Goal: Task Accomplishment & Management: Use online tool/utility

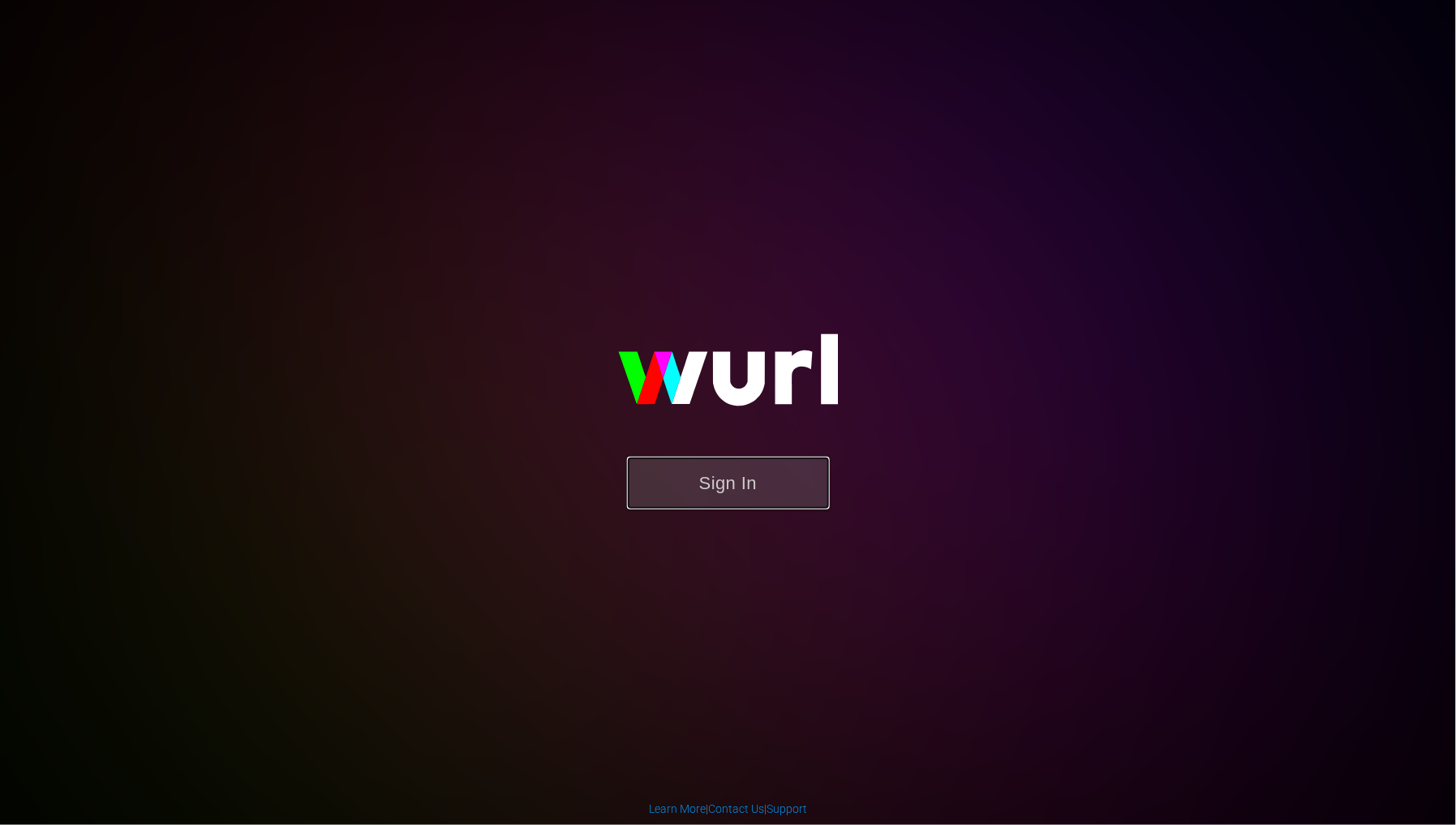
click at [742, 484] on button "Sign In" at bounding box center [728, 484] width 203 height 53
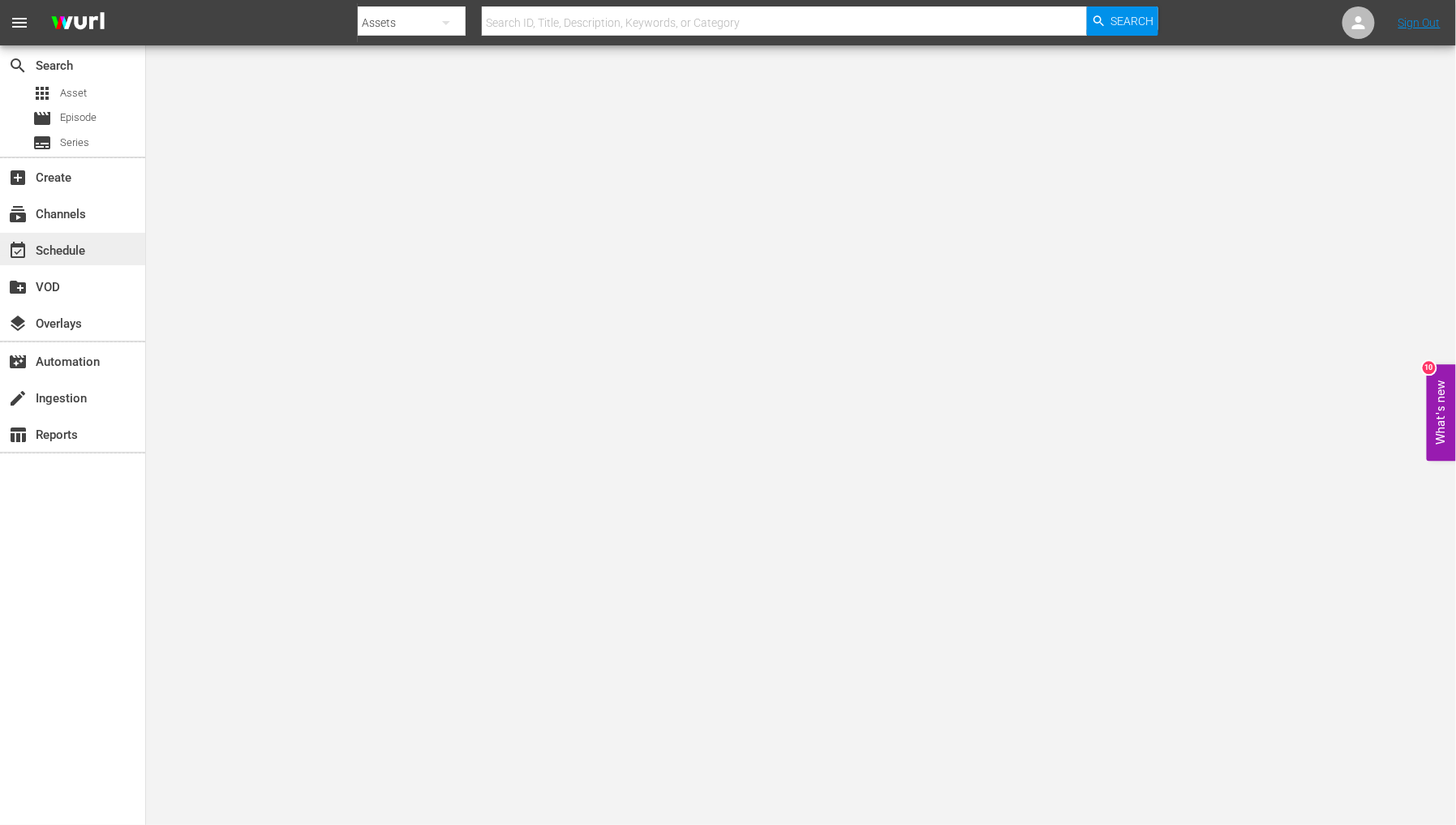
click at [81, 255] on div "event_available Schedule" at bounding box center [45, 248] width 91 height 14
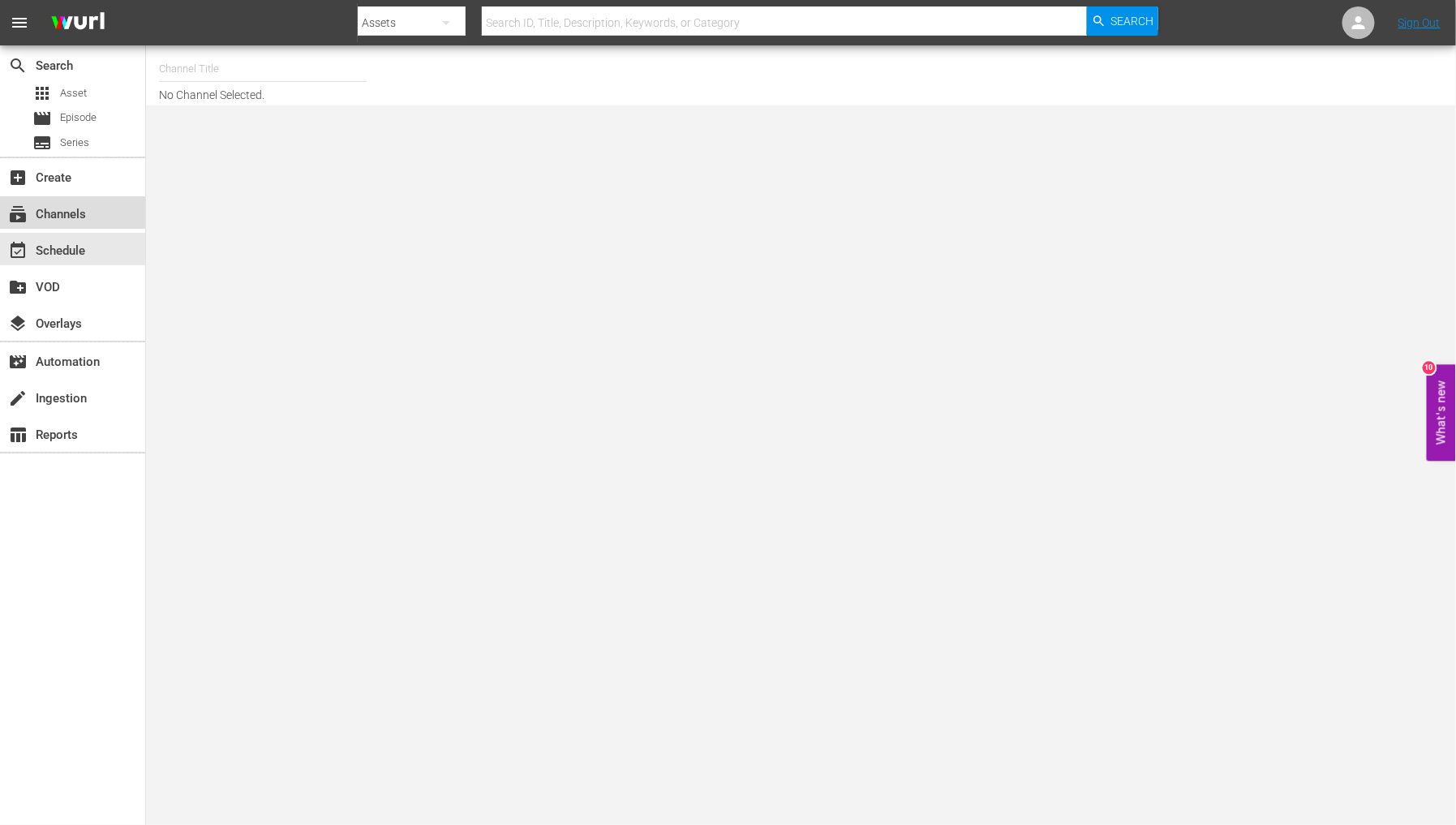
click at [73, 209] on div "subscriptions Channels" at bounding box center [45, 212] width 91 height 14
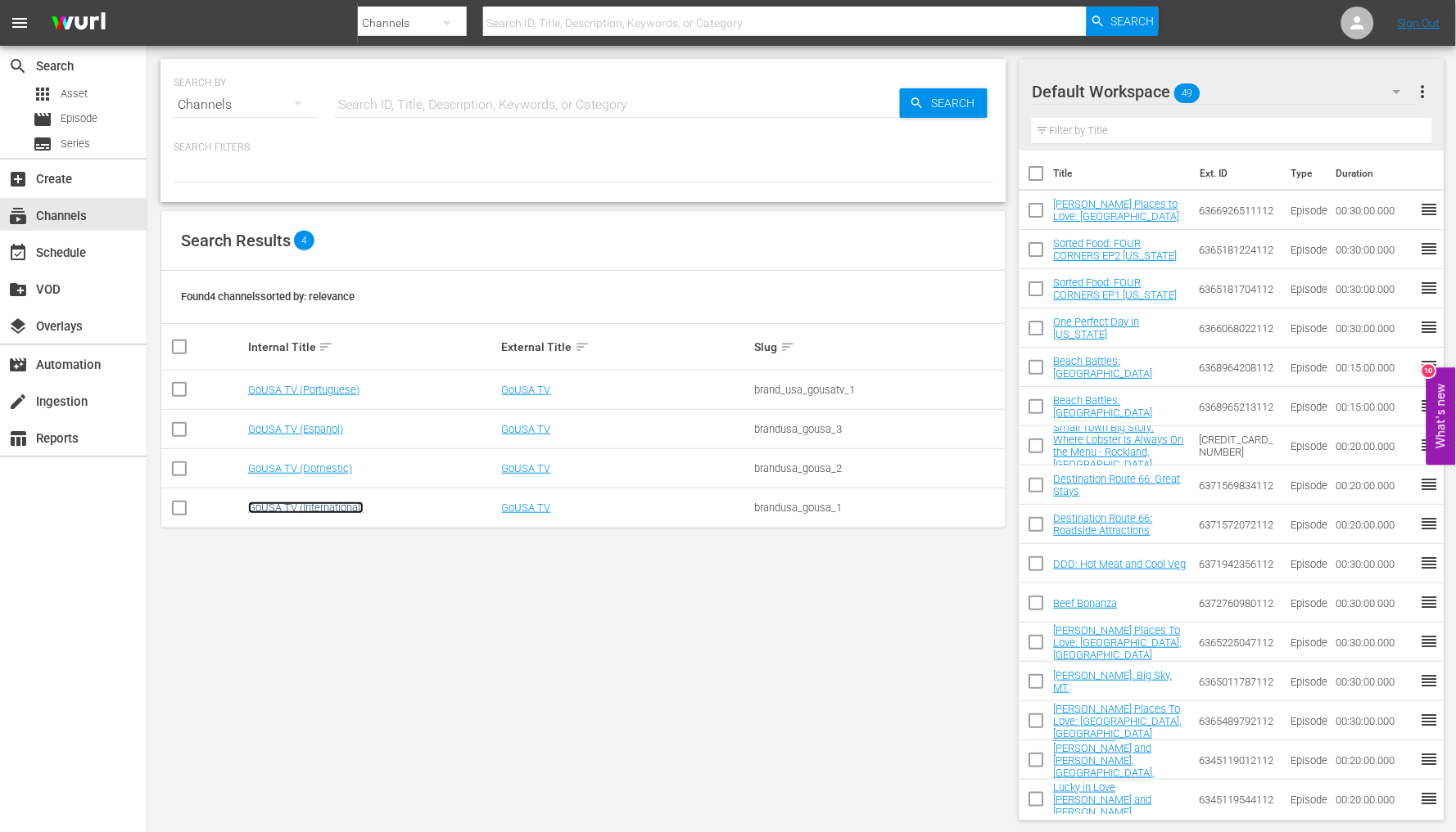
click at [316, 509] on link "GoUSA TV (International)" at bounding box center [306, 508] width 115 height 13
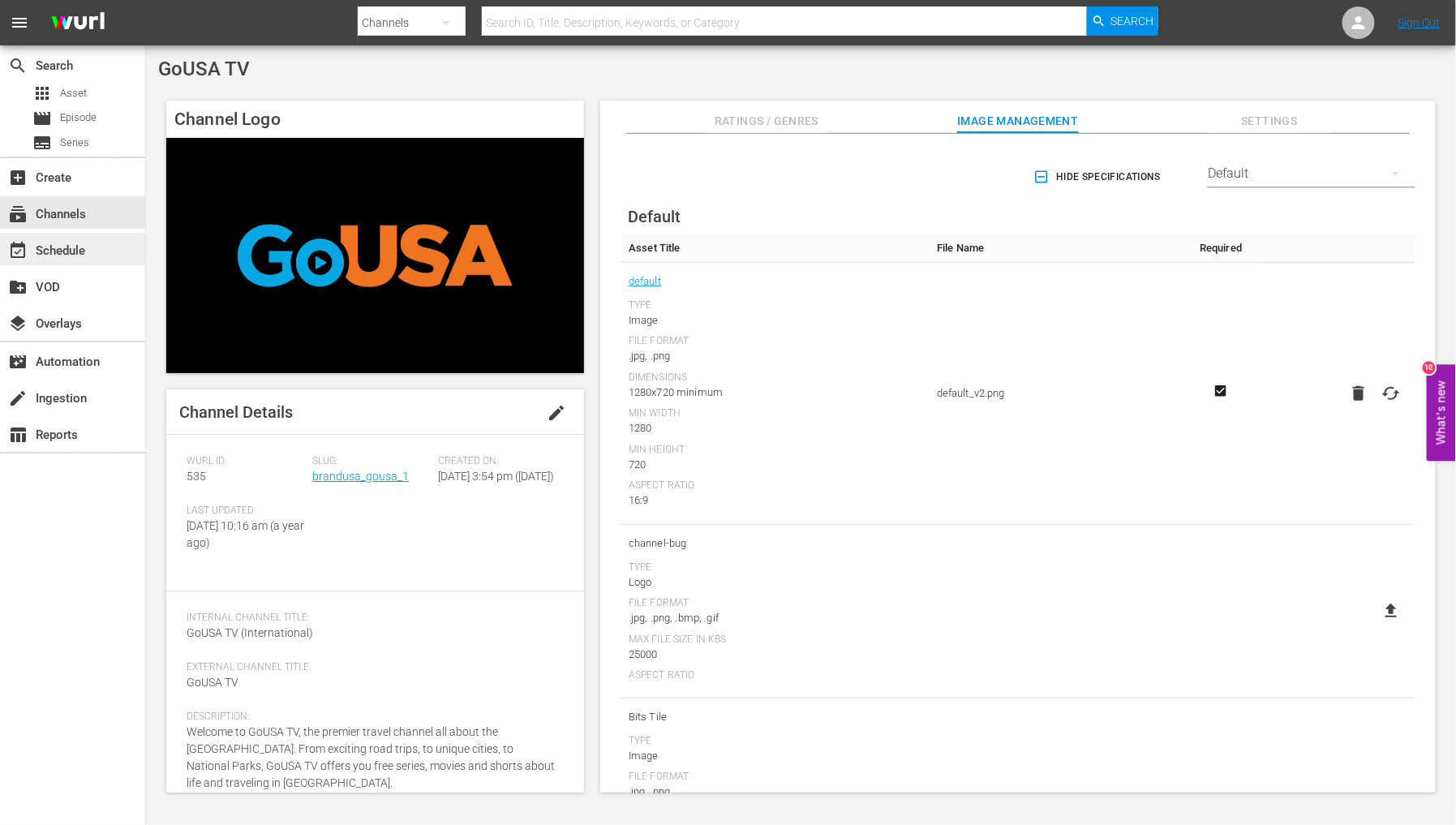
click at [77, 241] on div "event_available Schedule" at bounding box center [45, 248] width 91 height 14
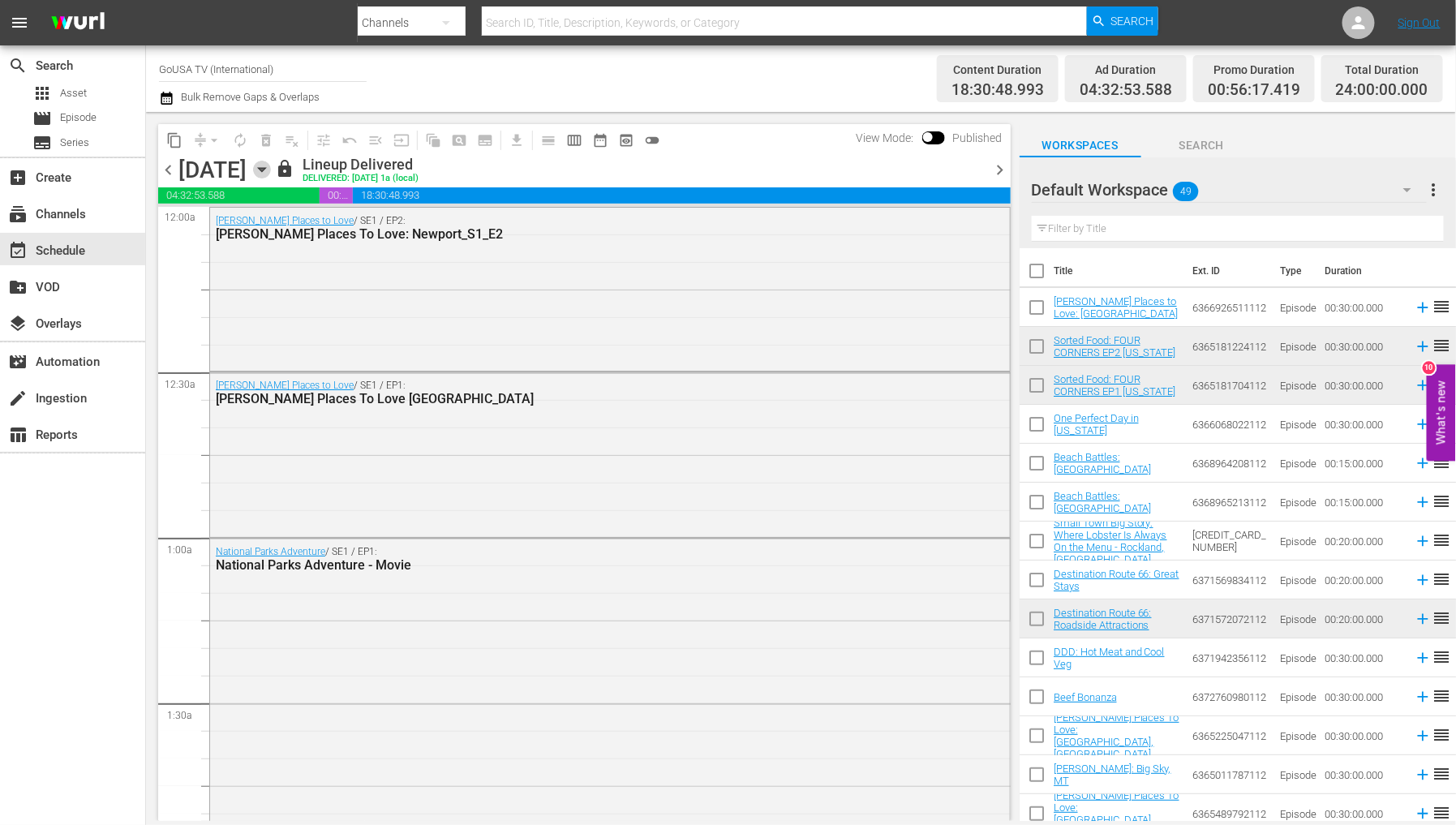
click at [271, 167] on icon "button" at bounding box center [262, 169] width 18 height 18
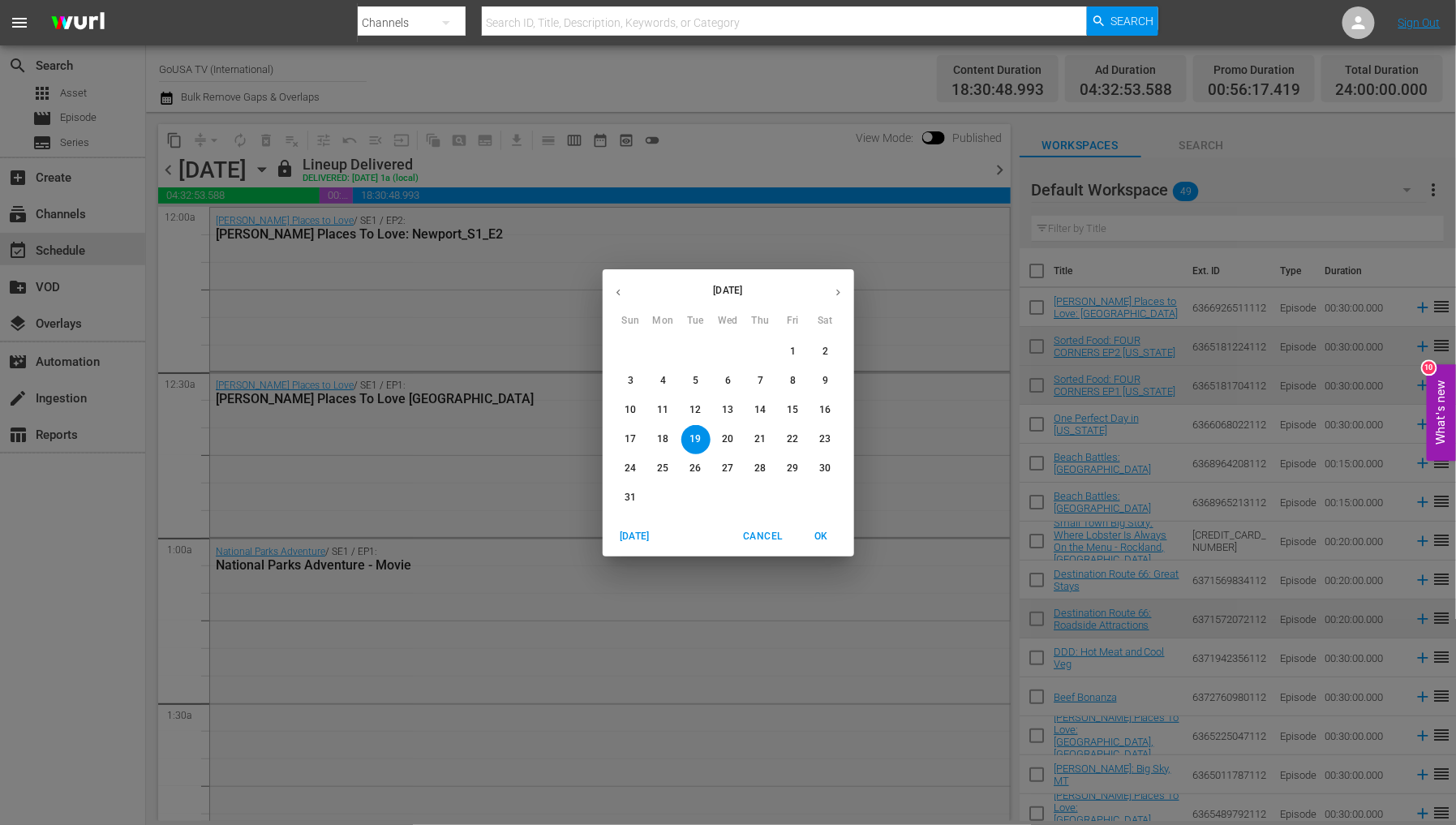
click at [837, 291] on icon "button" at bounding box center [839, 292] width 12 height 12
click at [666, 343] on button "1" at bounding box center [663, 352] width 29 height 29
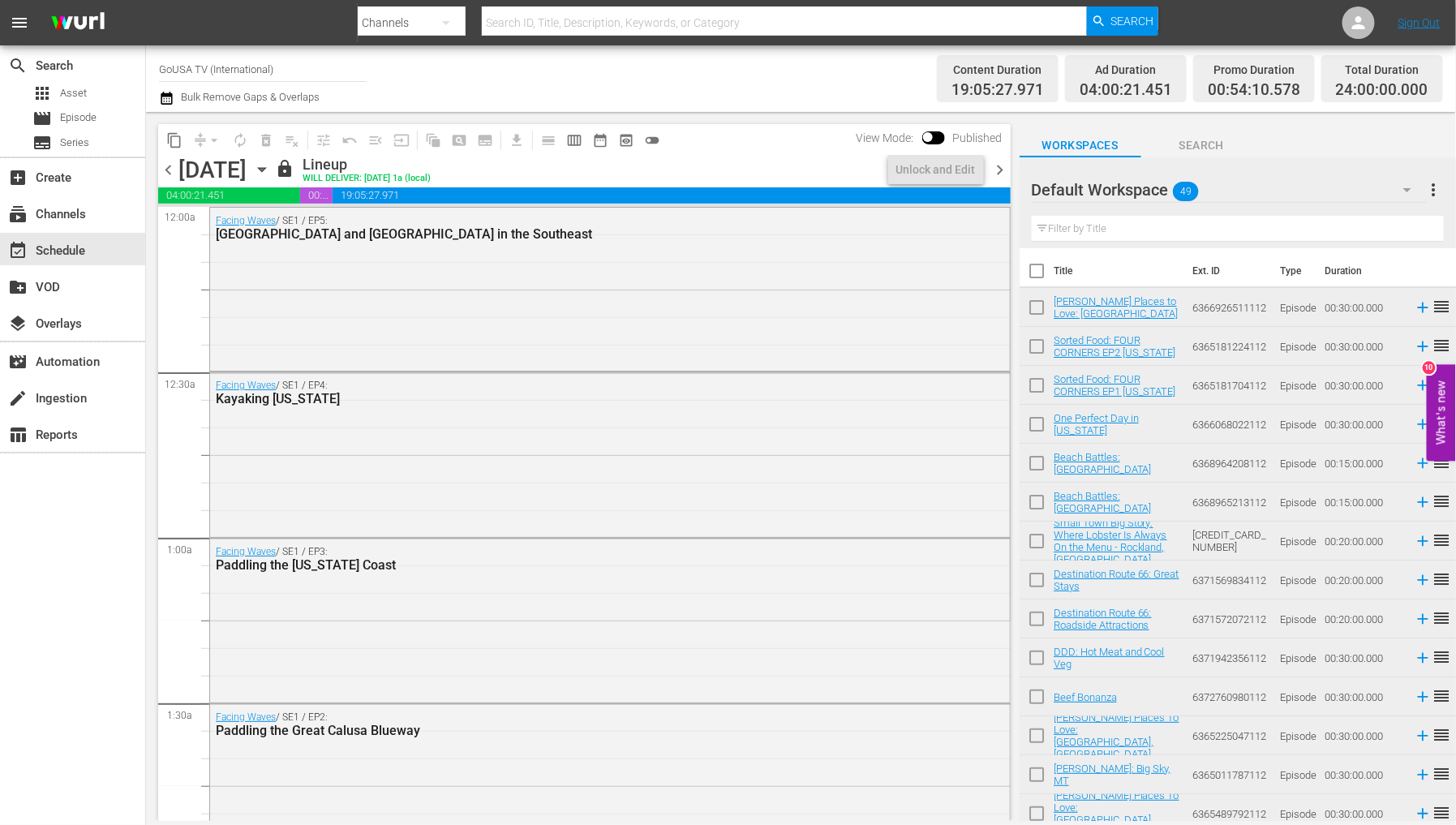
click at [995, 173] on span "chevron_right" at bounding box center [1000, 169] width 20 height 20
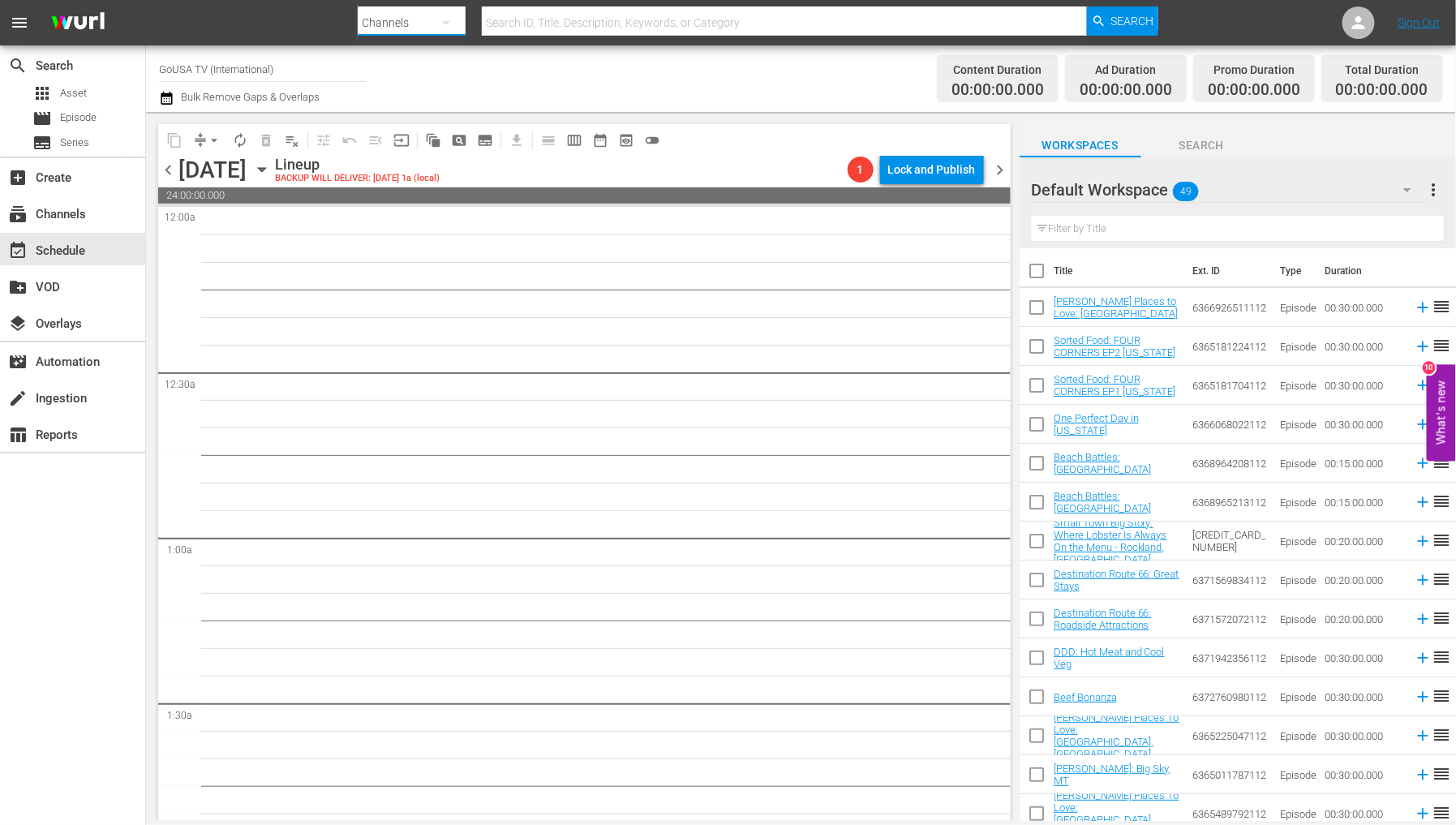
click at [427, 22] on button "button" at bounding box center [446, 23] width 39 height 39
click at [424, 97] on div "Series" at bounding box center [409, 94] width 65 height 26
click at [601, 14] on input "text" at bounding box center [784, 23] width 605 height 39
type input "something"
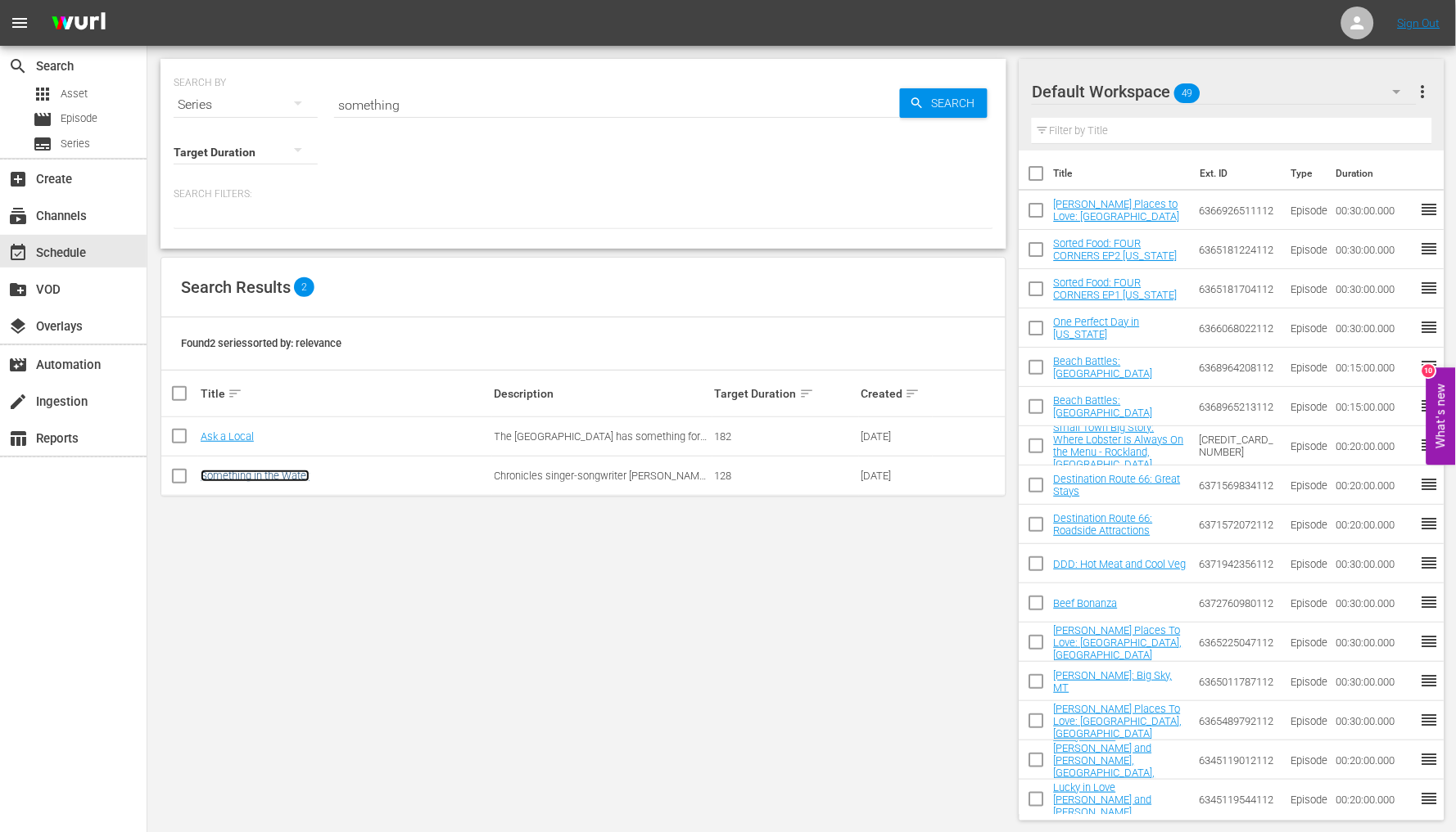
click at [270, 477] on link "Something in the Water" at bounding box center [255, 476] width 109 height 13
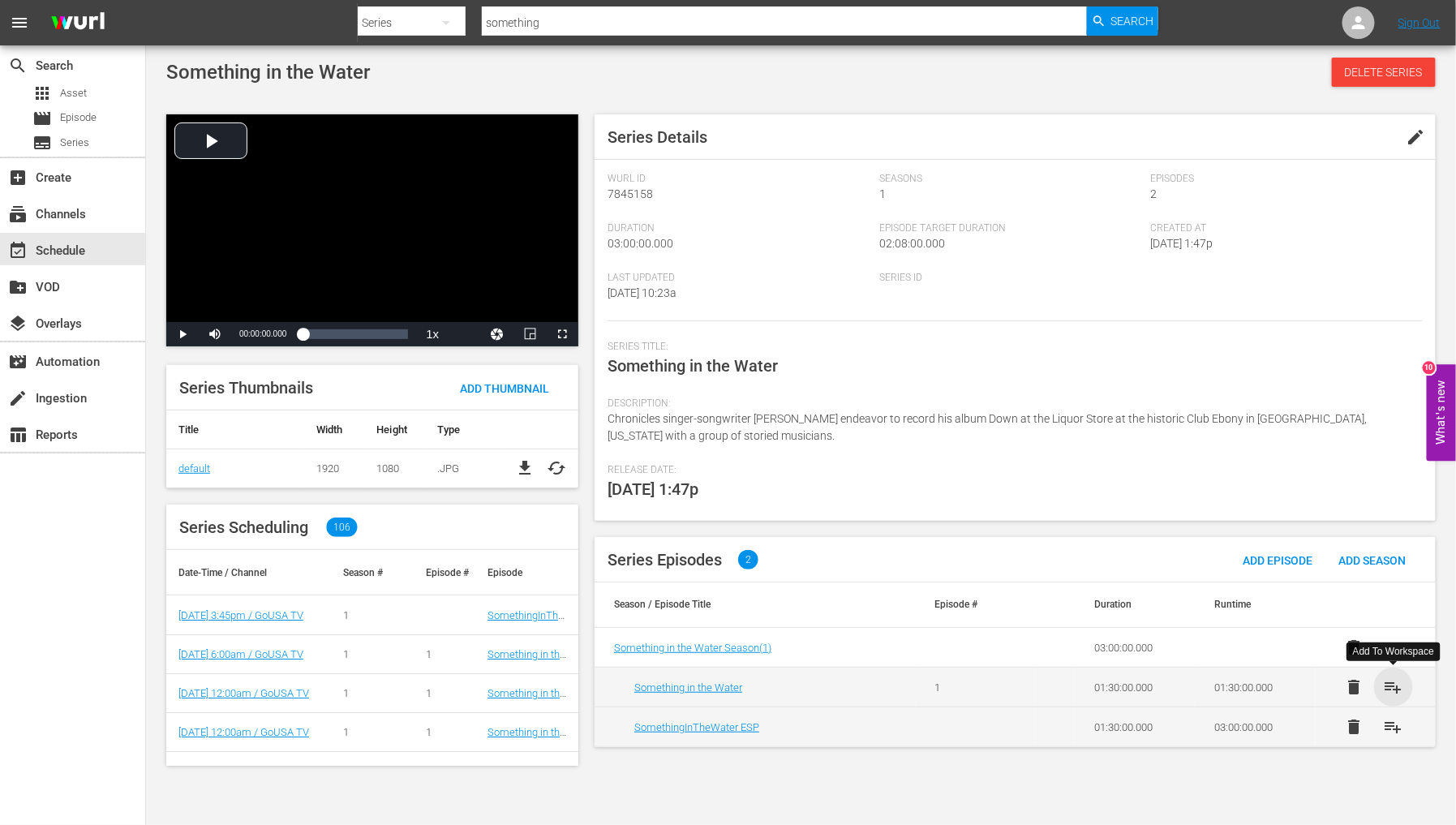
click at [1399, 692] on span "playlist_add" at bounding box center [1394, 688] width 19 height 19
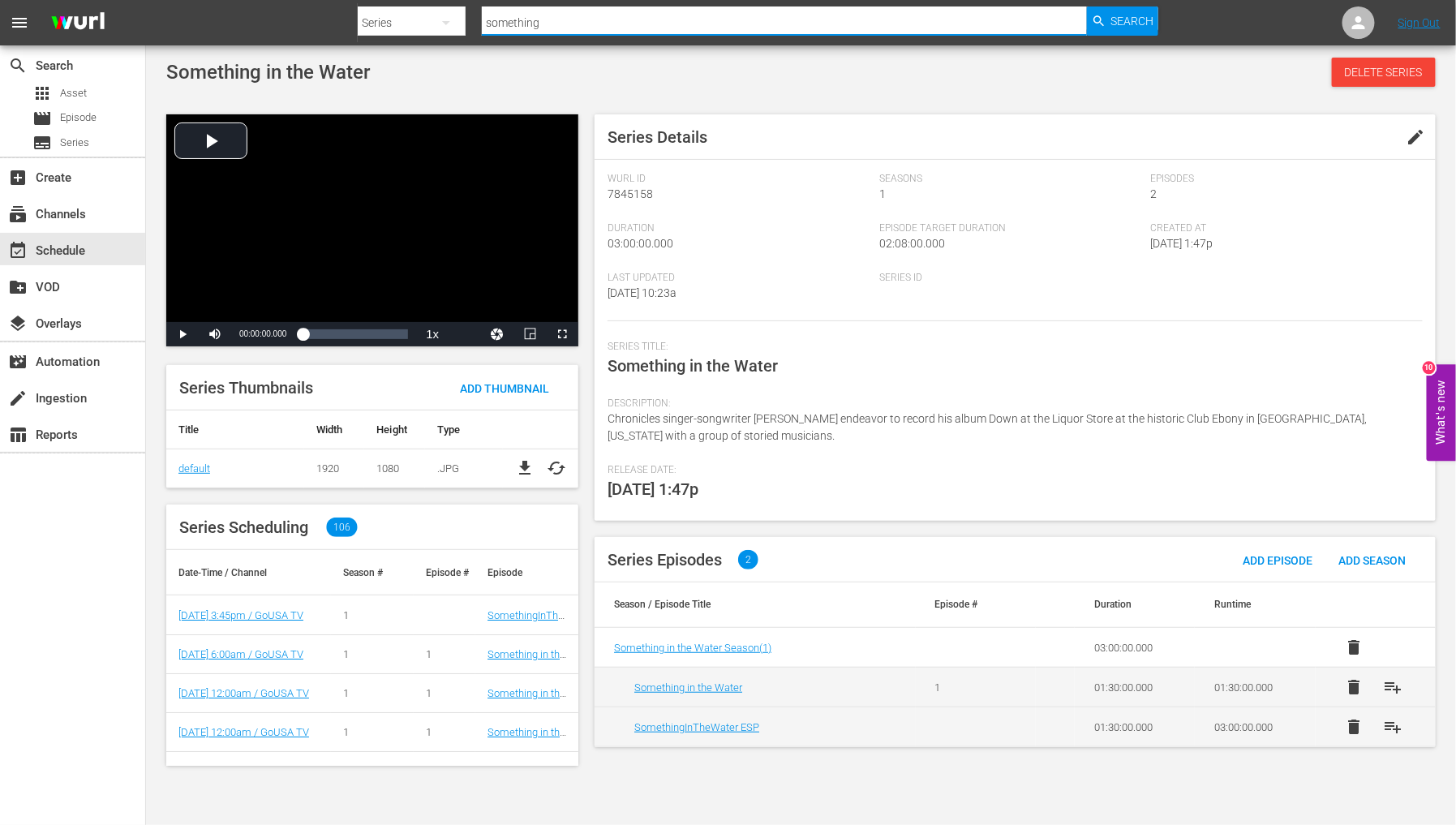
drag, startPoint x: 589, startPoint y: 22, endPoint x: 423, endPoint y: 23, distance: 166.0
click at [426, 24] on div "Search By Series Search ID, Title, Description, Keywords, or Category something…" at bounding box center [758, 23] width 801 height 39
type input "[PERSON_NAME]"
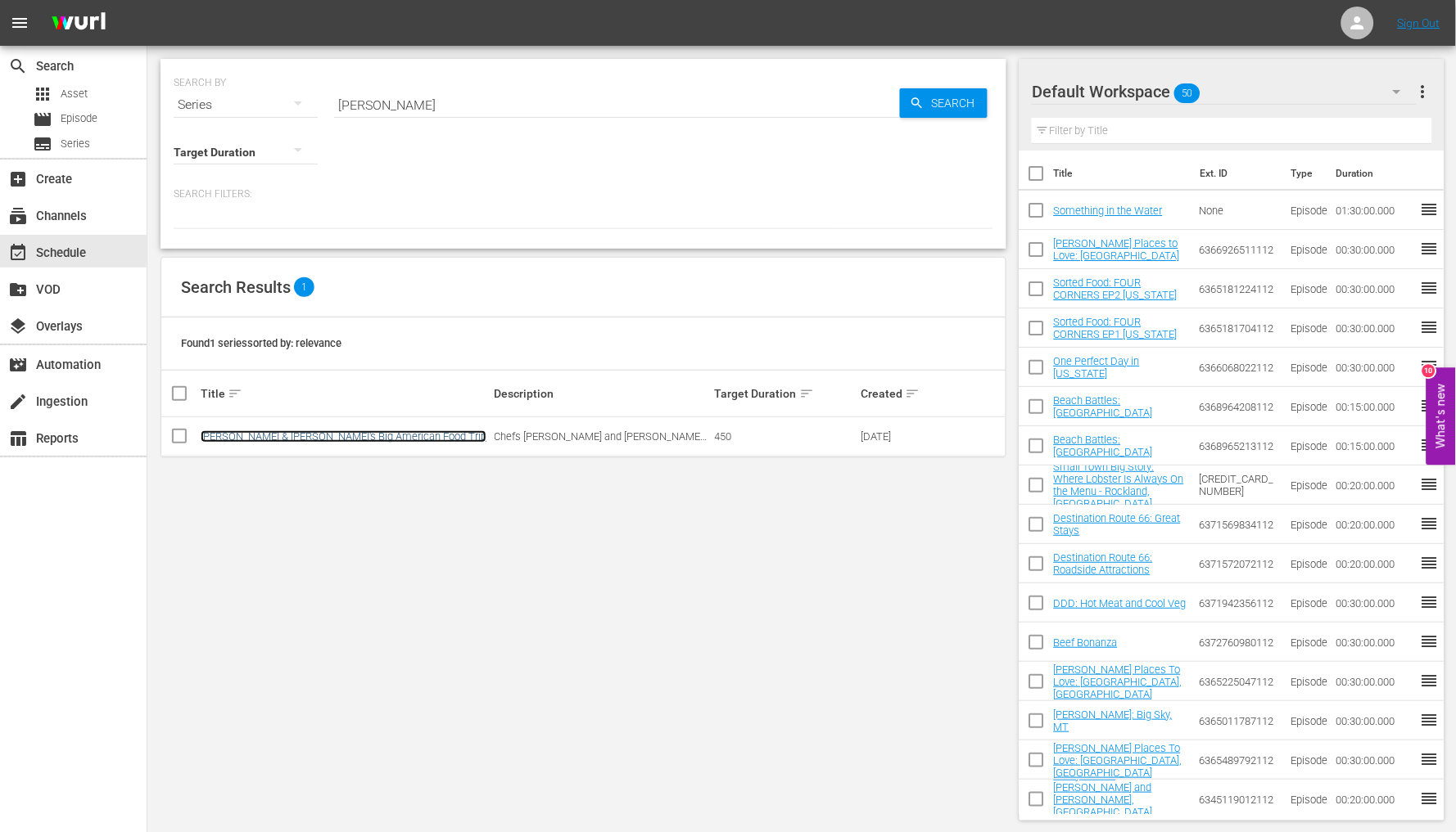
click at [316, 433] on link "[PERSON_NAME] & [PERSON_NAME]'s Big American Food Trip" at bounding box center [343, 437] width 286 height 13
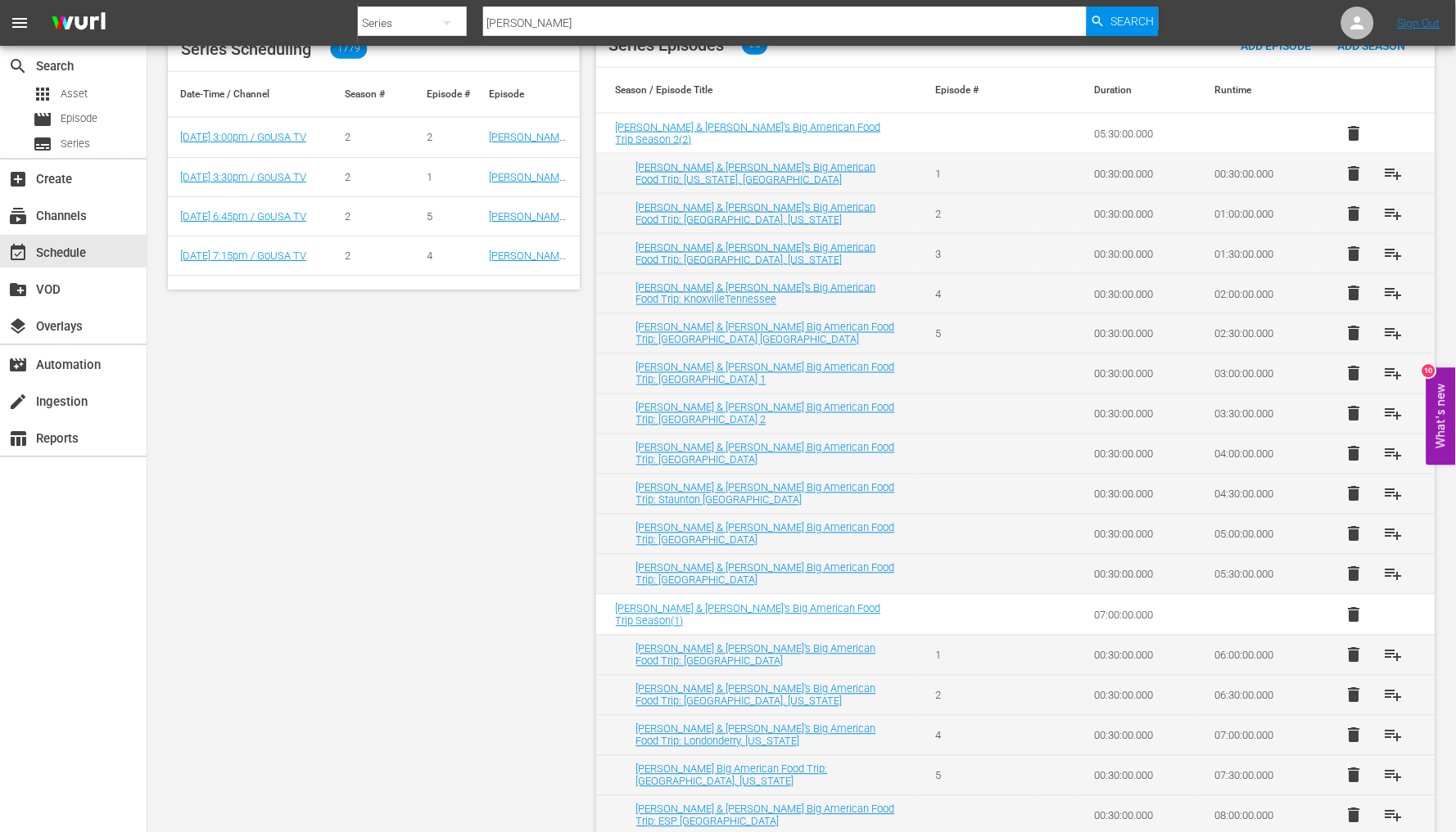
scroll to position [545, 0]
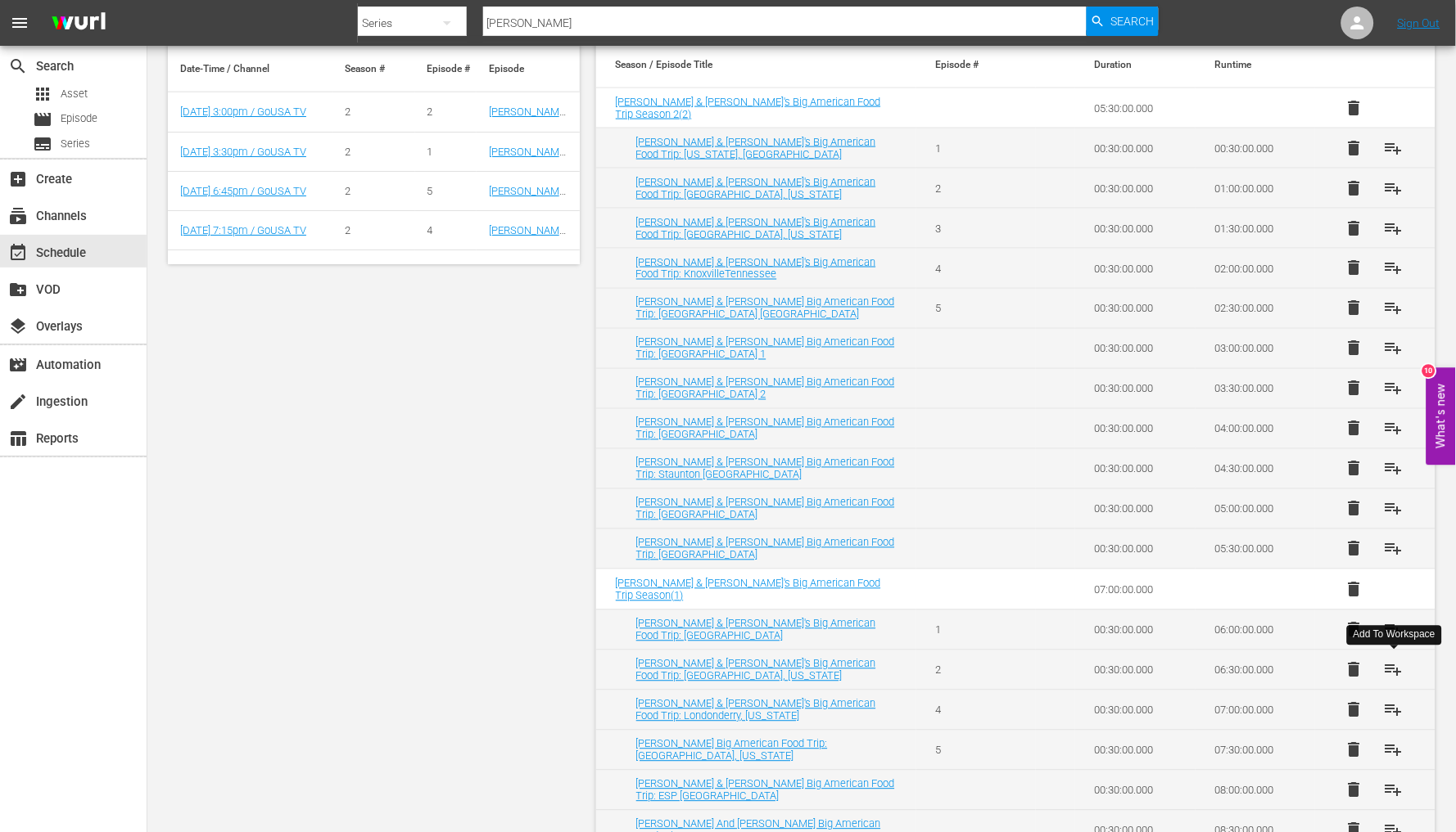
click at [1395, 666] on span "playlist_add" at bounding box center [1393, 670] width 20 height 20
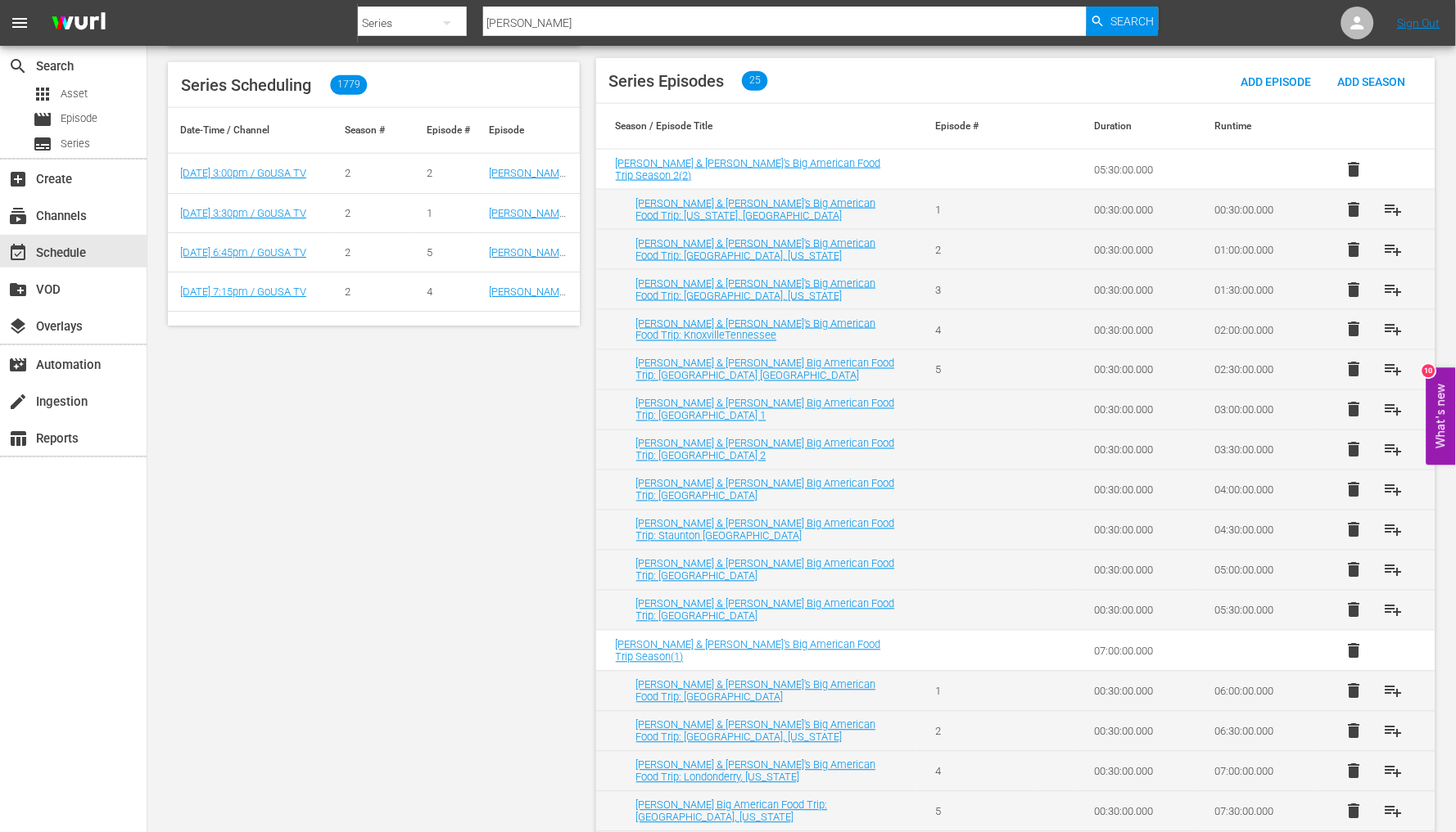
scroll to position [452, 0]
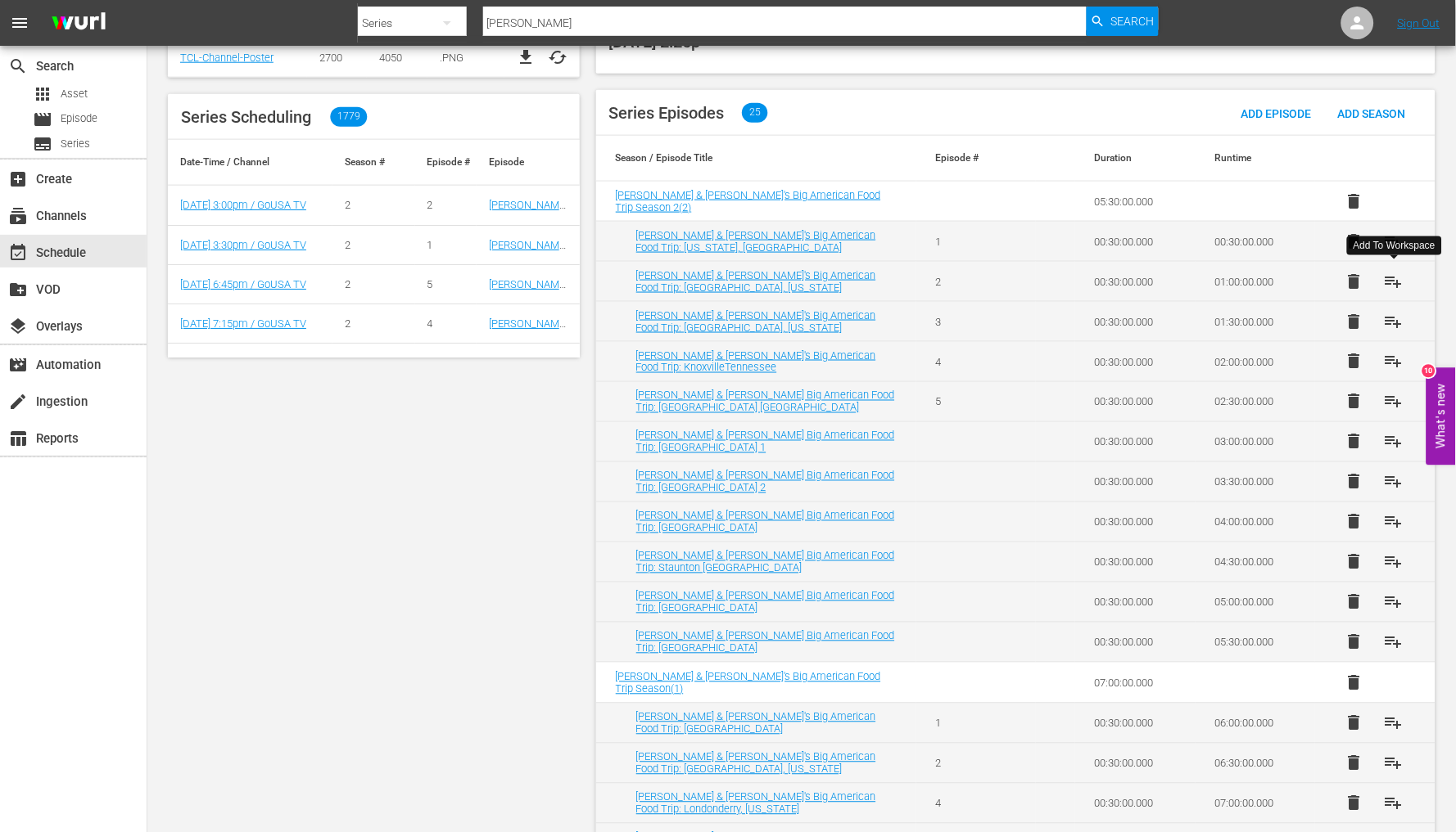
click at [1393, 282] on span "playlist_add" at bounding box center [1393, 282] width 20 height 20
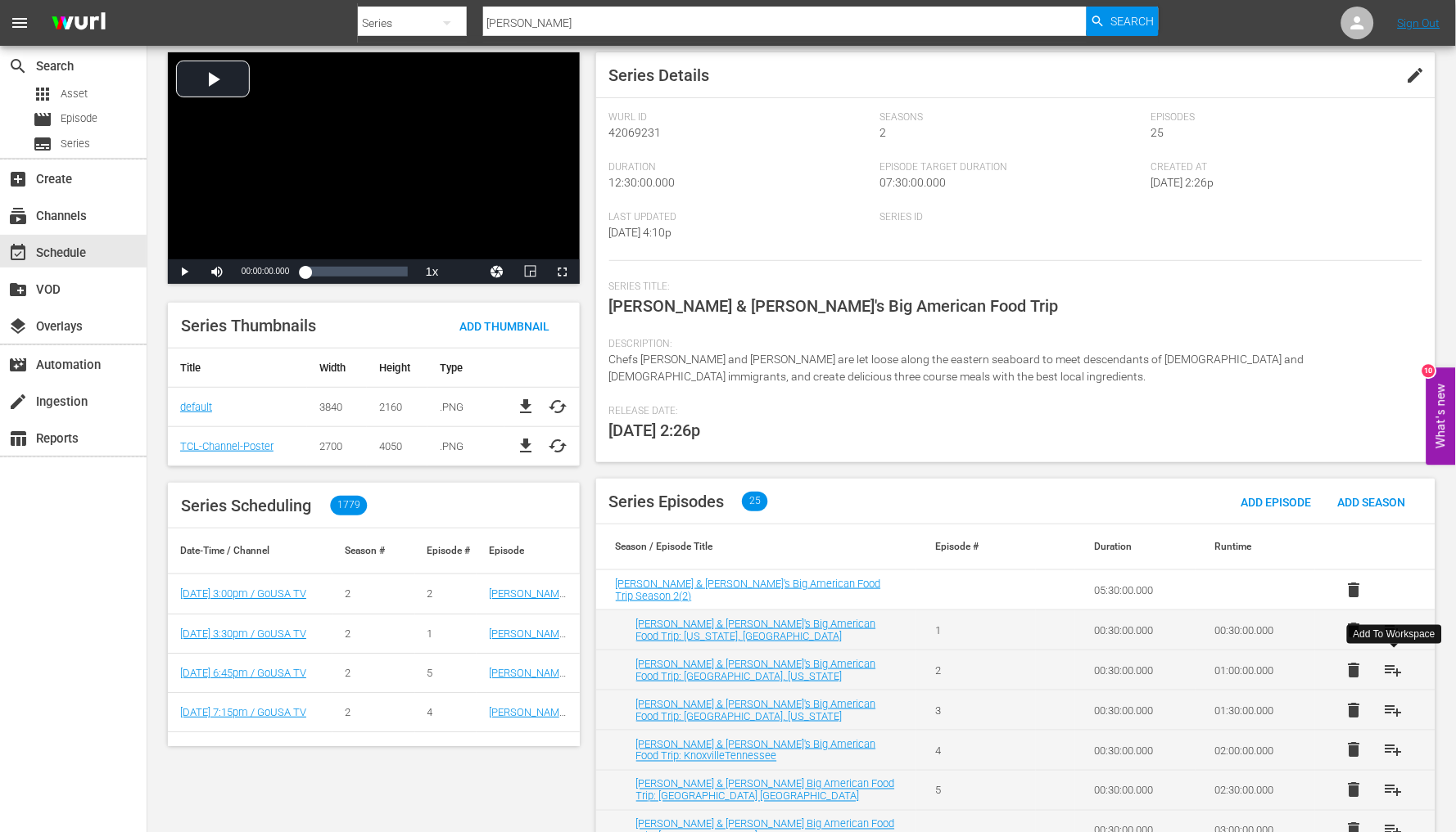
scroll to position [0, 0]
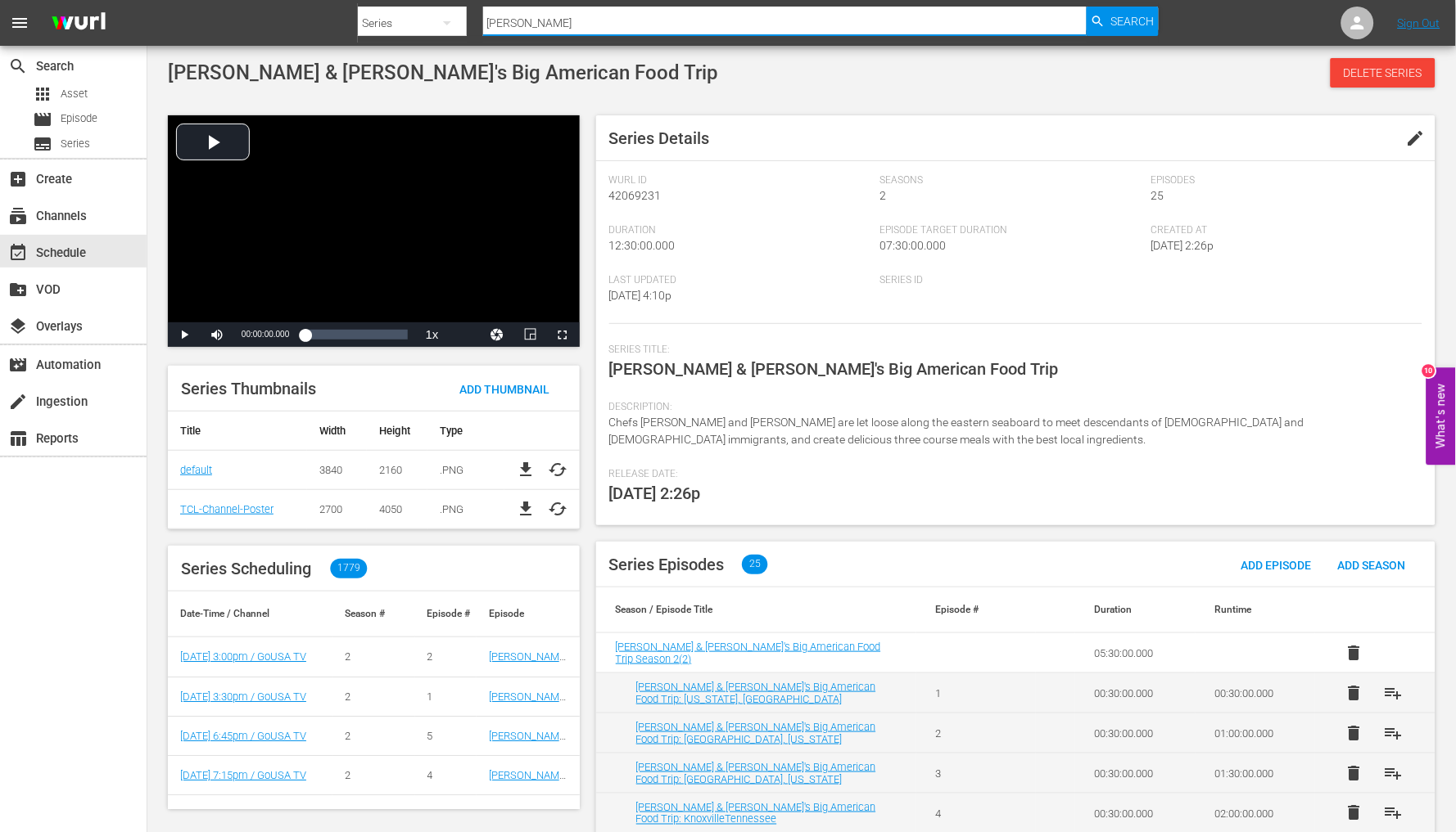
drag, startPoint x: 542, startPoint y: 25, endPoint x: 383, endPoint y: 14, distance: 159.4
click at [388, 24] on div "Search By Series Search ID, Title, Description, Keywords, or Category [PERSON_N…" at bounding box center [758, 23] width 801 height 39
type input "plygrounds"
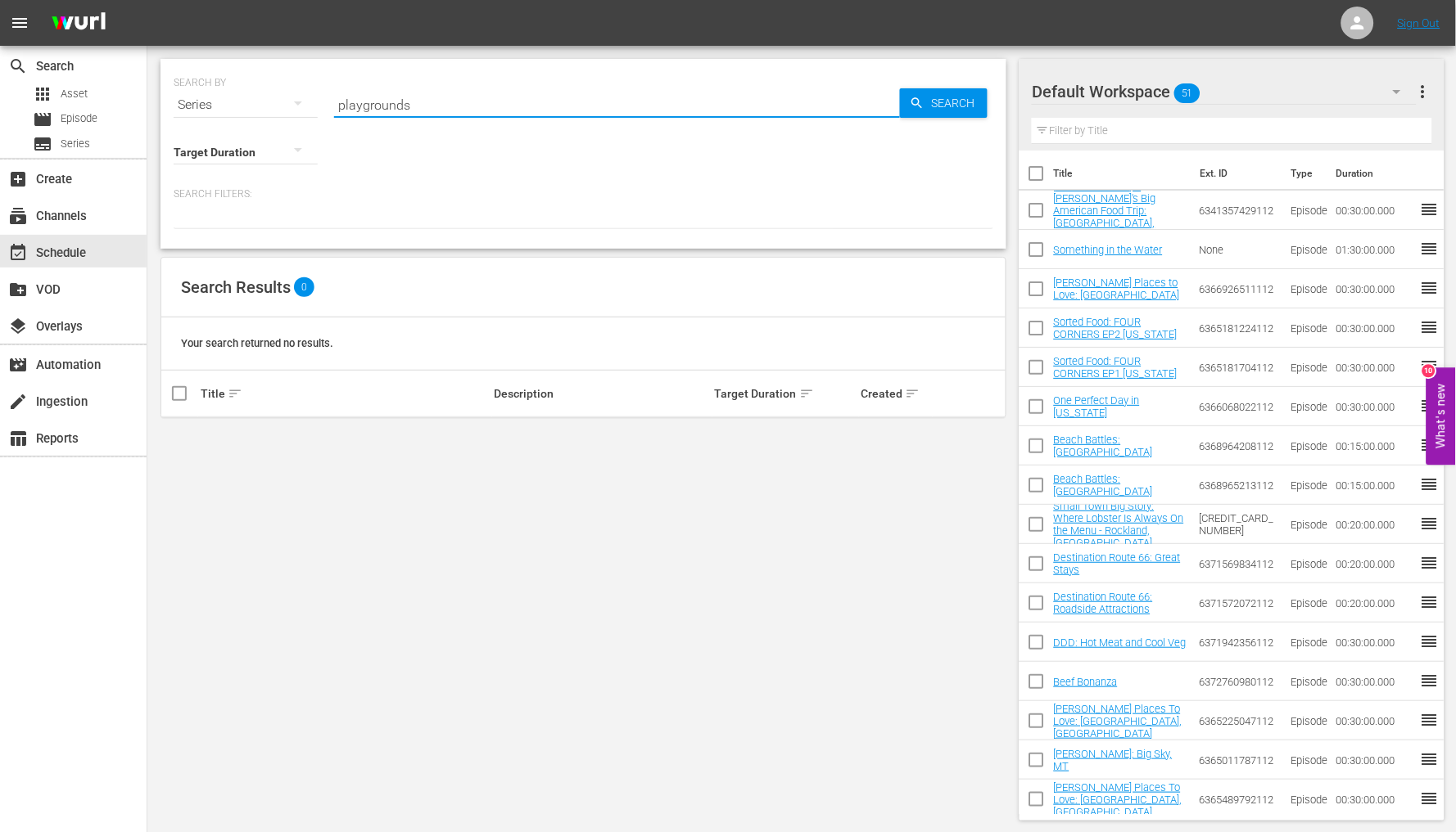
type input "playgrounds"
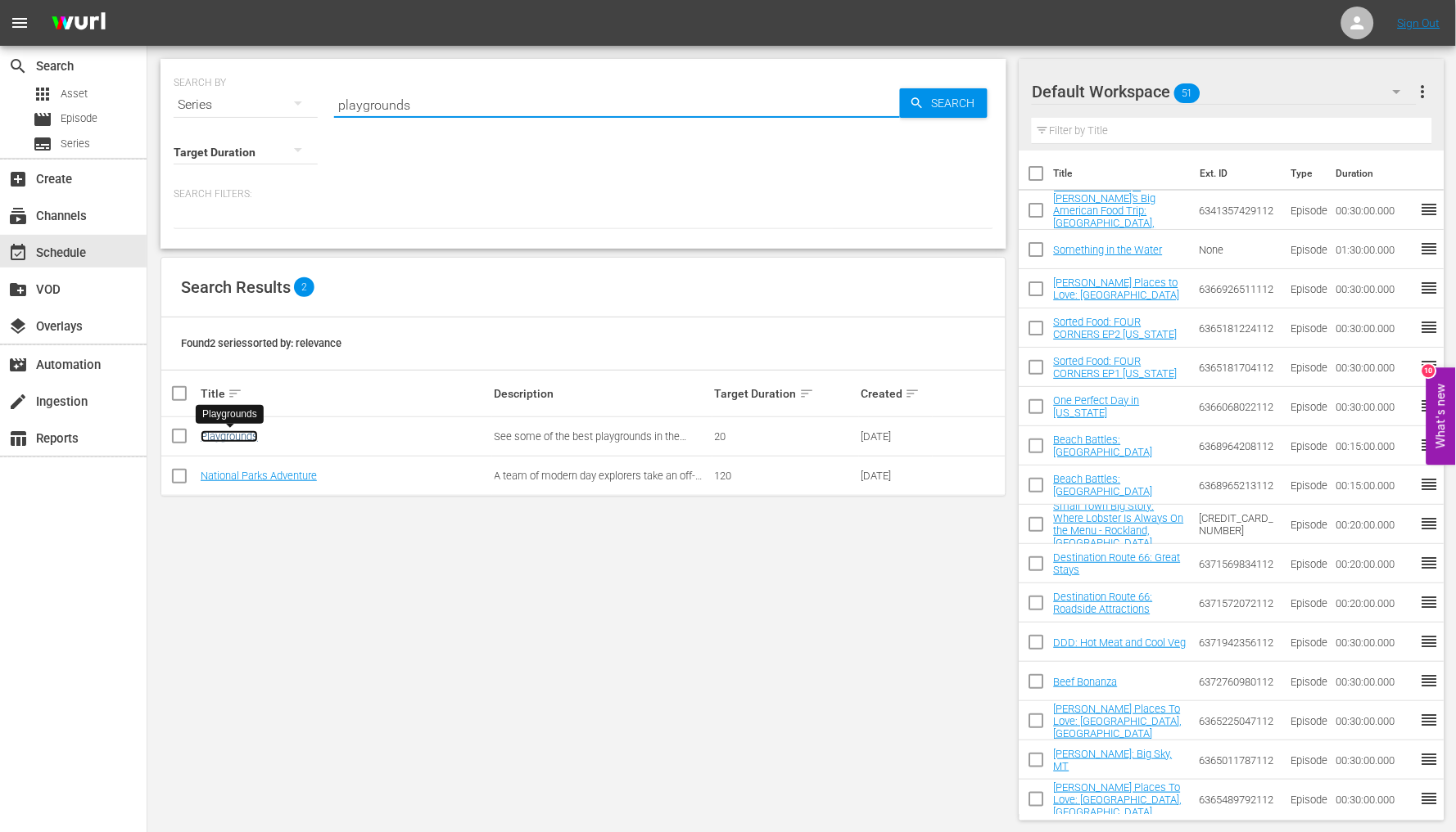
click at [250, 441] on link "Playgrounds" at bounding box center [229, 437] width 57 height 13
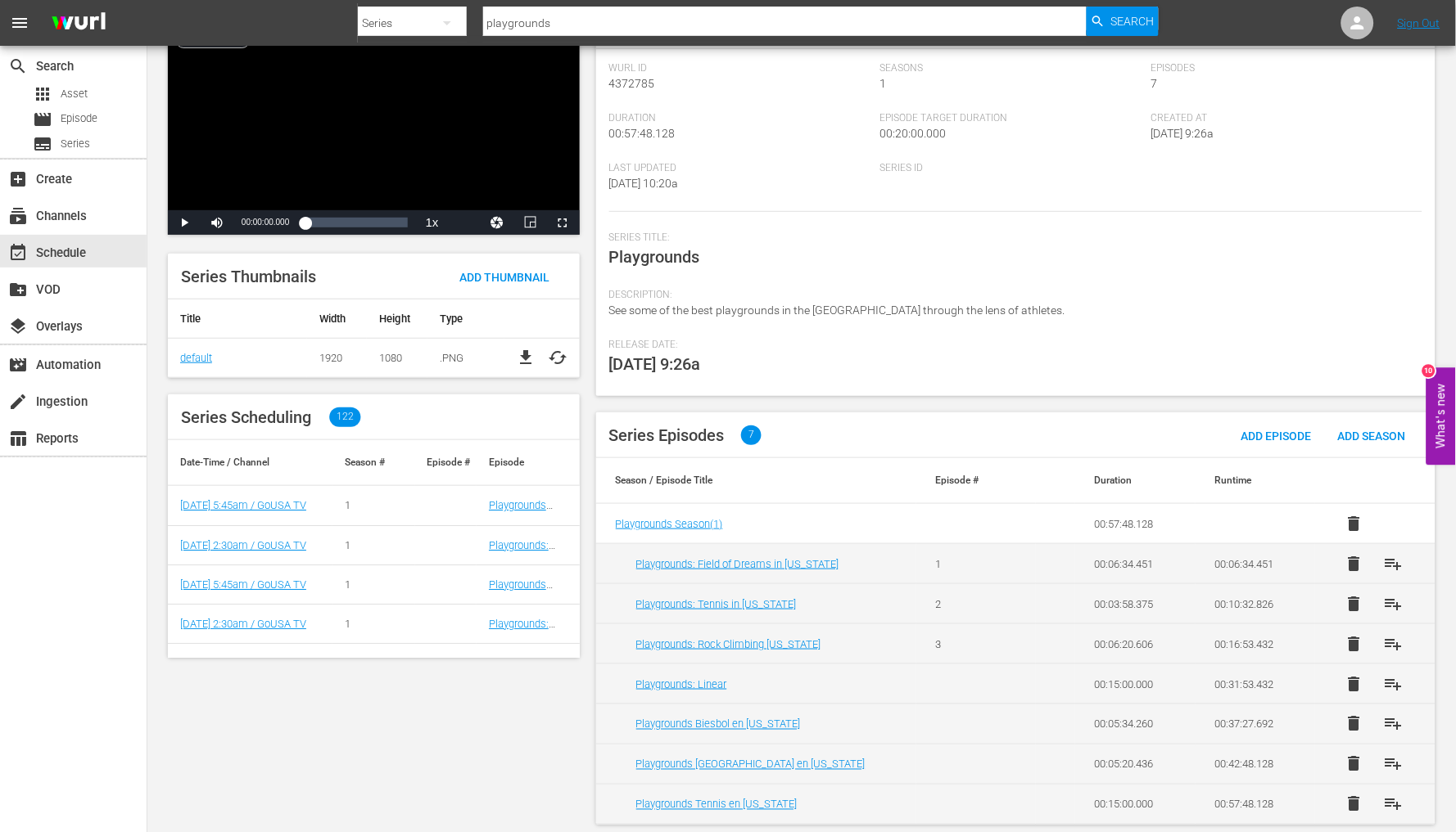
scroll to position [125, 0]
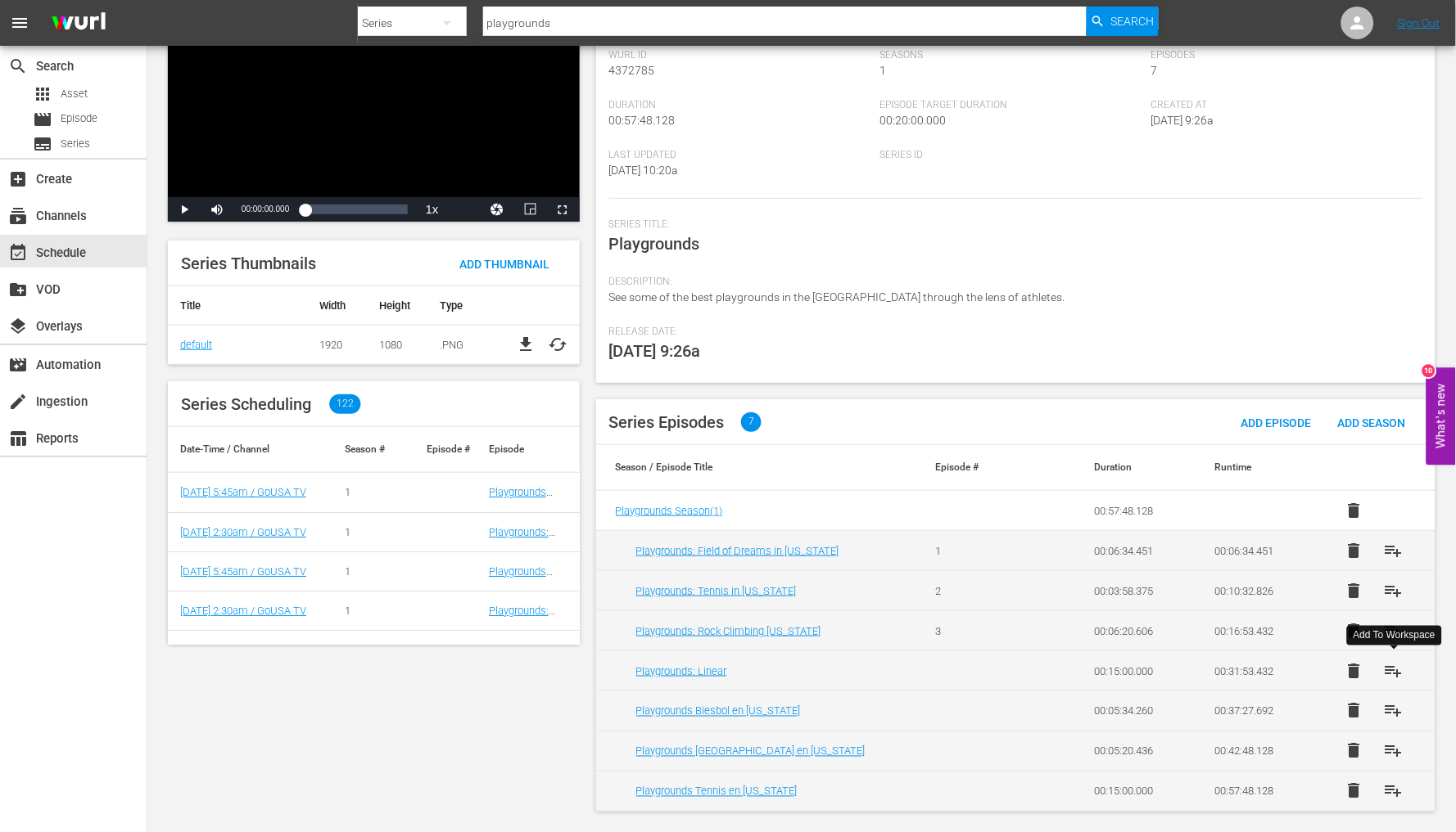
click at [1395, 676] on span "playlist_add" at bounding box center [1393, 671] width 20 height 20
drag, startPoint x: 562, startPoint y: 30, endPoint x: 462, endPoint y: 33, distance: 100.0
click at [462, 33] on div "Search By Series Search ID, Title, Description, Keywords, or Category playgroun…" at bounding box center [758, 23] width 801 height 39
type input "through music"
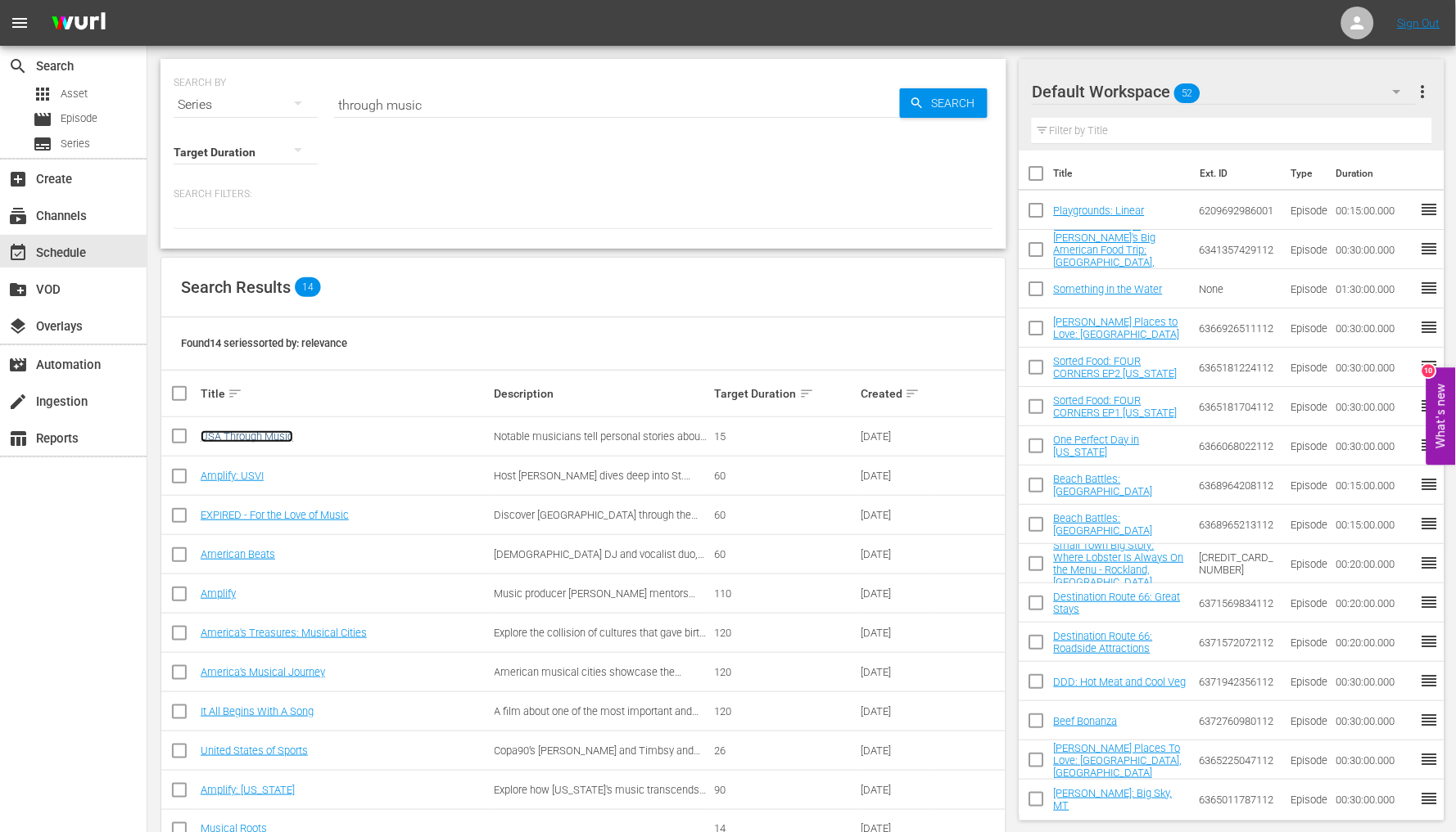
click at [248, 431] on link "USA Through Music" at bounding box center [246, 437] width 92 height 13
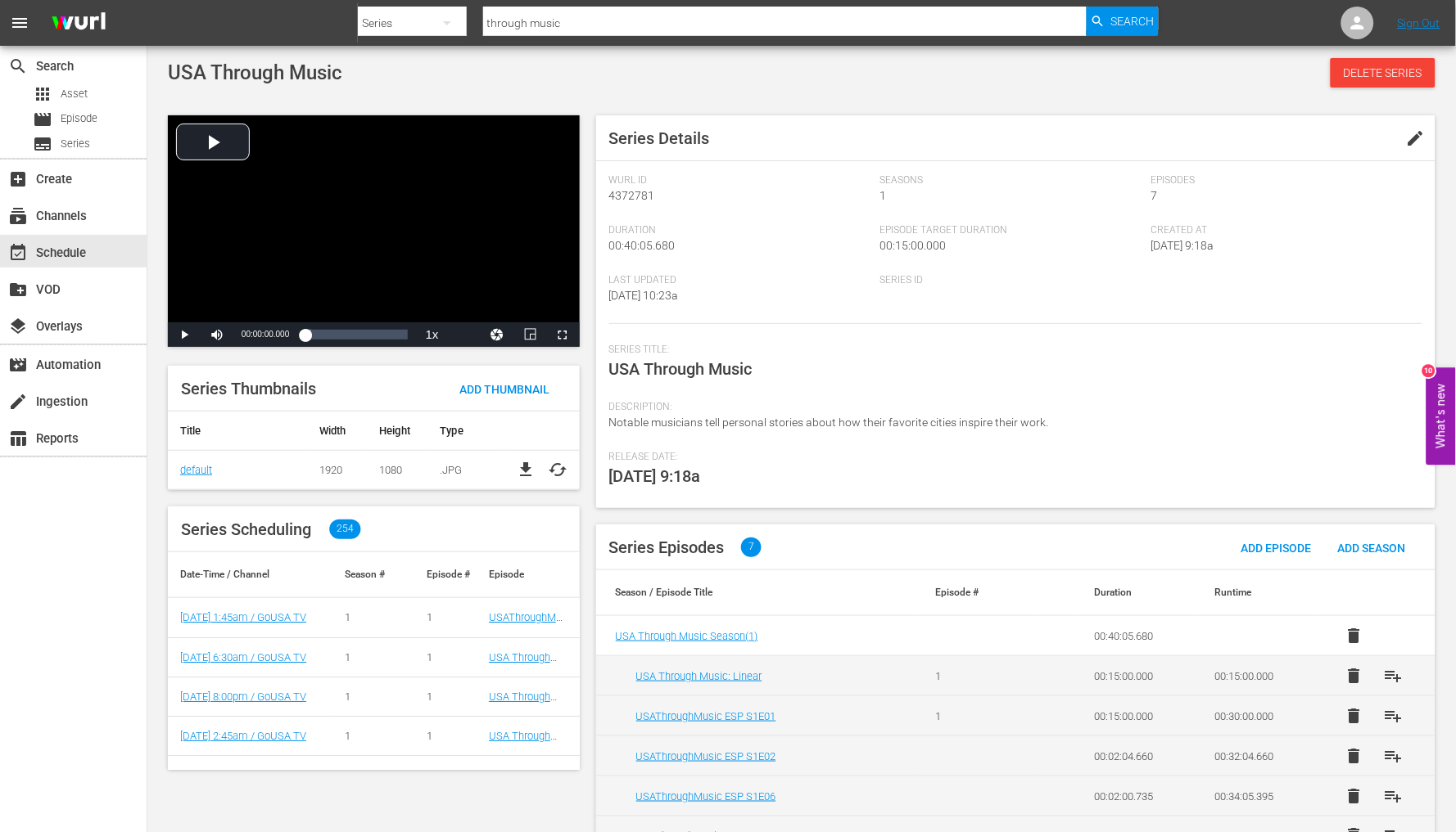
scroll to position [91, 0]
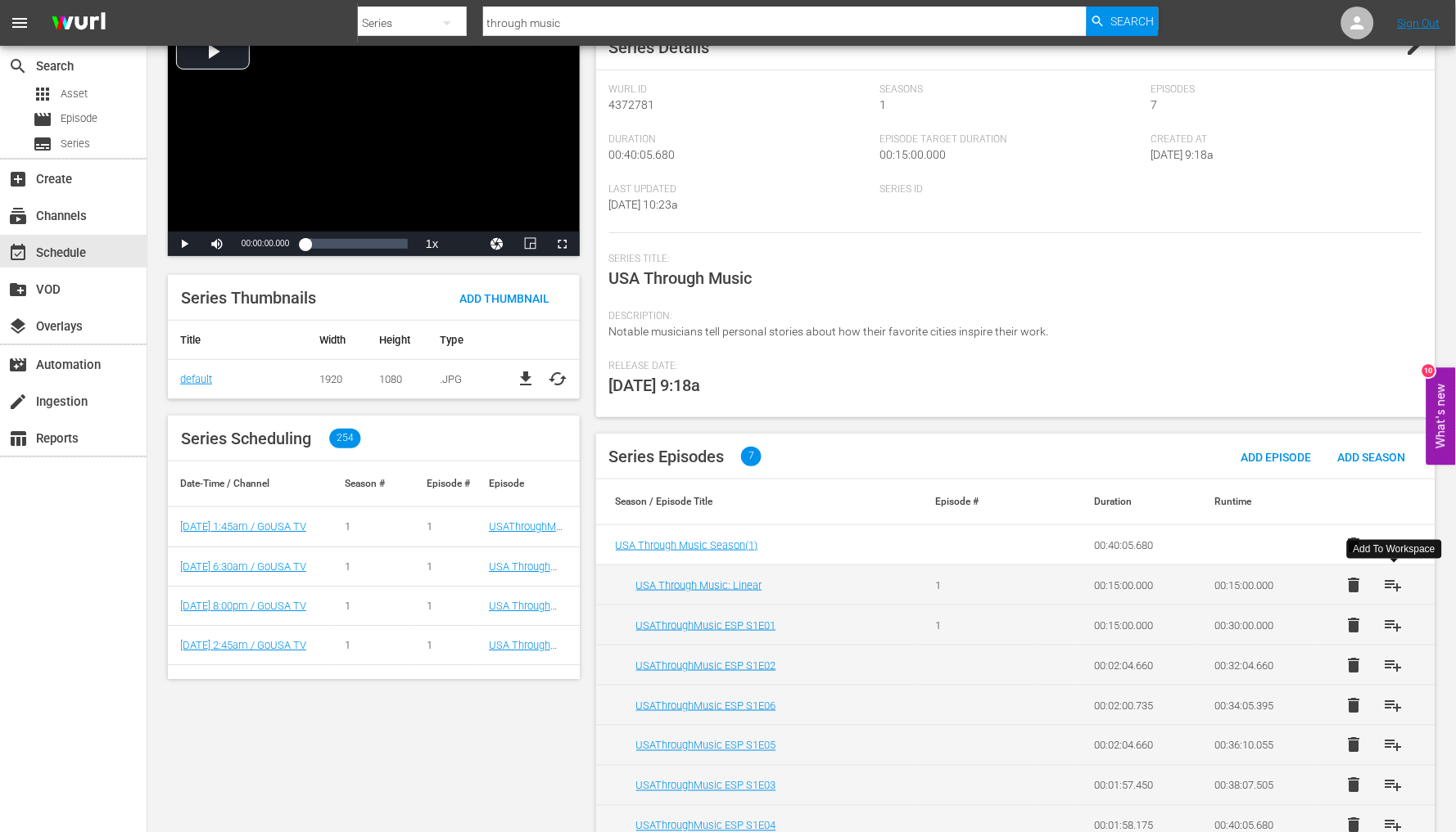
click at [1397, 582] on span "playlist_add" at bounding box center [1393, 585] width 20 height 20
drag, startPoint x: 570, startPoint y: 22, endPoint x: 430, endPoint y: 29, distance: 140.2
click at [435, 29] on div "Search By Series Search ID, Title, Description, Keywords, or Category through m…" at bounding box center [758, 23] width 801 height 39
type input "foods"
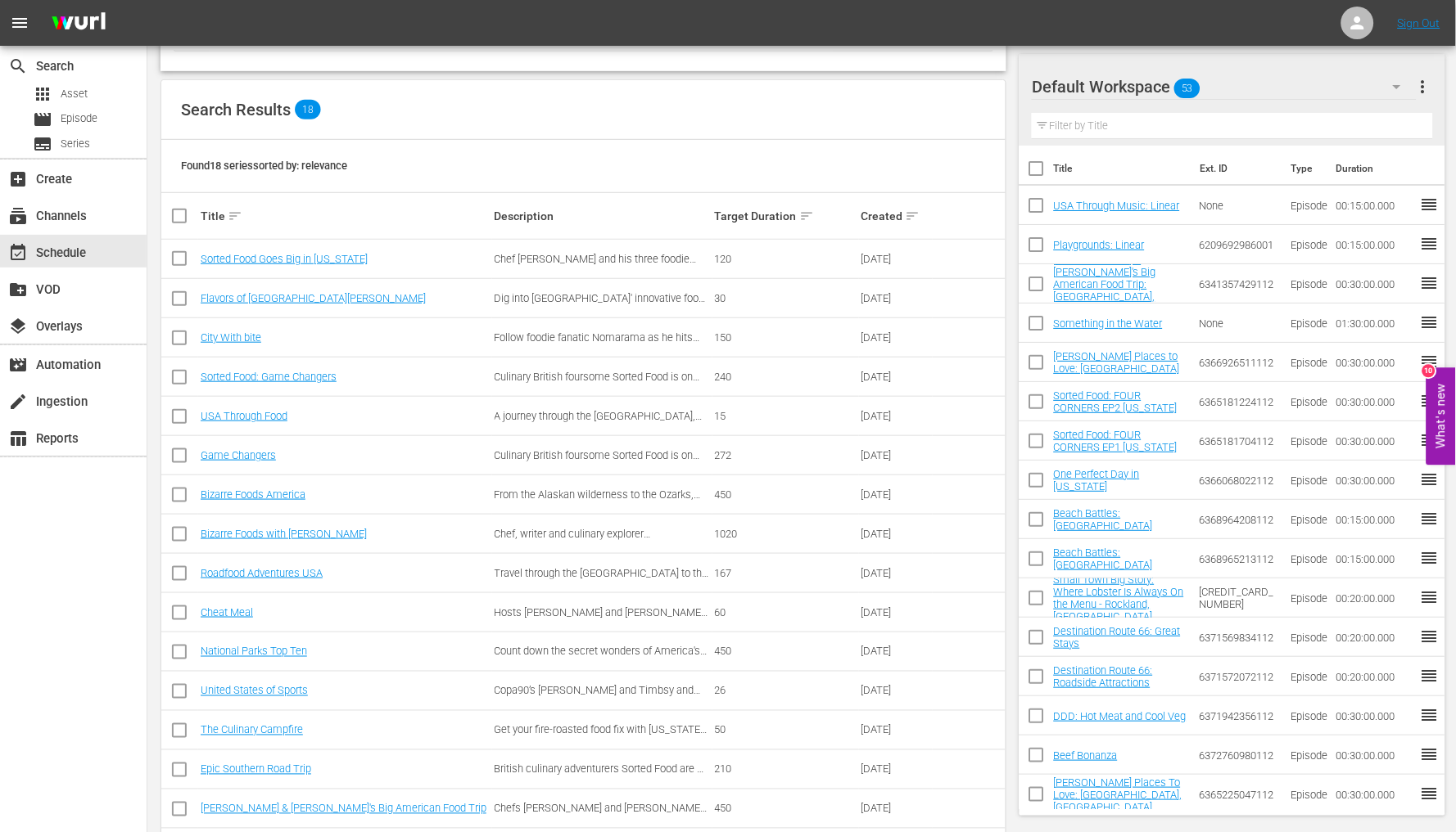
scroll to position [181, 0]
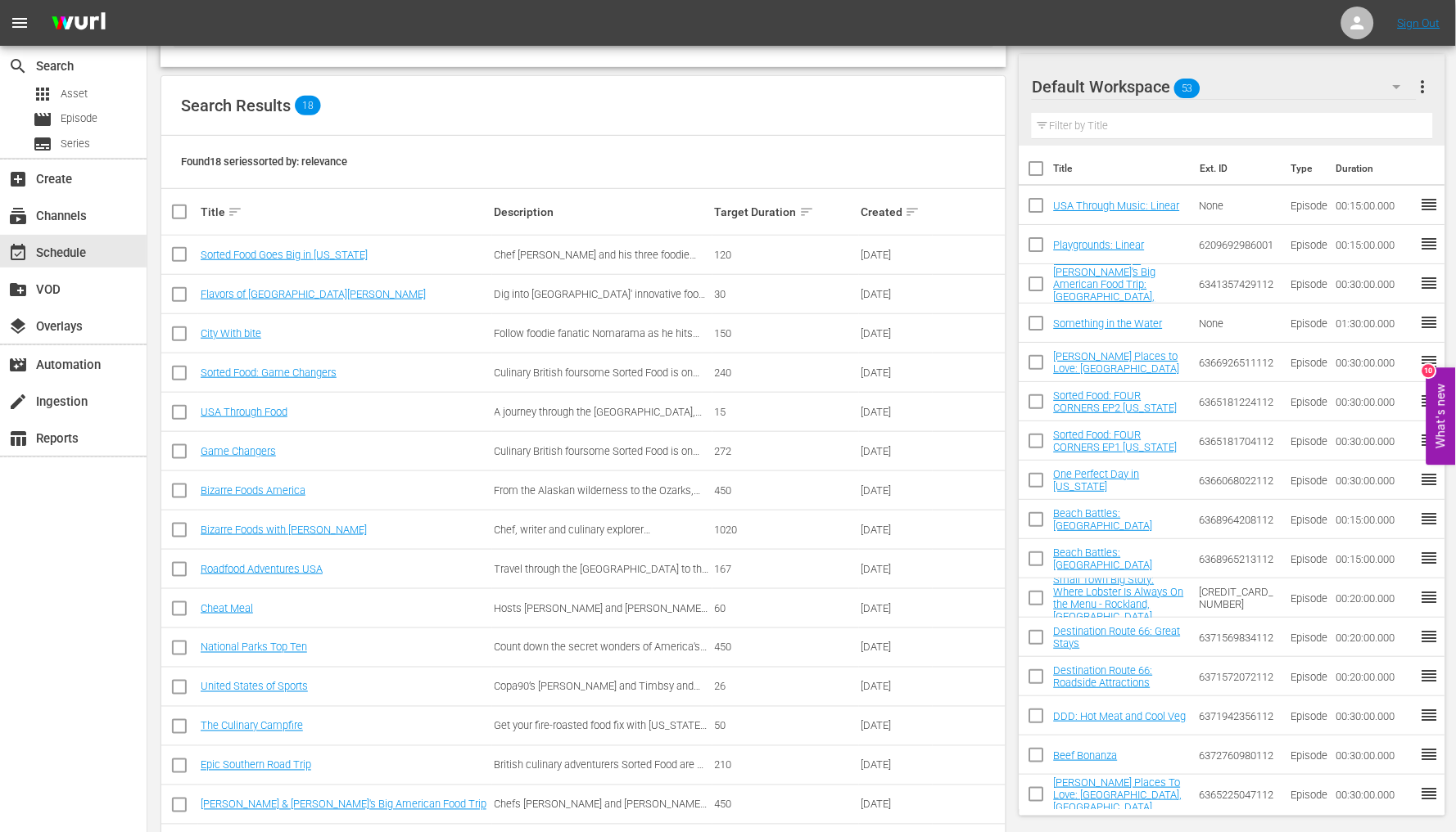
click at [339, 521] on td "Bizarre Foods with [PERSON_NAME]" at bounding box center [345, 531] width 294 height 39
click at [338, 526] on link "Bizarre Foods with [PERSON_NAME]" at bounding box center [283, 530] width 166 height 13
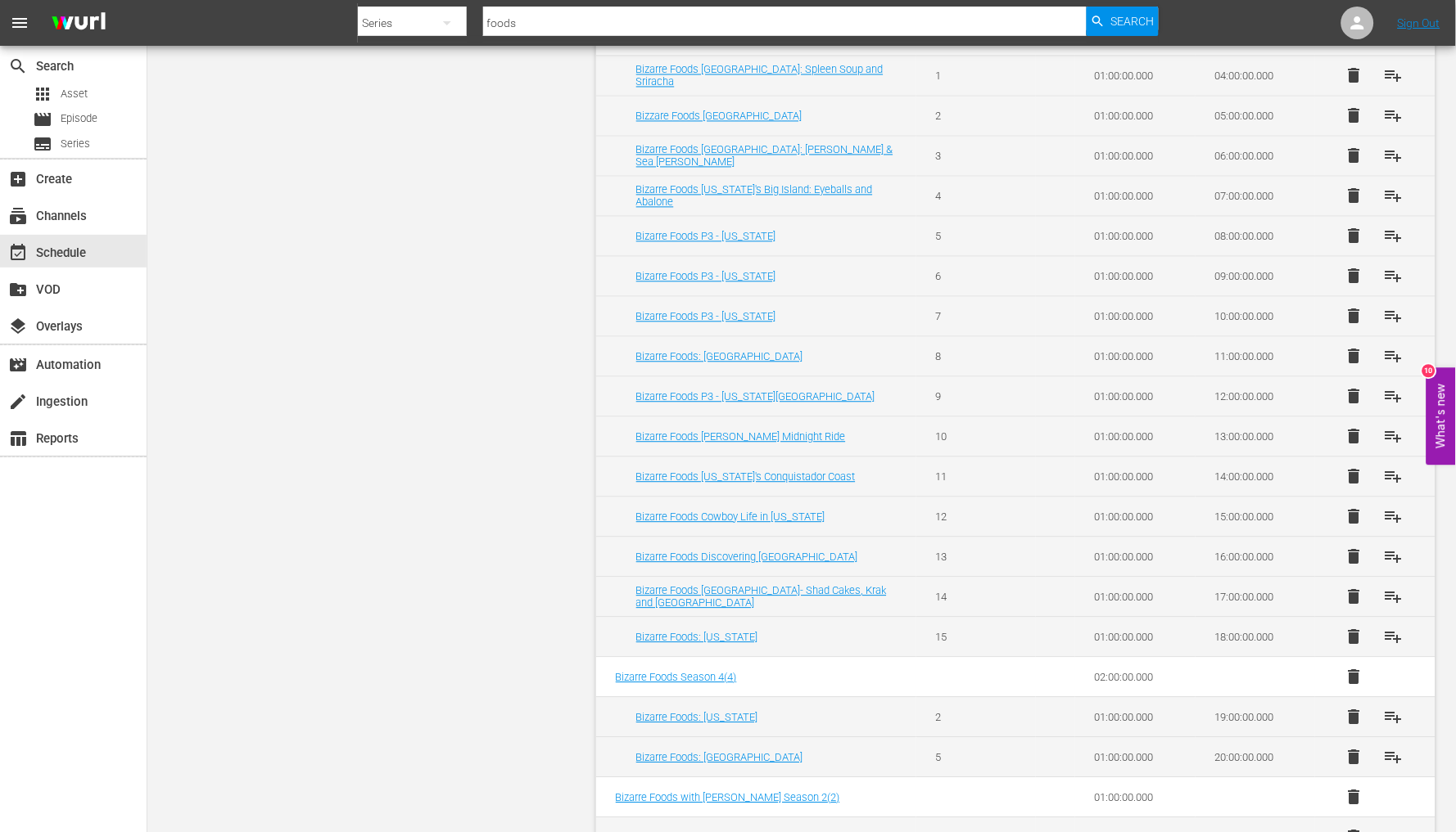
scroll to position [866, 0]
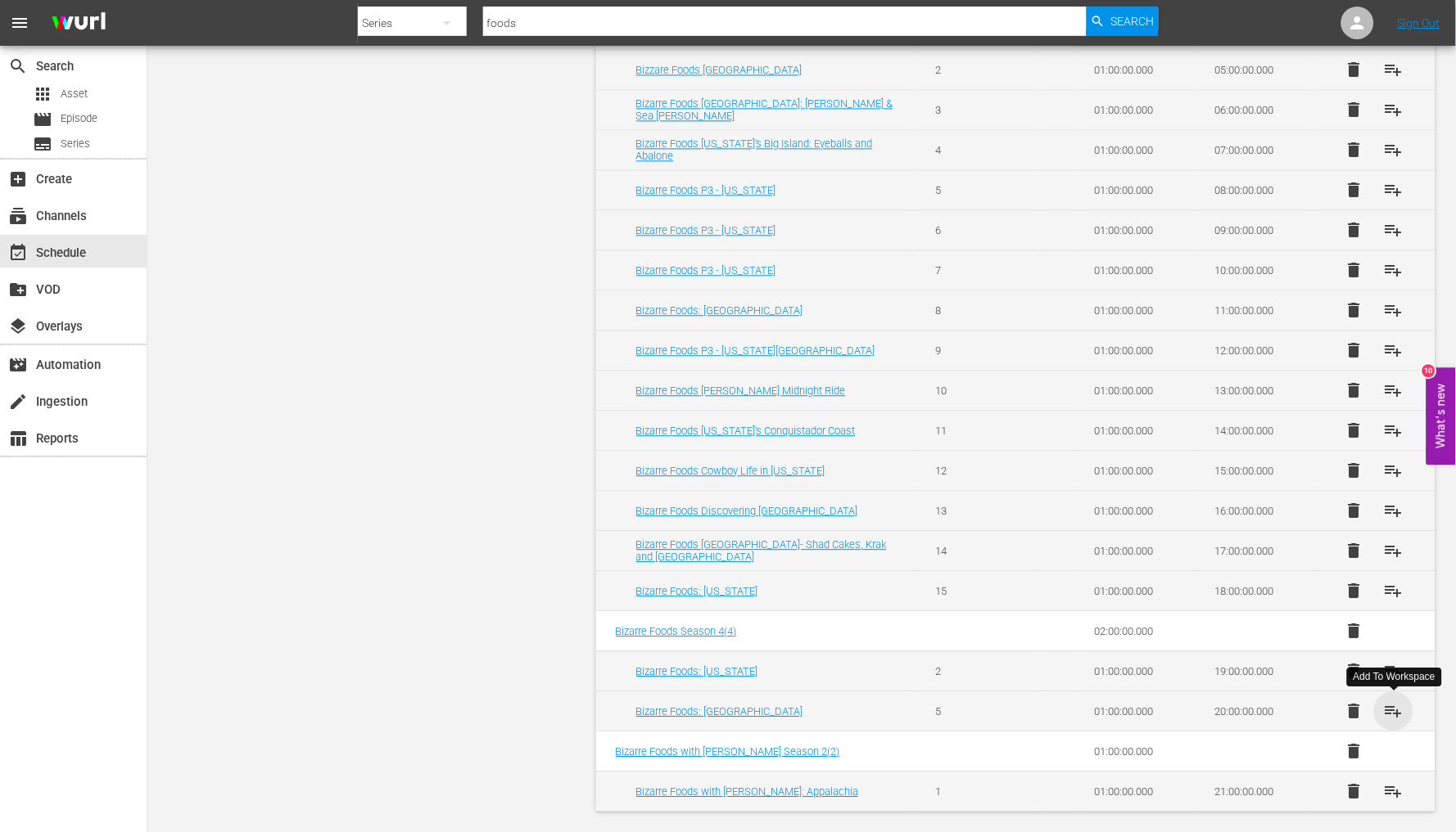
click at [1397, 715] on span "playlist_add" at bounding box center [1393, 711] width 20 height 20
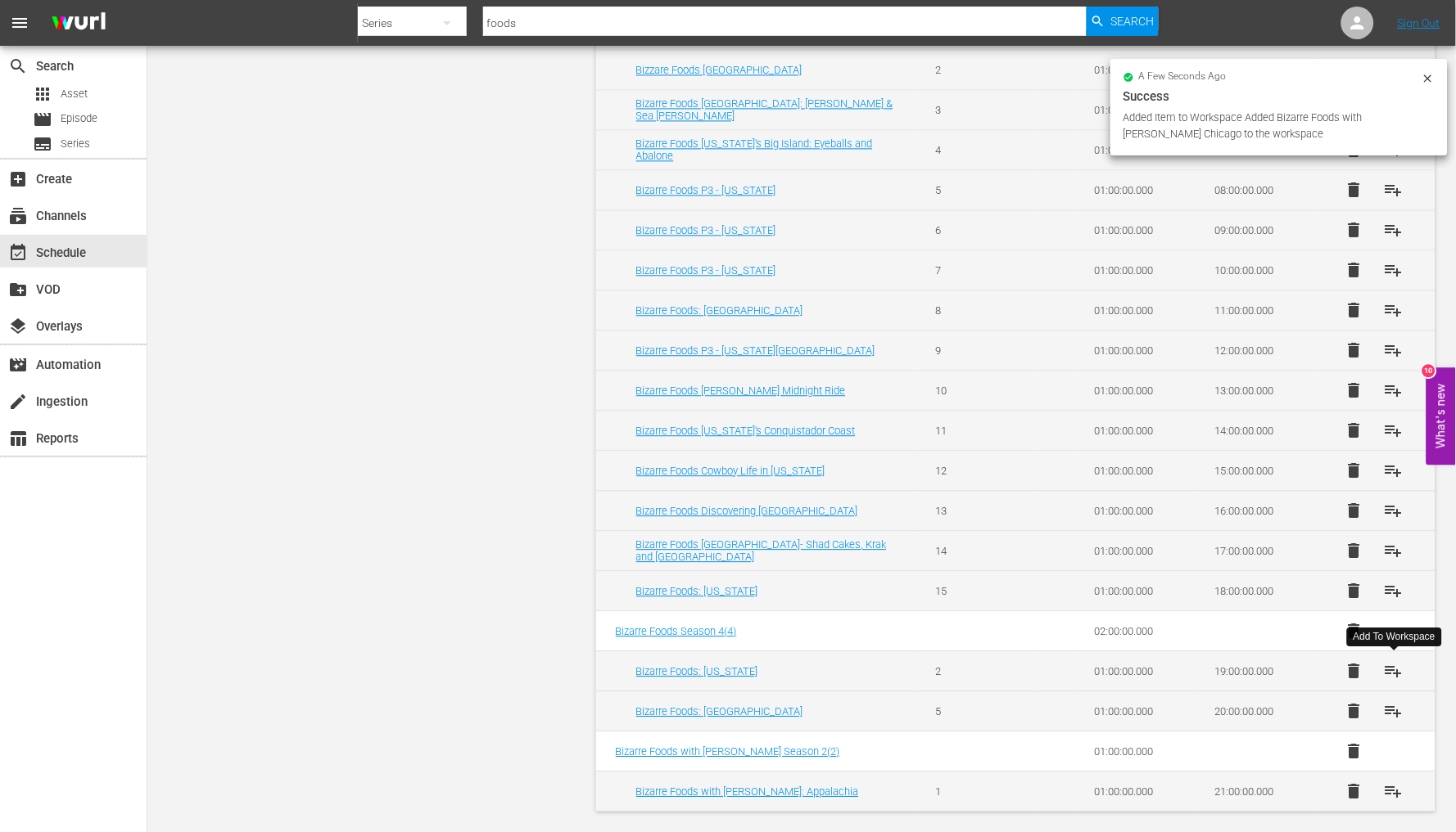
click at [1393, 676] on span "playlist_add" at bounding box center [1393, 671] width 20 height 20
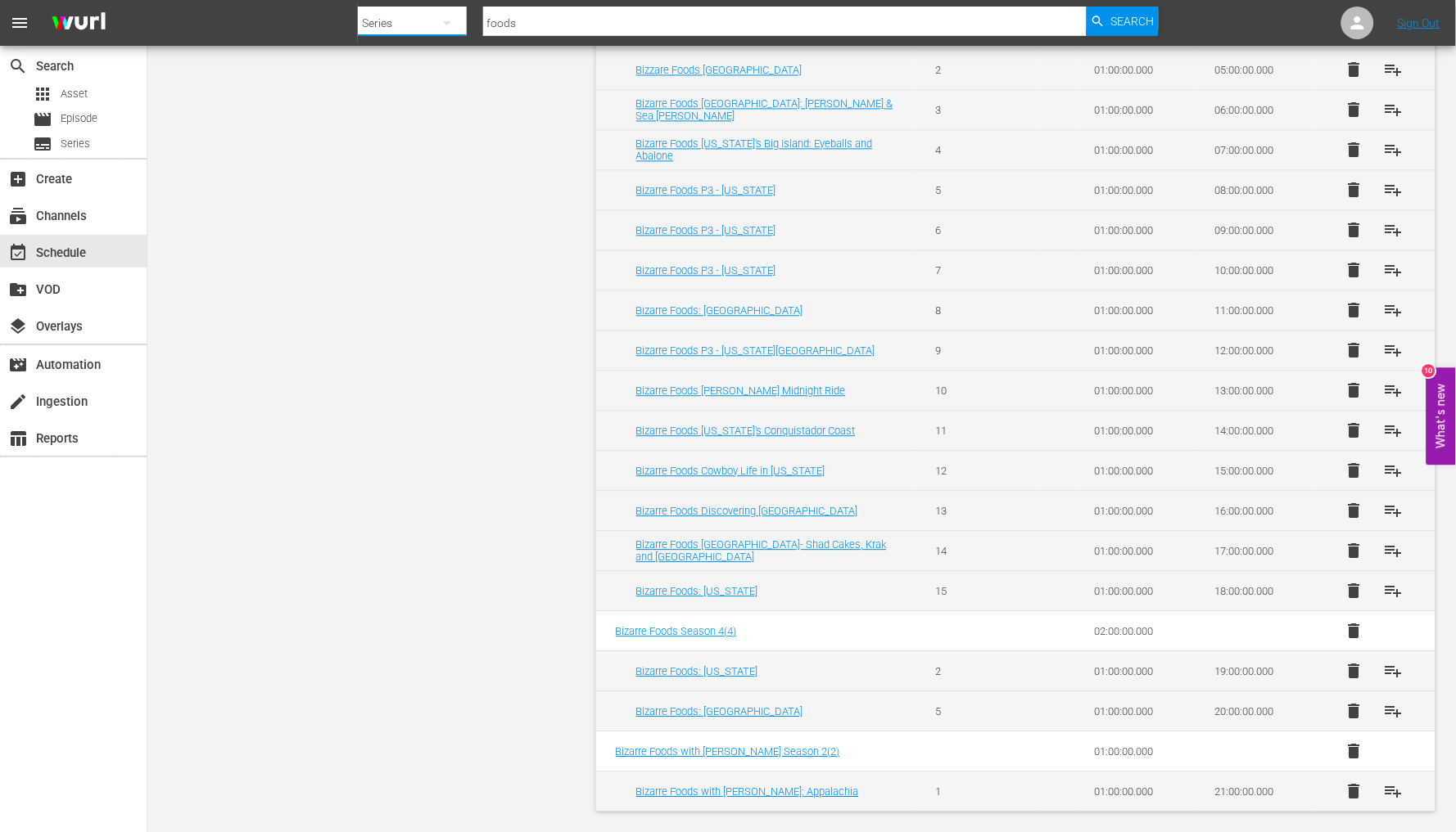
click at [424, 27] on div "Series" at bounding box center [412, 23] width 109 height 39
click at [419, 112] on div "Episodes" at bounding box center [409, 121] width 65 height 26
click at [536, 18] on input "text" at bounding box center [784, 23] width 603 height 39
type input "sammies"
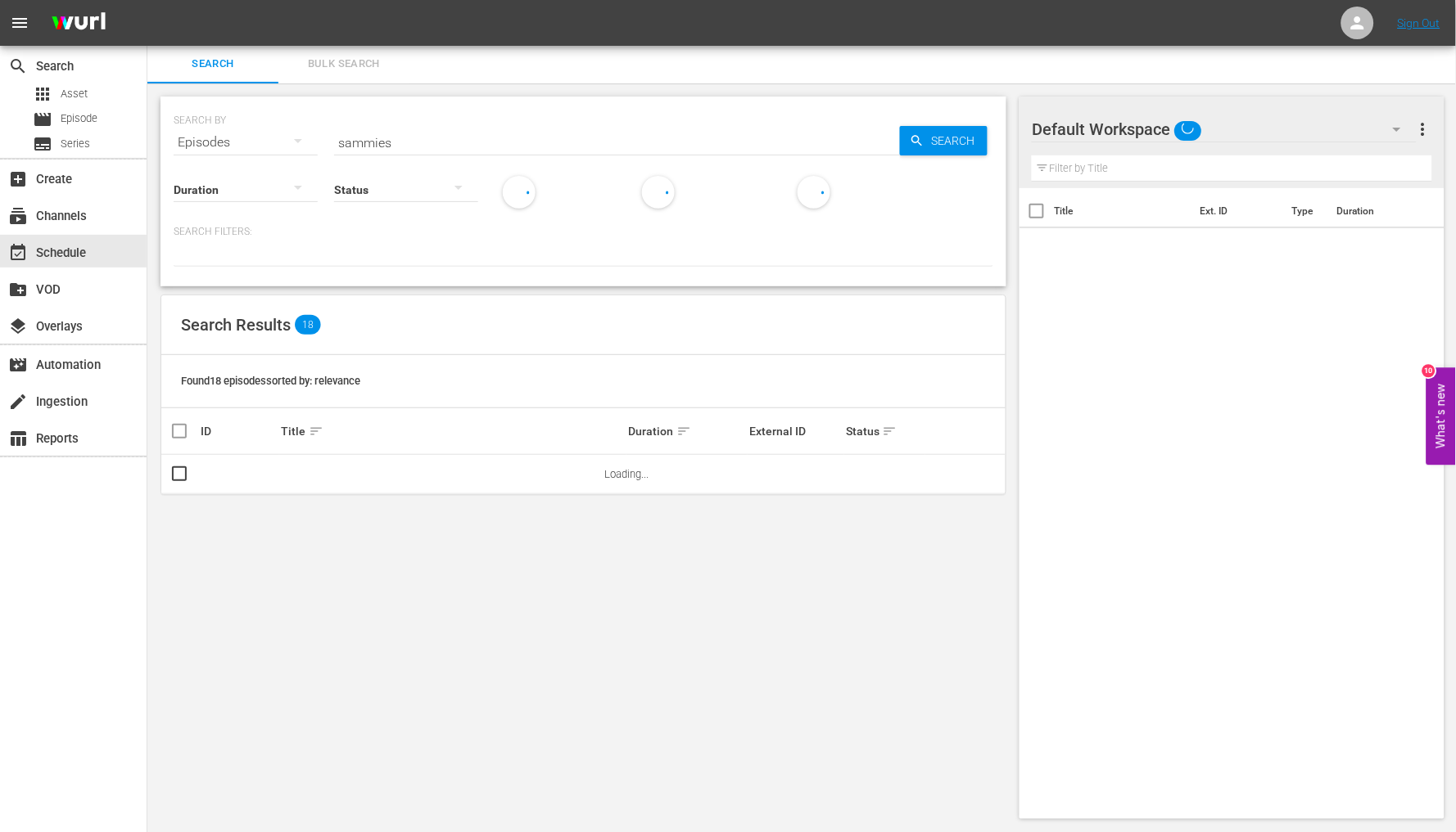
scroll to position [1, 0]
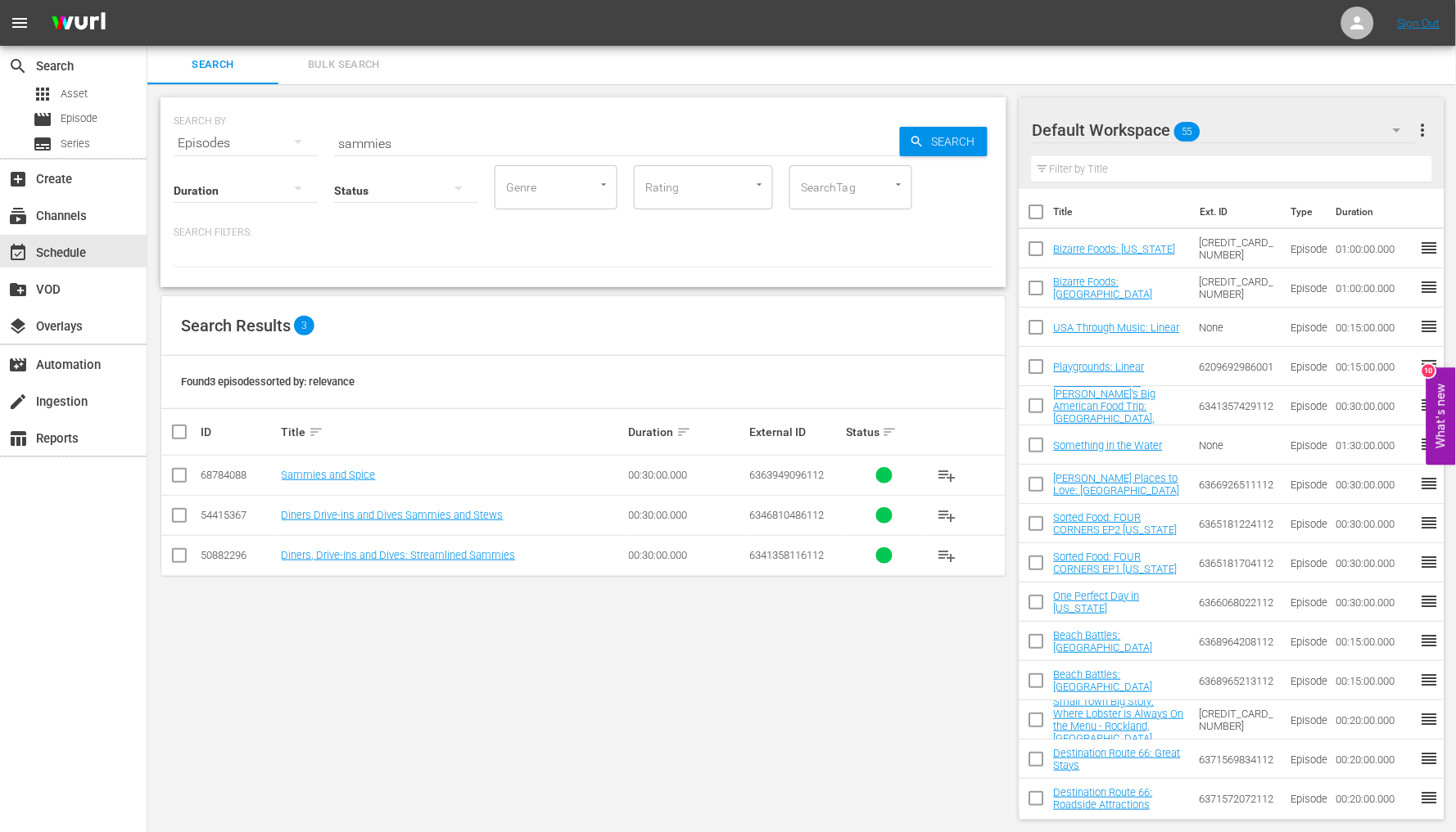
click at [947, 517] on span "playlist_add" at bounding box center [947, 516] width 20 height 20
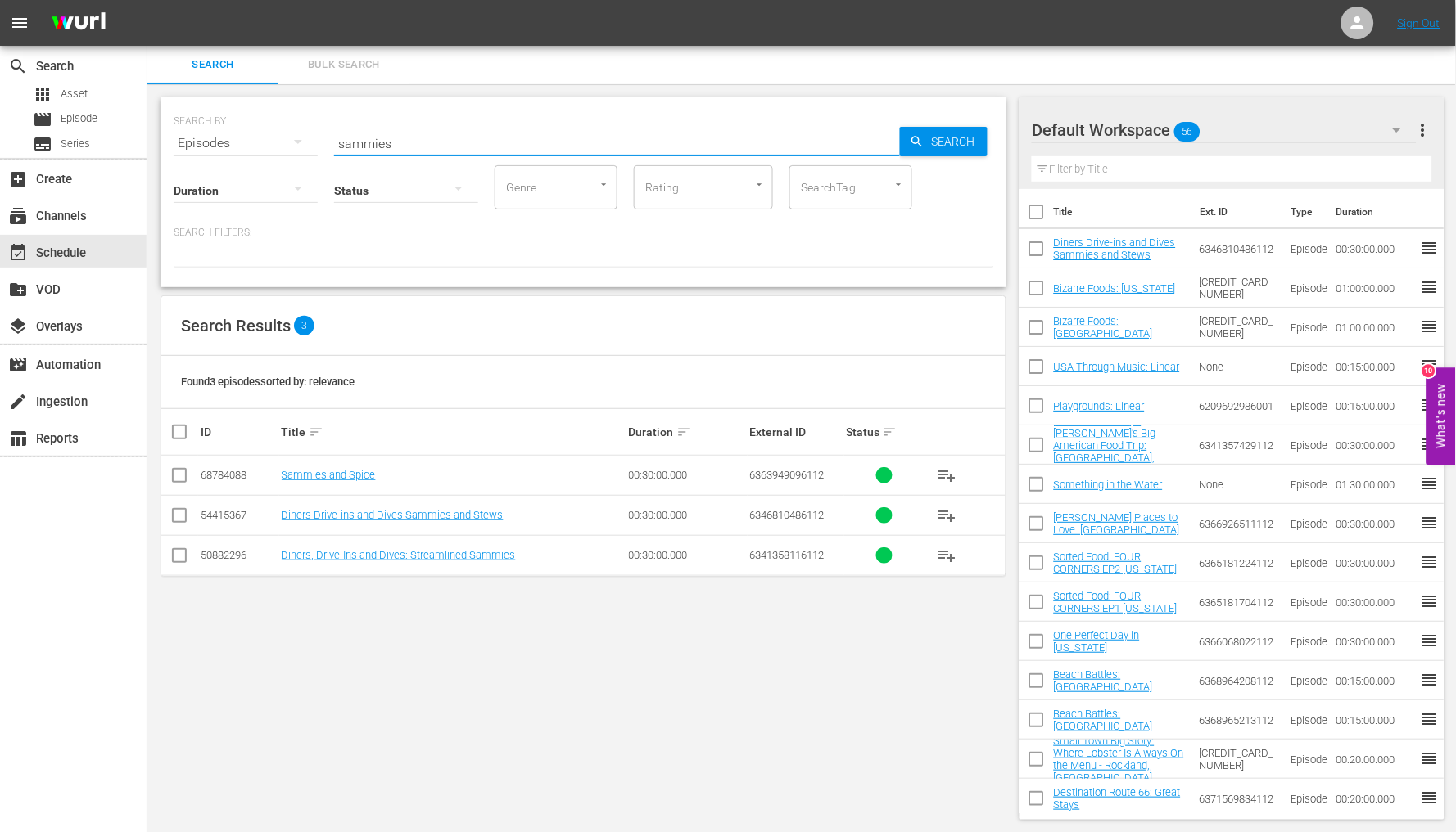
drag, startPoint x: 420, startPoint y: 143, endPoint x: 325, endPoint y: 149, distance: 95.2
click at [325, 149] on div "SEARCH BY Search By Episodes Search ID, Title, Description, Keywords, or Catego…" at bounding box center [583, 133] width 820 height 59
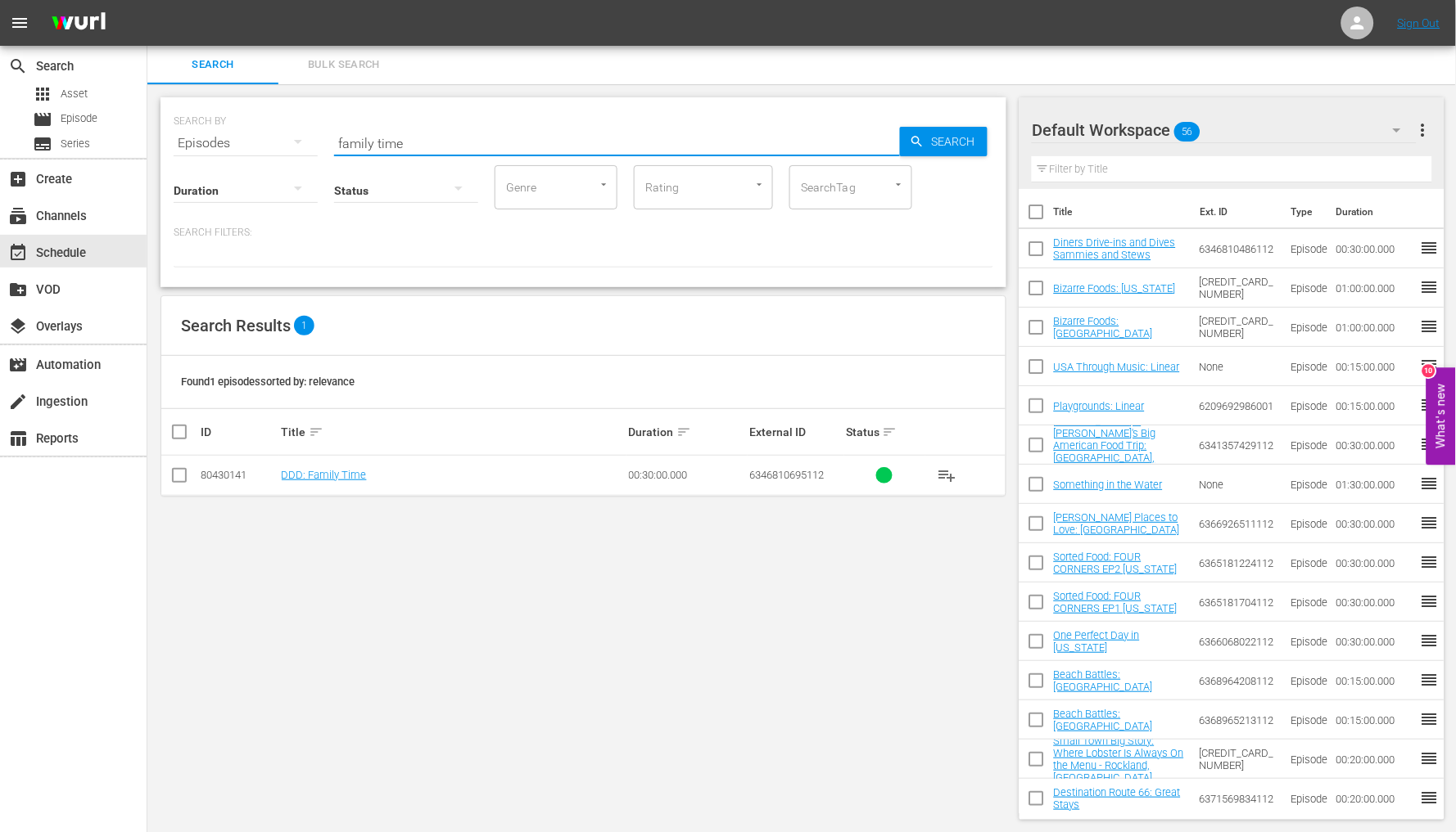
click at [947, 472] on span "playlist_add" at bounding box center [947, 475] width 20 height 20
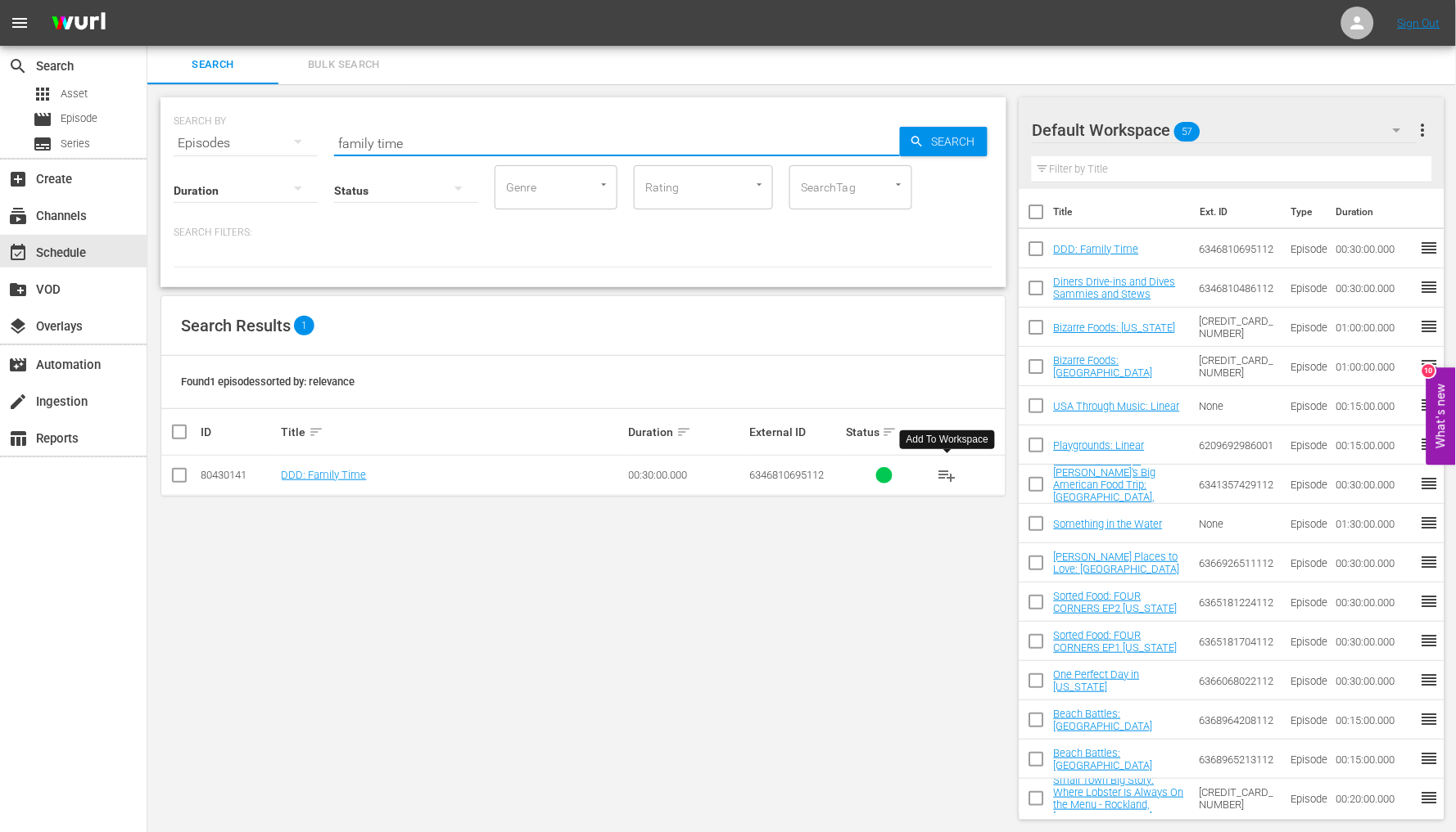
drag, startPoint x: 394, startPoint y: 141, endPoint x: 246, endPoint y: 123, distance: 149.1
click at [258, 131] on div "SEARCH BY Search By Episodes Search ID, Title, Description, Keywords, or Catego…" at bounding box center [583, 133] width 820 height 59
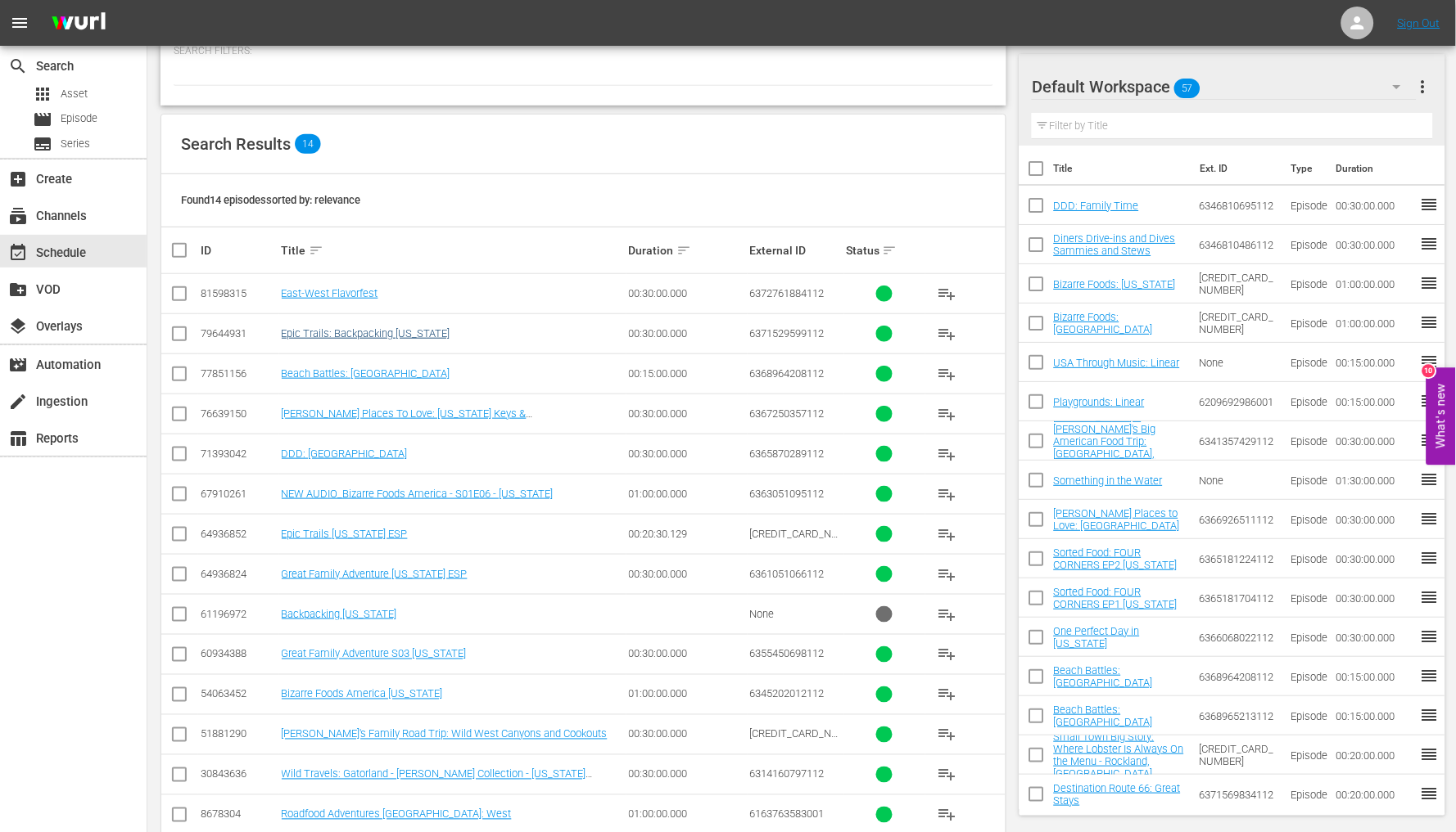
scroll to position [216, 0]
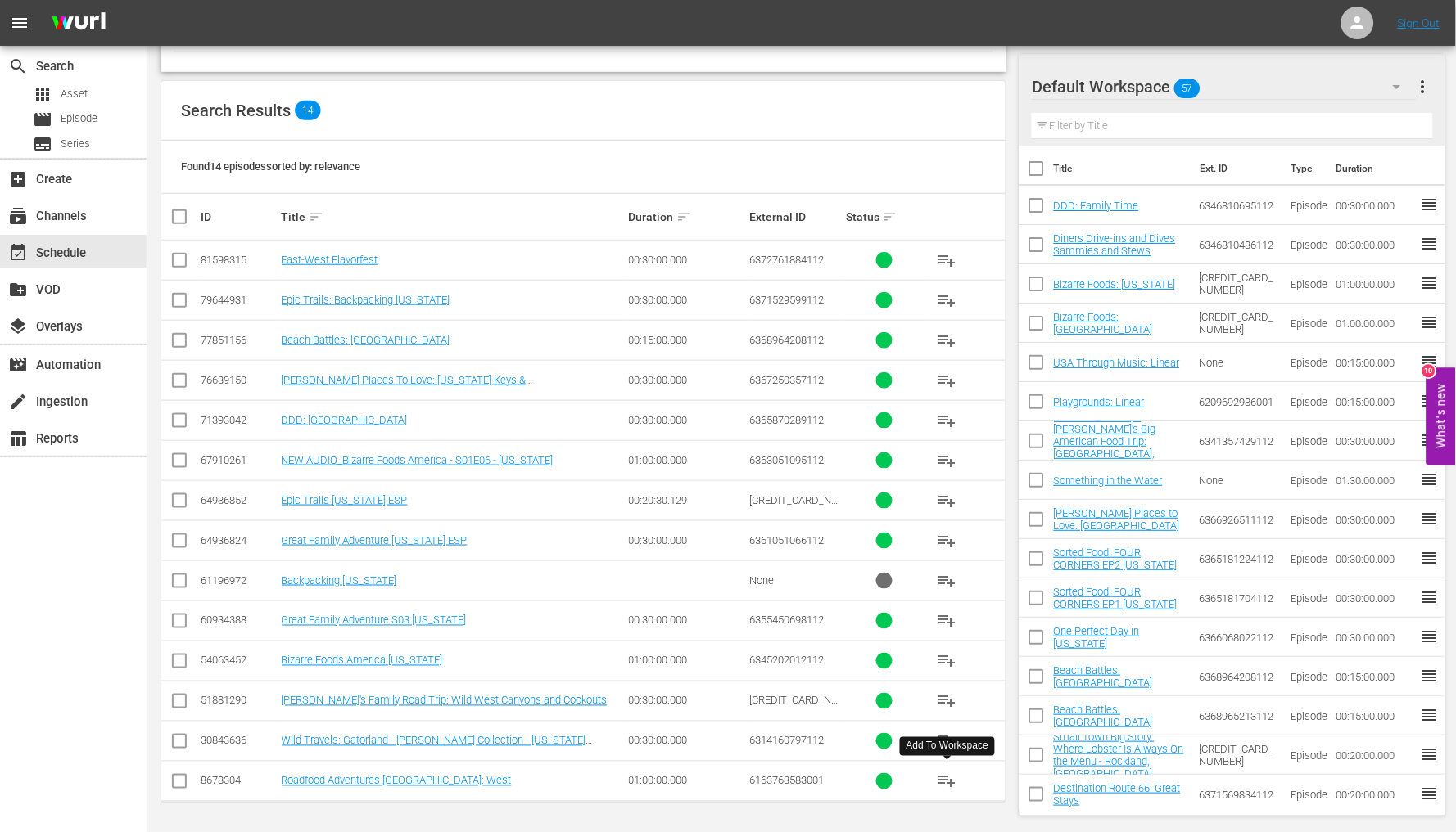
click at [946, 784] on span "playlist_add" at bounding box center [947, 782] width 20 height 20
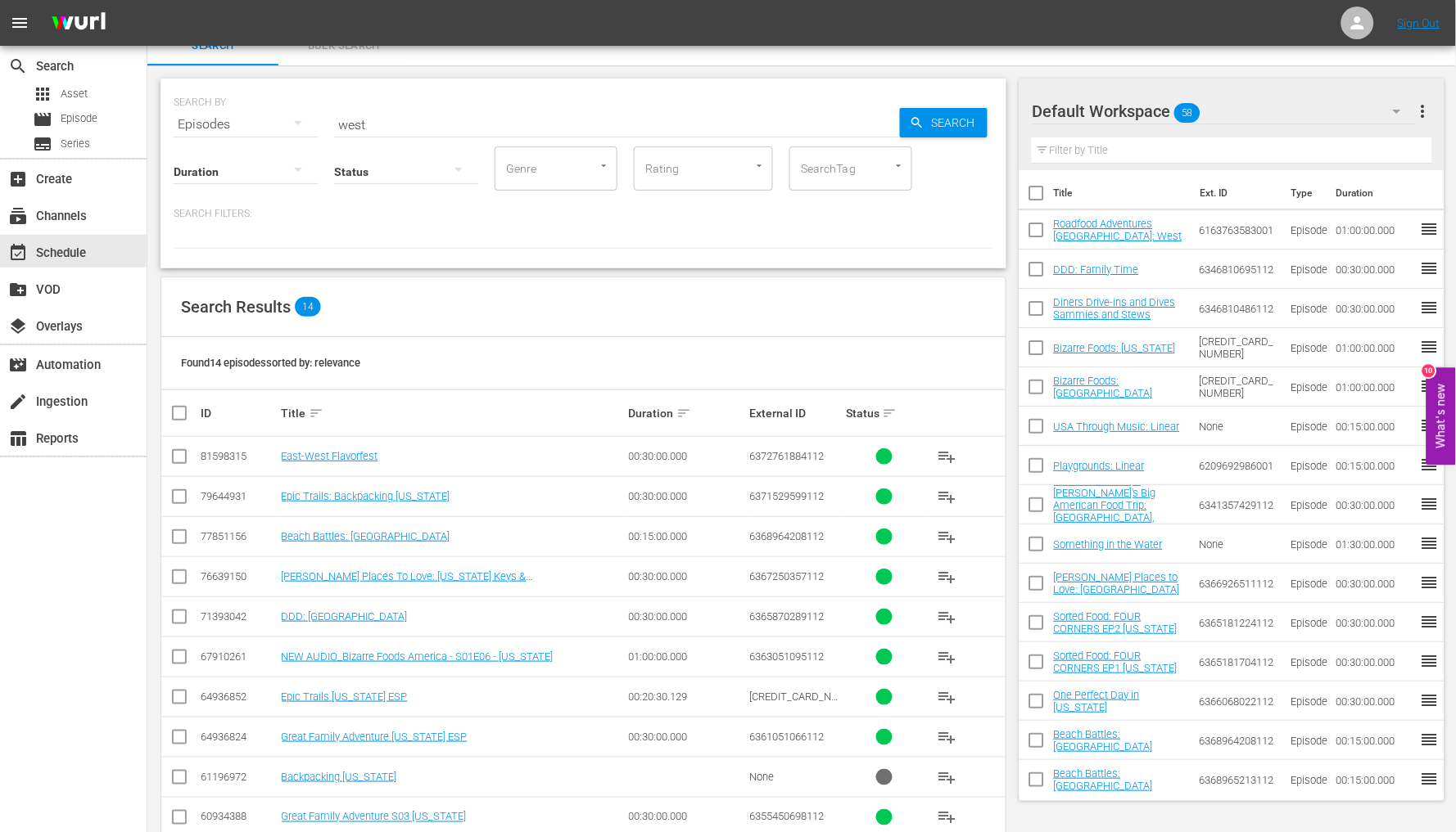
scroll to position [0, 0]
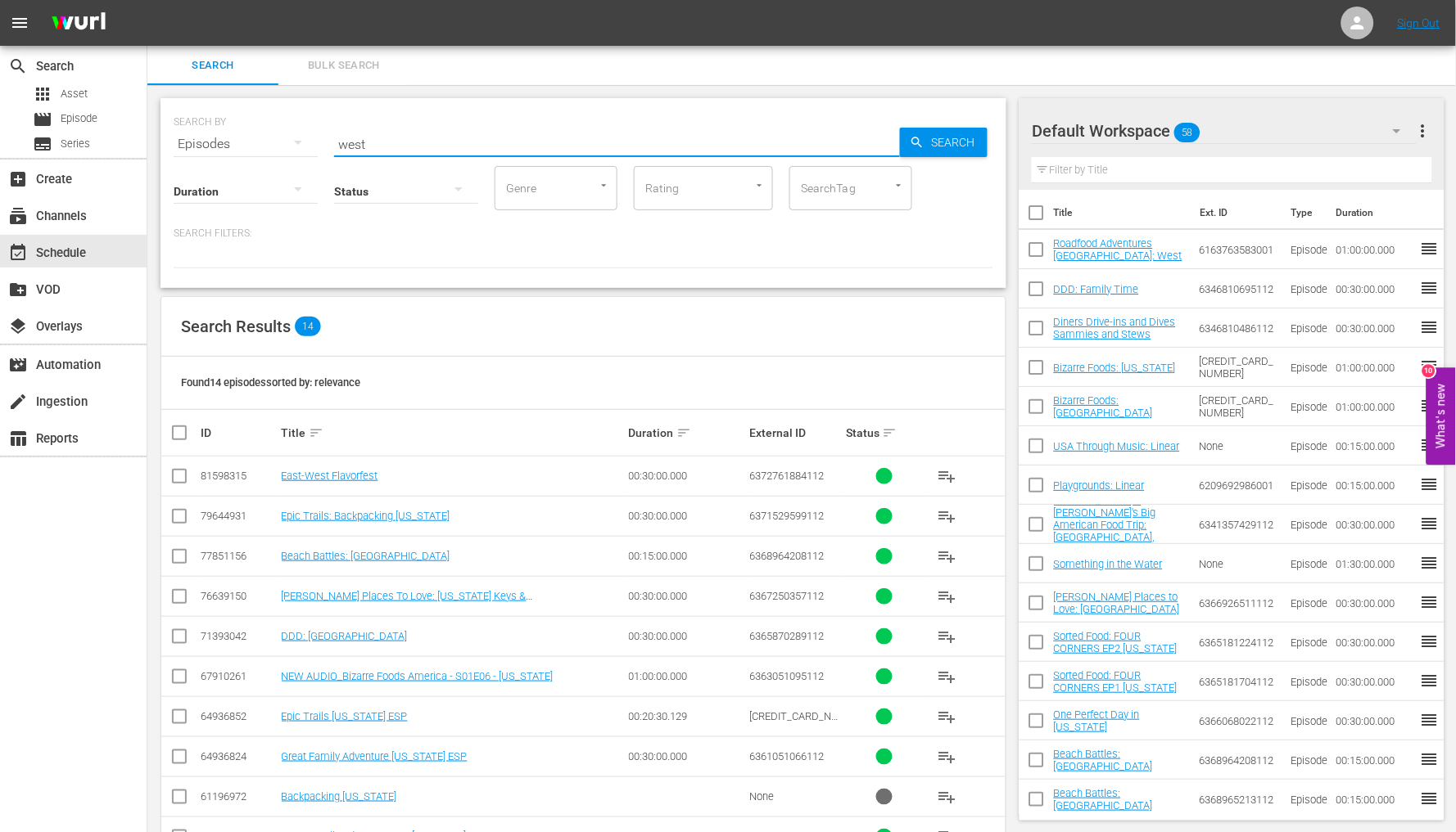
drag, startPoint x: 404, startPoint y: 138, endPoint x: 228, endPoint y: 126, distance: 176.4
click at [239, 130] on div "SEARCH BY Search By Episodes Search ID, Title, Description, Keywords, or Catego…" at bounding box center [583, 134] width 820 height 59
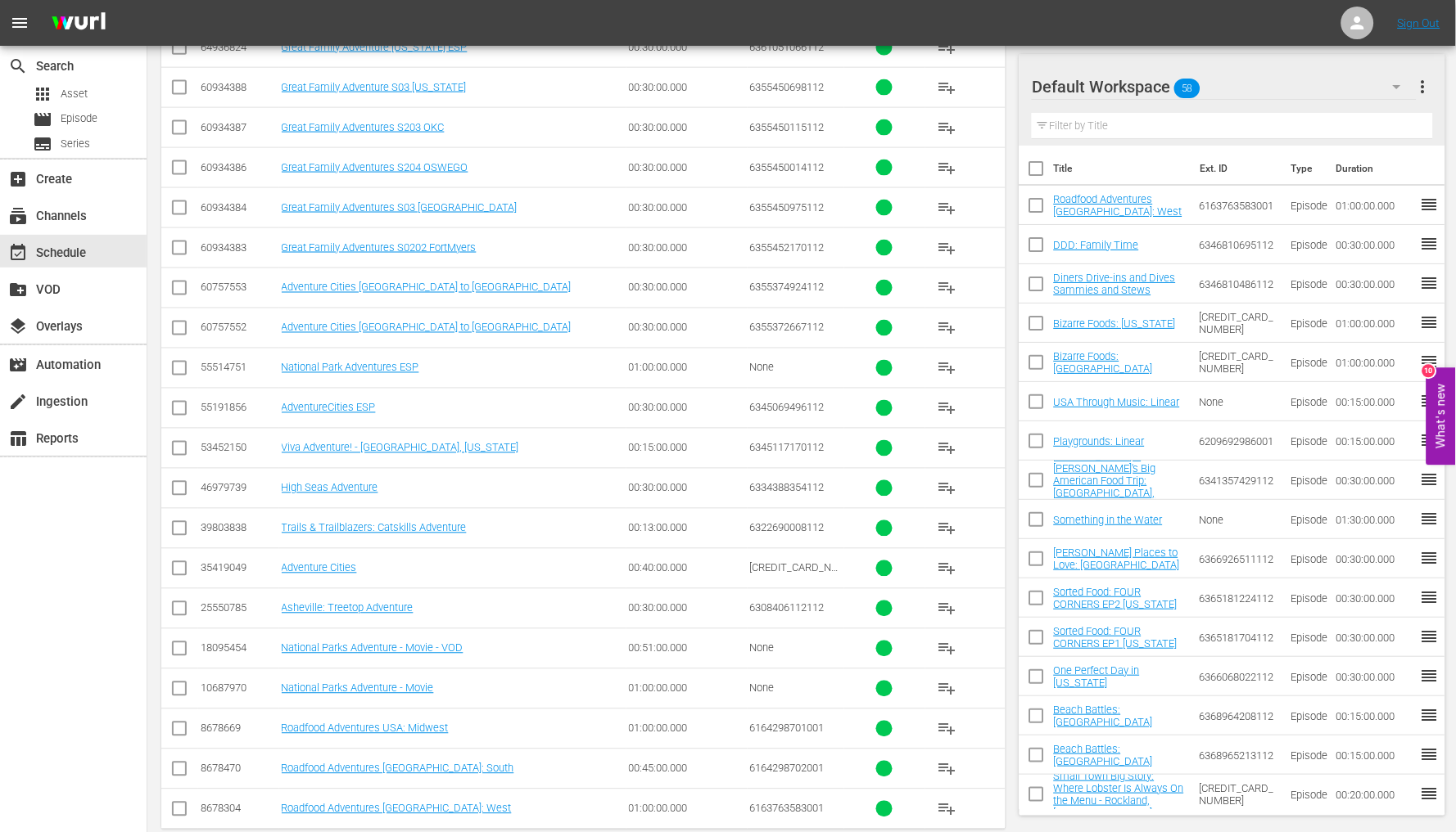
scroll to position [578, 0]
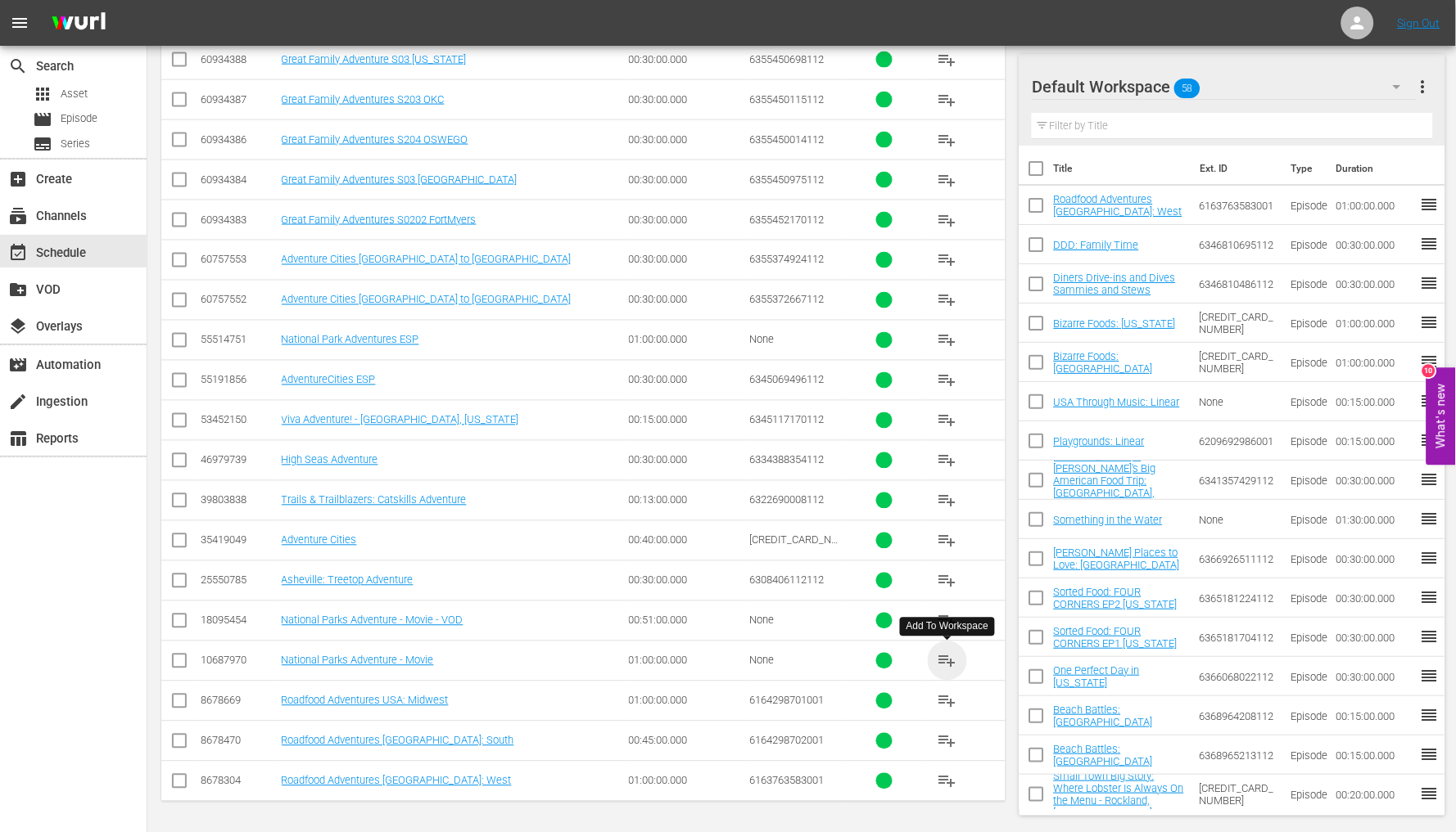
click at [949, 657] on span "playlist_add" at bounding box center [947, 661] width 20 height 20
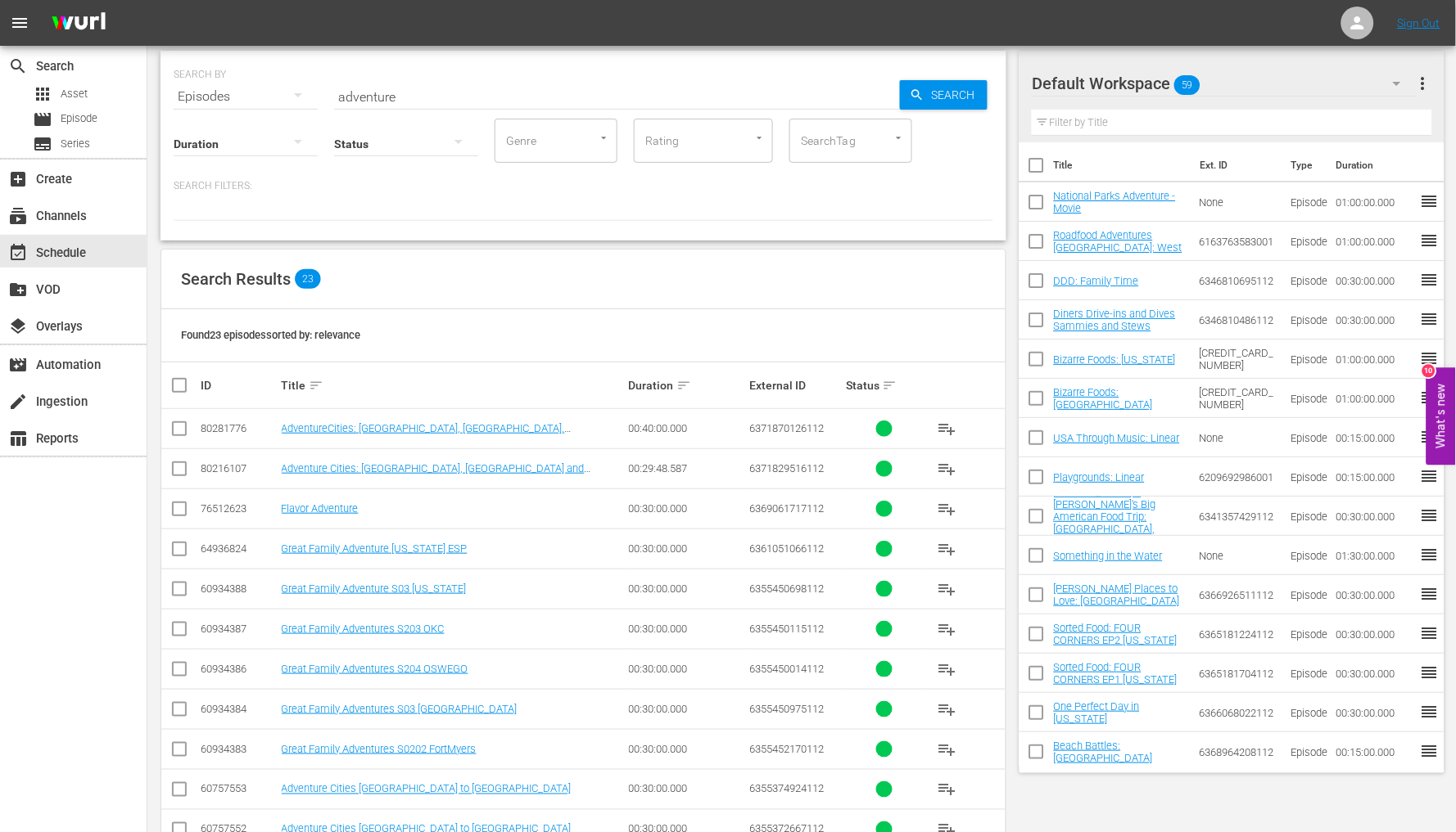
scroll to position [0, 0]
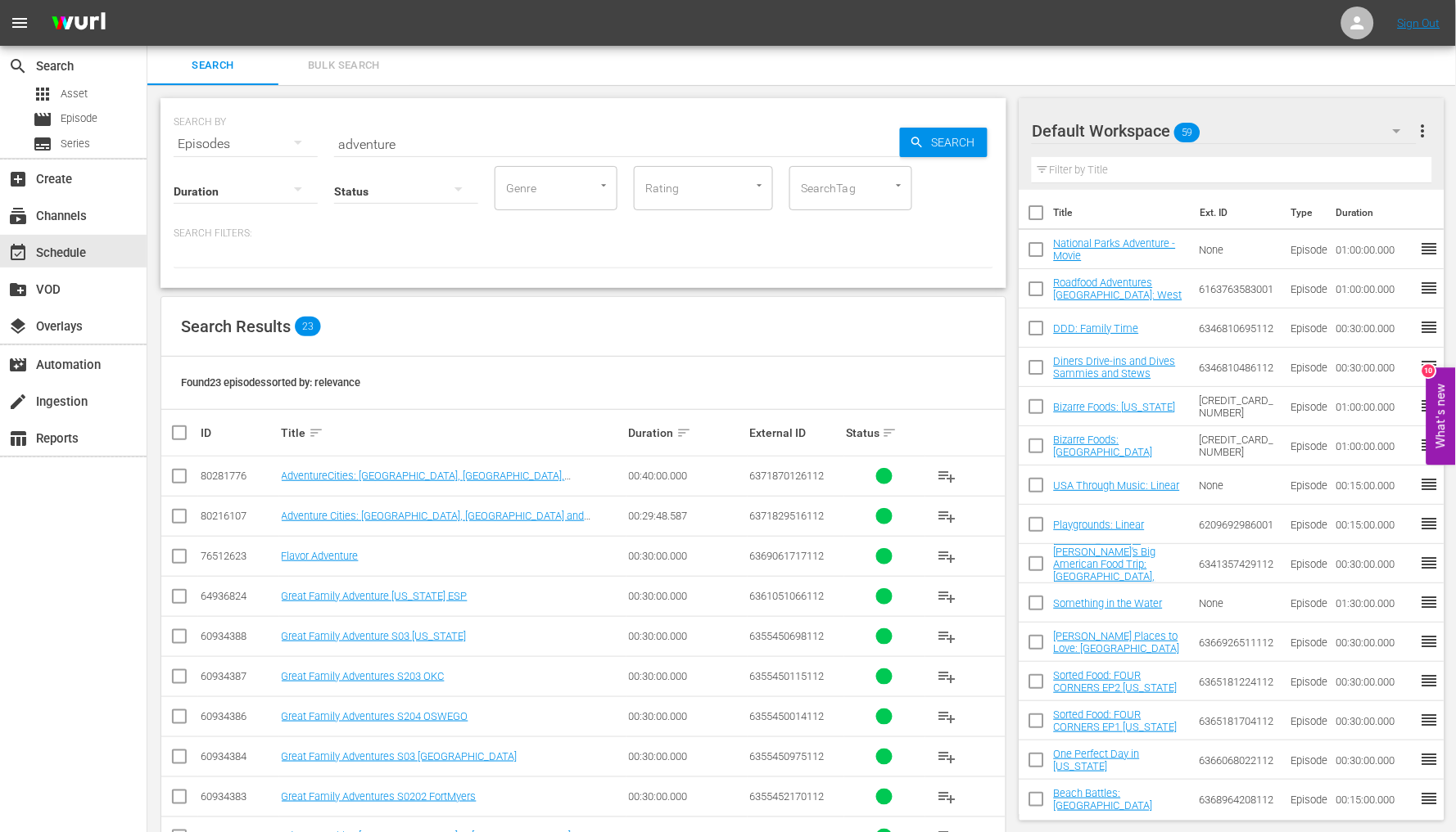
click at [428, 146] on input "adventure" at bounding box center [617, 144] width 566 height 39
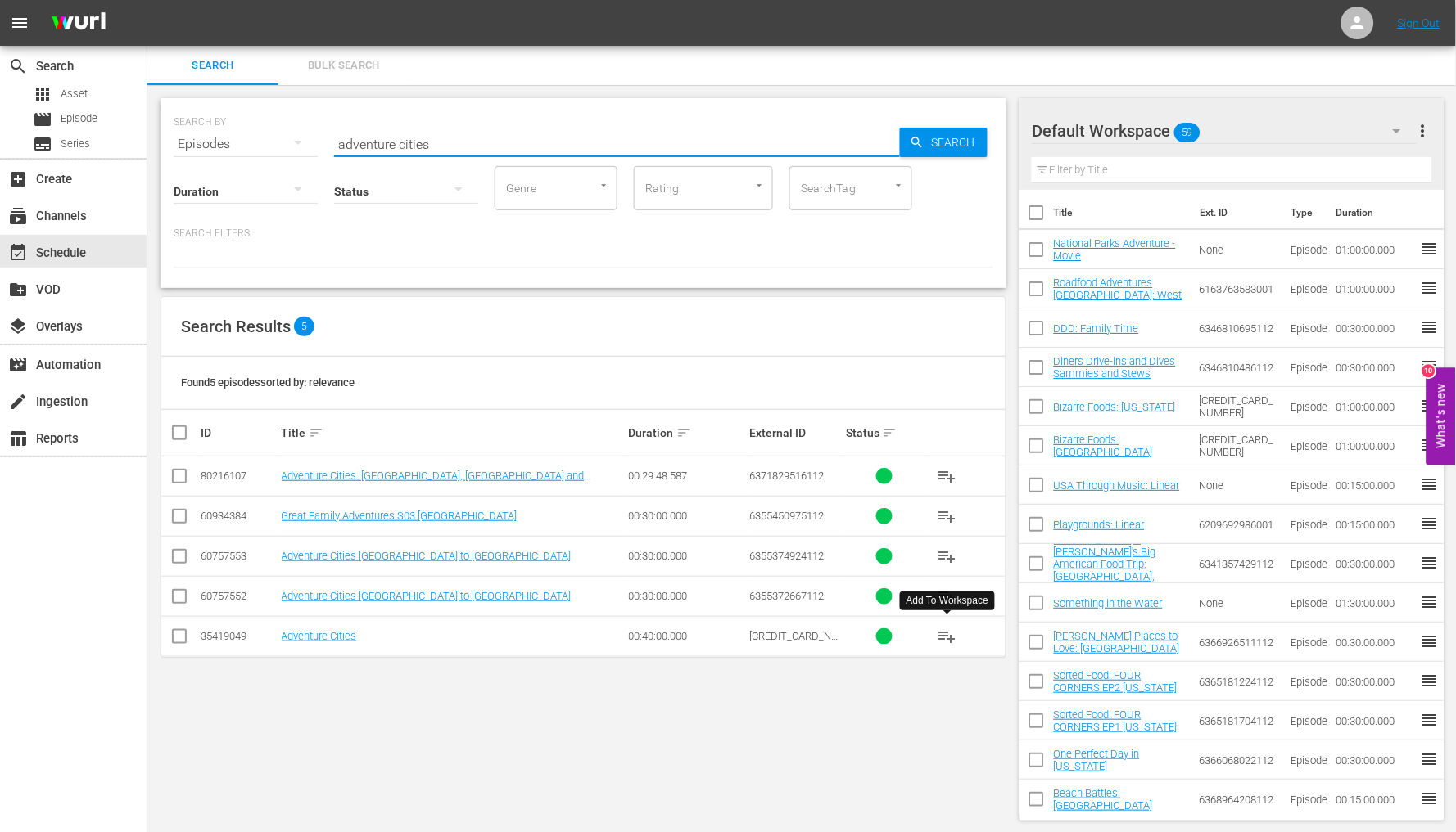
click at [945, 636] on span "playlist_add" at bounding box center [947, 637] width 20 height 20
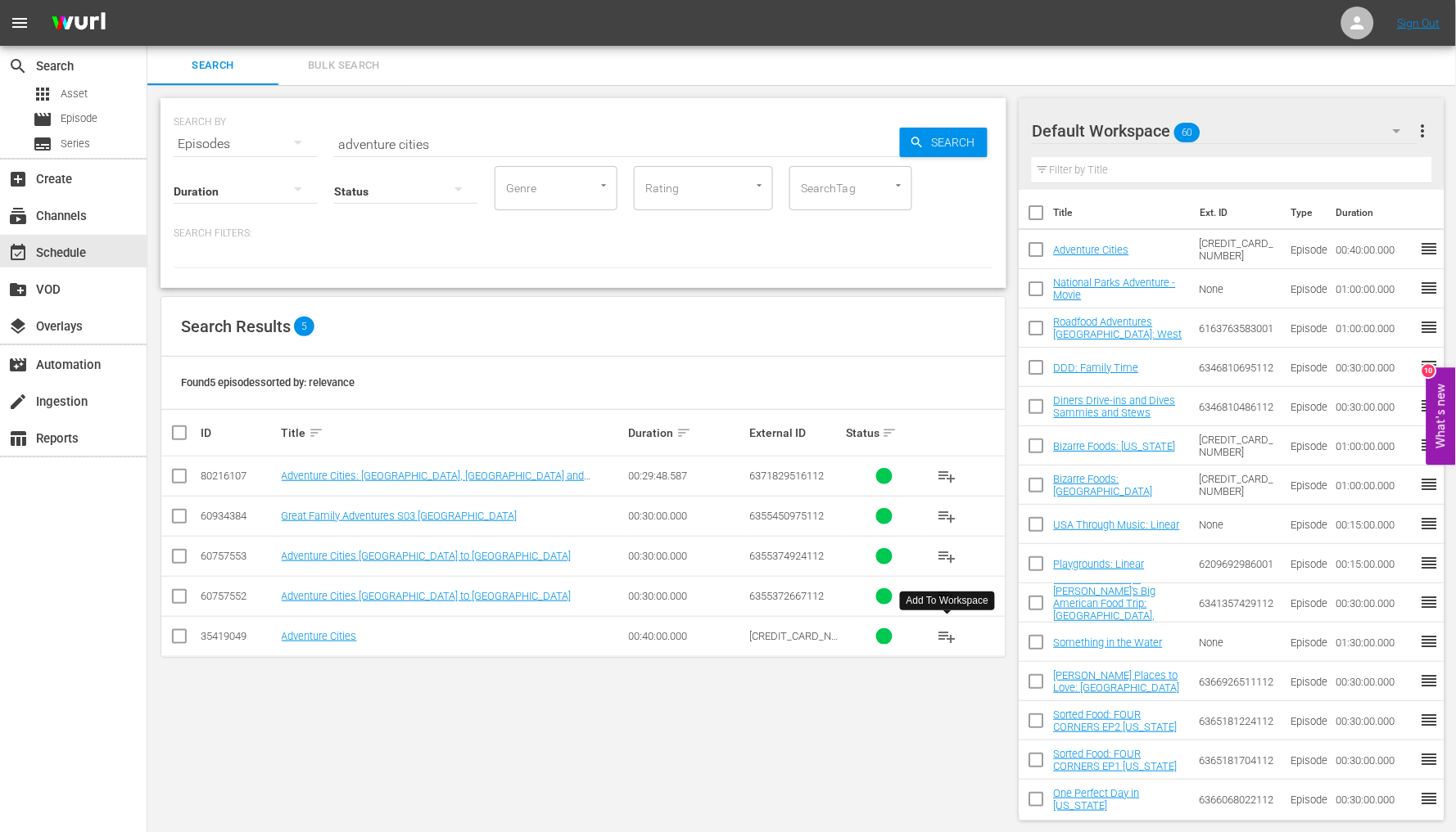
click at [222, 147] on div "Episodes" at bounding box center [245, 144] width 144 height 46
click at [231, 224] on div "Series" at bounding box center [225, 227] width 65 height 26
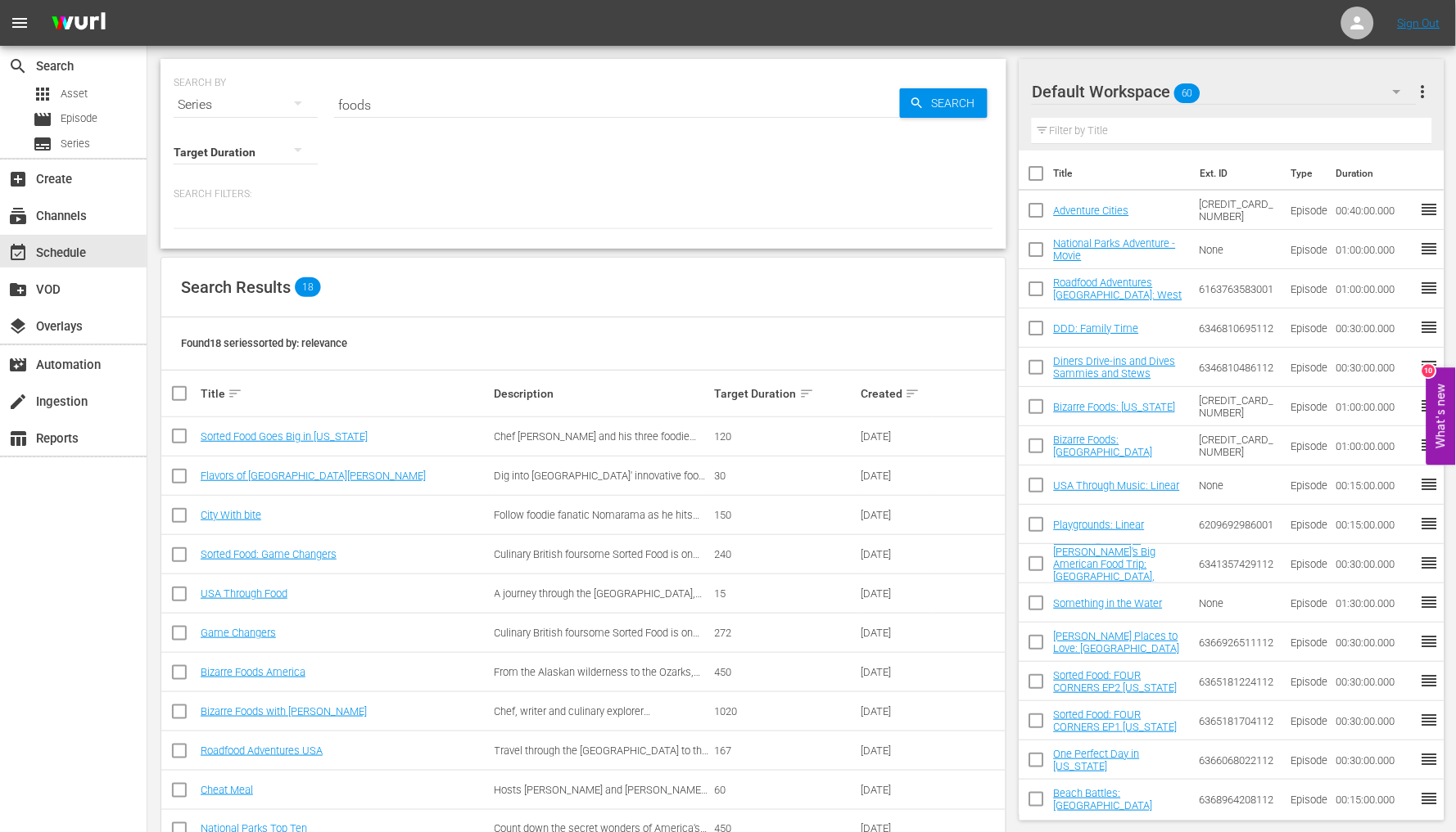
drag, startPoint x: 397, startPoint y: 105, endPoint x: 330, endPoint y: 100, distance: 67.2
click at [331, 100] on div "SEARCH BY Search By Series Search ID, Title, Description, Keywords, or Category…" at bounding box center [583, 95] width 820 height 59
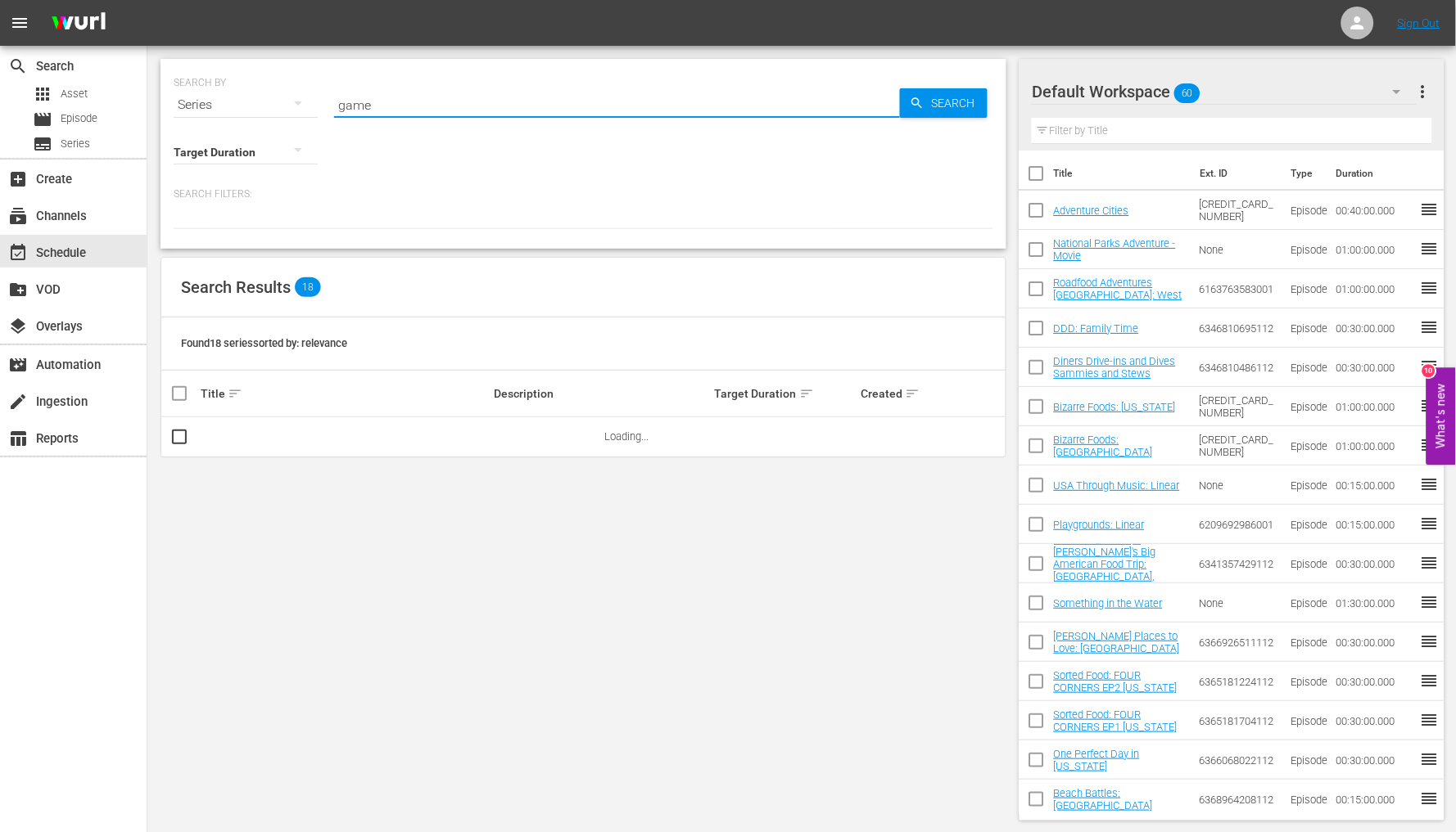
drag, startPoint x: 382, startPoint y: 108, endPoint x: 307, endPoint y: 97, distance: 75.8
click at [307, 97] on div "SEARCH BY Search By Series Search ID, Title, Description, Keywords, or Category…" at bounding box center [583, 95] width 820 height 59
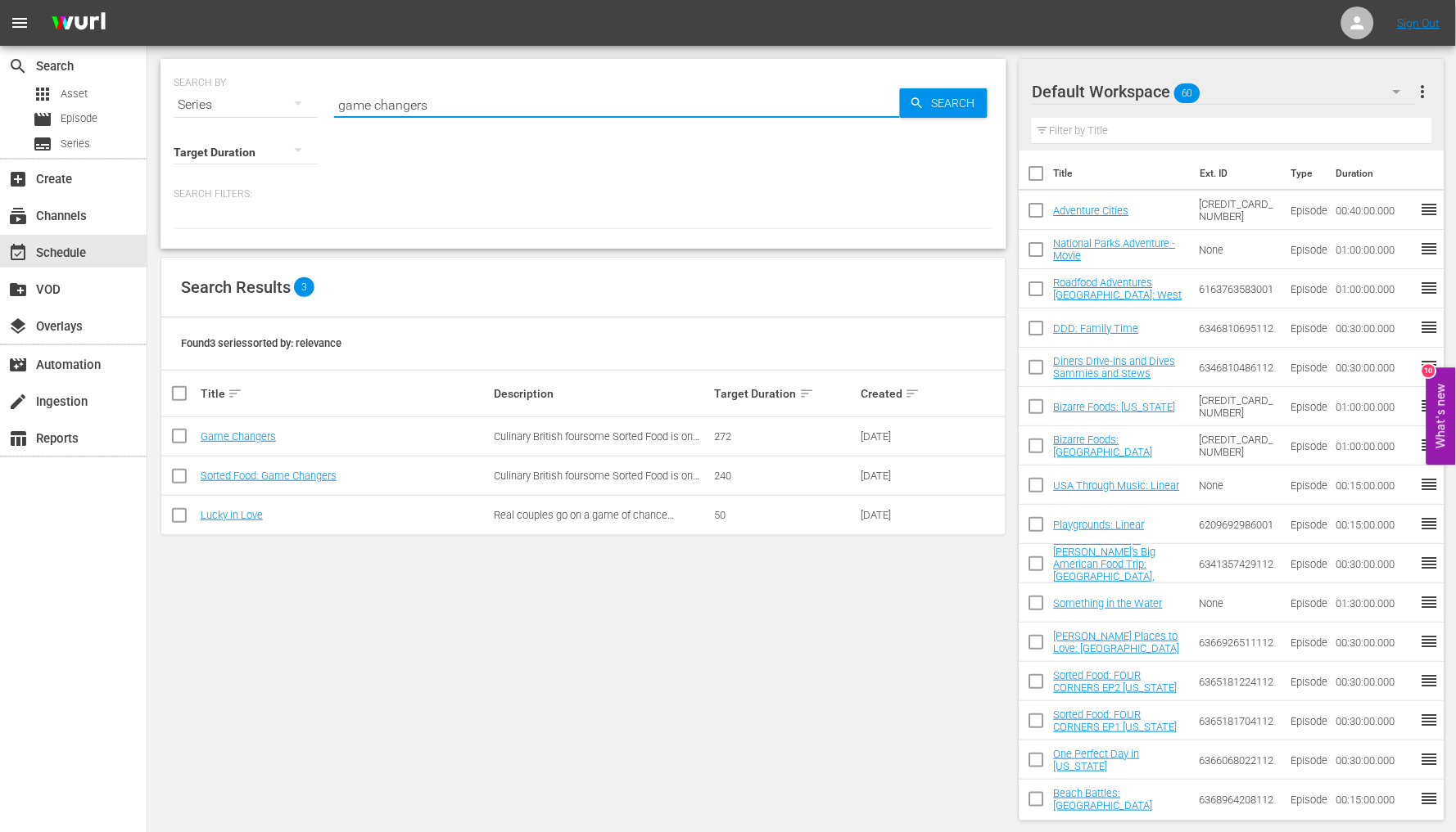
type input "game changers"
click at [257, 468] on td "Sorted Food: Game Changers" at bounding box center [345, 476] width 294 height 39
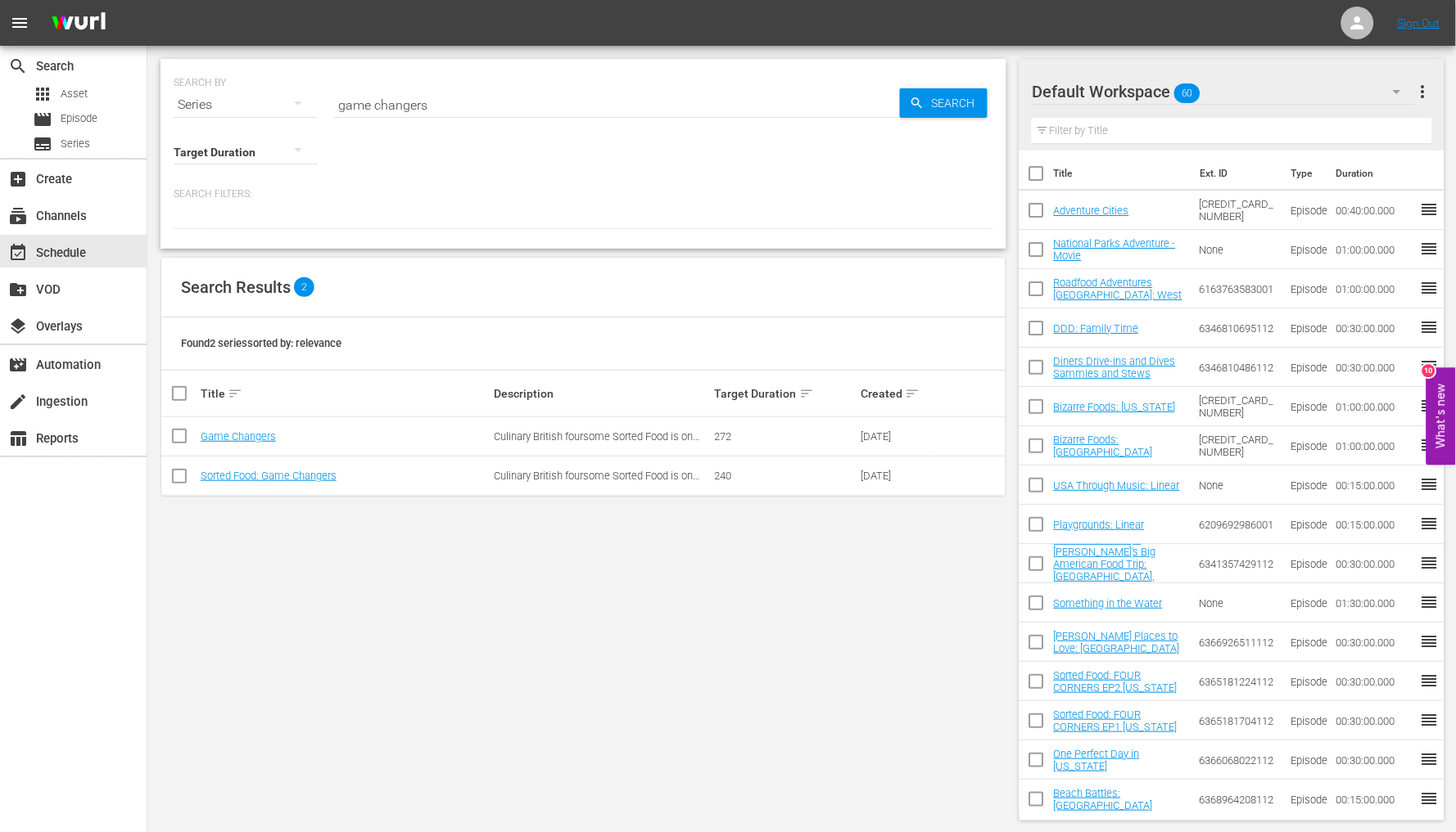
click at [264, 485] on td "Sorted Food: Game Changers" at bounding box center [345, 476] width 294 height 39
click at [265, 478] on link "Sorted Food: Game Changers" at bounding box center [268, 476] width 136 height 13
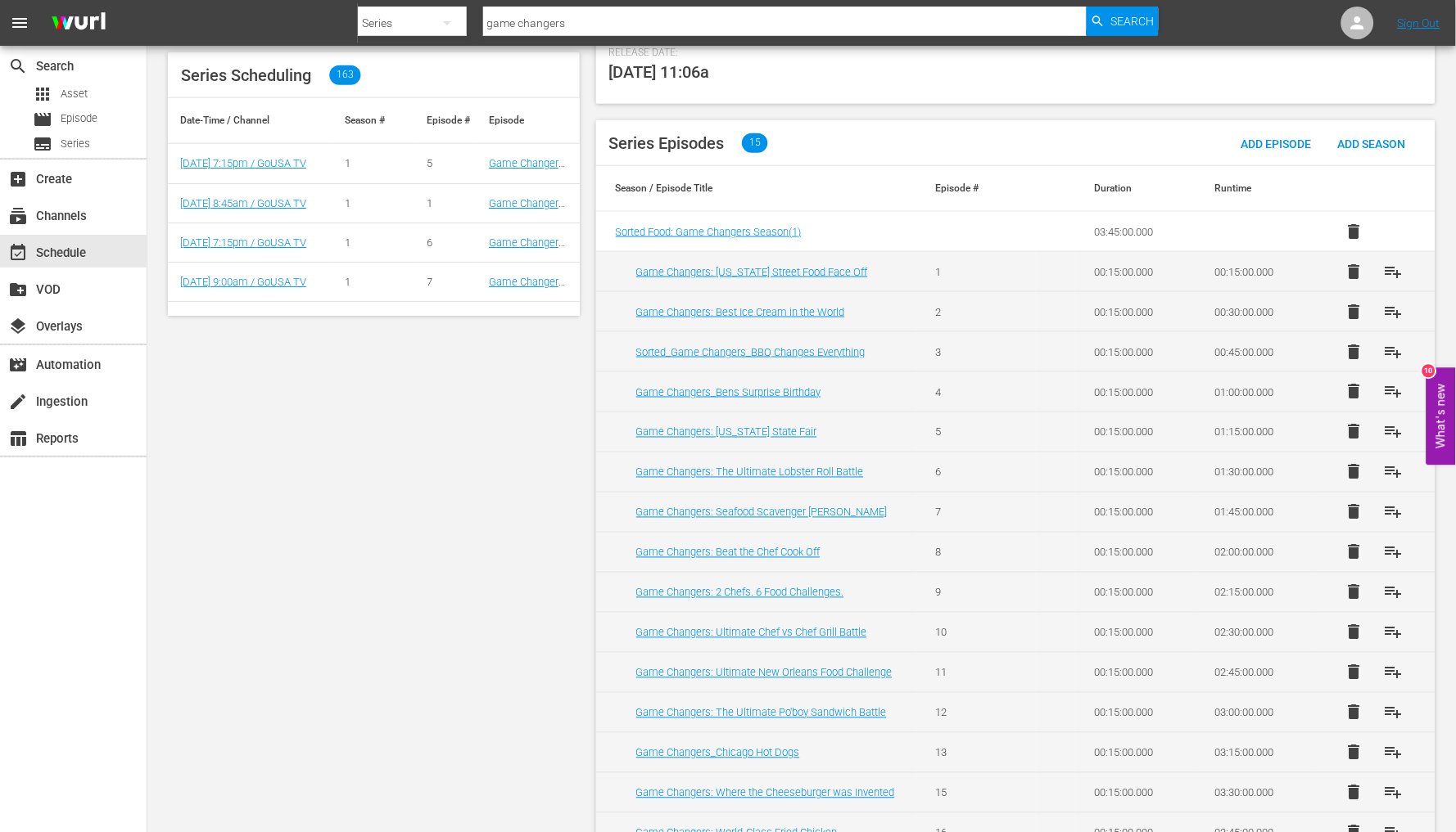
scroll to position [446, 0]
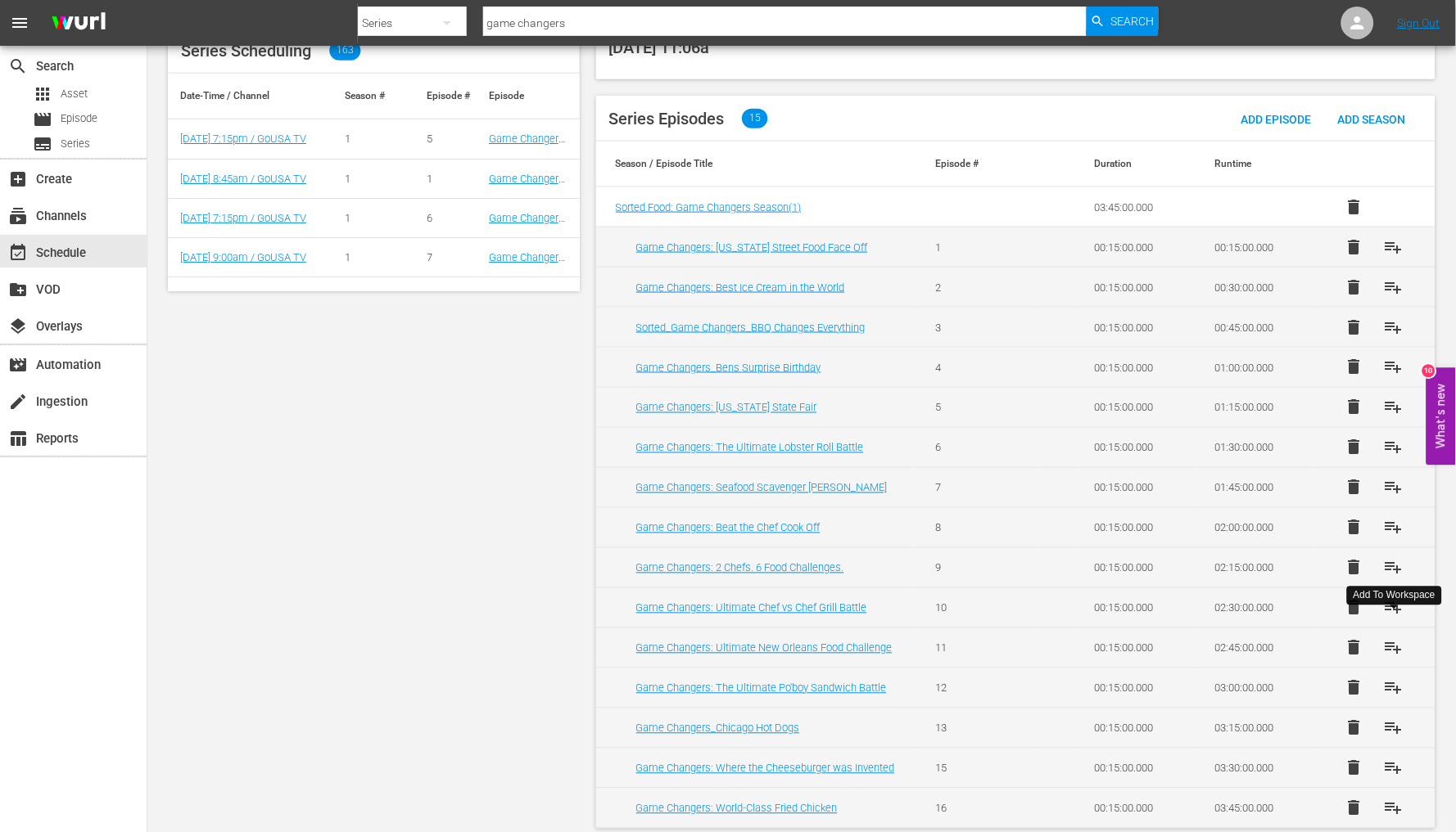
click at [1393, 638] on span "playlist_add" at bounding box center [1393, 648] width 20 height 20
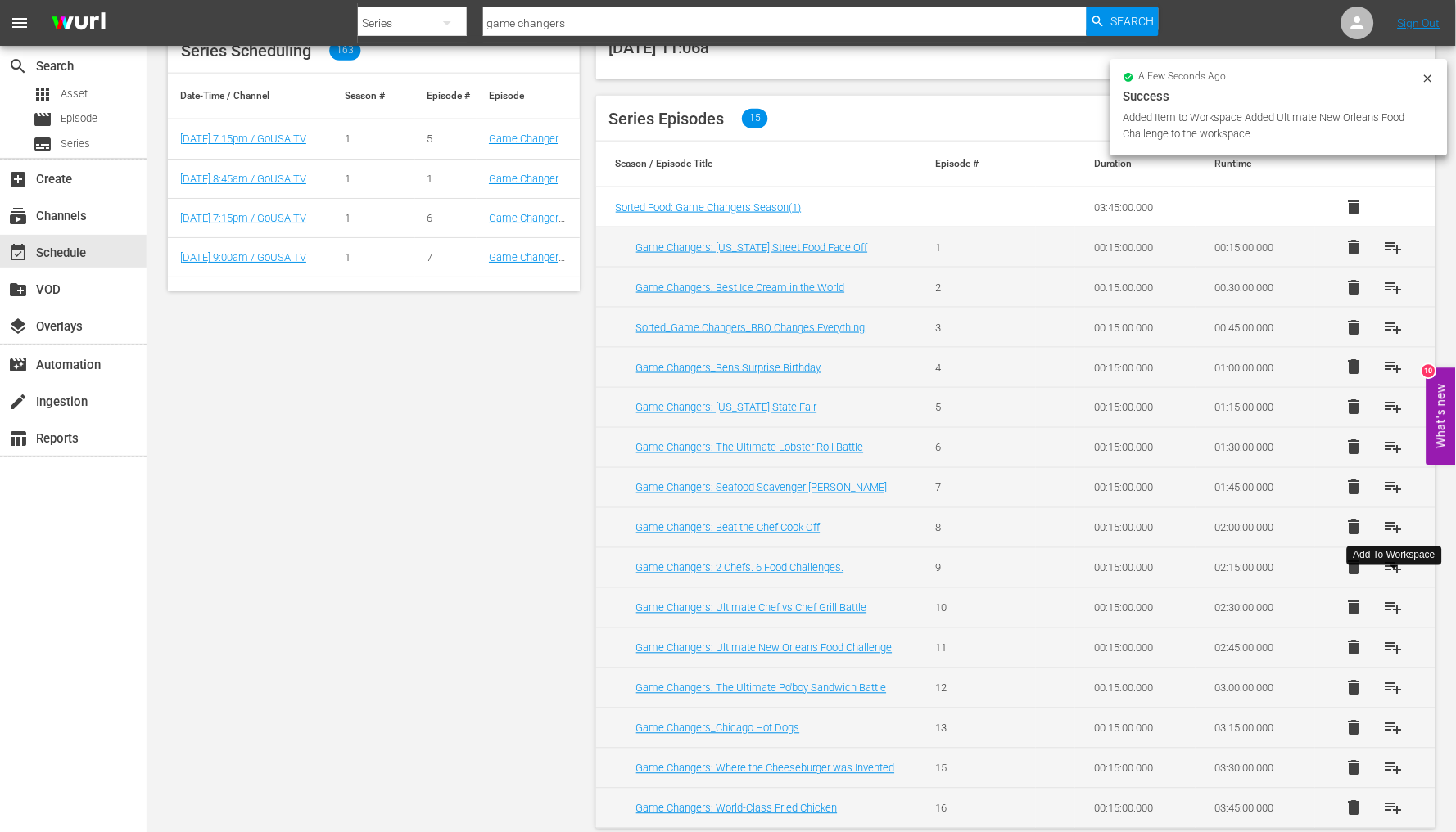
click at [1390, 599] on span "playlist_add" at bounding box center [1393, 609] width 20 height 20
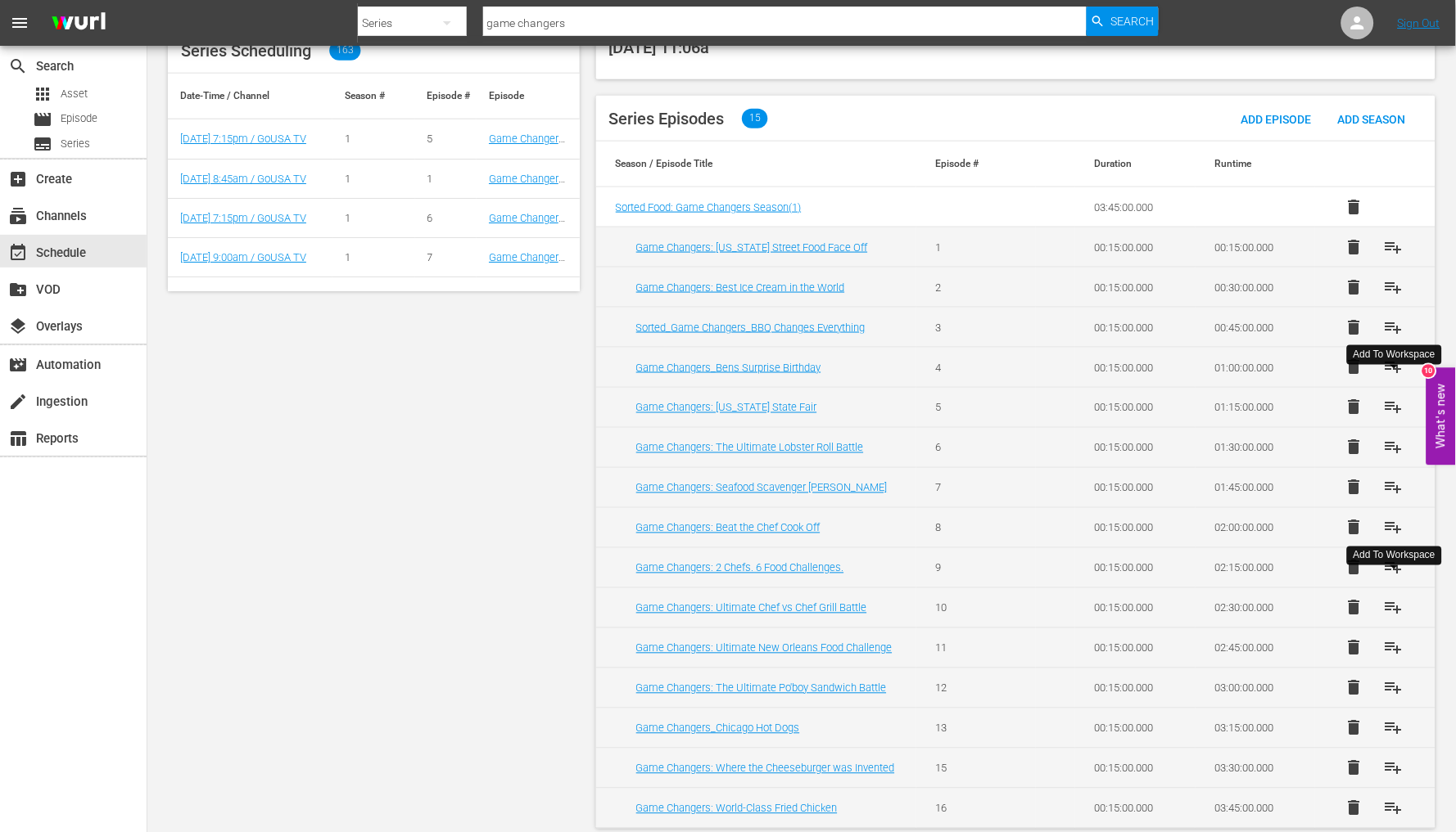
click at [1395, 398] on span "playlist_add" at bounding box center [1393, 408] width 20 height 20
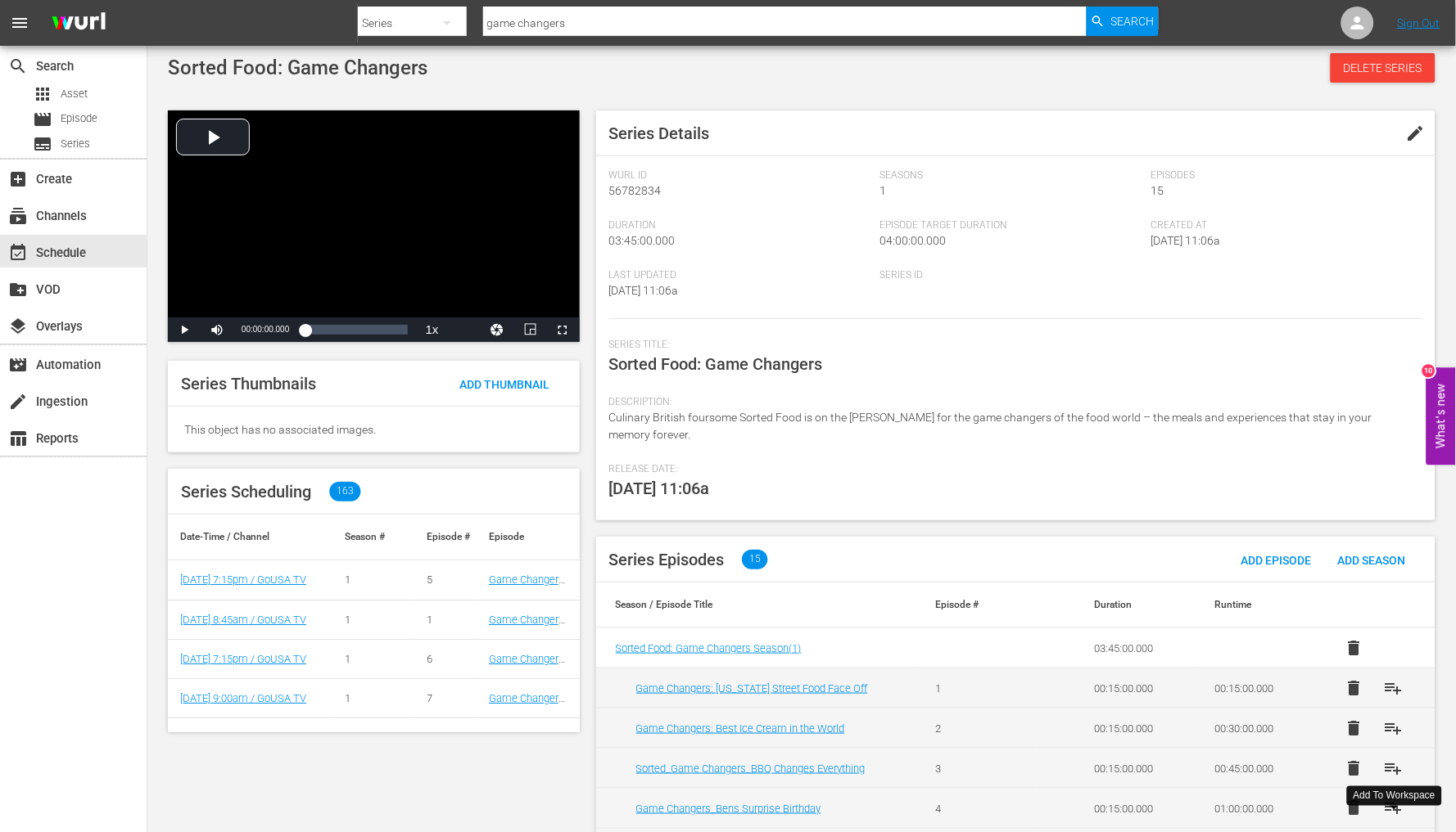
scroll to position [0, 0]
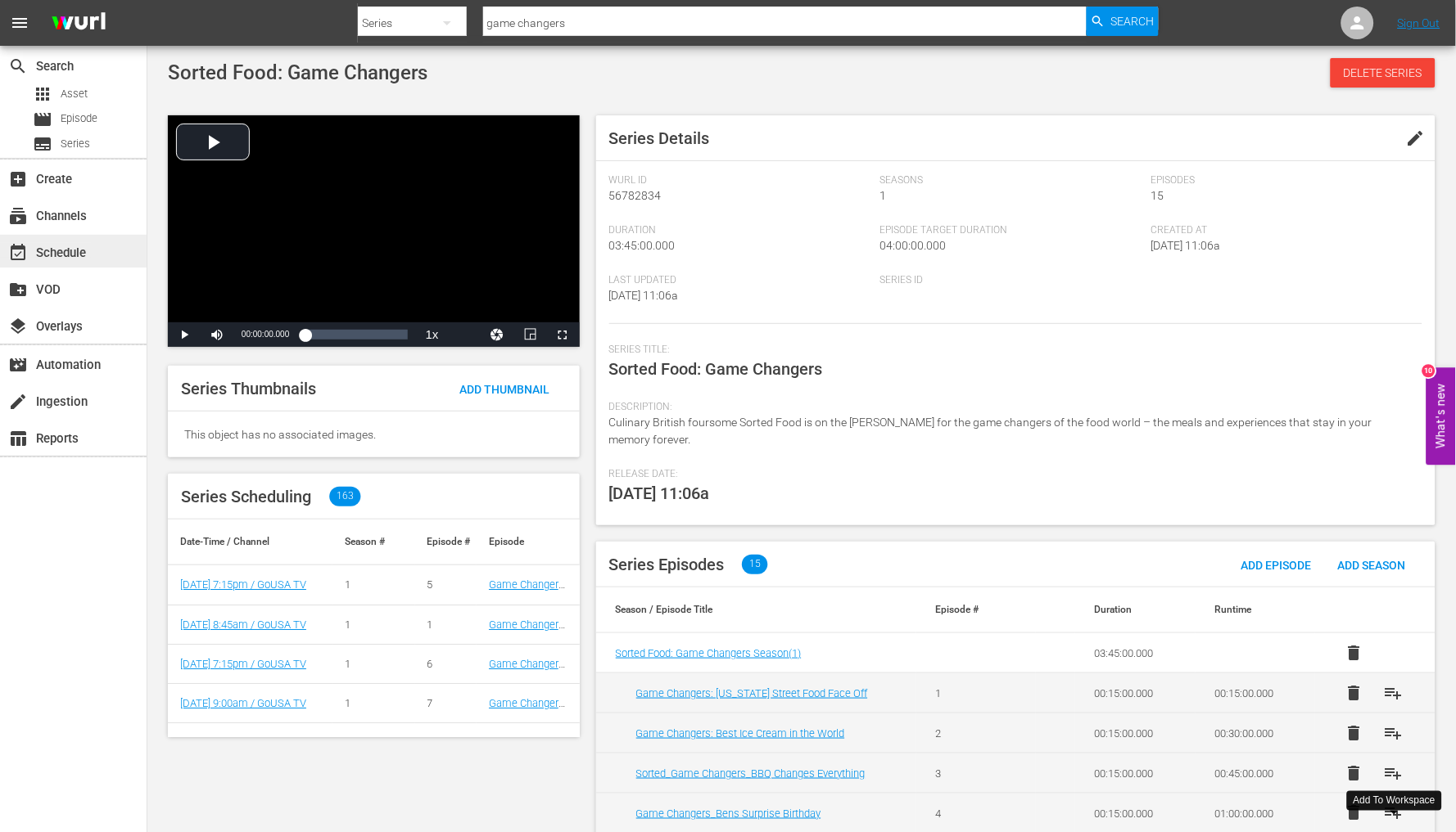
click at [86, 243] on div "event_available Schedule" at bounding box center [46, 250] width 92 height 14
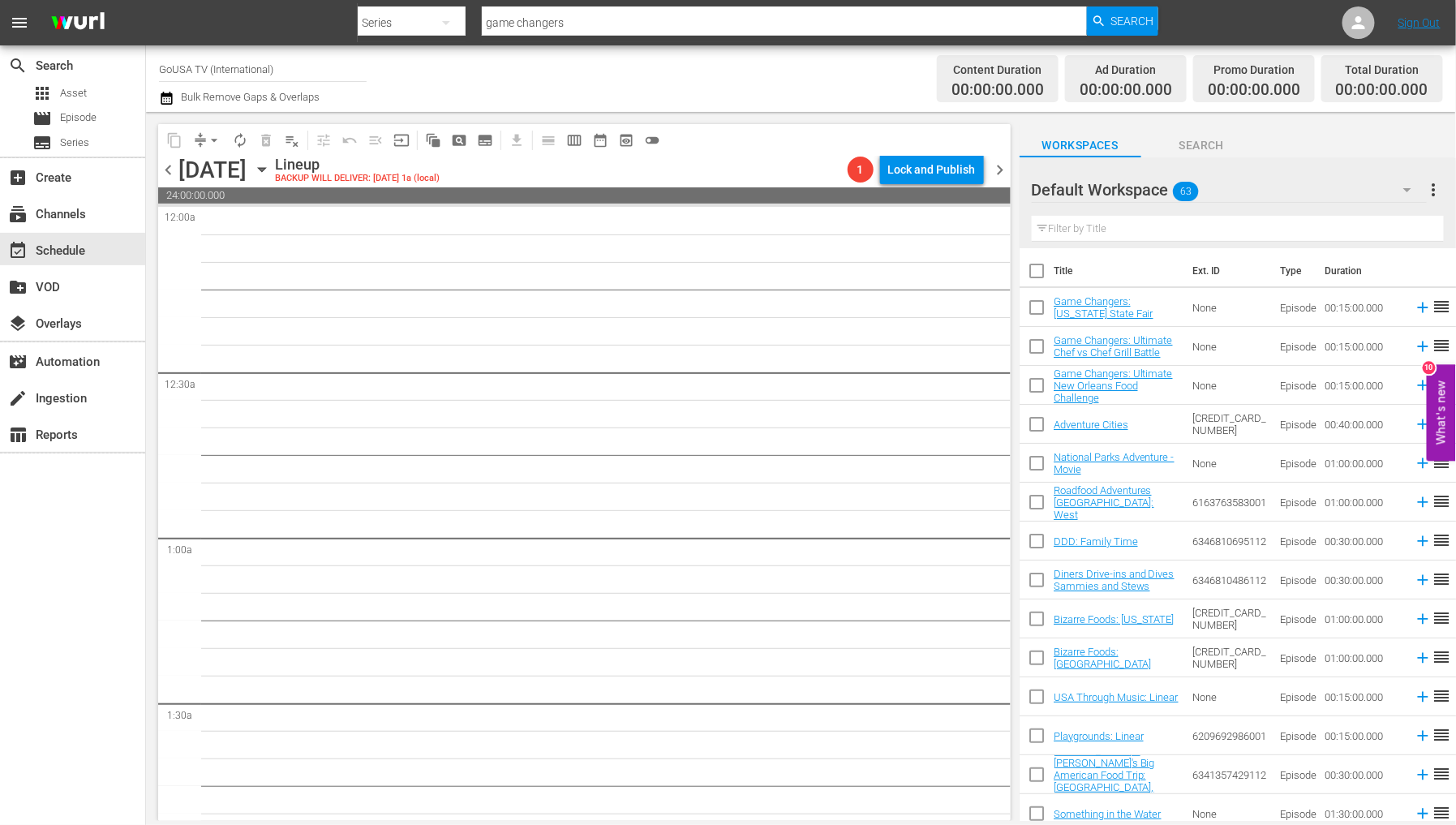
click at [1268, 224] on input "text" at bounding box center [1237, 229] width 412 height 26
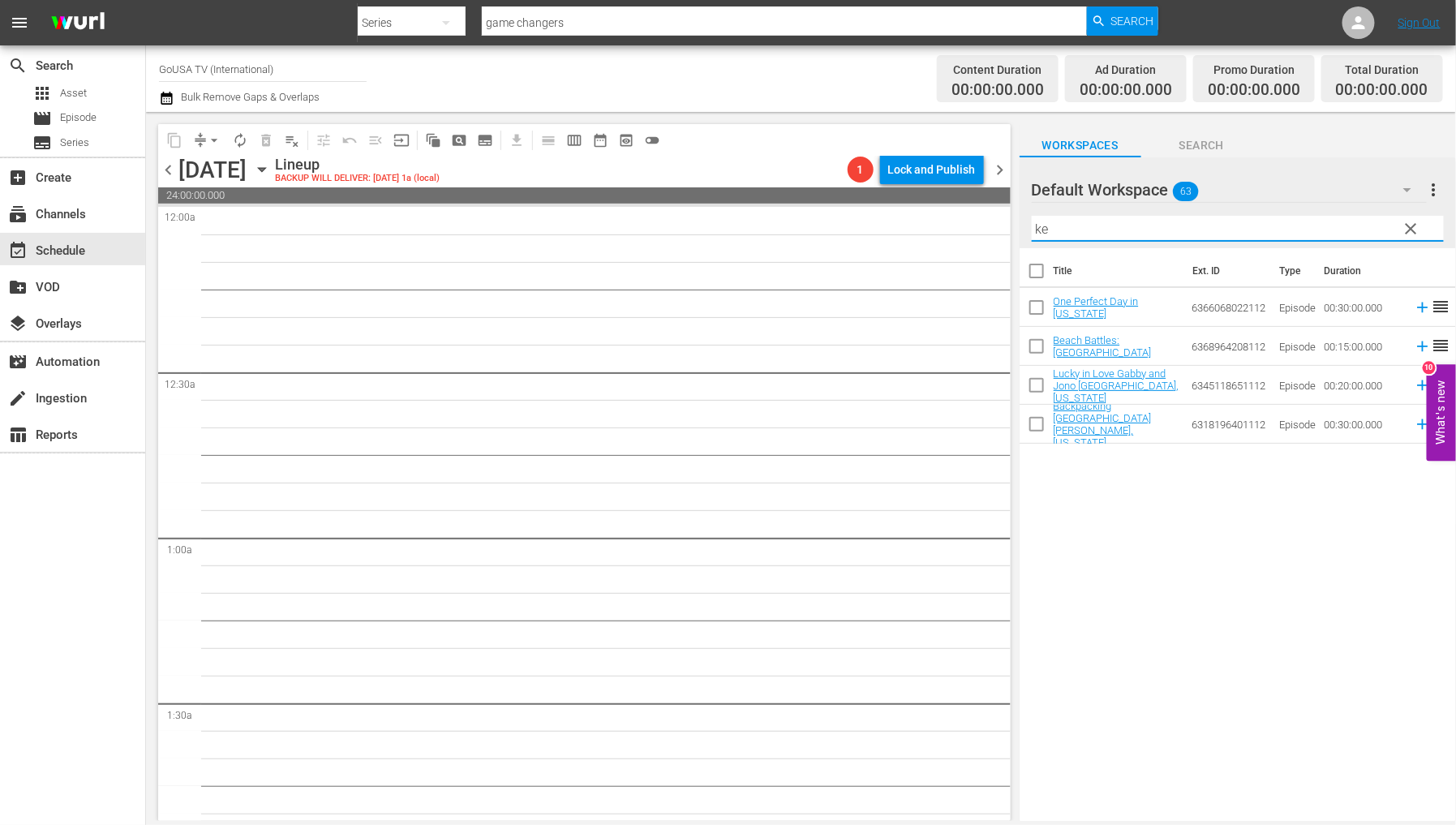
type input "k"
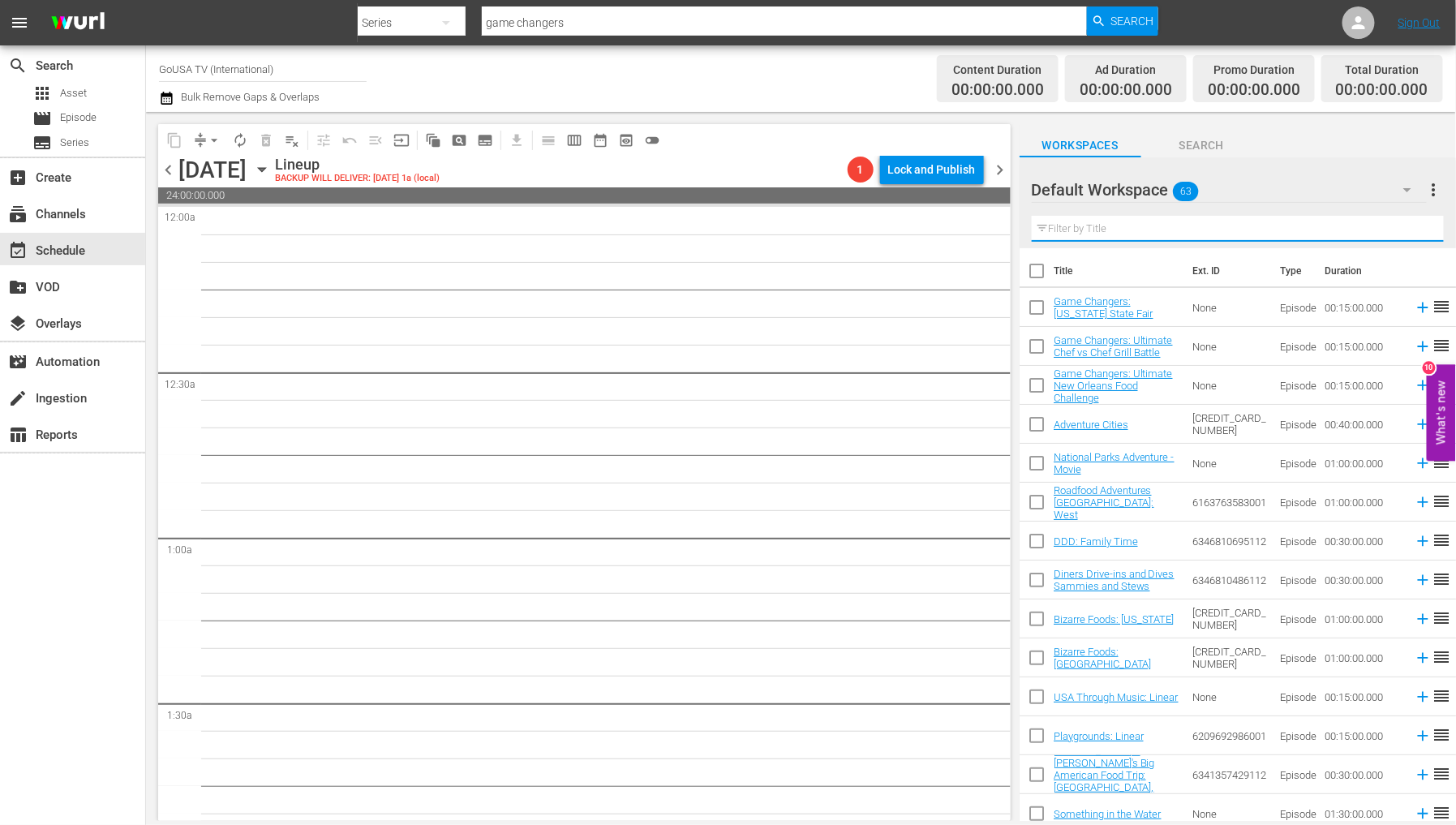
click at [529, 27] on input "game changers" at bounding box center [784, 23] width 605 height 39
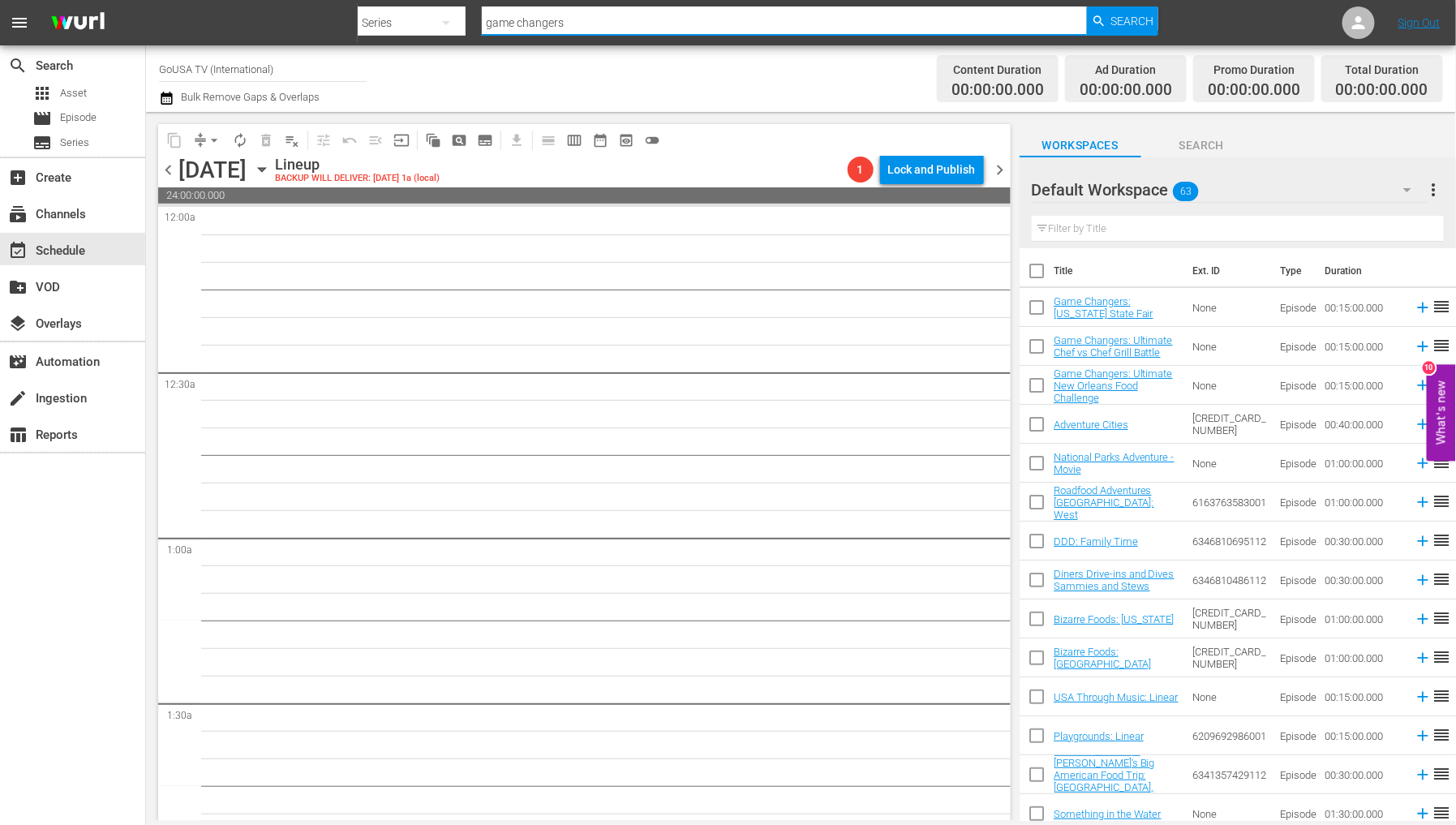
click at [529, 27] on input "game changers" at bounding box center [784, 23] width 605 height 39
type input "[PERSON_NAME]"
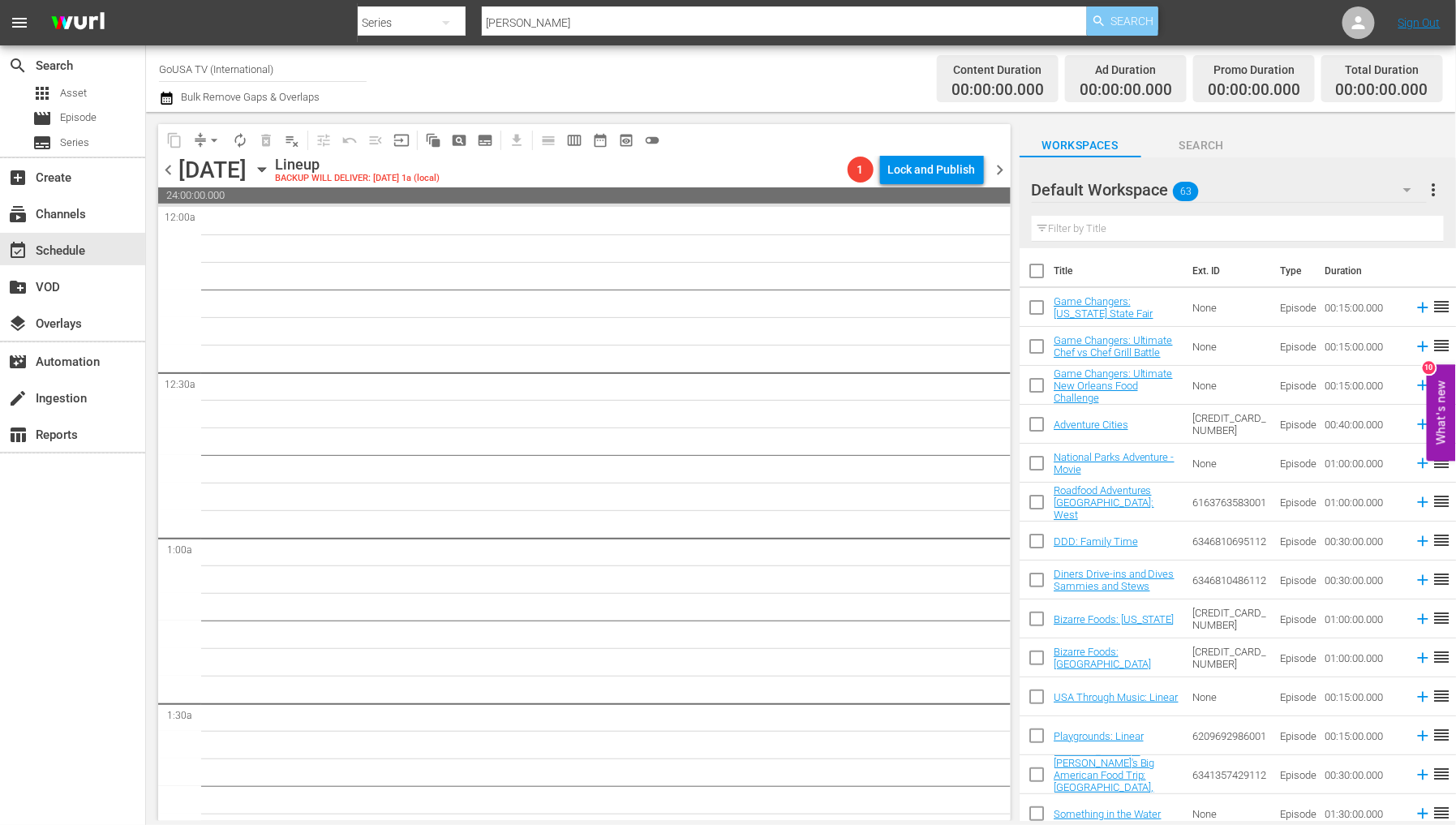
click at [1142, 10] on span "Search" at bounding box center [1133, 20] width 43 height 29
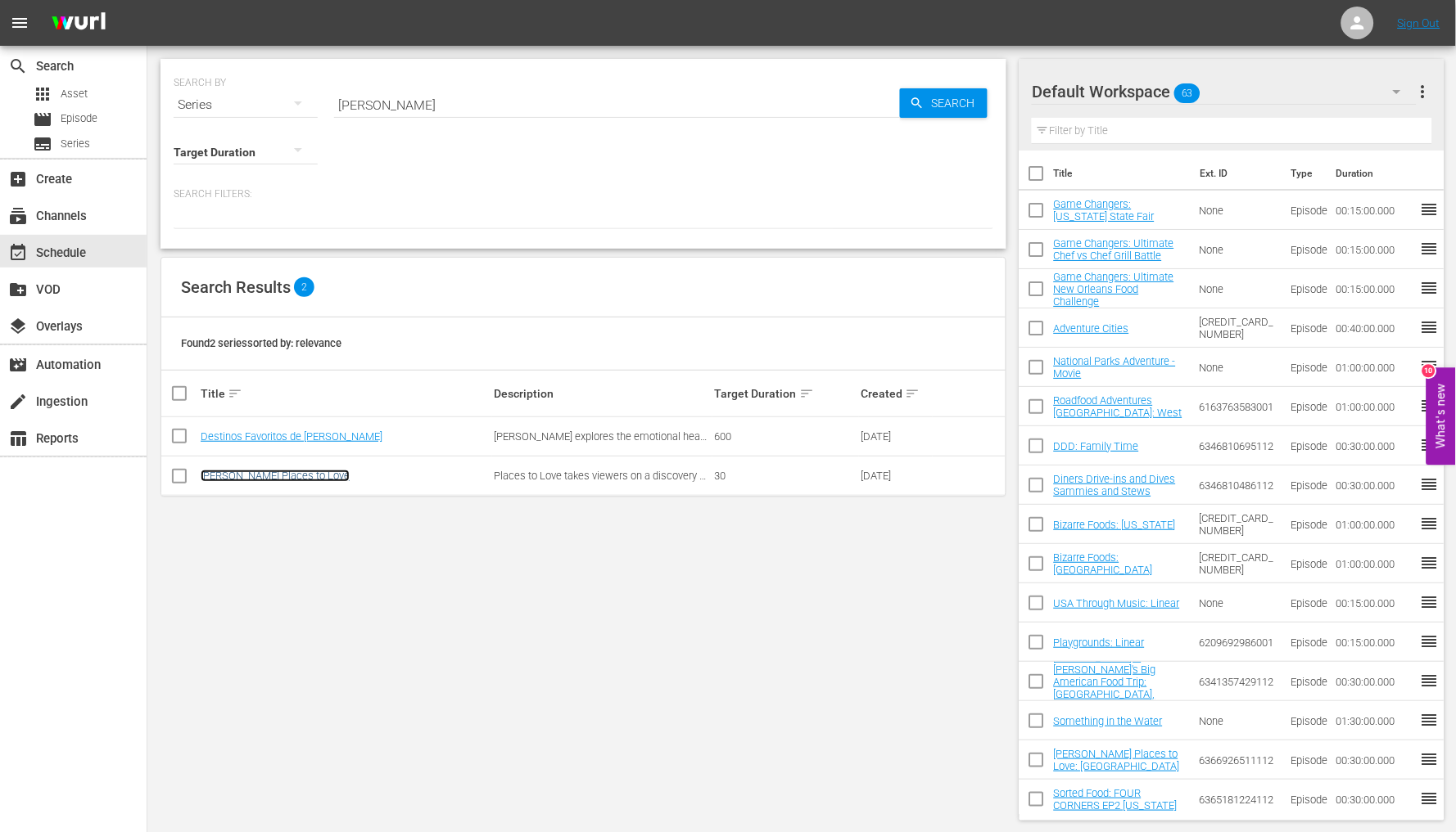
click at [334, 478] on link "[PERSON_NAME] Places to Love" at bounding box center [274, 476] width 149 height 13
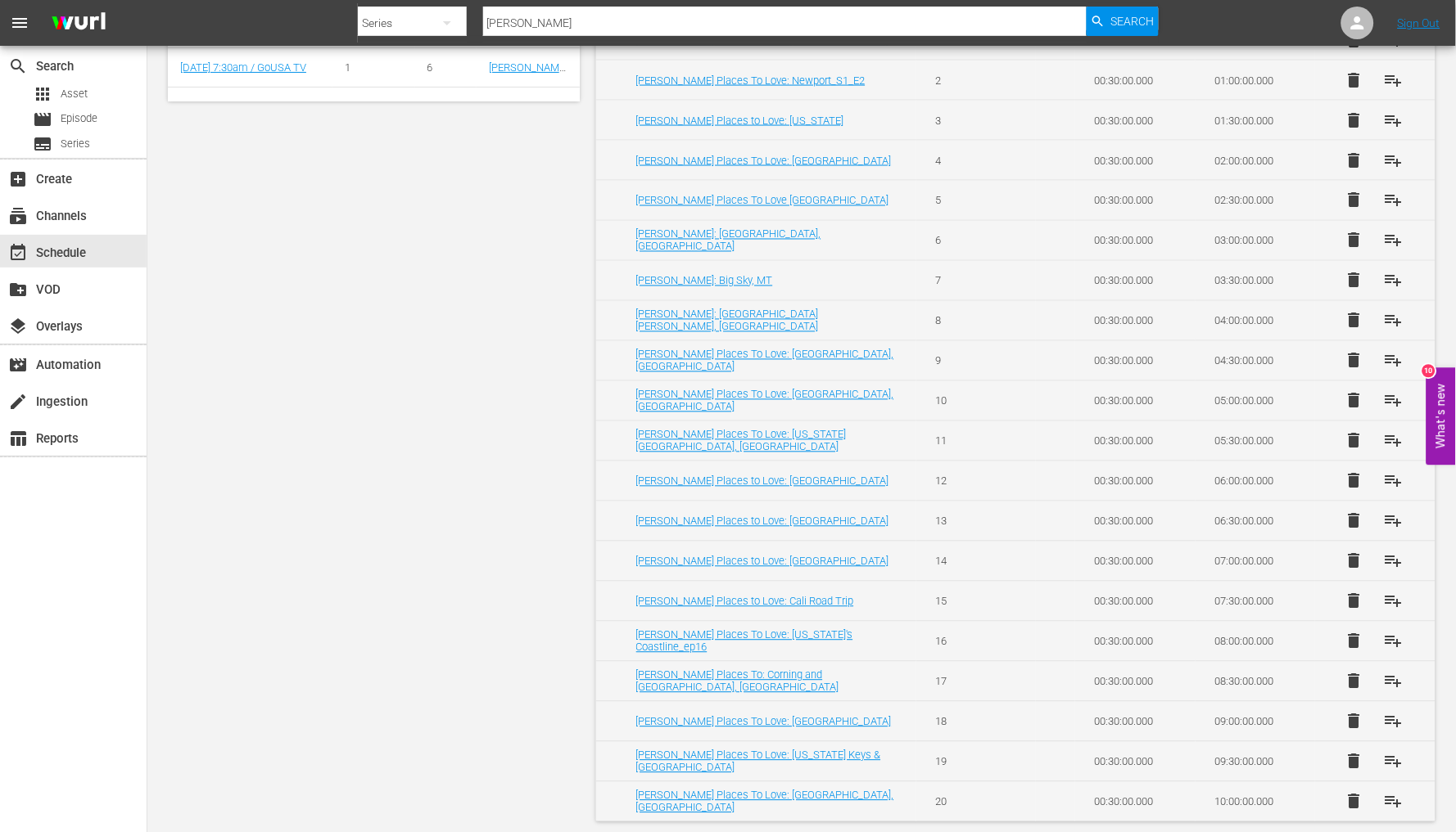
scroll to position [647, 0]
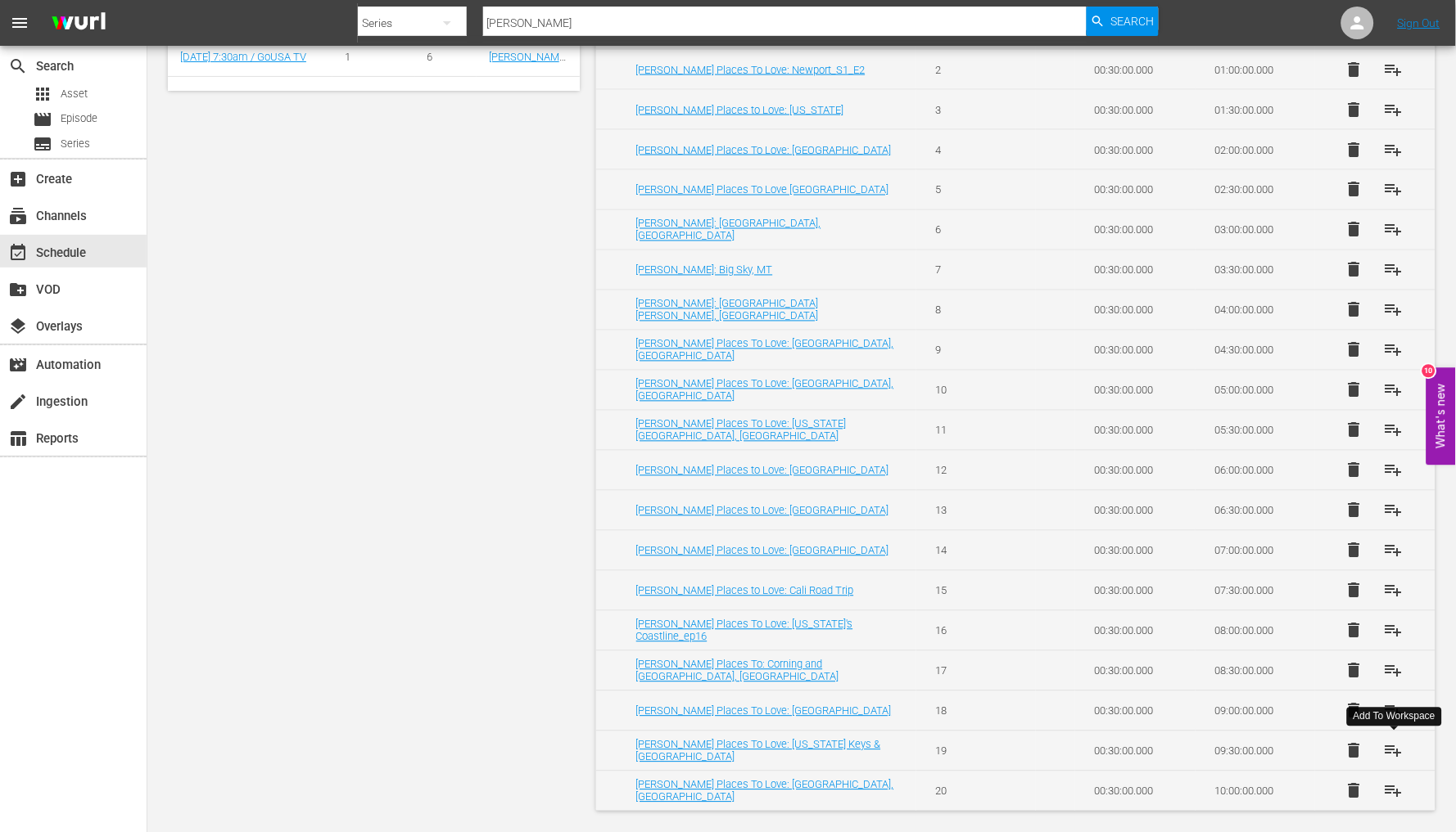
click at [1385, 748] on span "playlist_add" at bounding box center [1393, 752] width 20 height 20
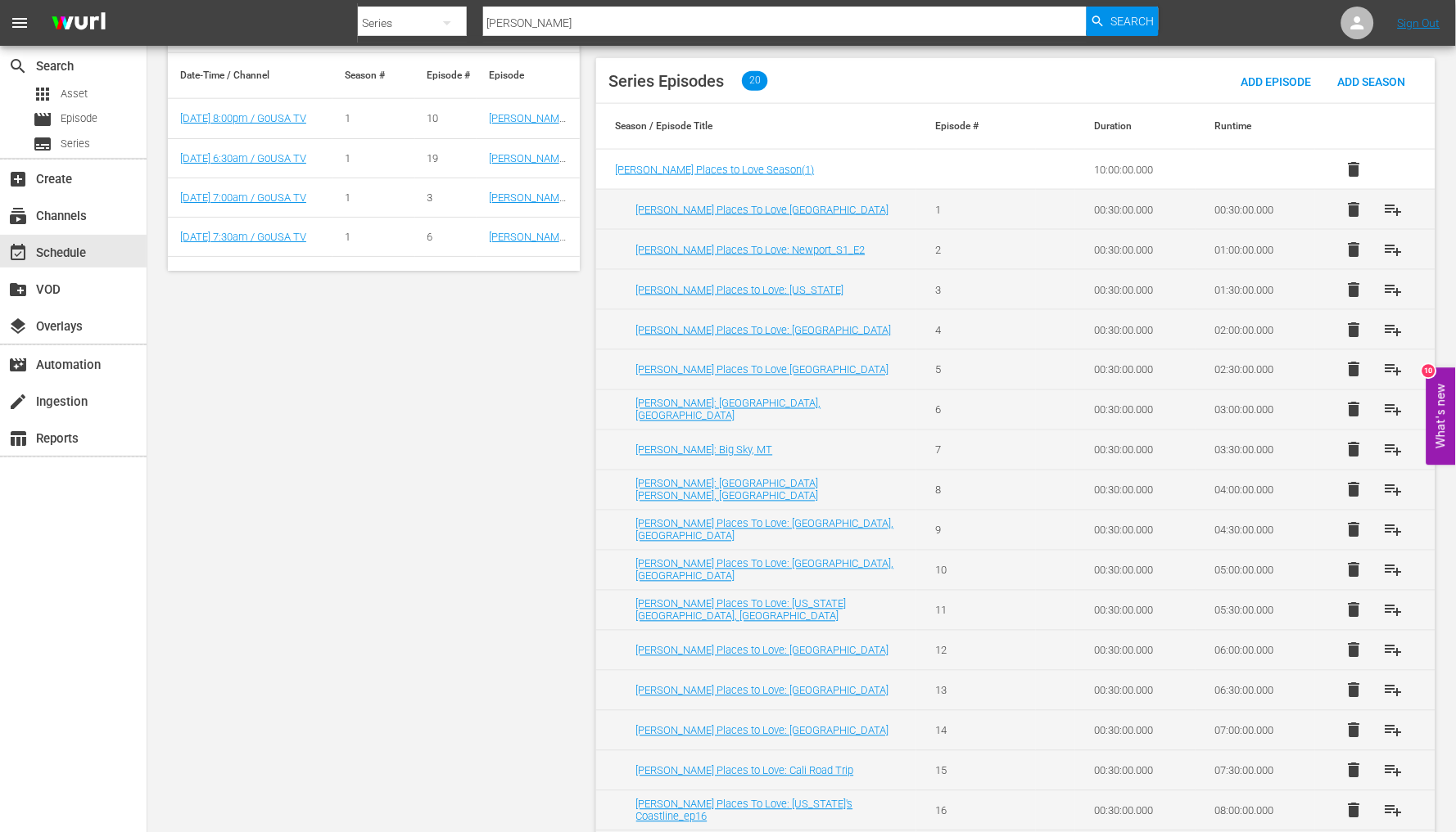
scroll to position [374, 0]
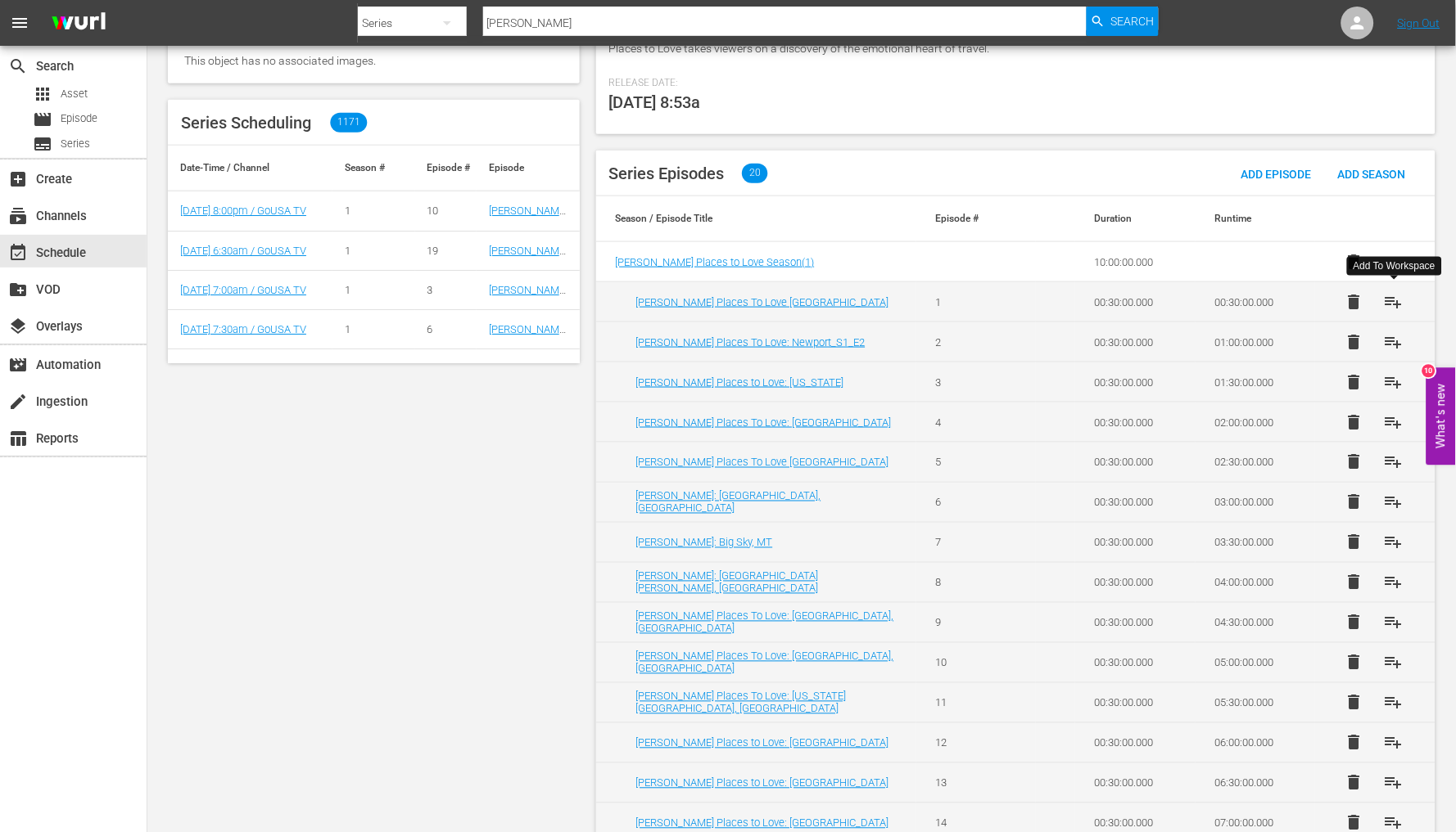
click at [1393, 304] on span "playlist_add" at bounding box center [1393, 302] width 20 height 20
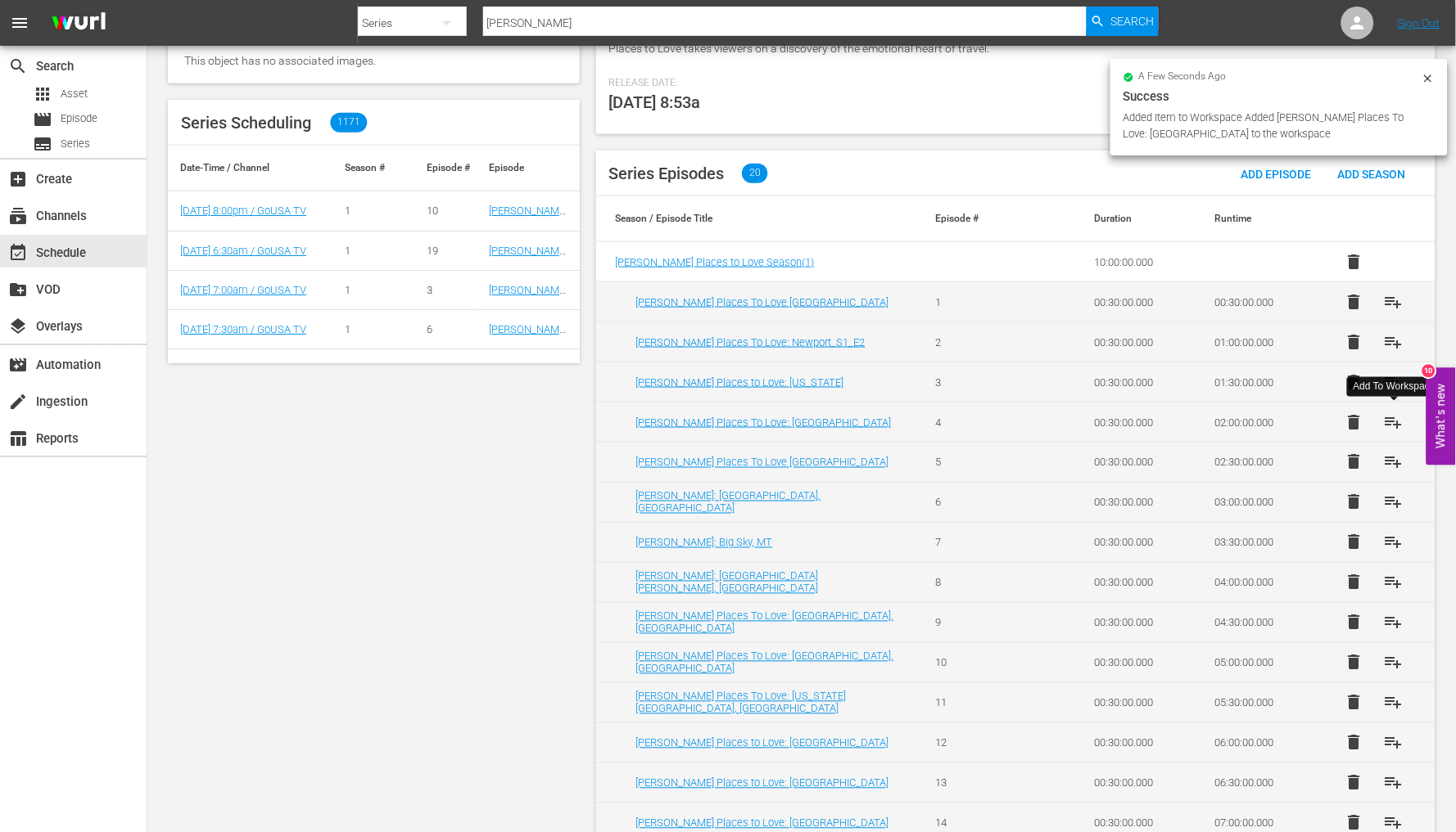
click at [1390, 424] on span "playlist_add" at bounding box center [1393, 423] width 20 height 20
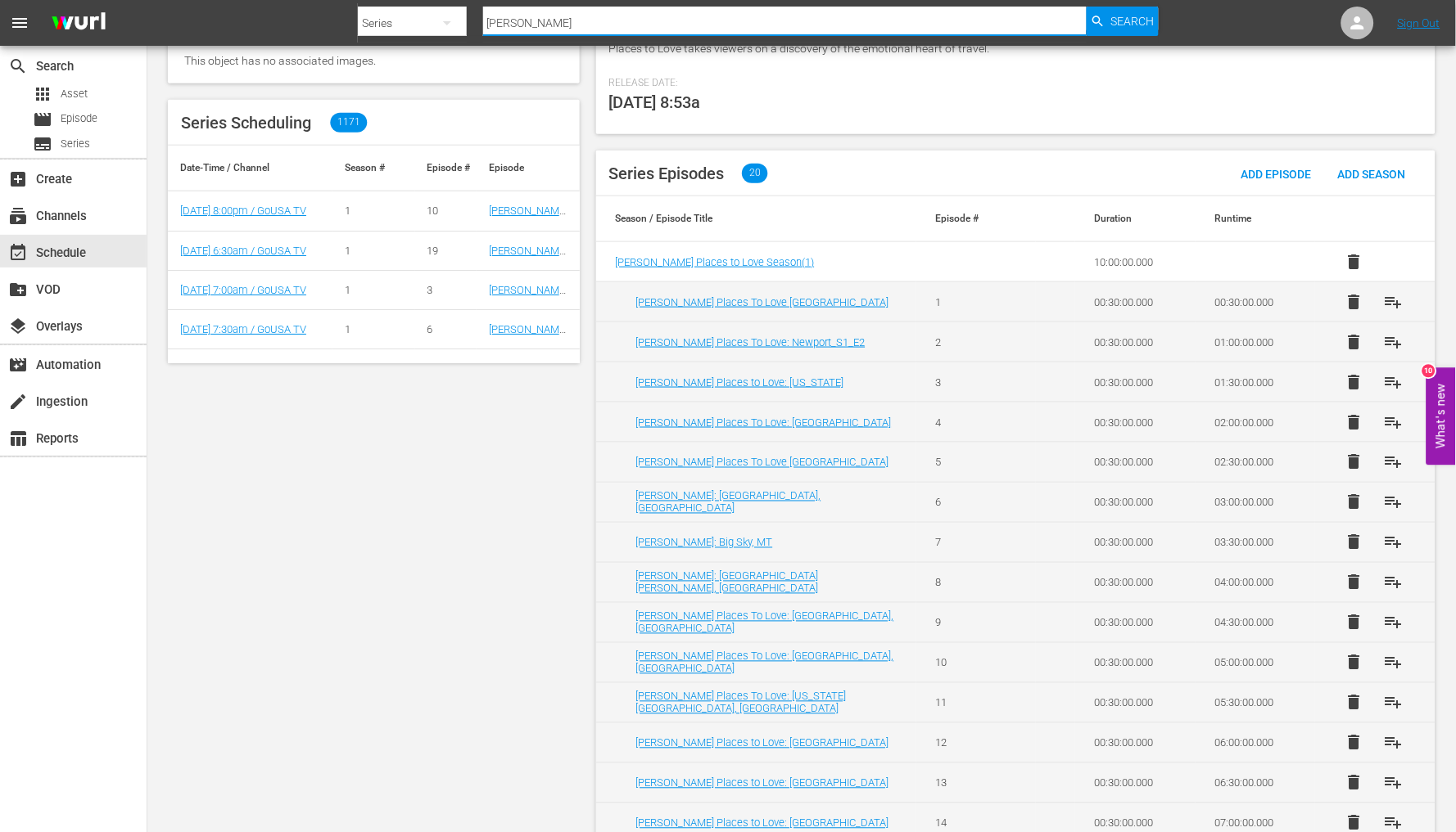
drag, startPoint x: 462, startPoint y: 24, endPoint x: 433, endPoint y: 21, distance: 29.2
click at [435, 21] on div "Search By Series Search ID, Title, Description, Keywords, or Category [PERSON_N…" at bounding box center [758, 23] width 801 height 39
type input "[US_STATE]"
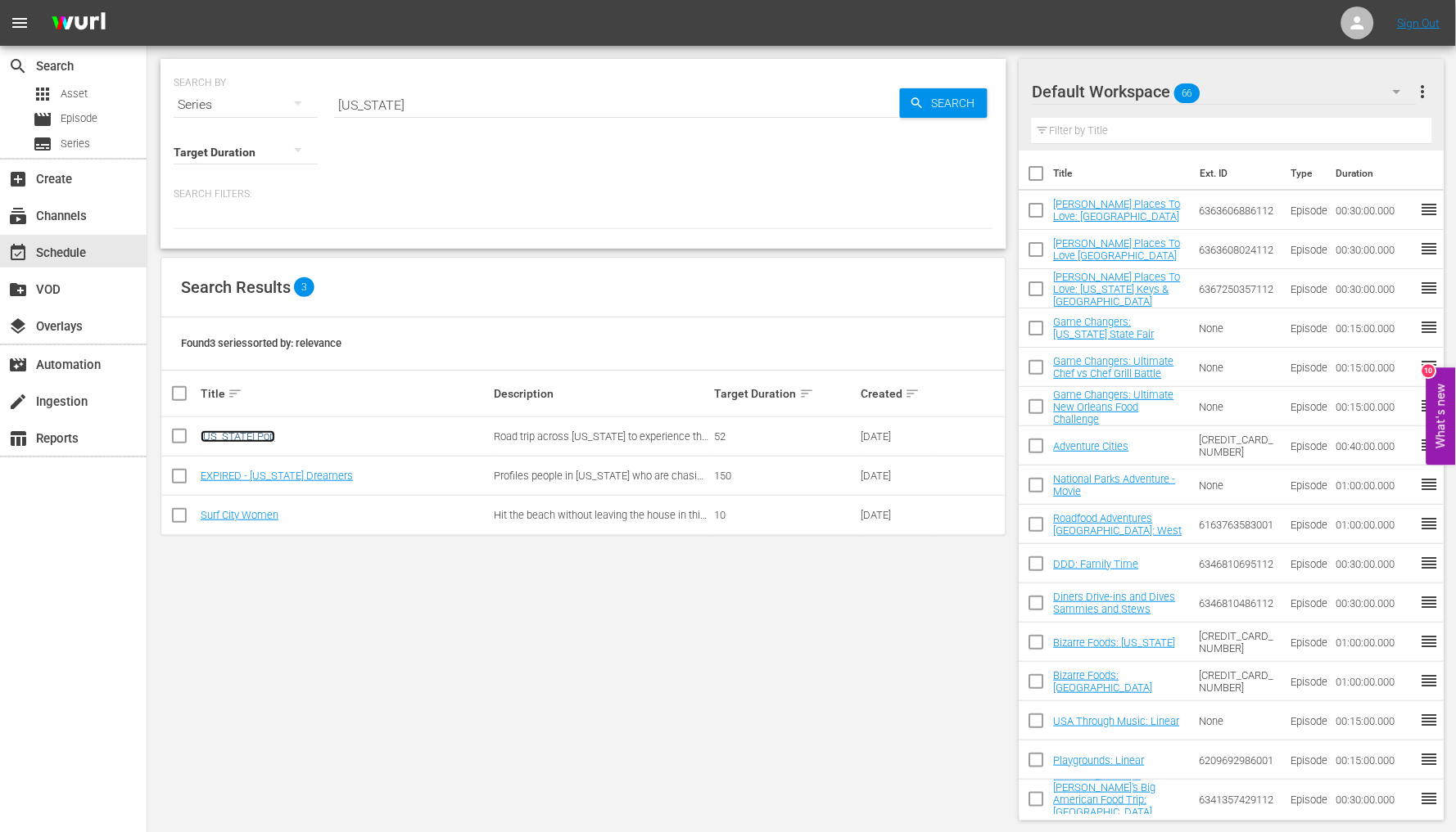
click at [223, 437] on link "[US_STATE] Pop" at bounding box center [237, 437] width 74 height 13
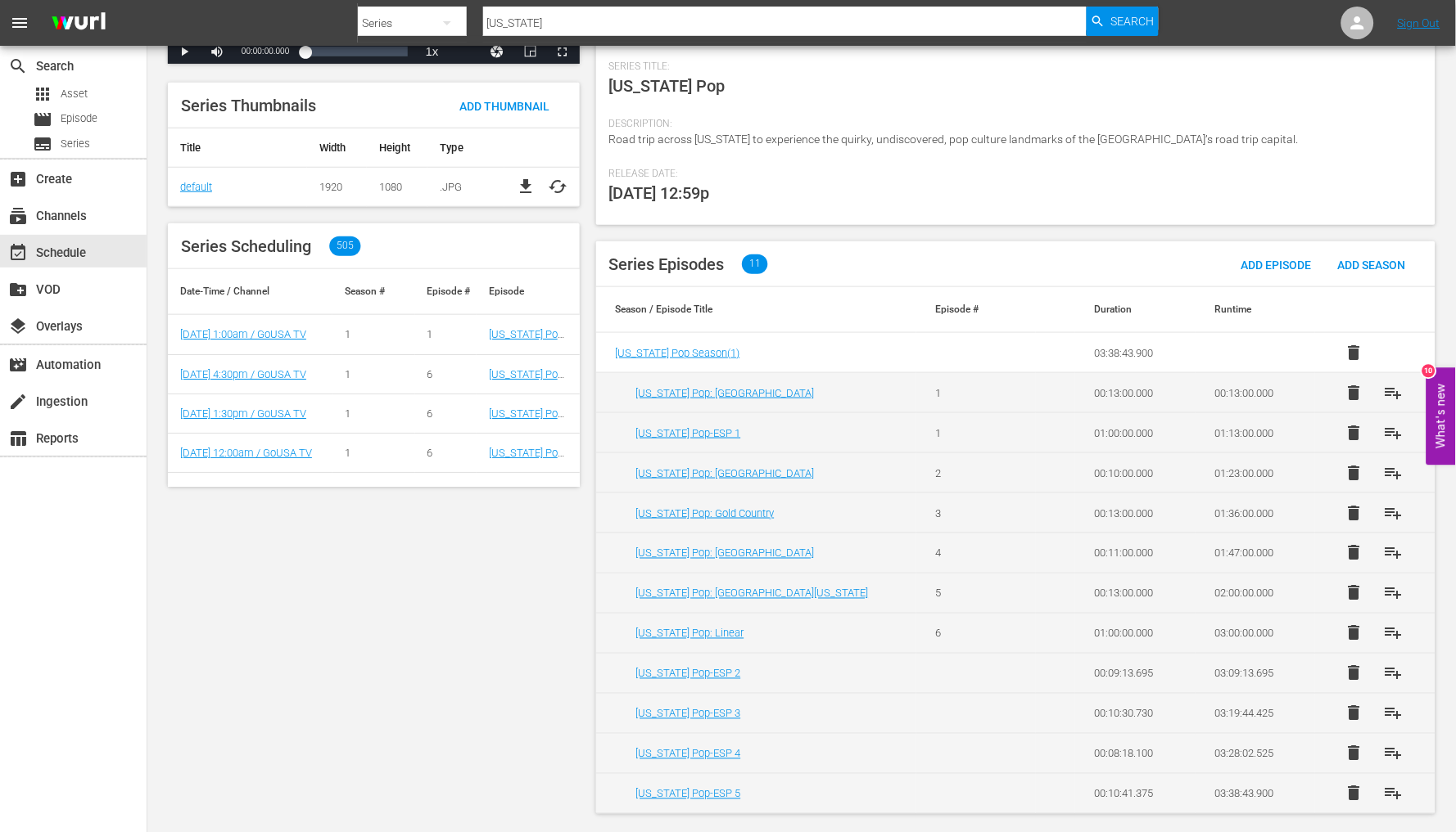
scroll to position [287, 0]
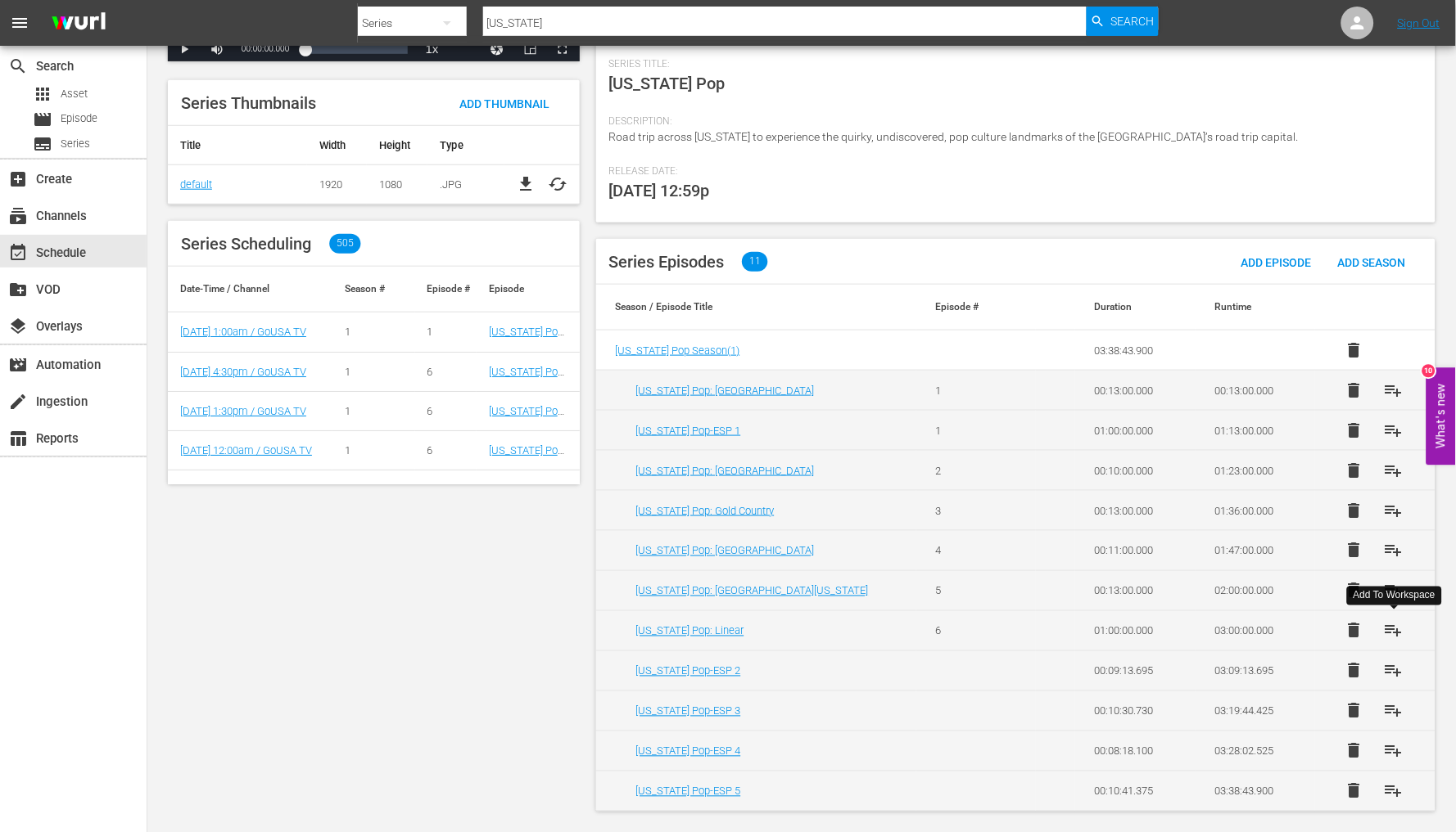
click at [1397, 631] on span "playlist_add" at bounding box center [1393, 631] width 20 height 20
drag, startPoint x: 545, startPoint y: 29, endPoint x: 387, endPoint y: 13, distance: 158.8
click at [393, 14] on div "Search By Series Search ID, Title, Description, Keywords, or Category [US_STATE…" at bounding box center [758, 23] width 801 height 39
type input "epic"
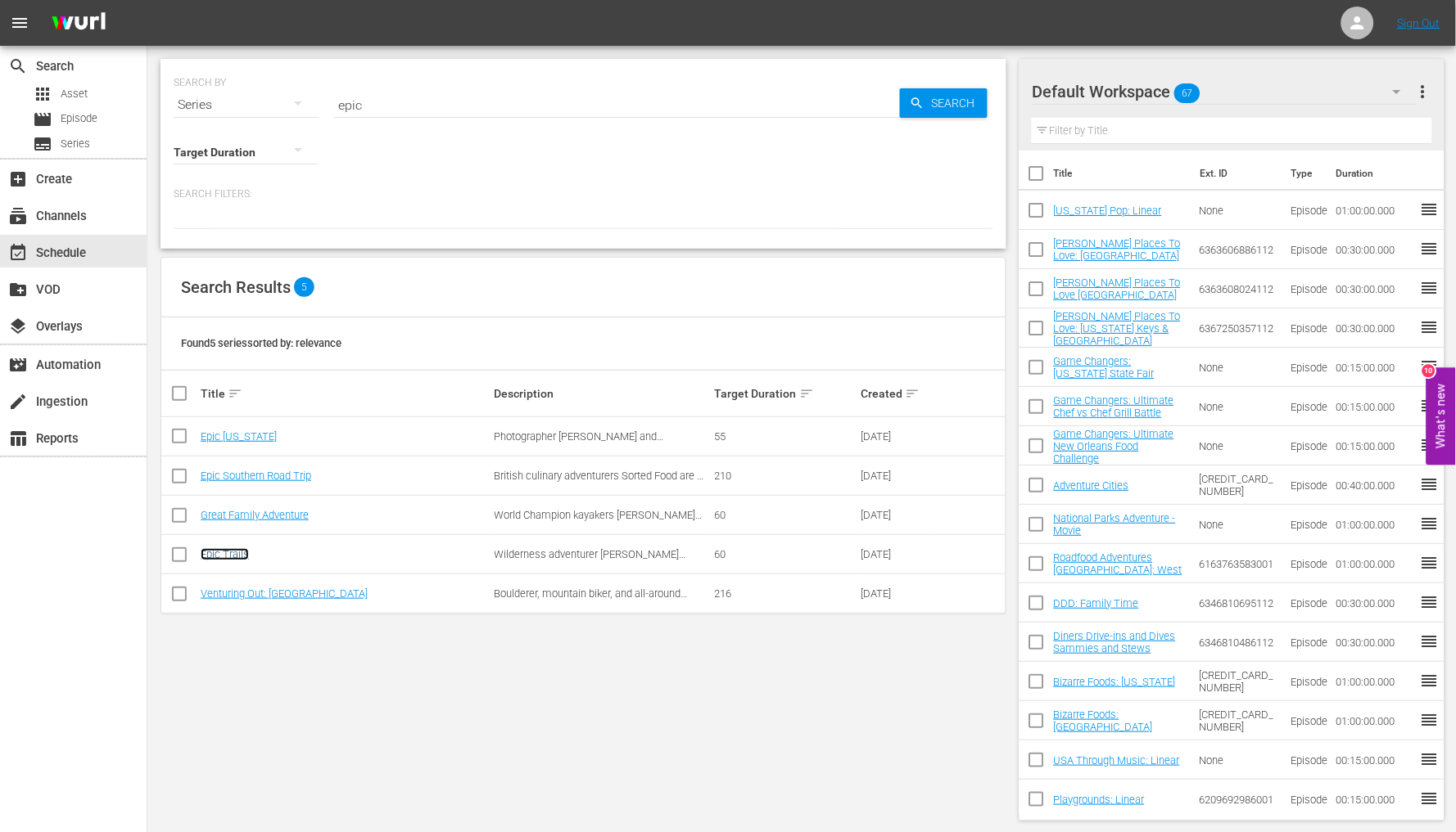
click at [240, 552] on link "Epic Trails" at bounding box center [224, 555] width 48 height 13
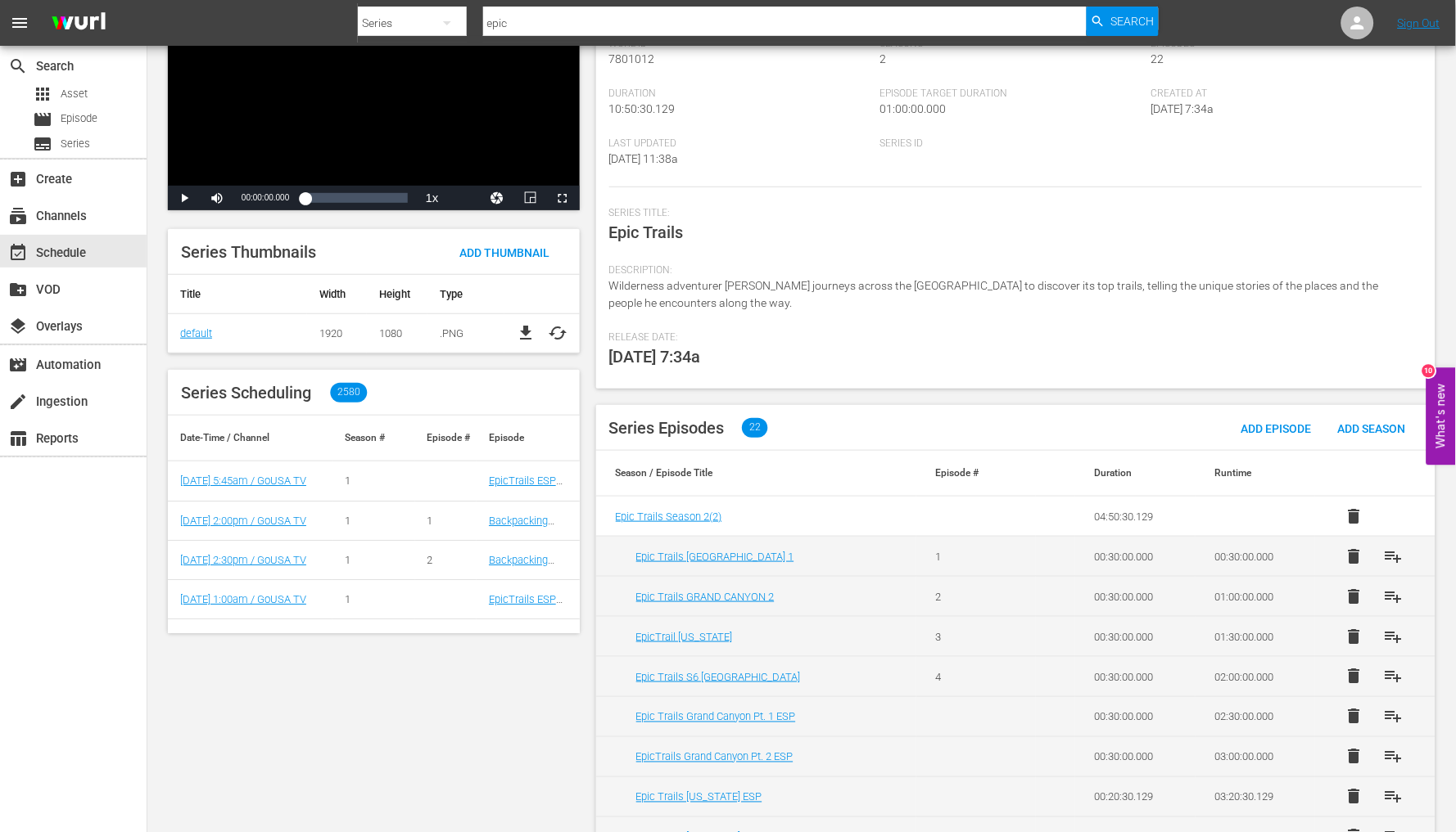
scroll to position [181, 0]
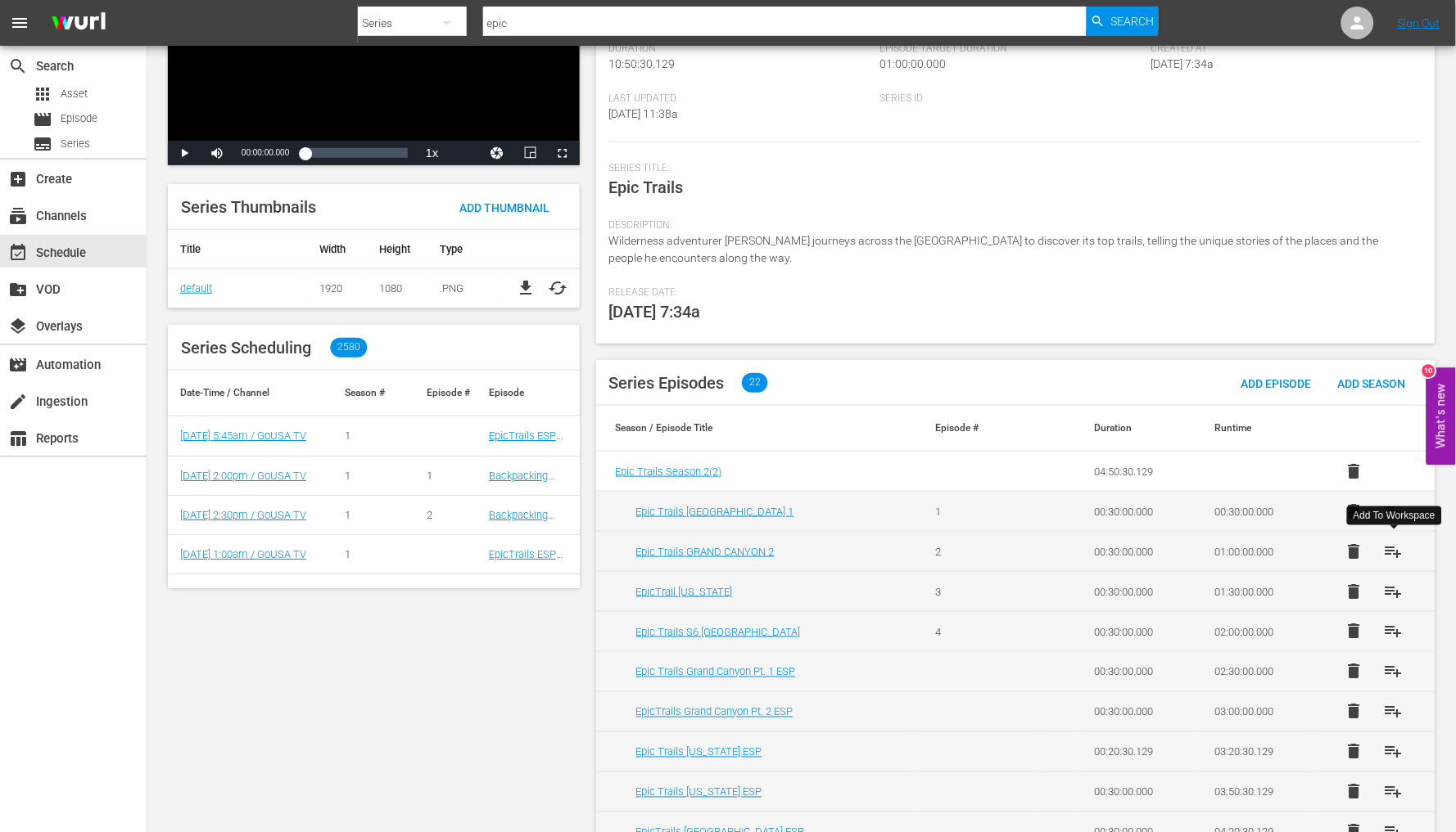
click at [1397, 550] on span "playlist_add" at bounding box center [1393, 551] width 20 height 20
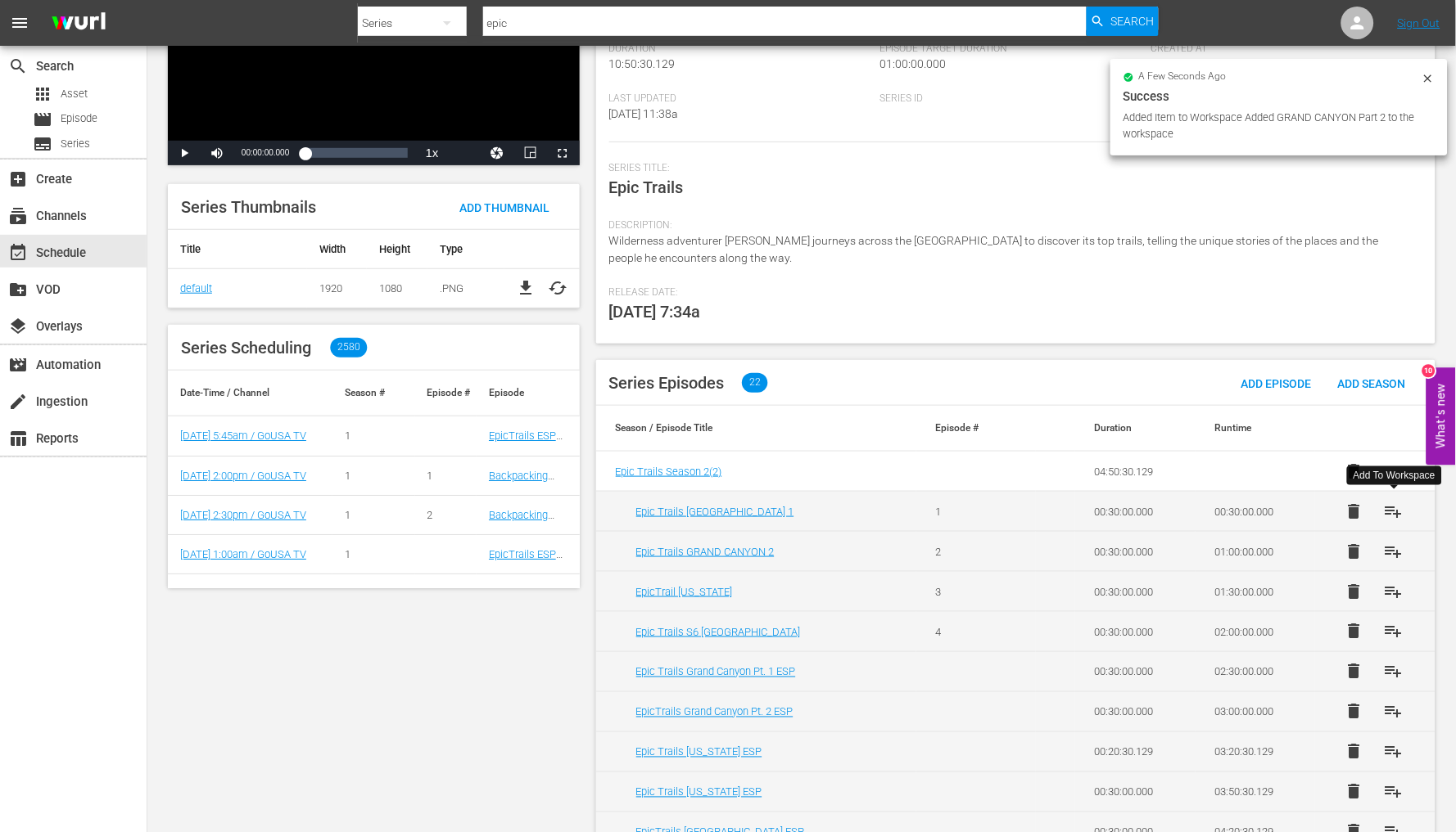
click at [1390, 512] on span "playlist_add" at bounding box center [1393, 511] width 20 height 20
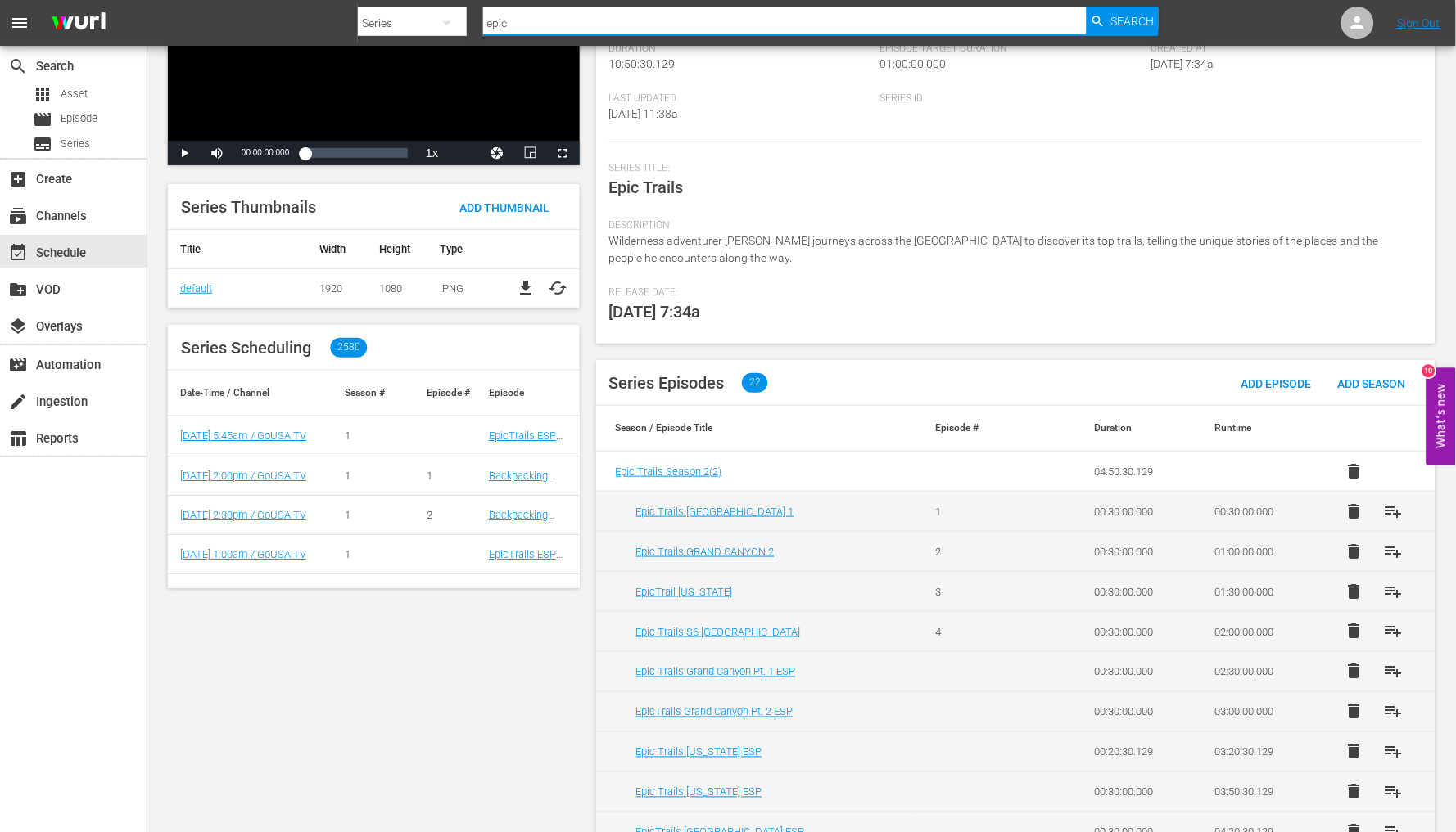
drag, startPoint x: 560, startPoint y: 26, endPoint x: 477, endPoint y: 18, distance: 83.4
click at [479, 18] on div "Search By Series Search ID, Title, Description, Keywords, or Category epic Sear…" at bounding box center [758, 23] width 801 height 39
type input "66"
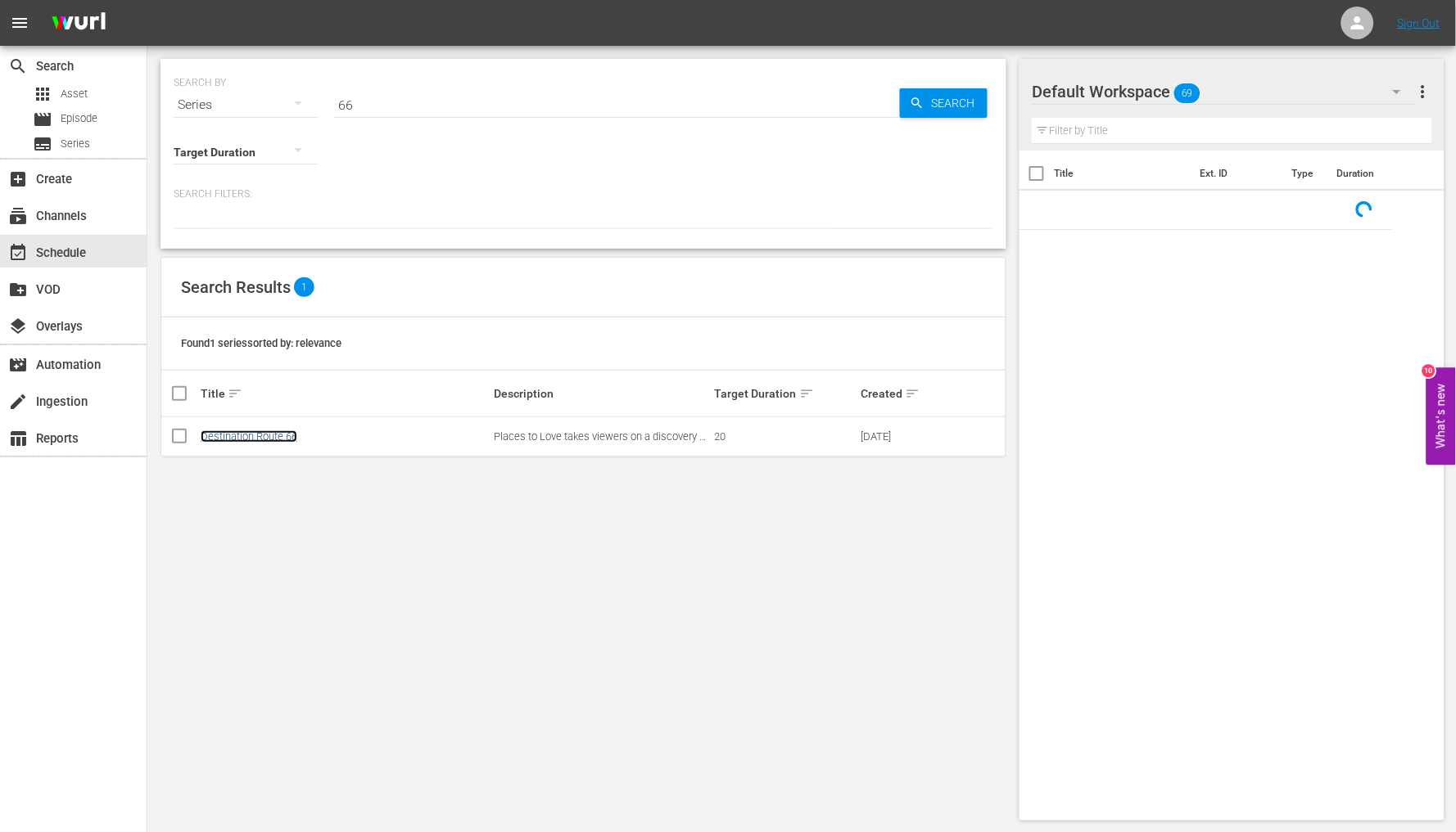
click at [252, 431] on link "Destination Route 66" at bounding box center [248, 437] width 97 height 13
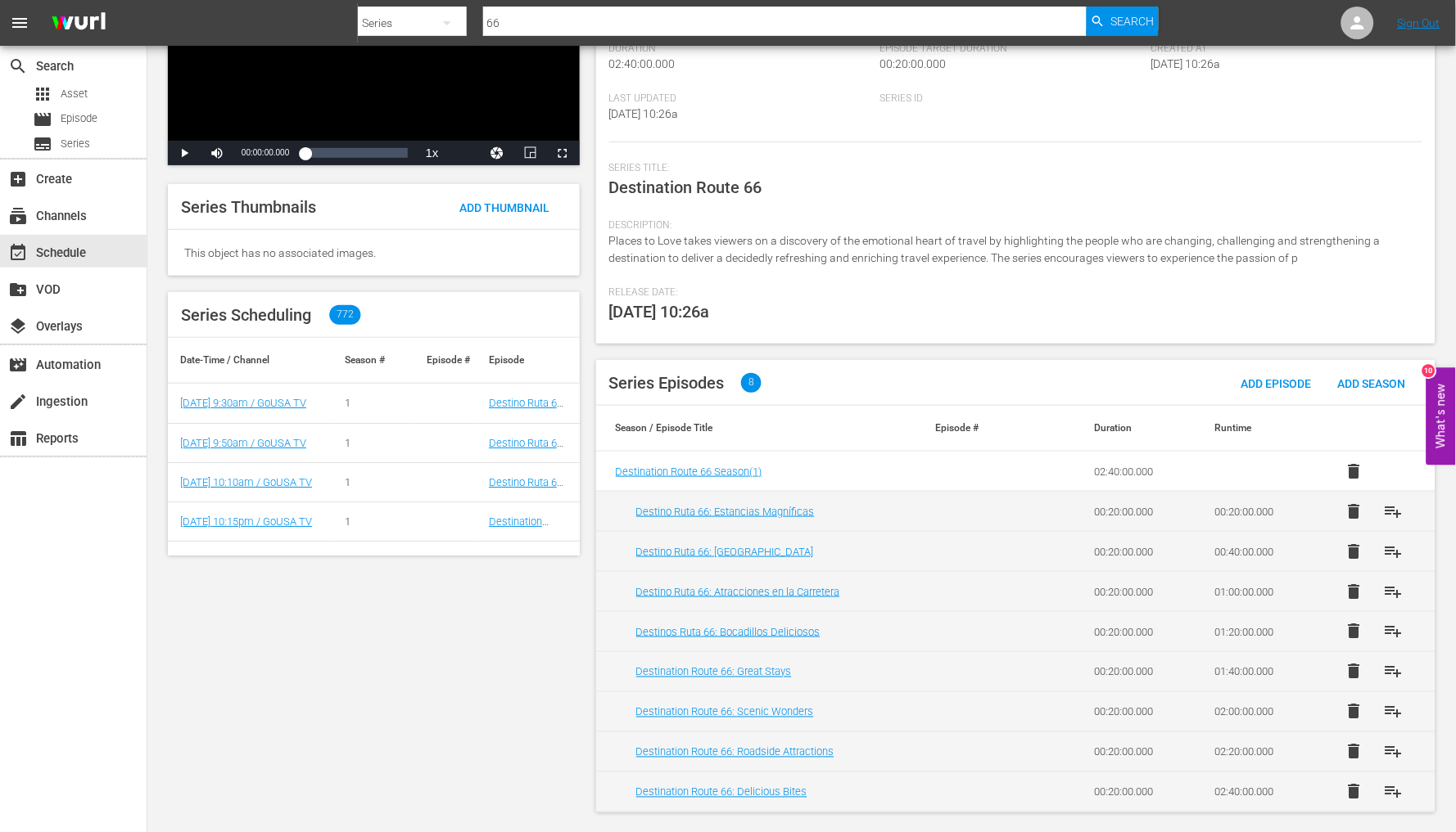
scroll to position [182, 0]
click at [1385, 704] on span "playlist_add" at bounding box center [1393, 711] width 20 height 20
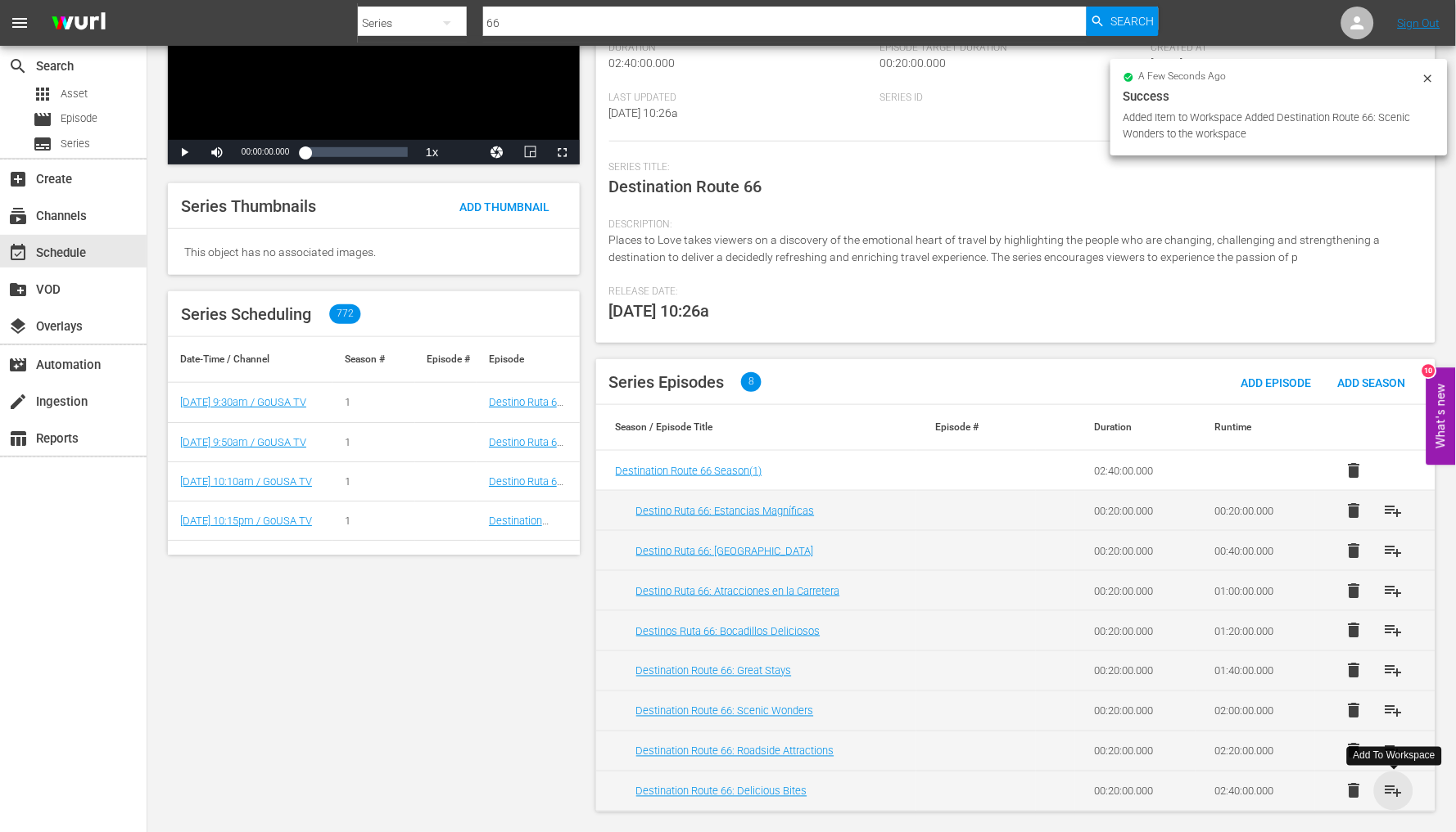
click at [1397, 791] on span "playlist_add" at bounding box center [1393, 792] width 20 height 20
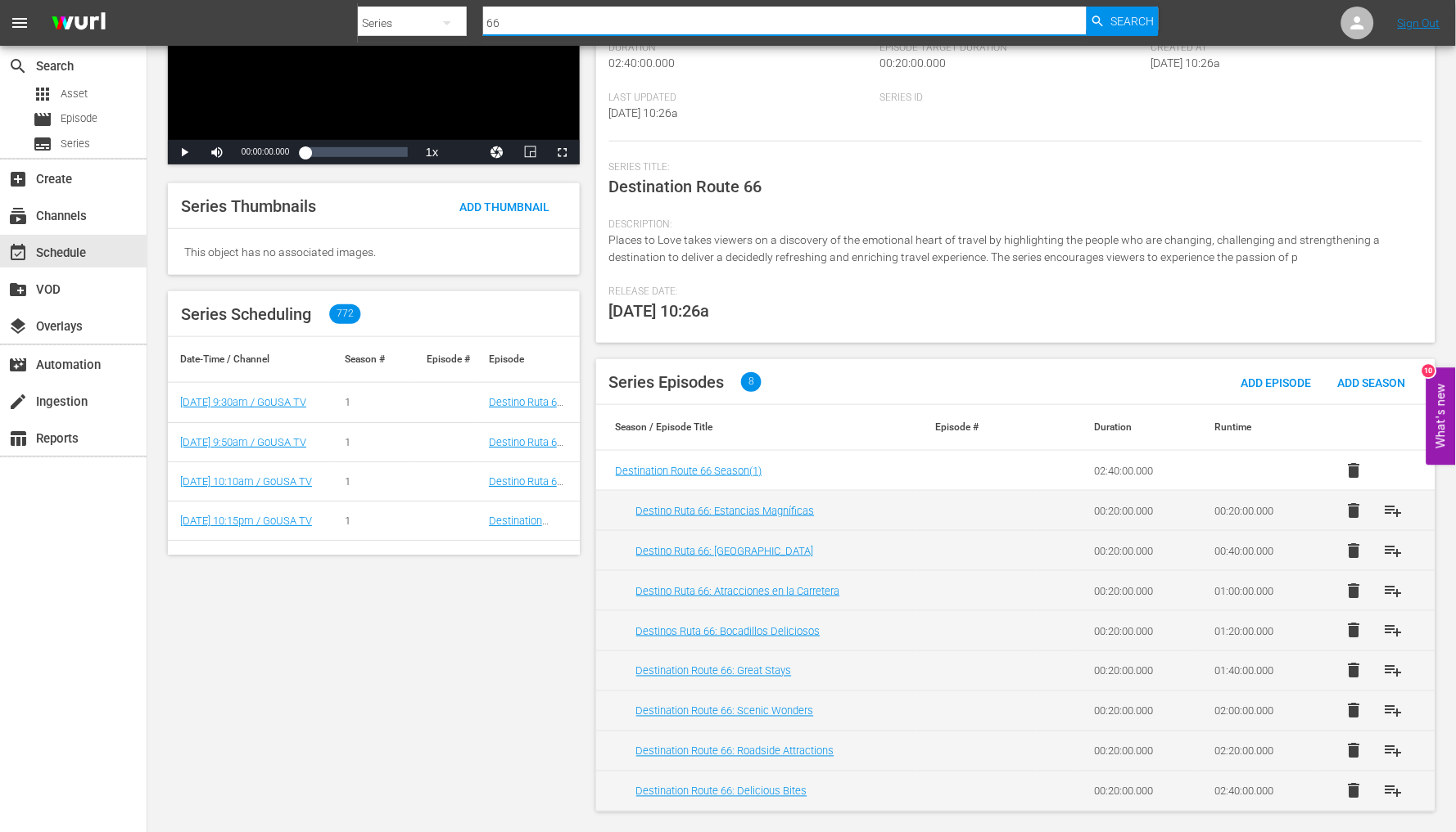
drag, startPoint x: 534, startPoint y: 30, endPoint x: 433, endPoint y: 14, distance: 102.3
click at [421, 24] on div "Search By Series Search ID, Title, Description, Keywords, or Category 66 Search" at bounding box center [758, 23] width 801 height 39
type input "small"
click at [1142, 22] on span "Search" at bounding box center [1132, 21] width 44 height 29
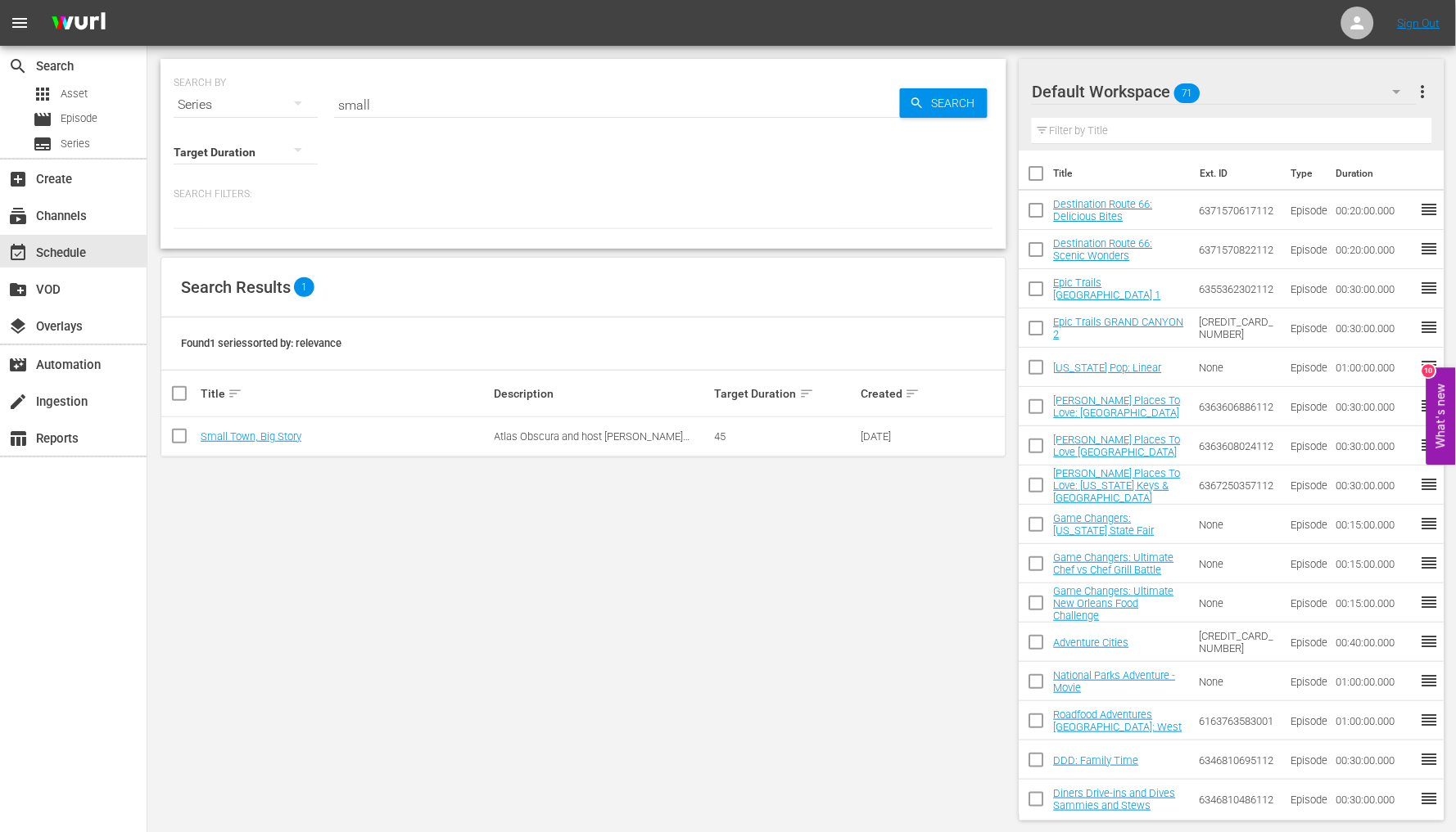
click at [248, 443] on td "Small Town, Big Story" at bounding box center [345, 437] width 294 height 39
click at [248, 434] on link "Small Town, Big Story" at bounding box center [250, 437] width 101 height 13
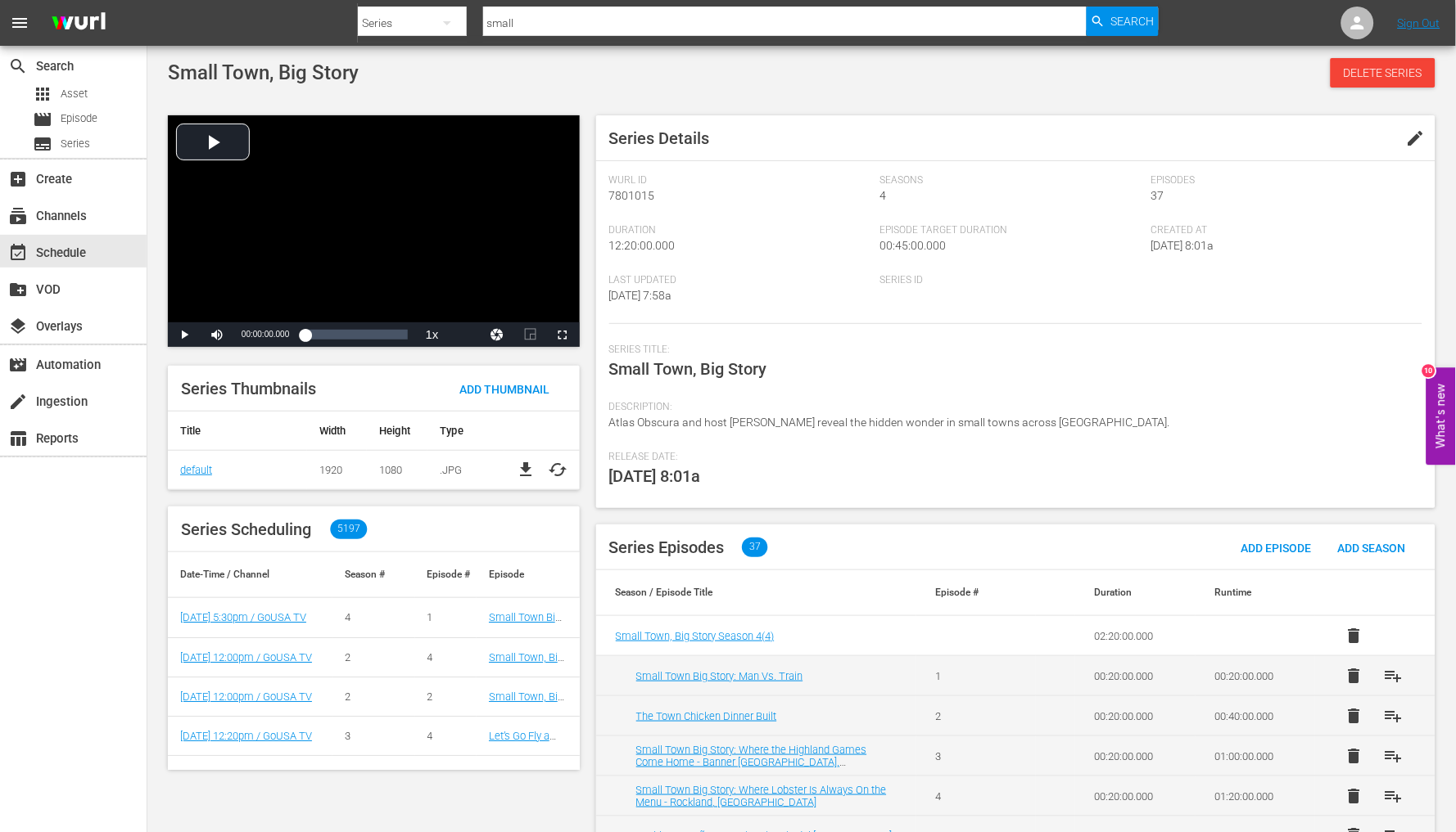
scroll to position [91, 0]
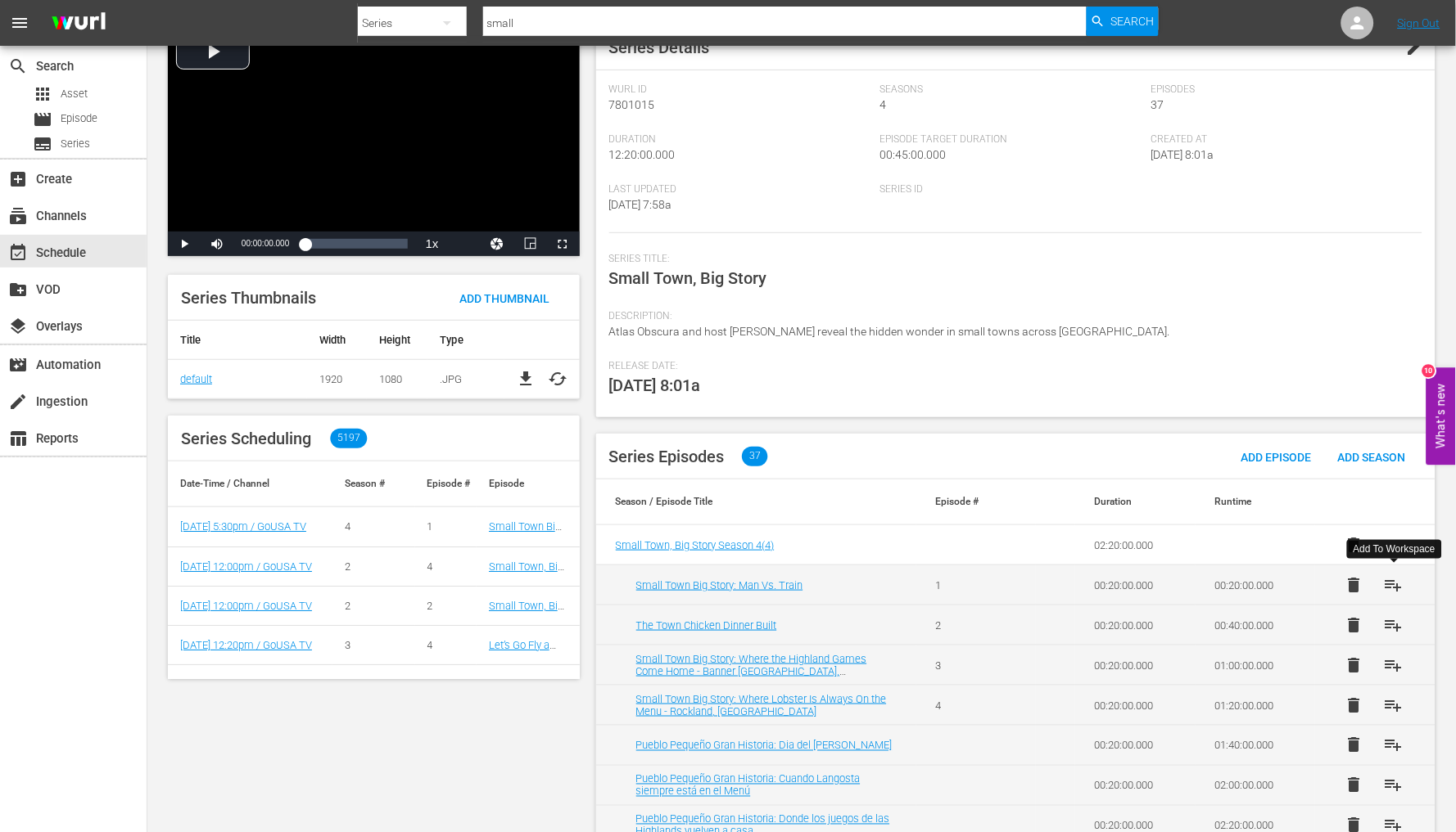
click at [1387, 581] on span "playlist_add" at bounding box center [1393, 585] width 20 height 20
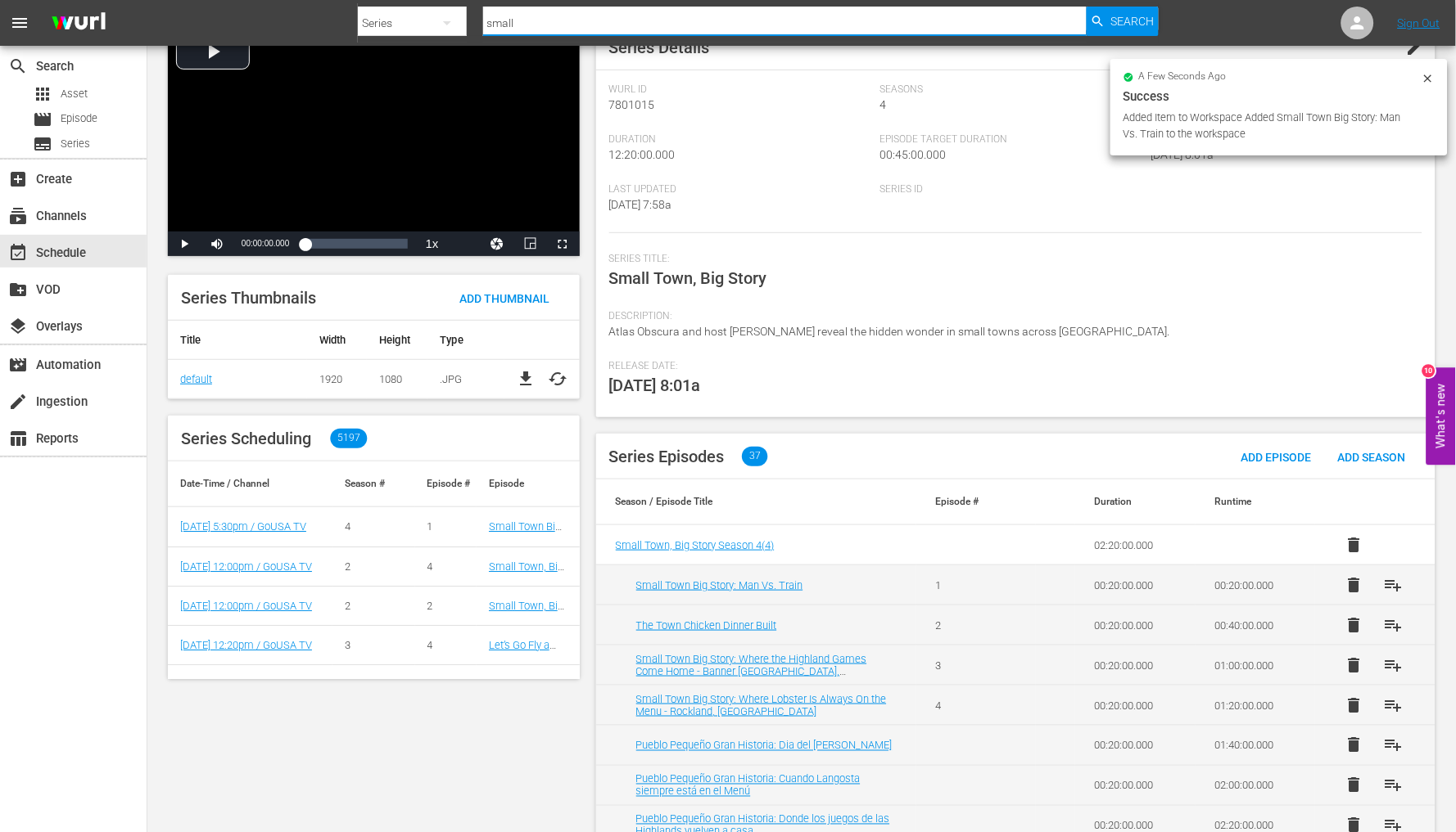
drag, startPoint x: 520, startPoint y: 24, endPoint x: 443, endPoint y: 34, distance: 77.6
click at [444, 31] on div "Search By Series Search ID, Title, Description, Keywords, or Category small Sea…" at bounding box center [758, 23] width 801 height 39
type input "[PERSON_NAME]"
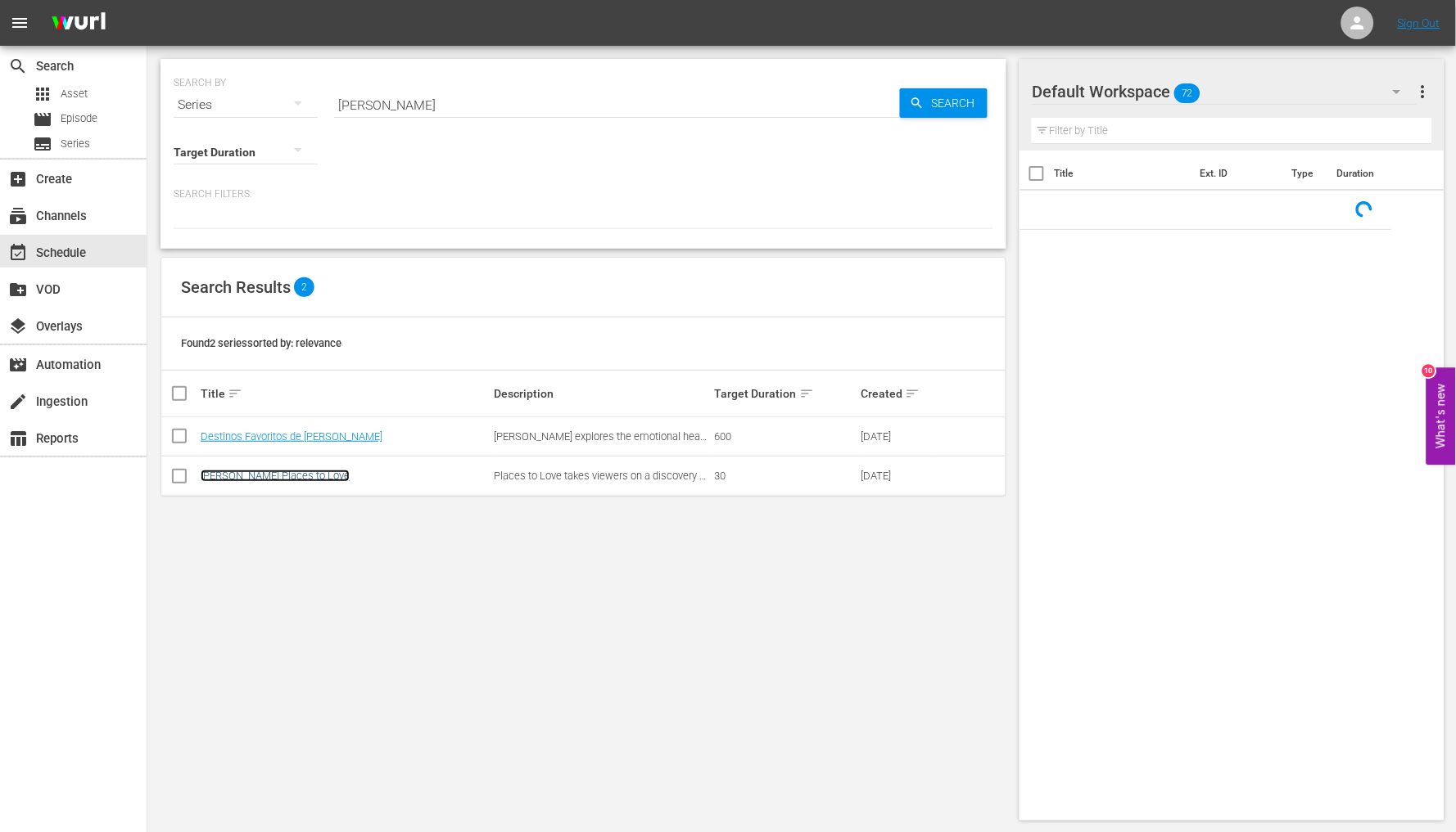
click at [331, 471] on link "[PERSON_NAME] Places to Love" at bounding box center [274, 476] width 149 height 13
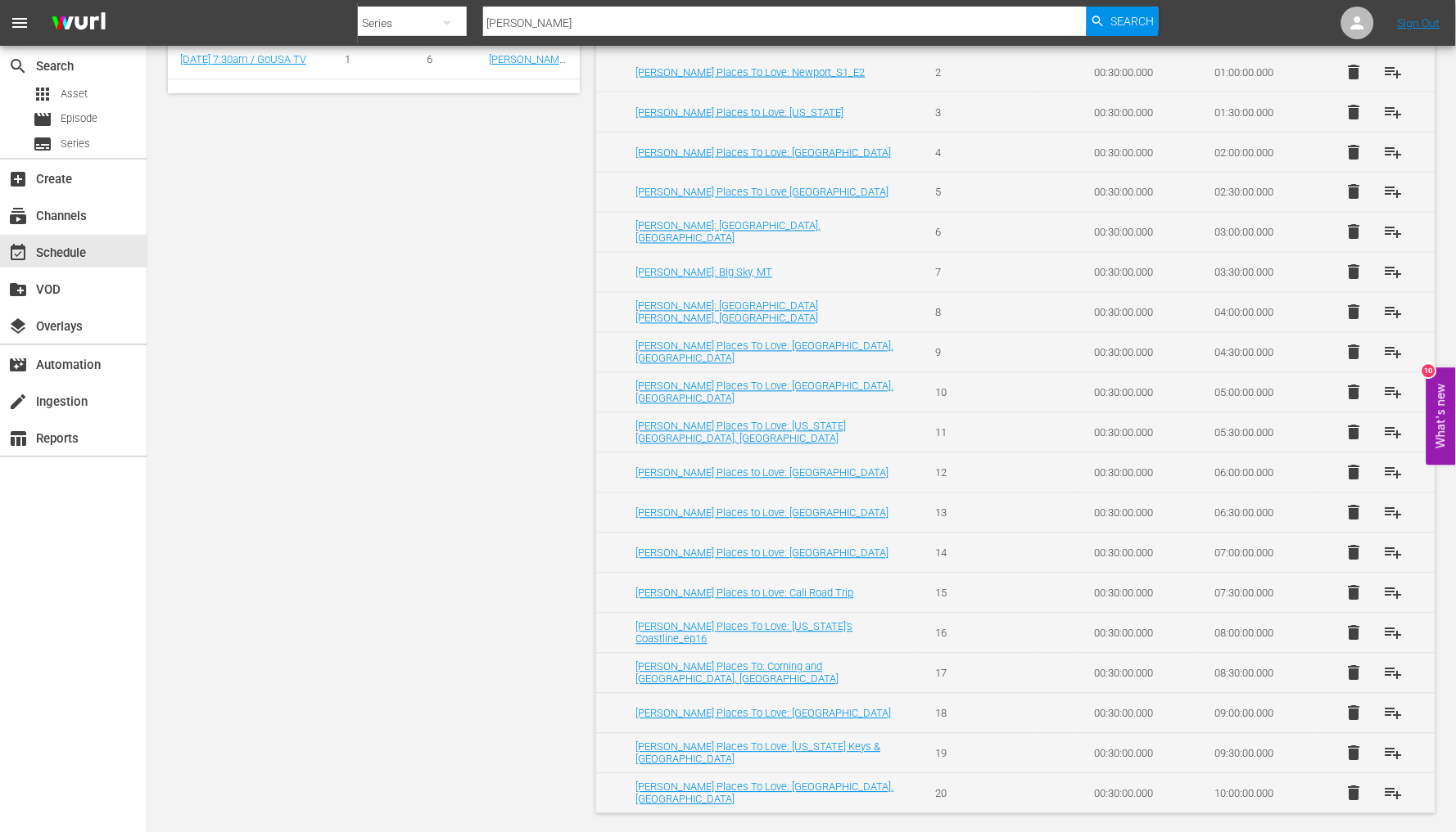
scroll to position [647, 0]
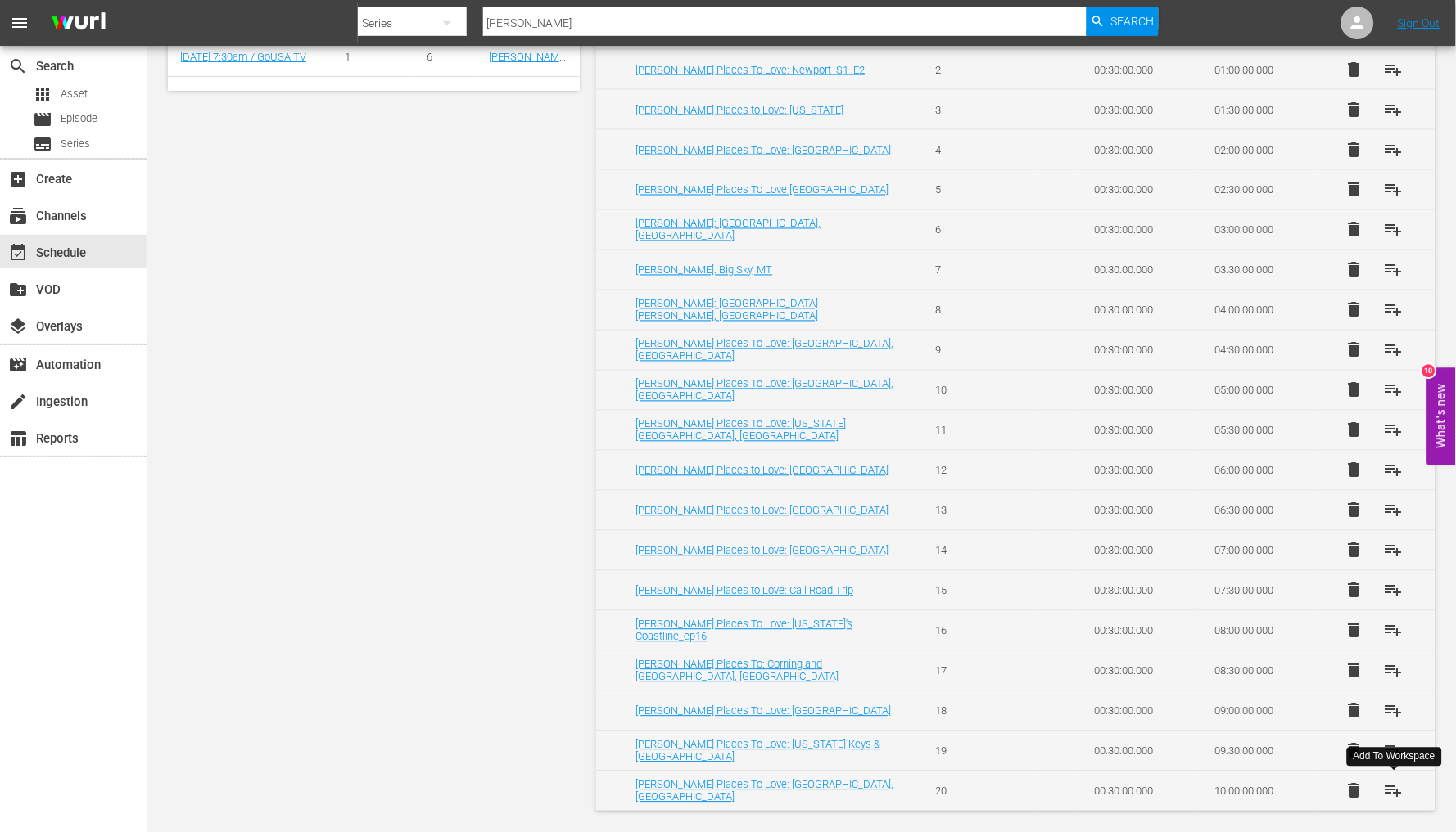
click at [1385, 792] on span "playlist_add" at bounding box center [1393, 792] width 20 height 20
drag, startPoint x: 527, startPoint y: 26, endPoint x: 487, endPoint y: 21, distance: 40.3
click at [492, 23] on input "[PERSON_NAME]" at bounding box center [784, 23] width 603 height 39
type input "s"
type input "four"
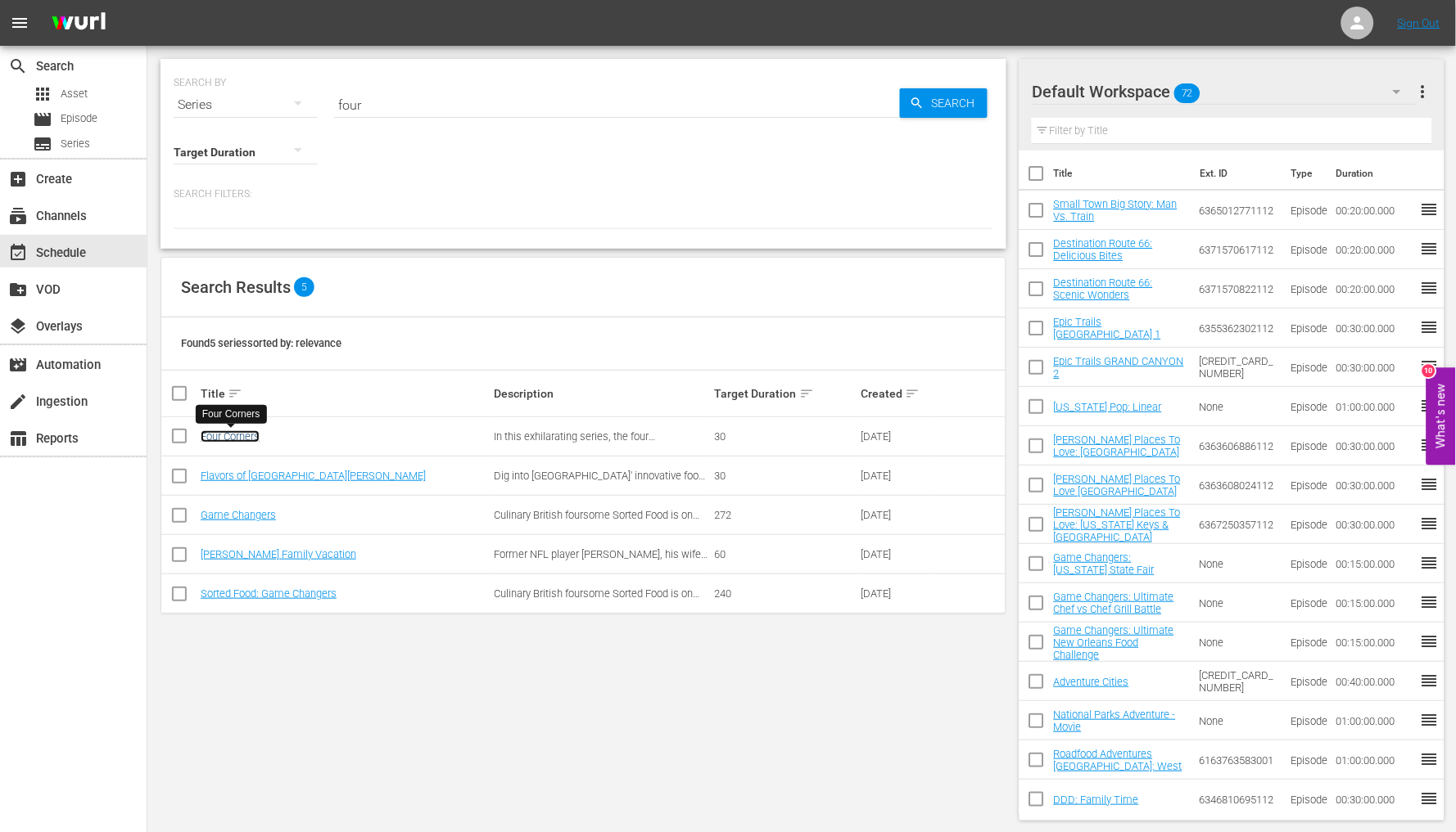
click at [235, 433] on link "Four Corners" at bounding box center [230, 437] width 59 height 13
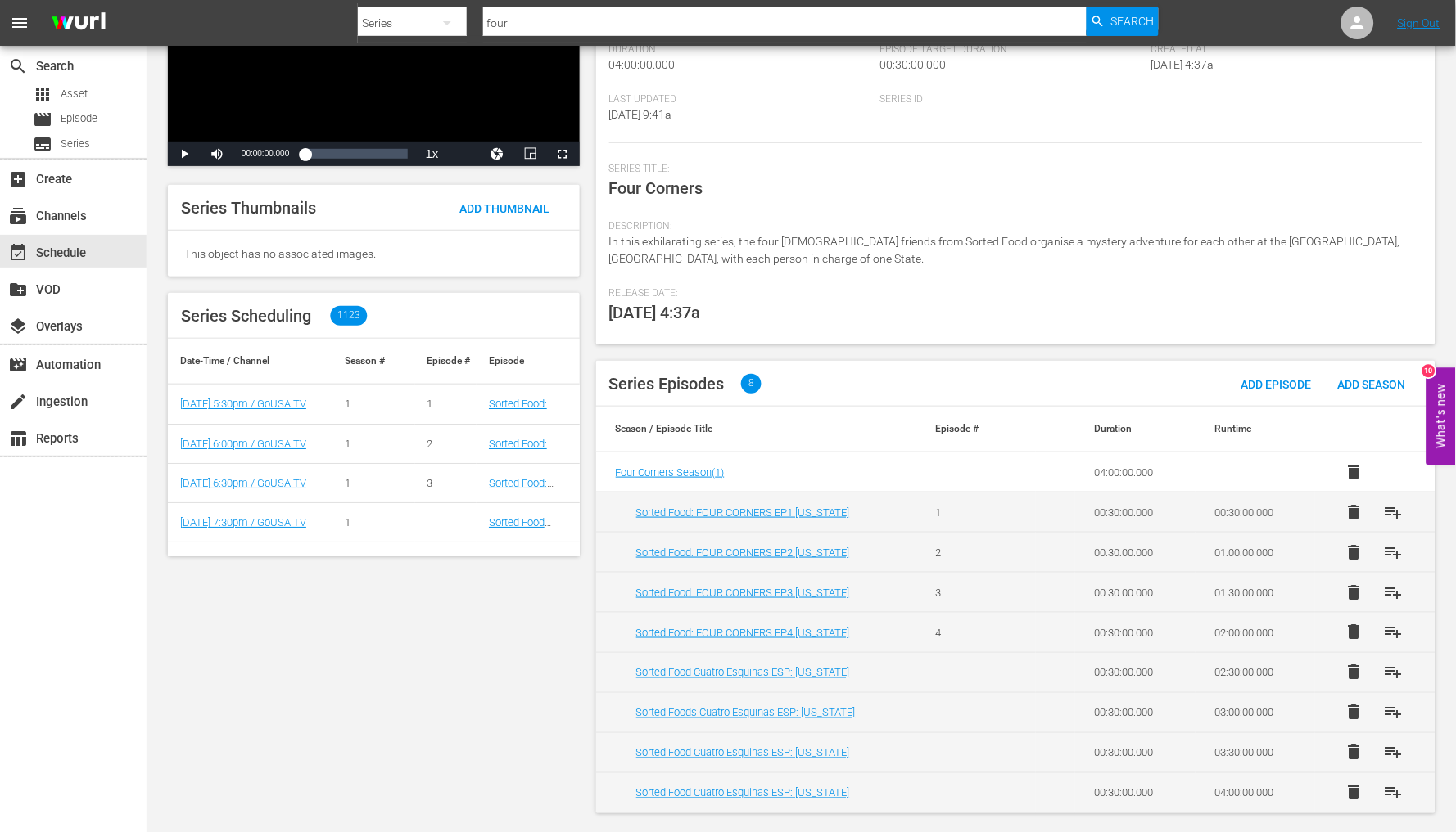
scroll to position [182, 0]
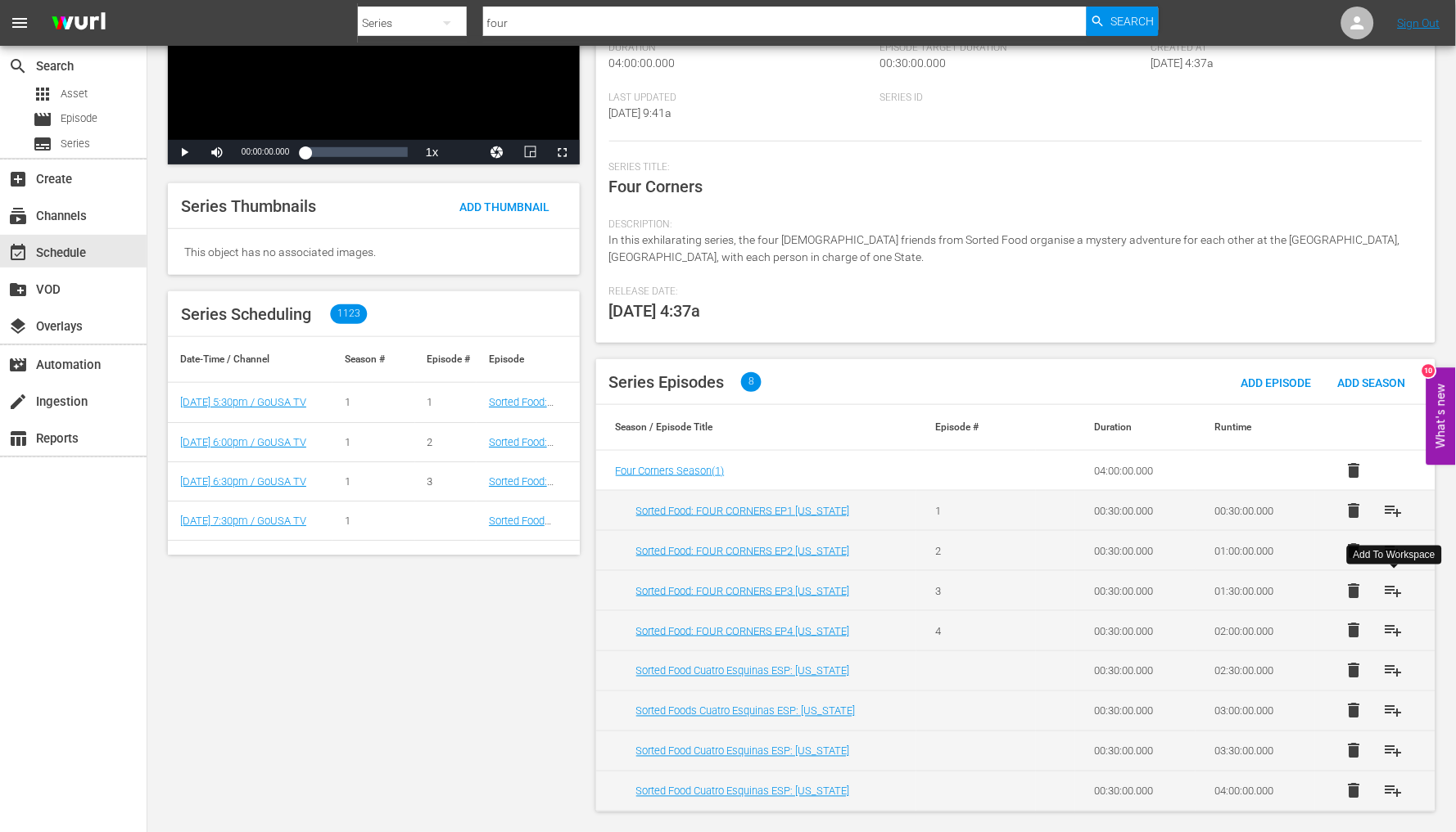
click at [1384, 591] on span "playlist_add" at bounding box center [1393, 591] width 20 height 20
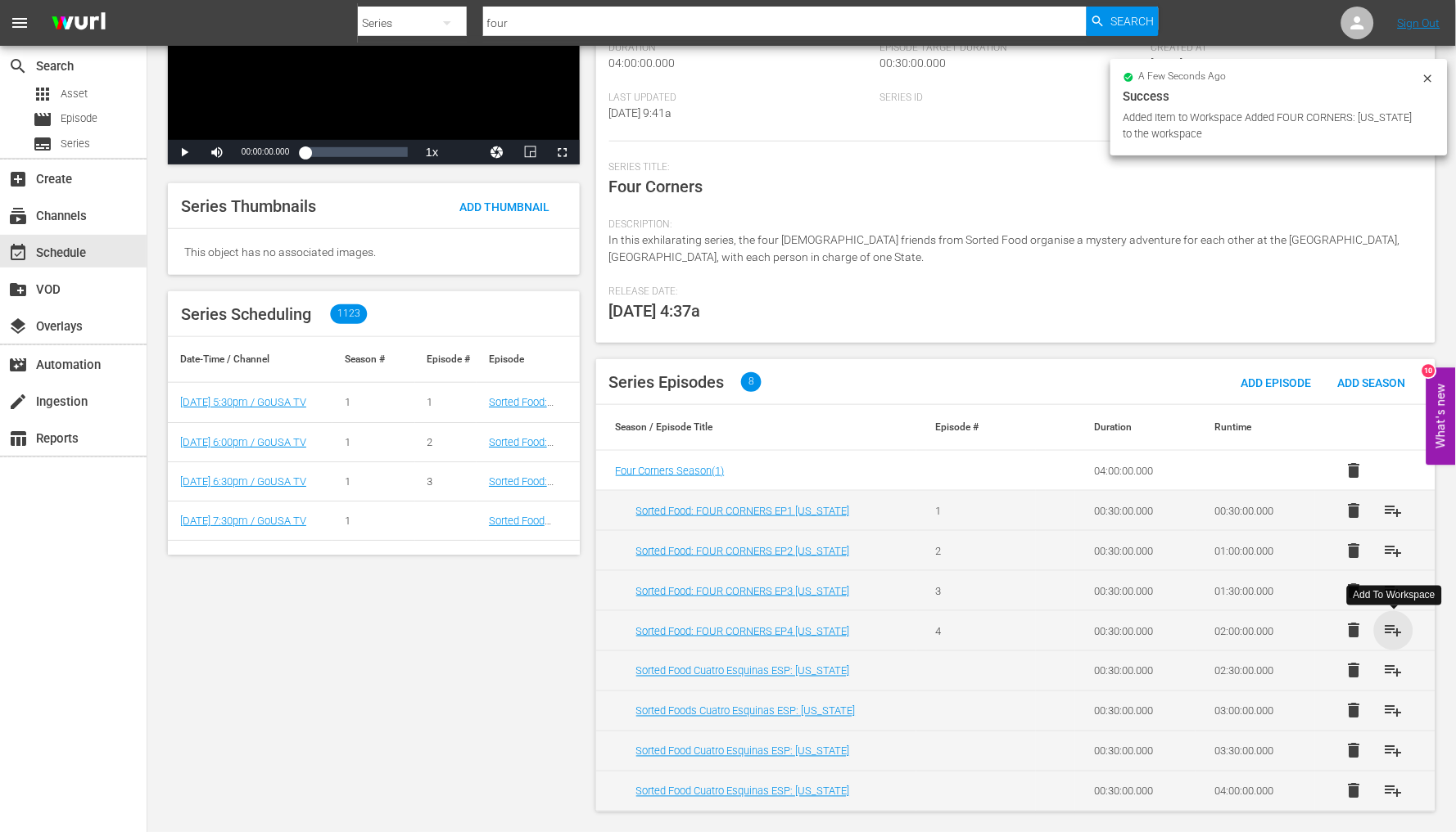
click at [1393, 635] on span "playlist_add" at bounding box center [1393, 631] width 20 height 20
click at [404, 30] on div "Series" at bounding box center [412, 22] width 109 height 46
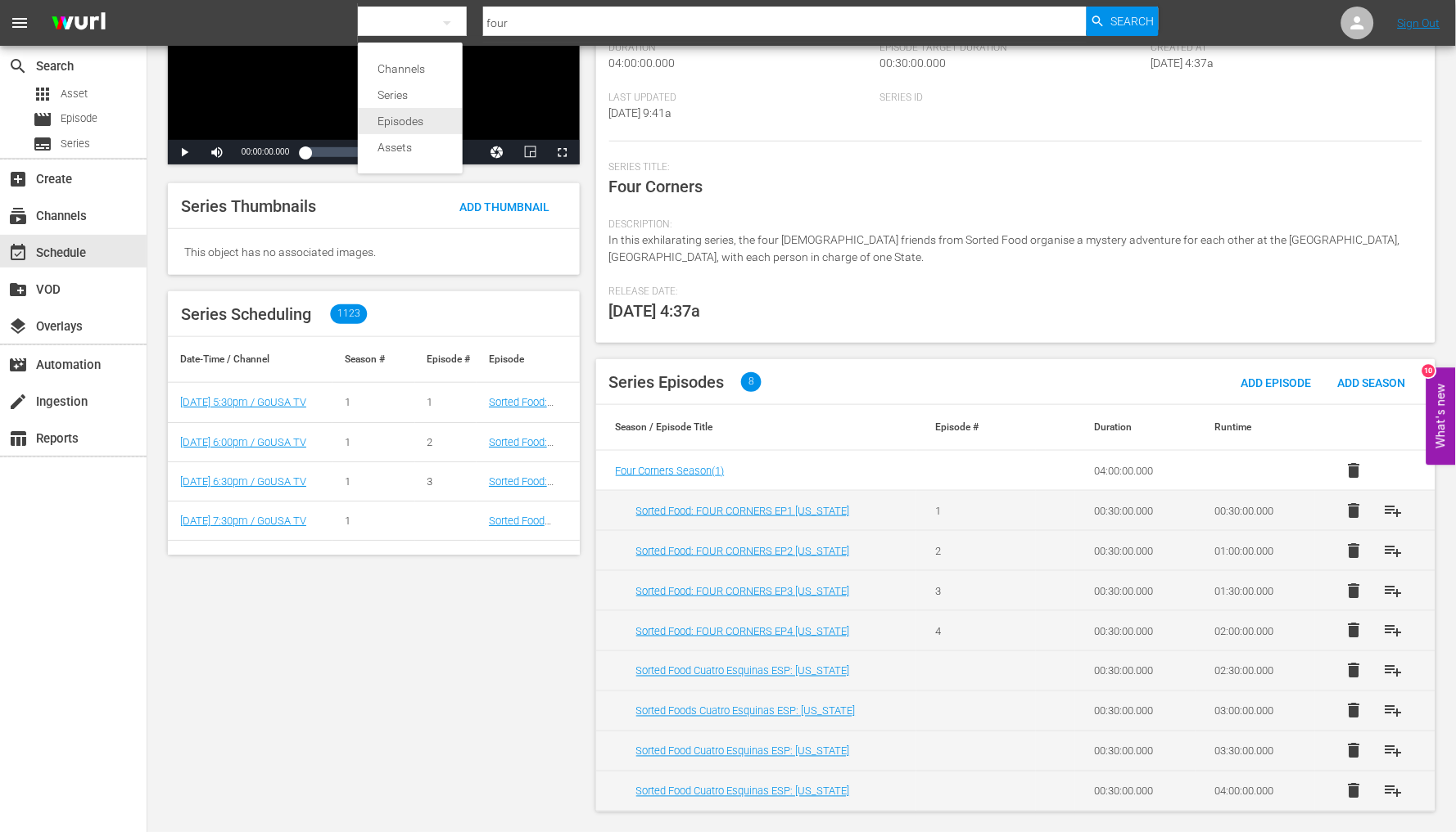
click at [418, 114] on div "Episodes" at bounding box center [409, 121] width 65 height 26
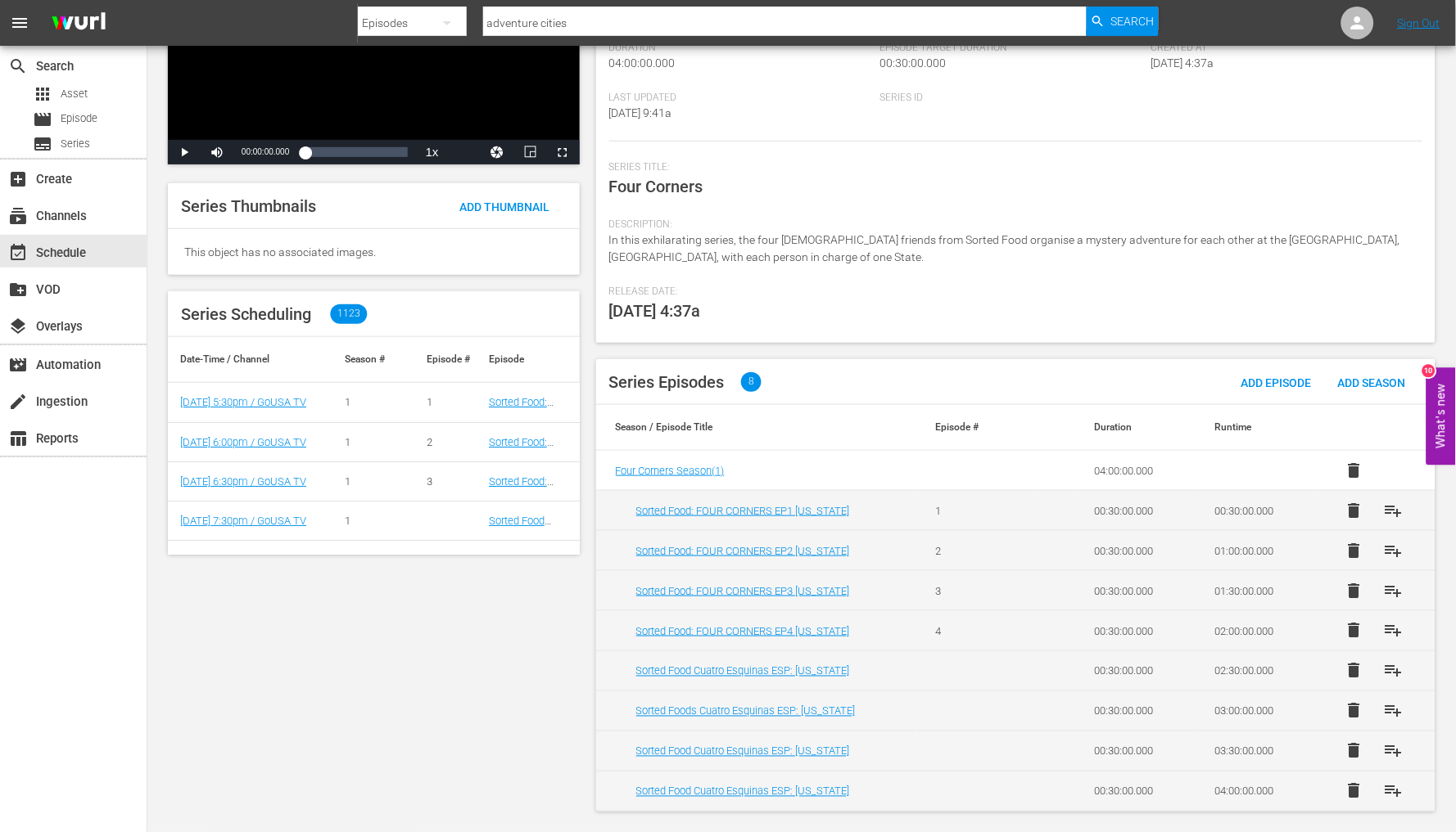
click at [501, 22] on input "adventure cities" at bounding box center [784, 23] width 603 height 39
paste input "Round the World Roundup"
type input "Round the World Roundup"
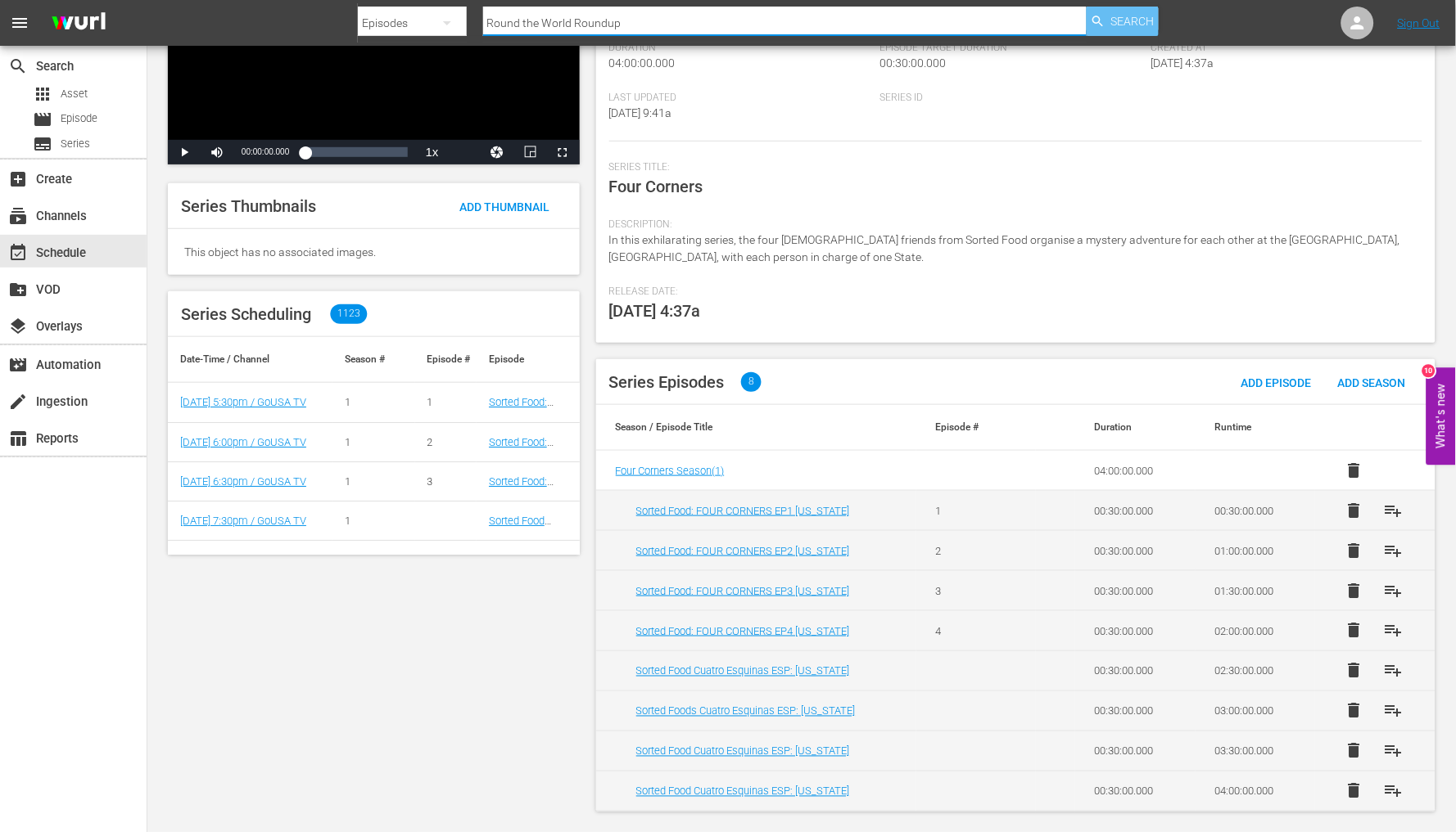
click at [1107, 20] on div "Search" at bounding box center [1122, 21] width 72 height 29
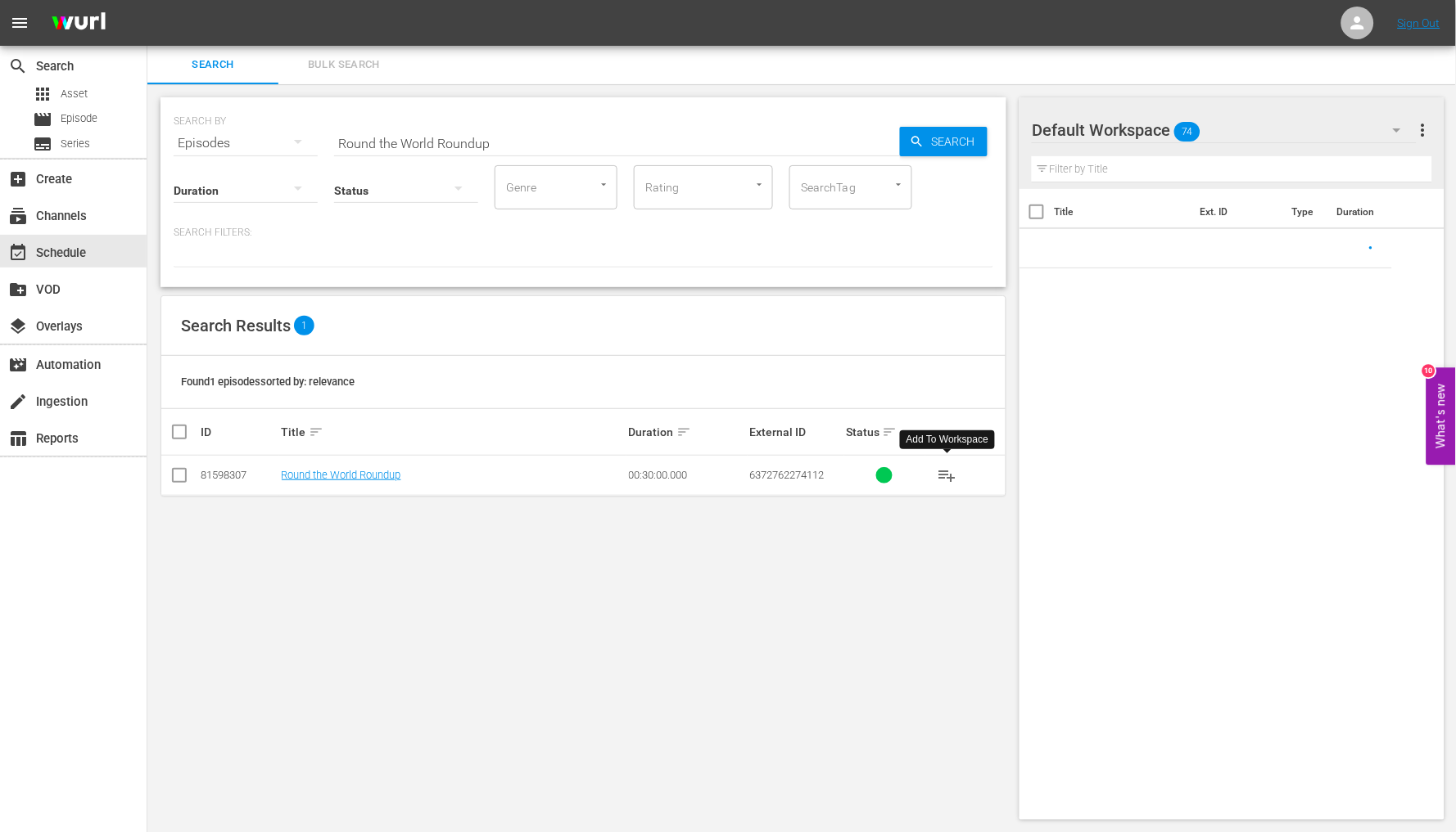
click at [946, 471] on span "playlist_add" at bounding box center [947, 475] width 20 height 20
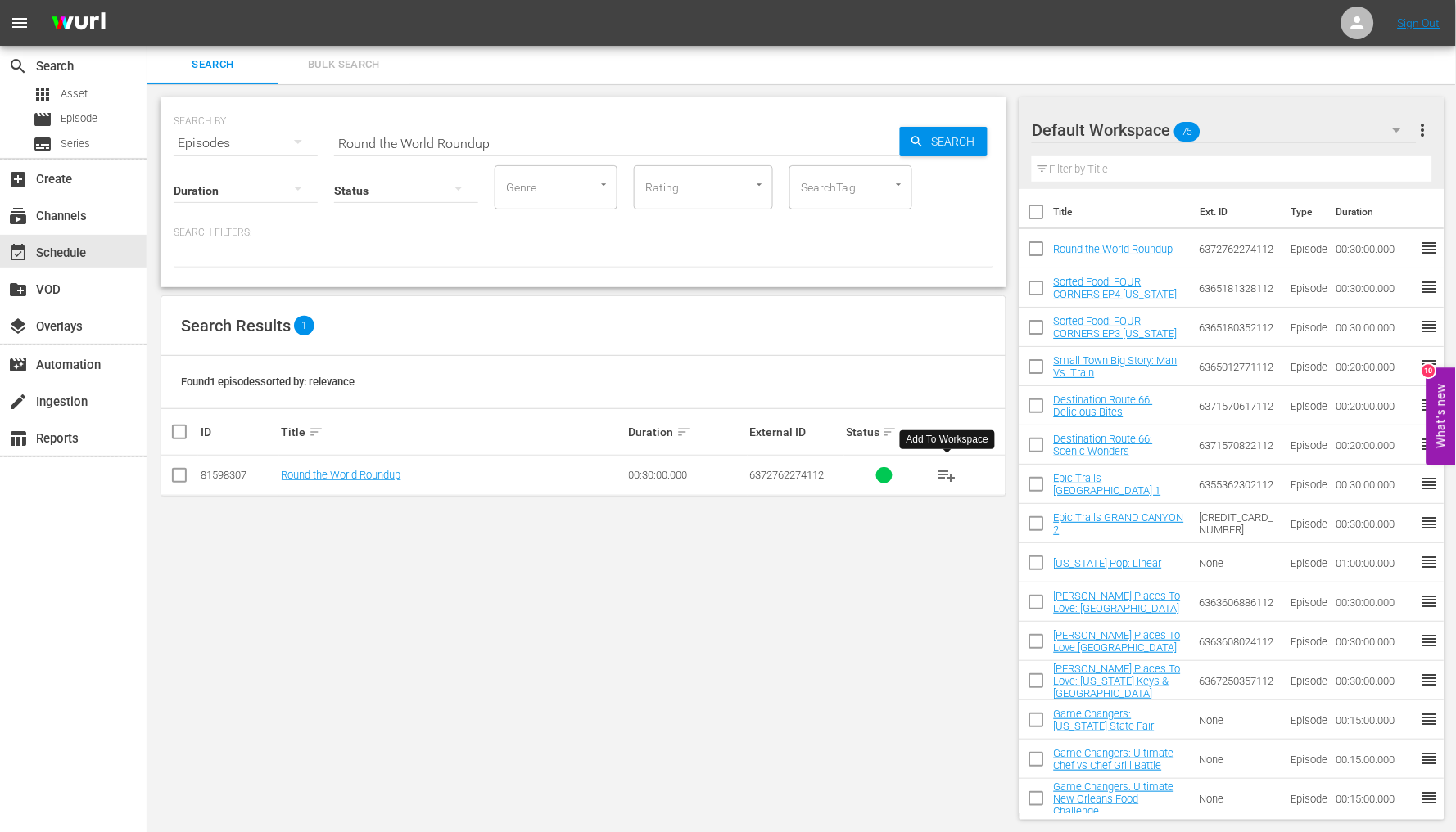
click at [528, 141] on input "Round the World Roundup" at bounding box center [617, 143] width 566 height 39
click at [526, 140] on input "Round the World Roundup" at bounding box center [617, 143] width 566 height 39
click at [526, 139] on input "Round the World Roundup" at bounding box center [617, 143] width 566 height 39
click at [526, 137] on input "Round the World Roundup" at bounding box center [617, 143] width 566 height 39
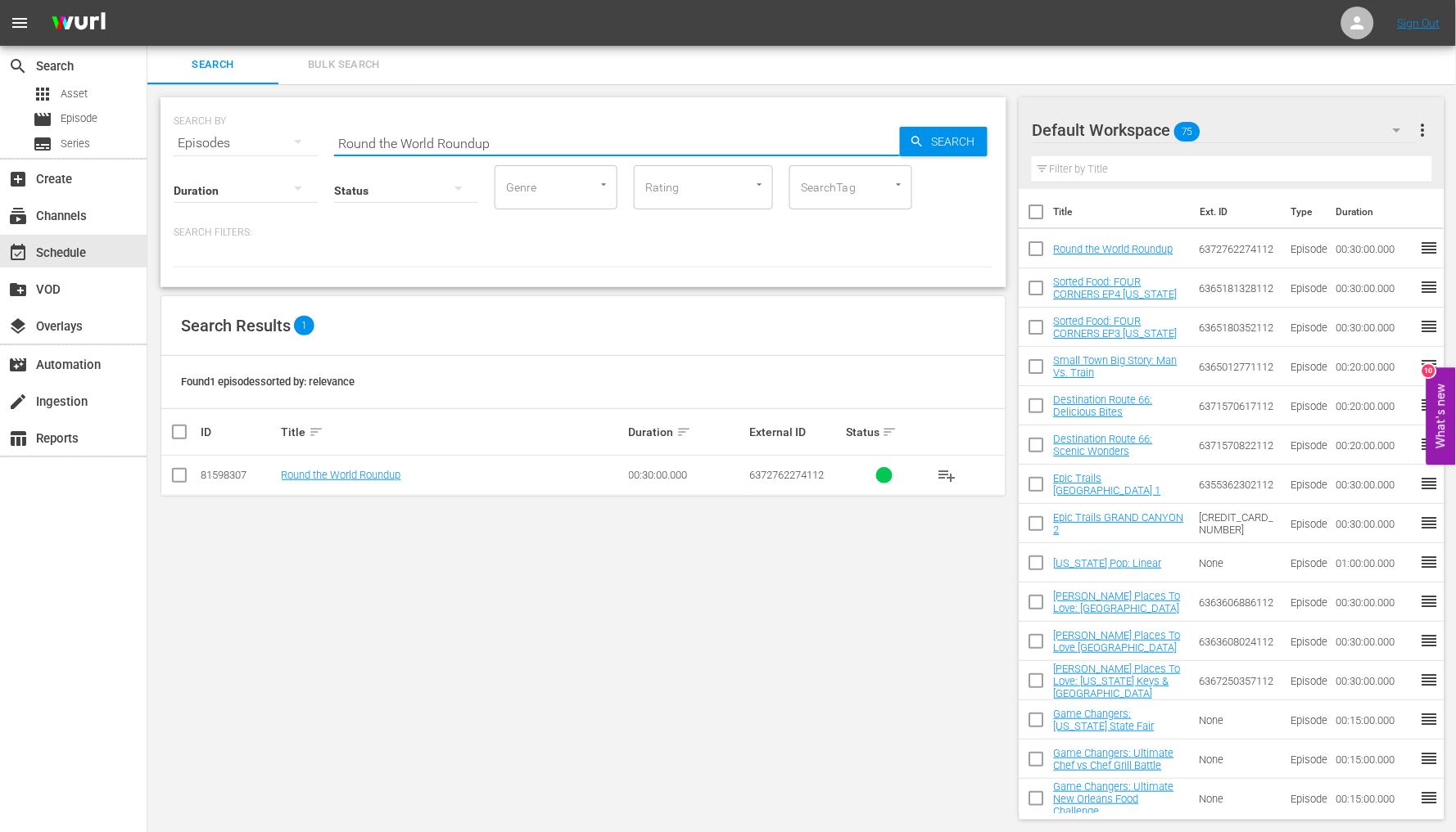
click at [526, 137] on input "Round the World Roundup" at bounding box center [617, 143] width 566 height 39
paste input "Sandwich Showcase"
click at [924, 130] on span "Search" at bounding box center [955, 141] width 63 height 29
click at [945, 475] on span "playlist_add" at bounding box center [947, 475] width 20 height 20
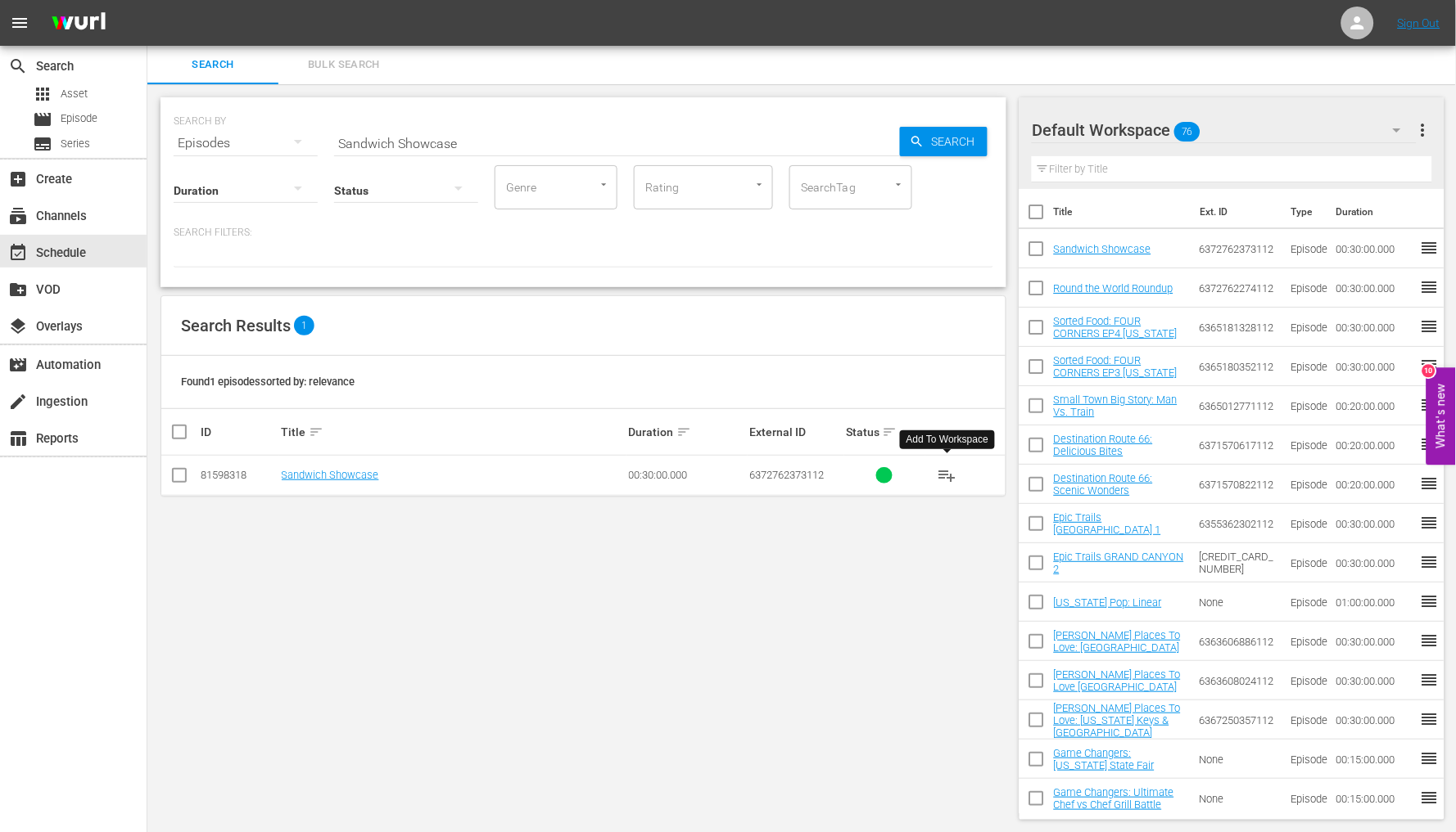
click at [451, 144] on input "Sandwich Showcase" at bounding box center [617, 143] width 566 height 39
paste input "icillian and Seafood"
click at [921, 138] on icon "button" at bounding box center [917, 141] width 14 height 14
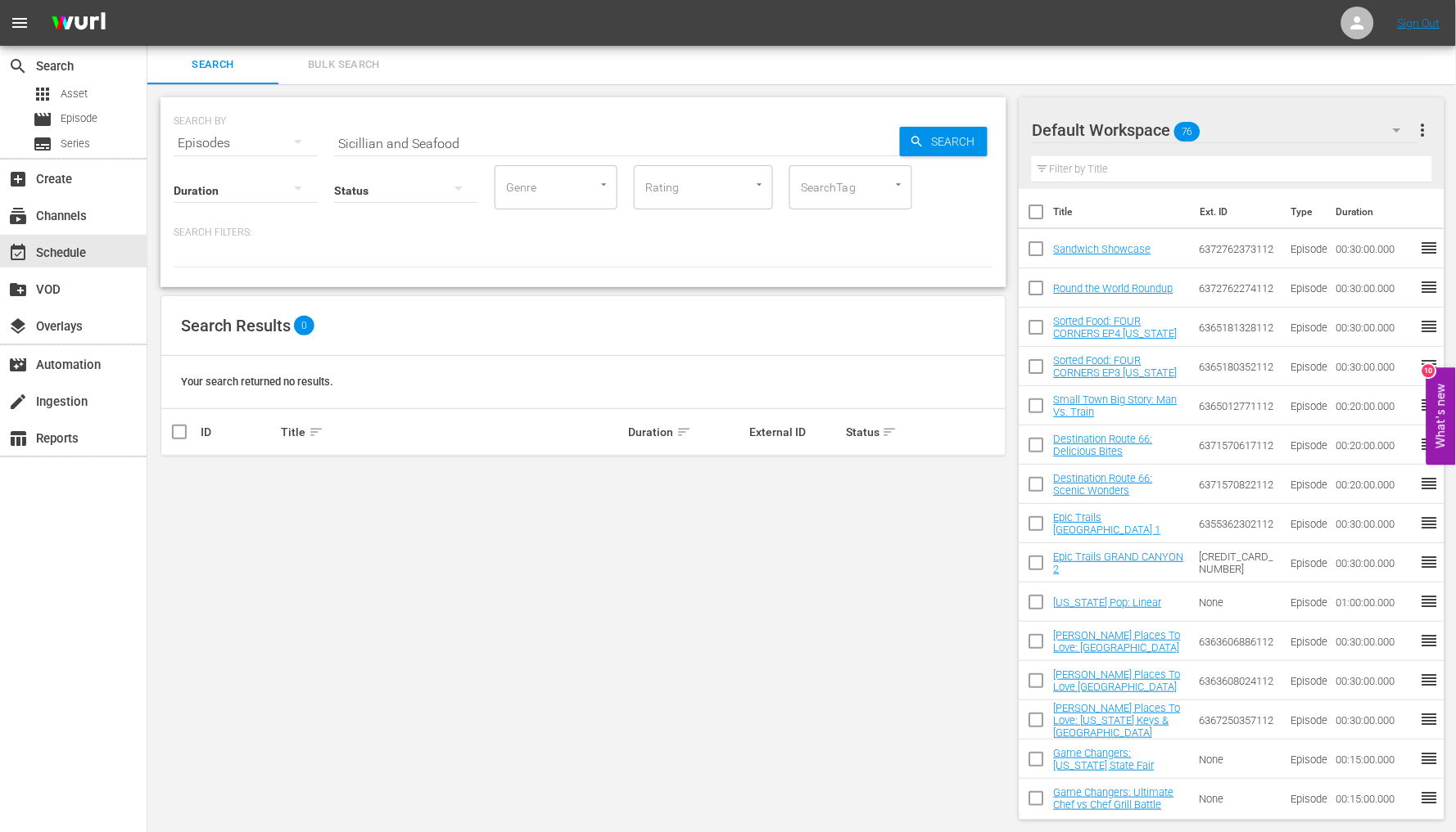
click at [427, 145] on input "Sicillian and Seafood" at bounding box center [617, 143] width 566 height 39
paste input "Off the Beaten Path"
click at [919, 149] on div "Search" at bounding box center [944, 141] width 88 height 29
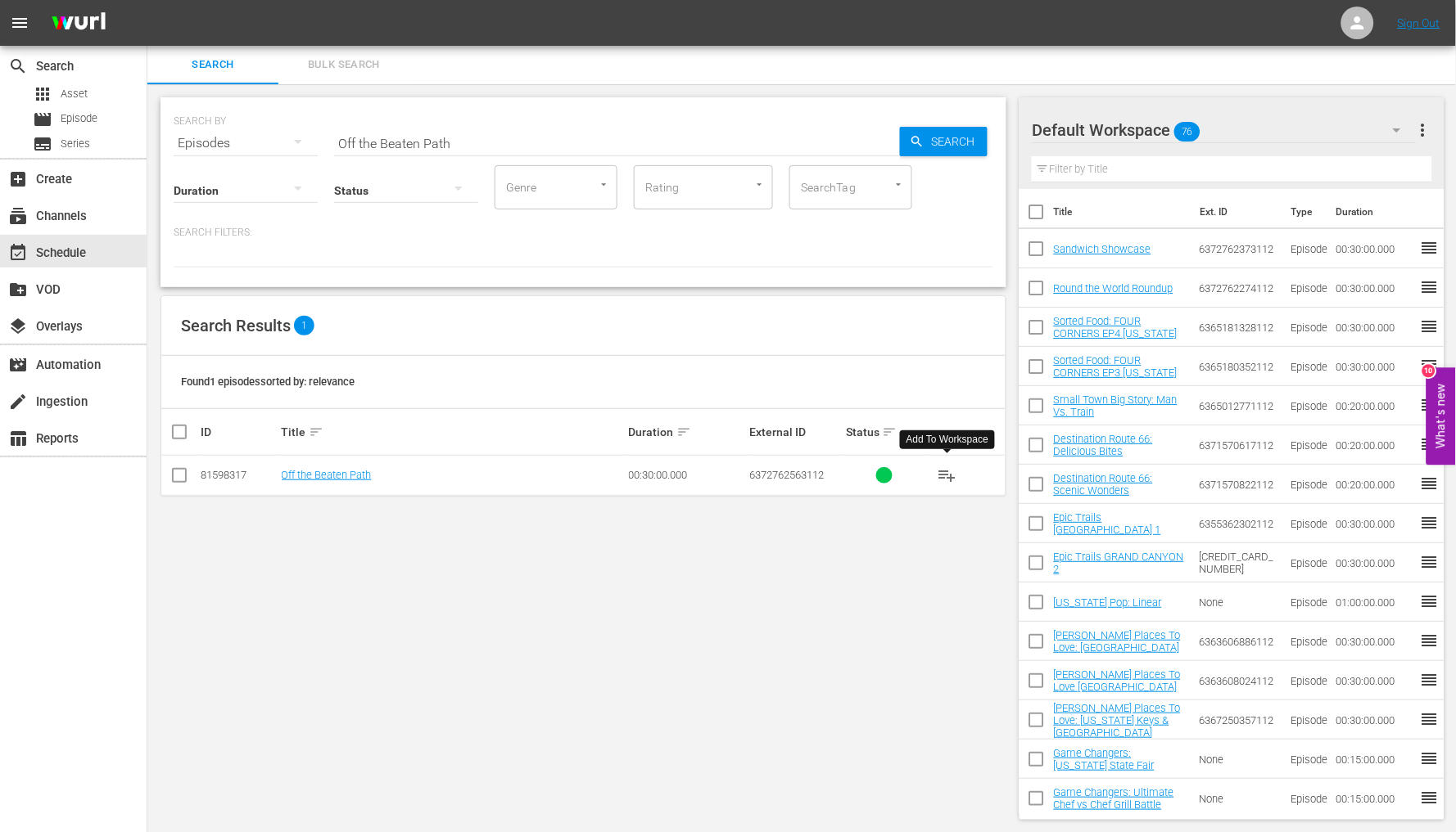
click at [949, 479] on span "playlist_add" at bounding box center [947, 475] width 20 height 20
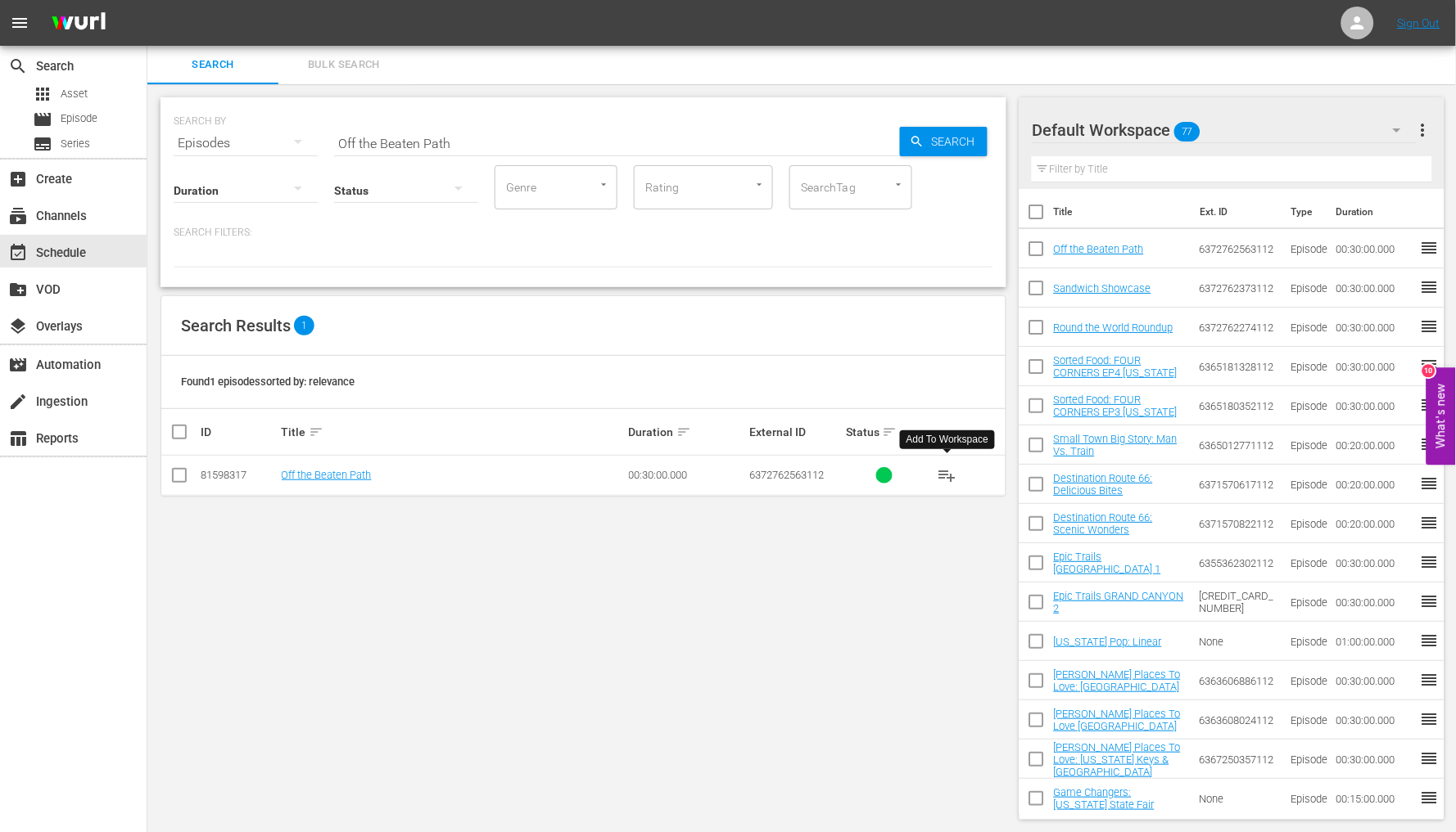
click at [455, 137] on input "Off the Beaten Path" at bounding box center [617, 143] width 566 height 39
paste input "Seafood"
type input "Seafood"
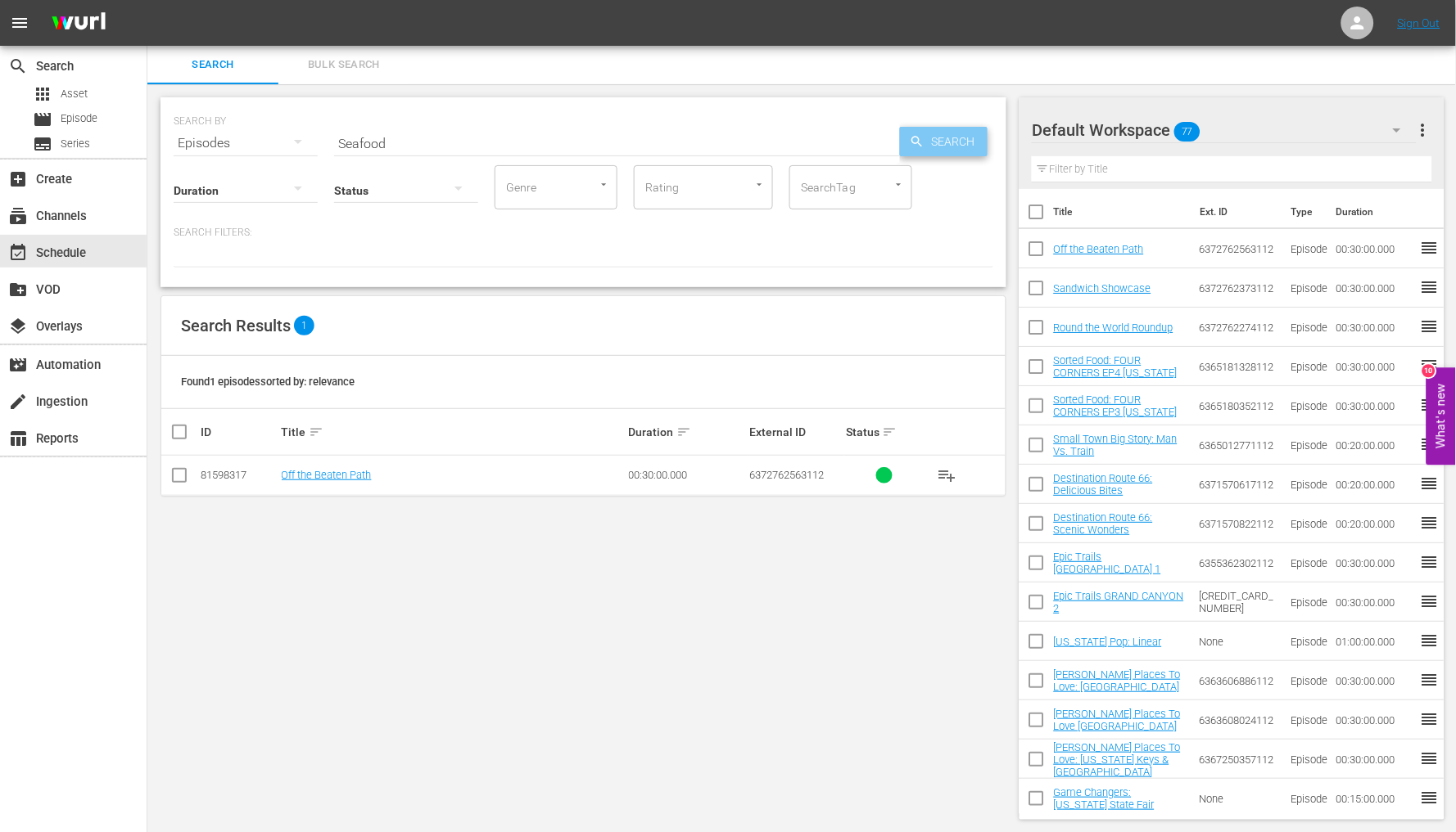
click at [922, 149] on div "Search" at bounding box center [944, 141] width 88 height 29
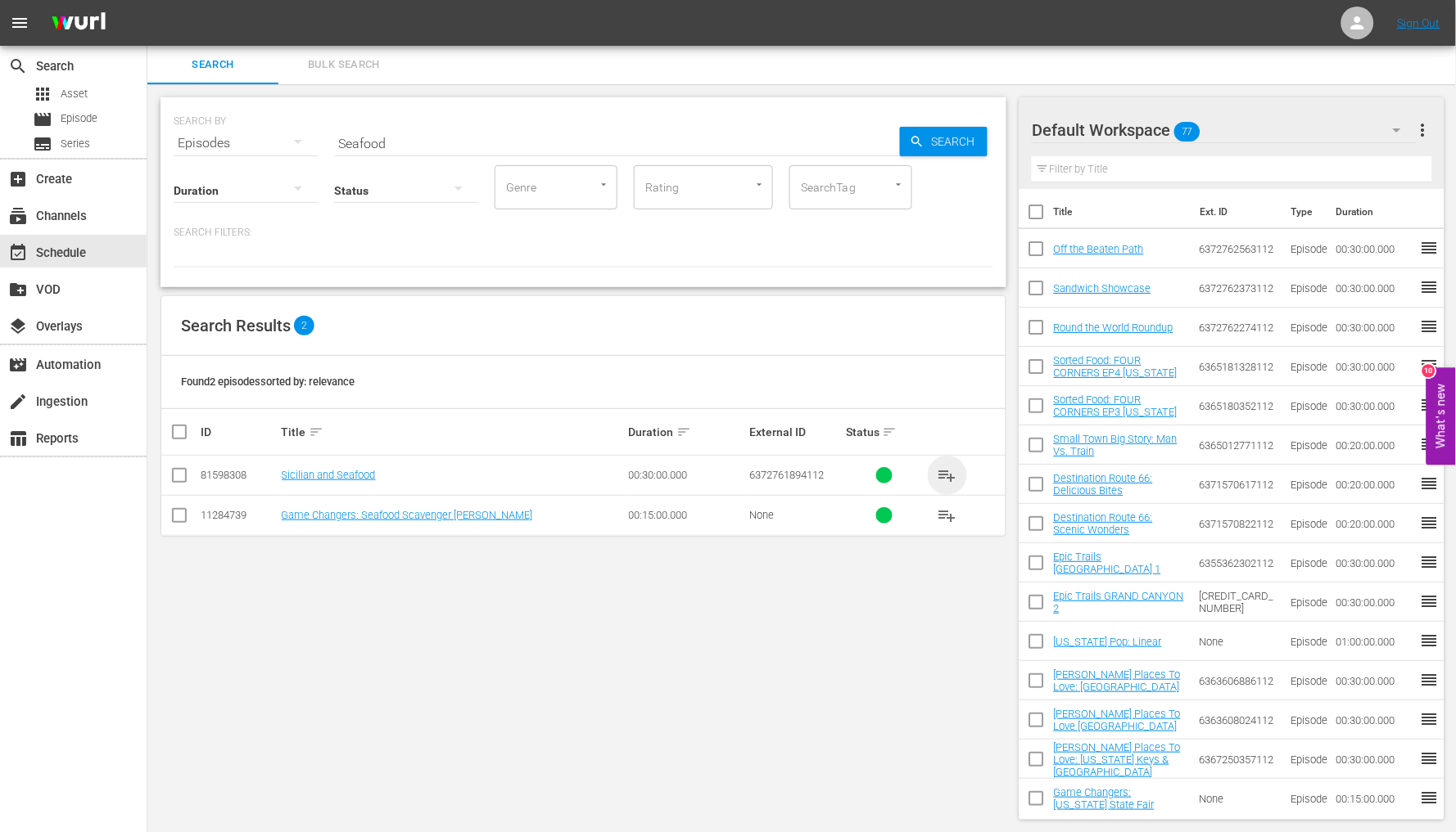
click at [947, 469] on span "playlist_add" at bounding box center [947, 475] width 20 height 20
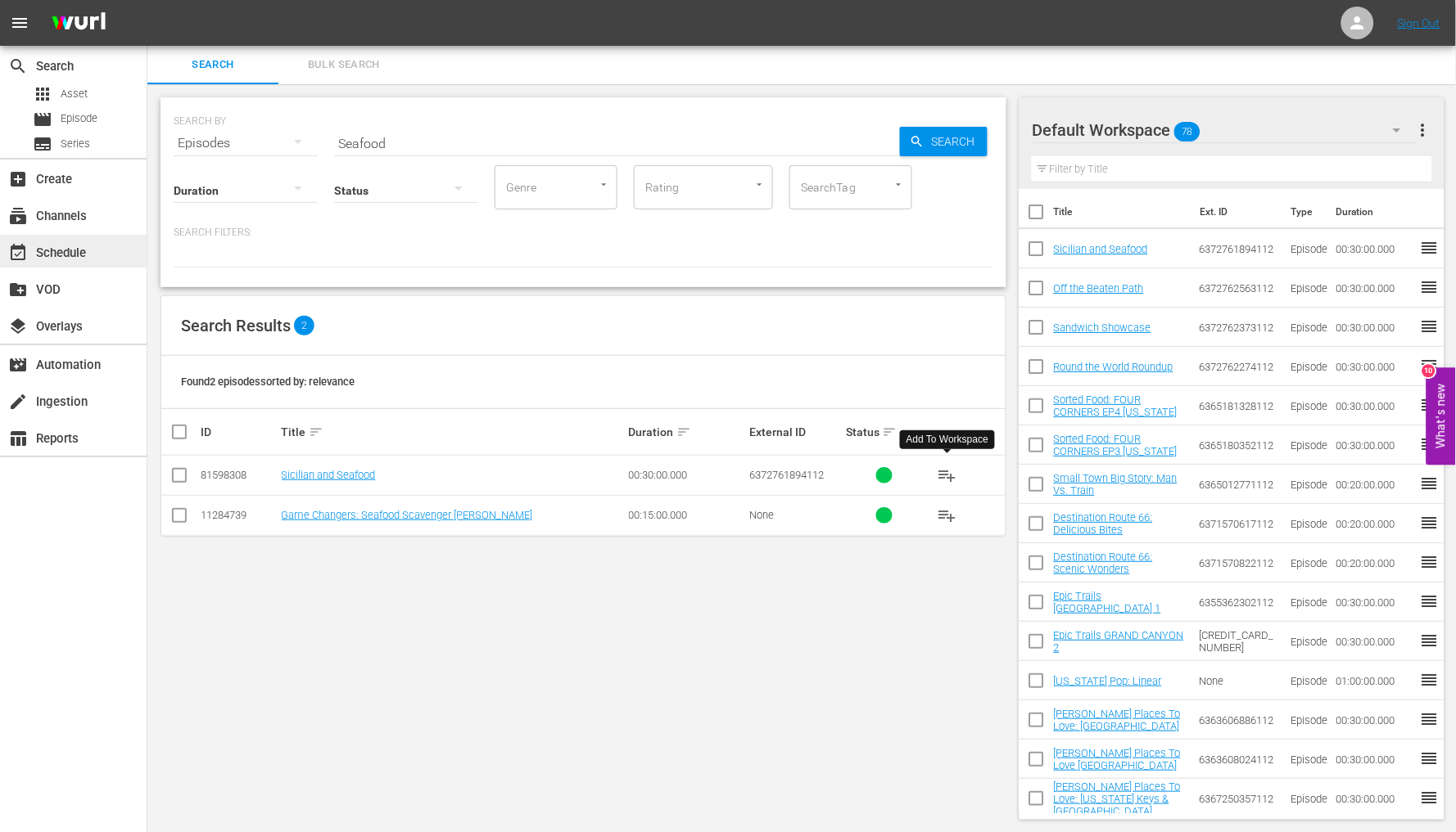
click at [87, 258] on div "event_available Schedule" at bounding box center [73, 251] width 147 height 33
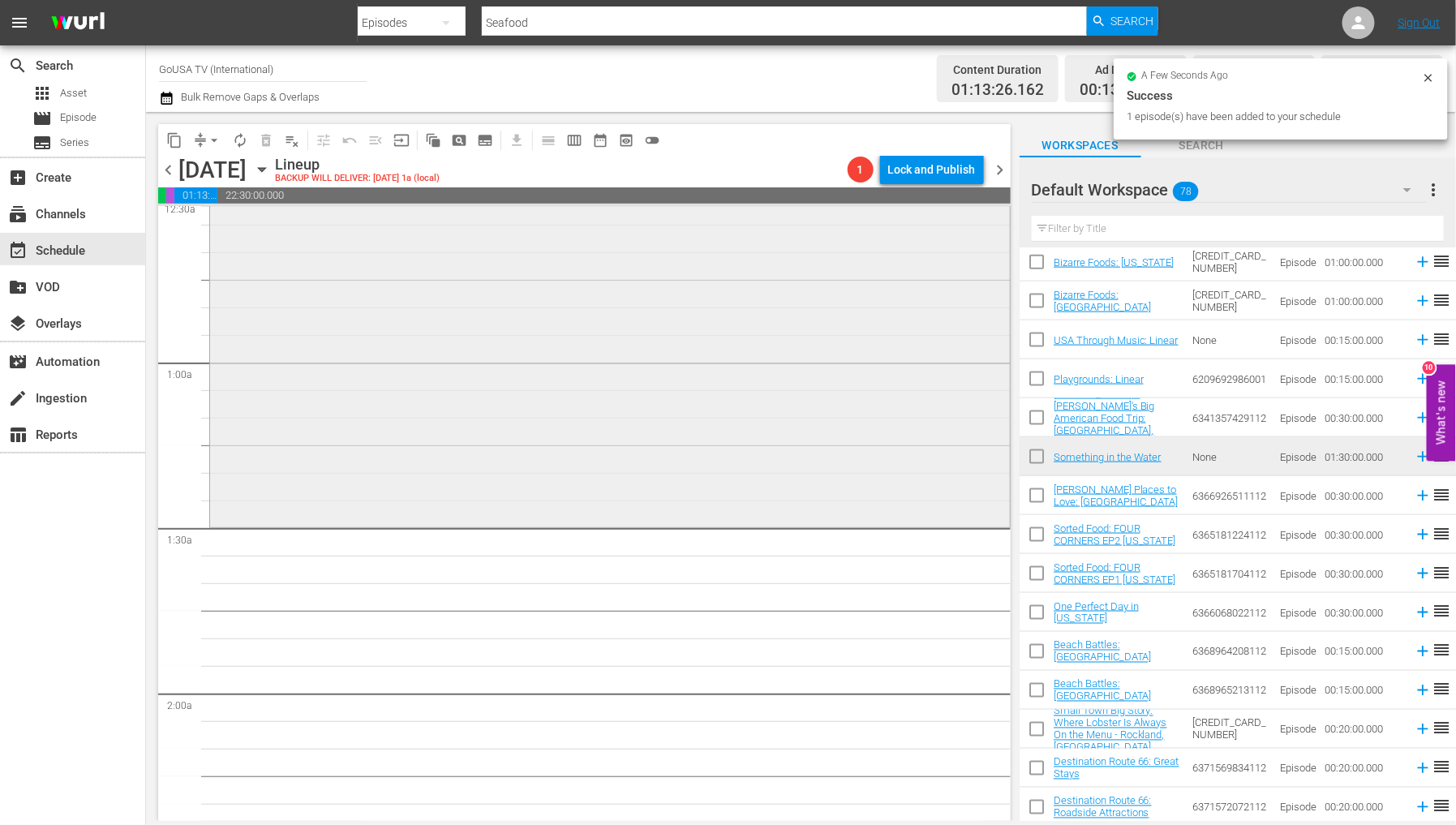
scroll to position [180, 0]
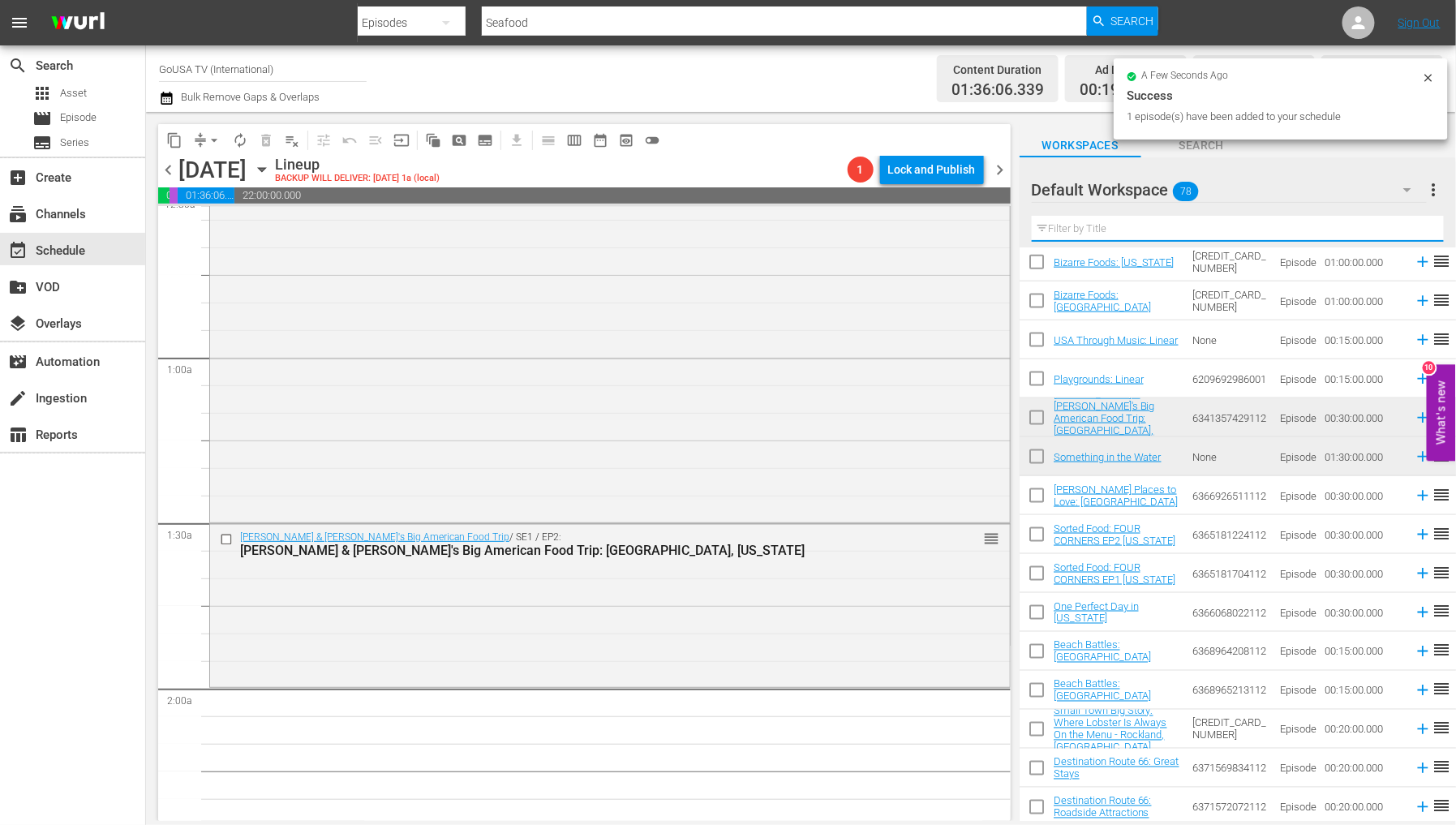
click at [1155, 226] on input "text" at bounding box center [1237, 229] width 412 height 26
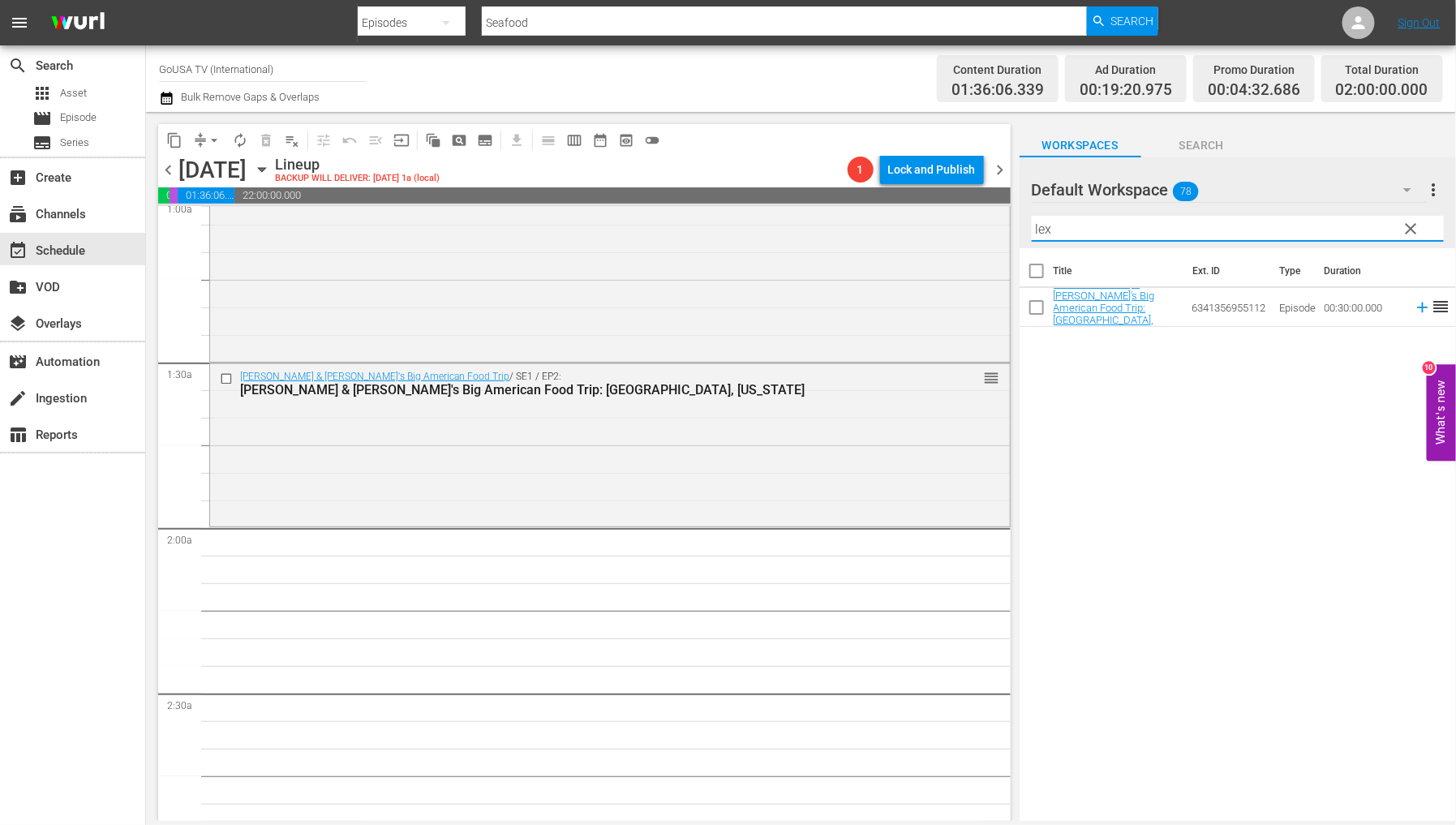
scroll to position [361, 0]
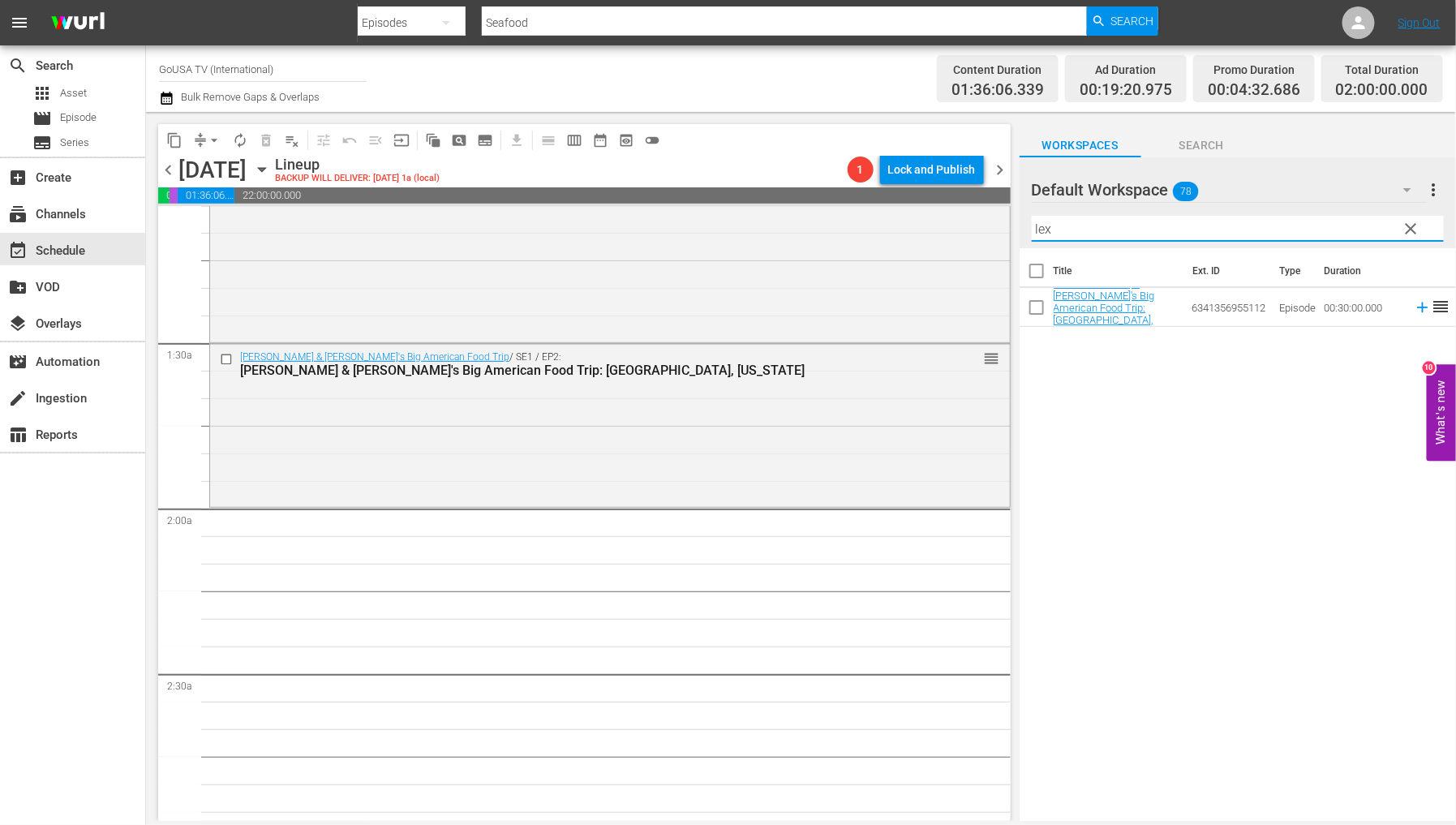
type input "lex"
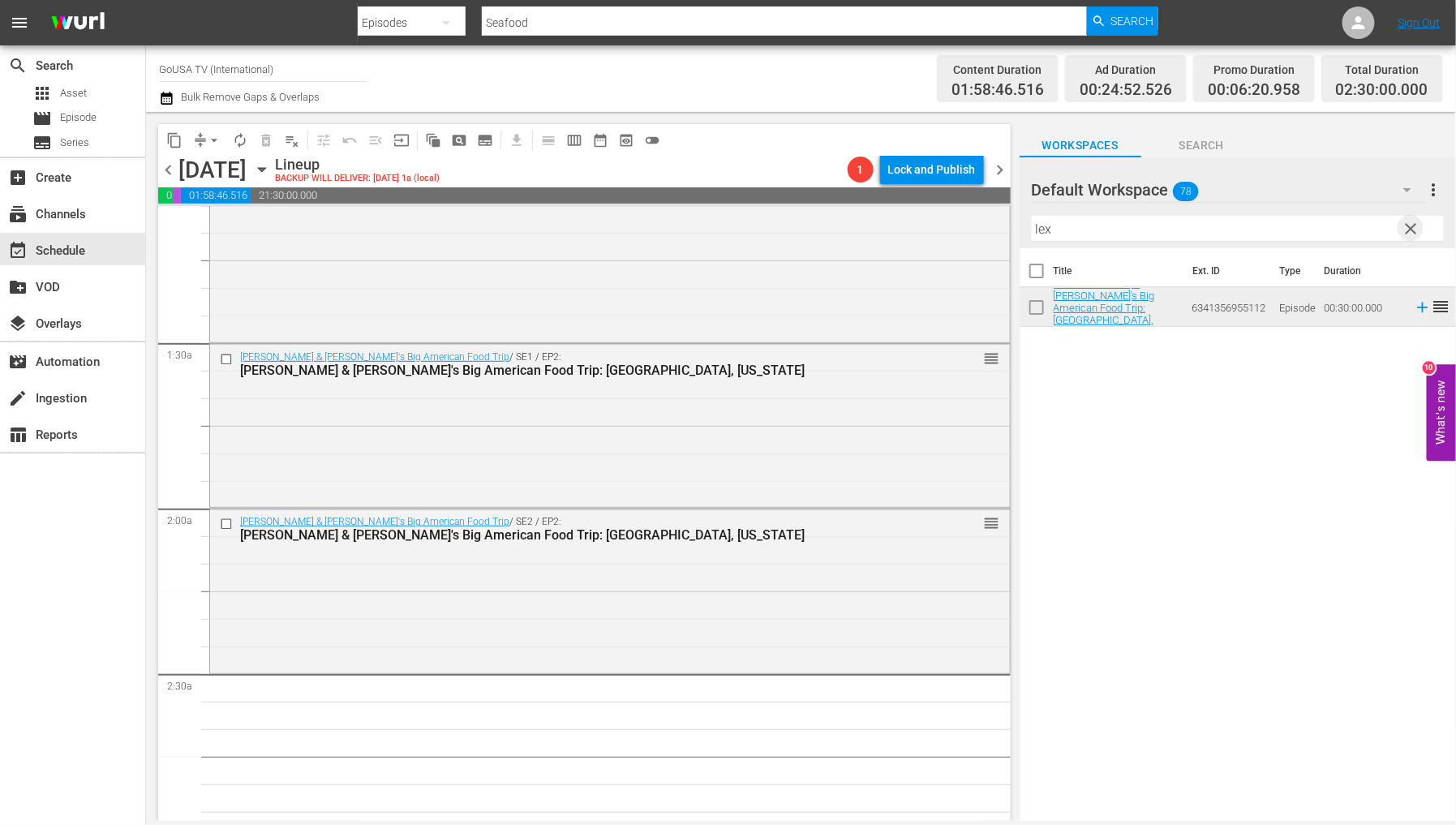
click at [1406, 225] on span "clear" at bounding box center [1412, 229] width 19 height 19
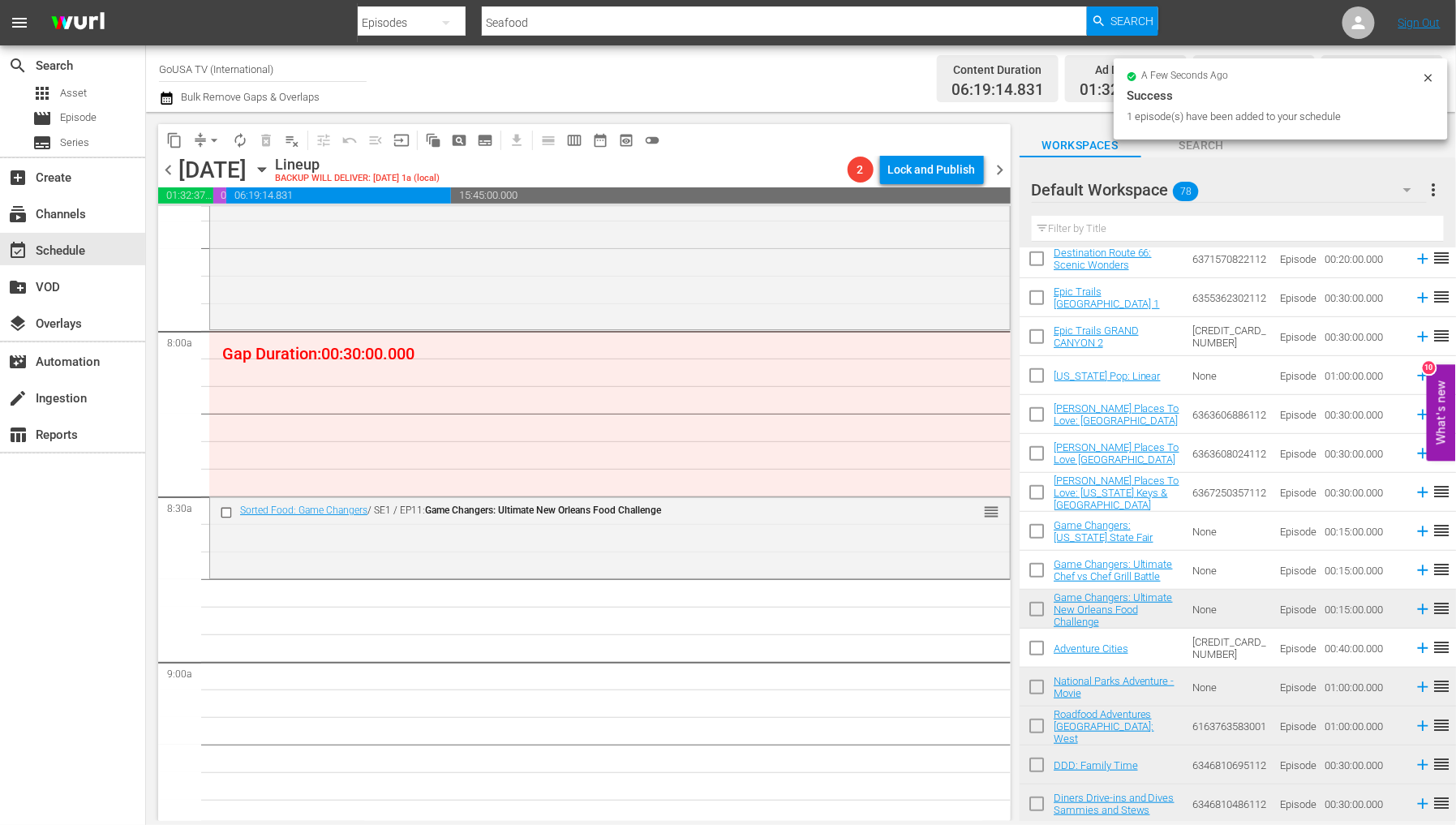
scroll to position [2615, 0]
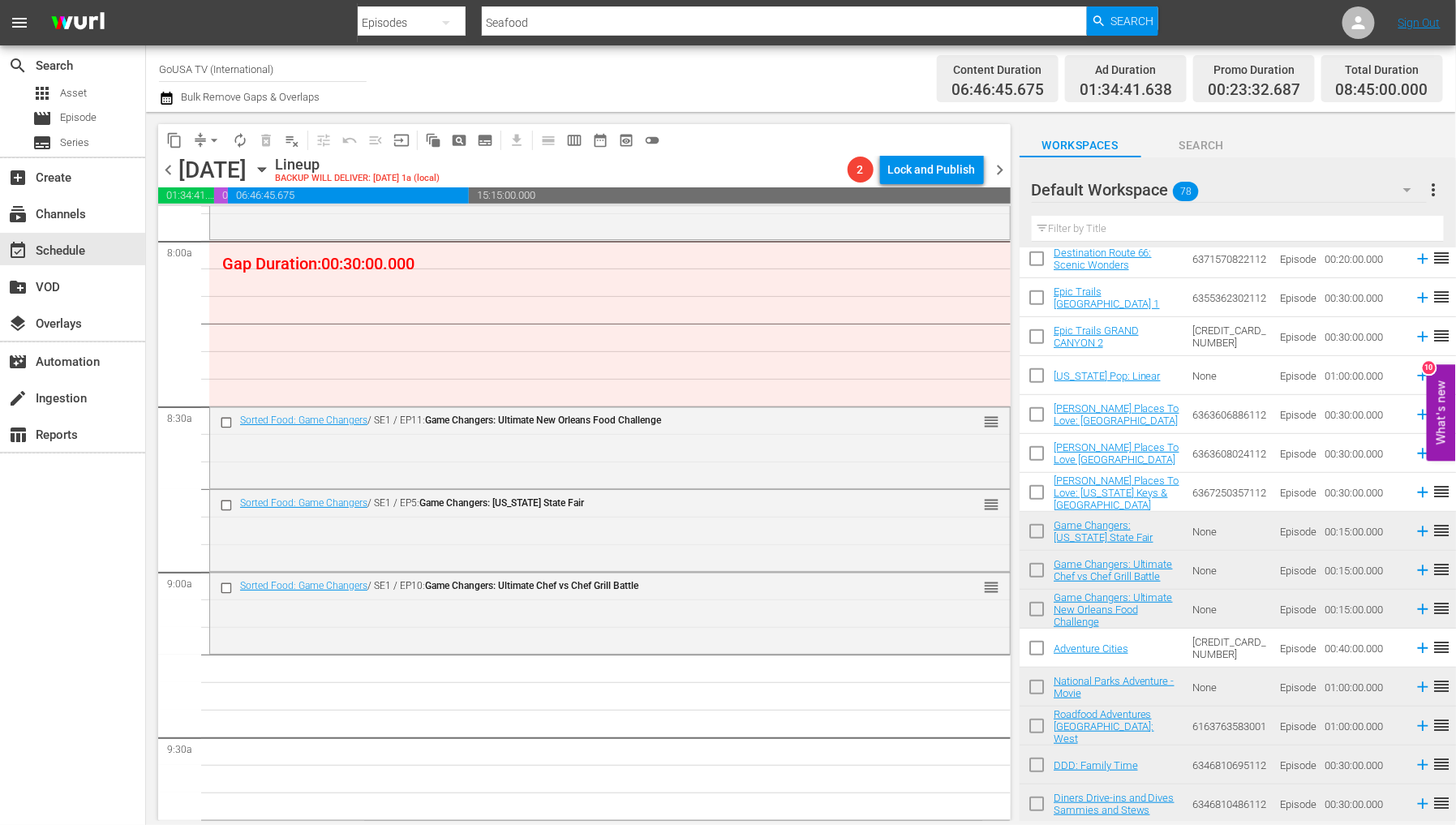
click at [1185, 241] on hr at bounding box center [1237, 241] width 412 height 1
click at [1177, 236] on input "text" at bounding box center [1237, 229] width 412 height 26
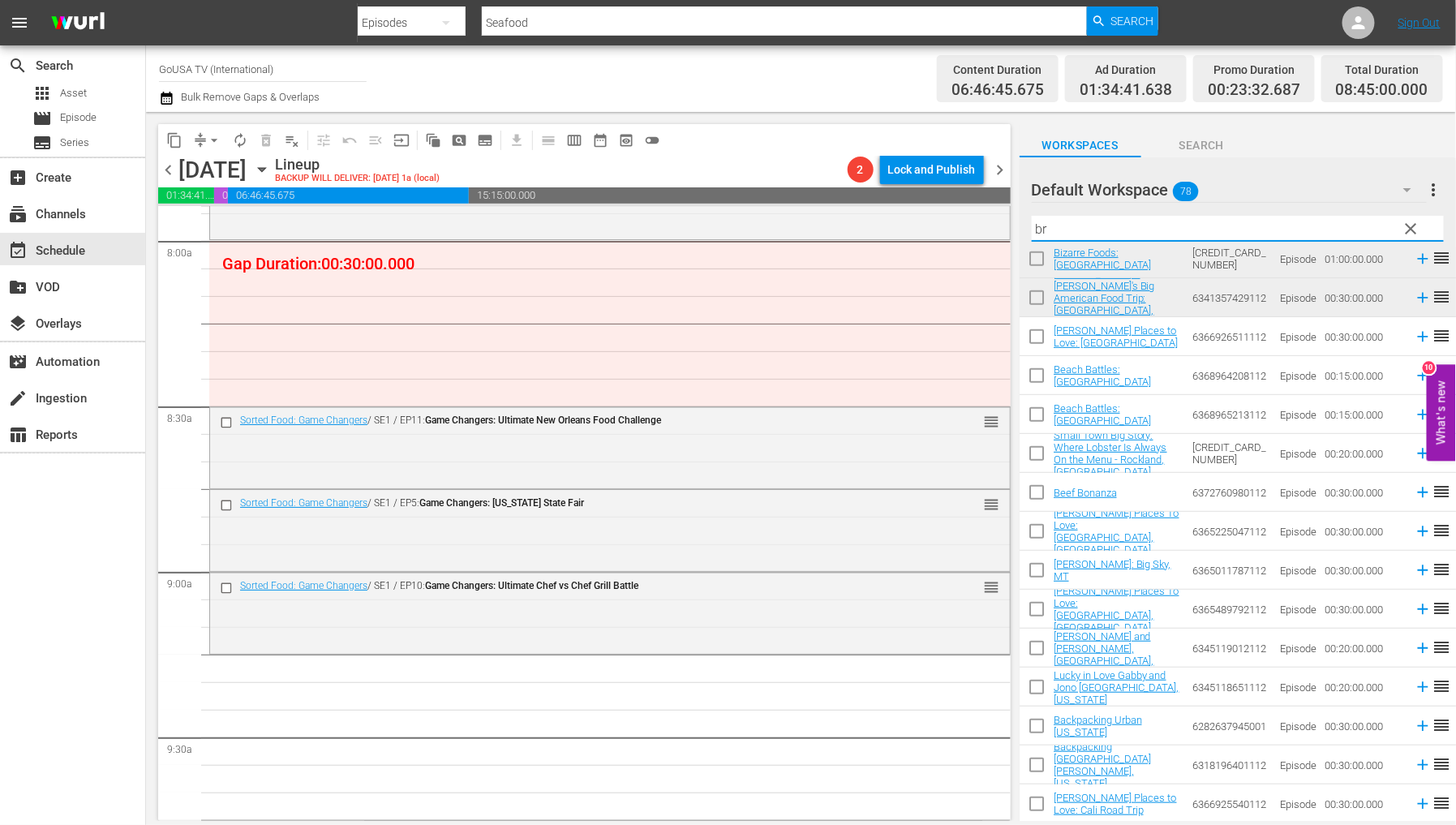
scroll to position [0, 0]
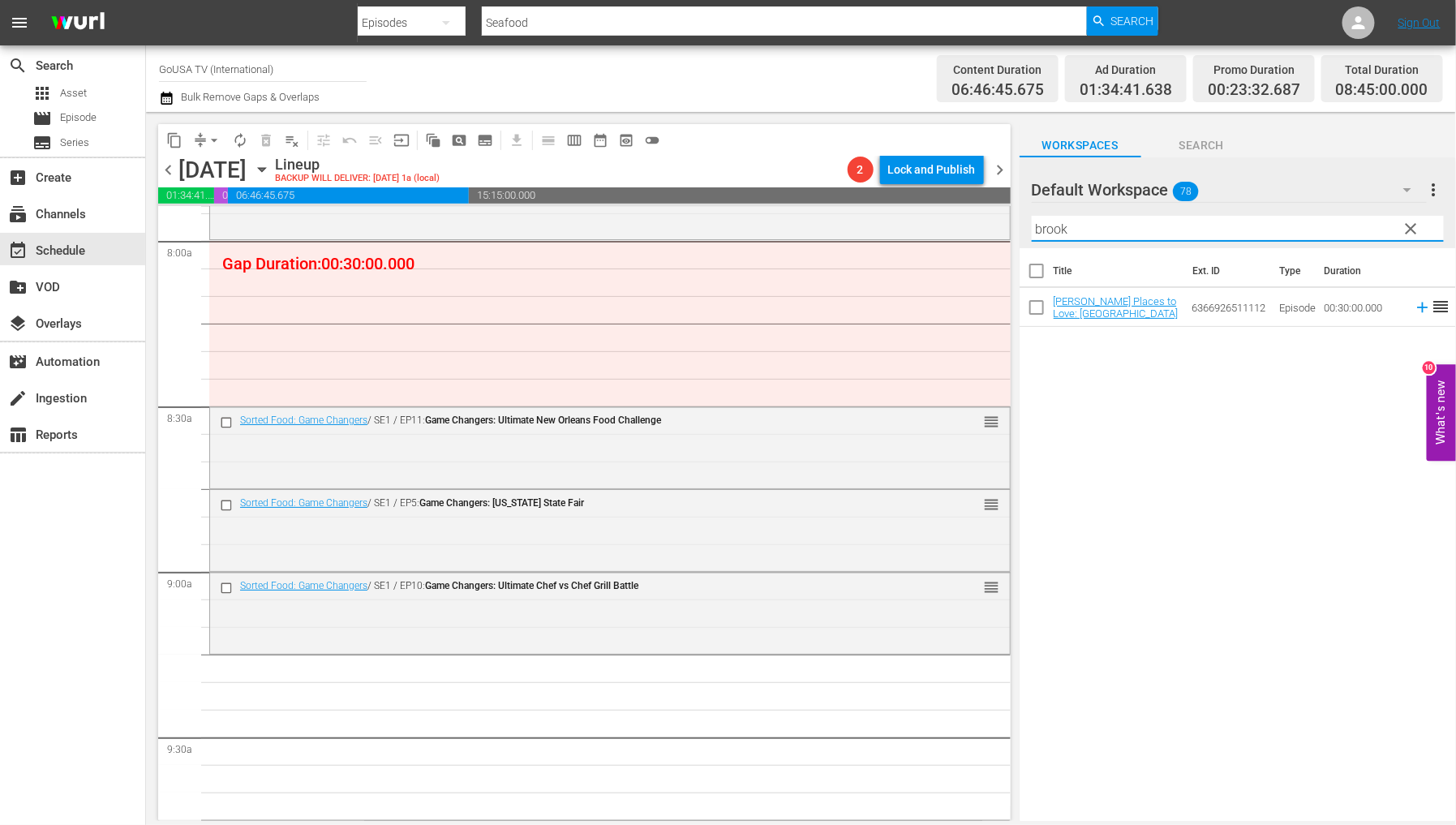
type input "brook"
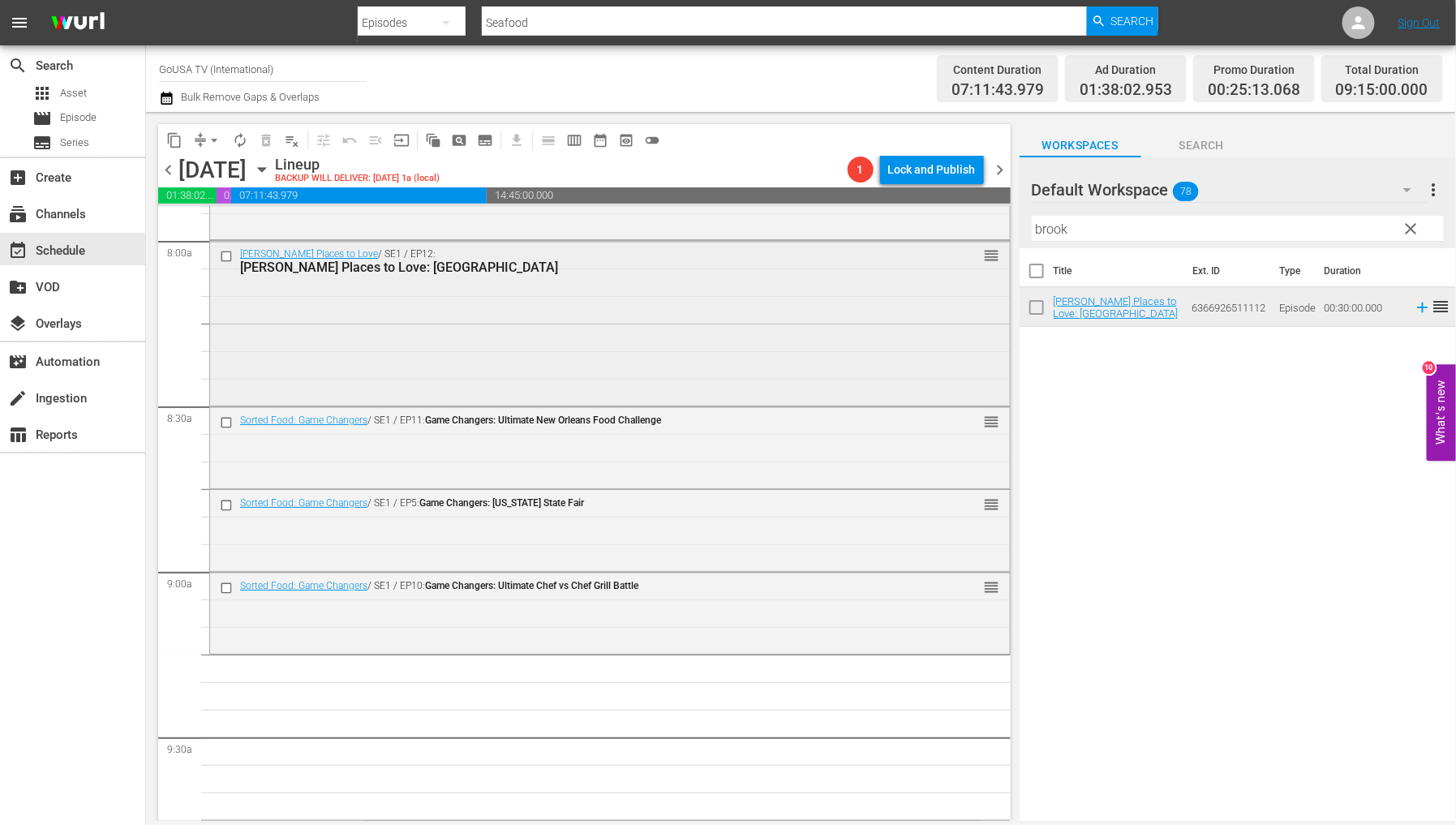
scroll to position [2705, 0]
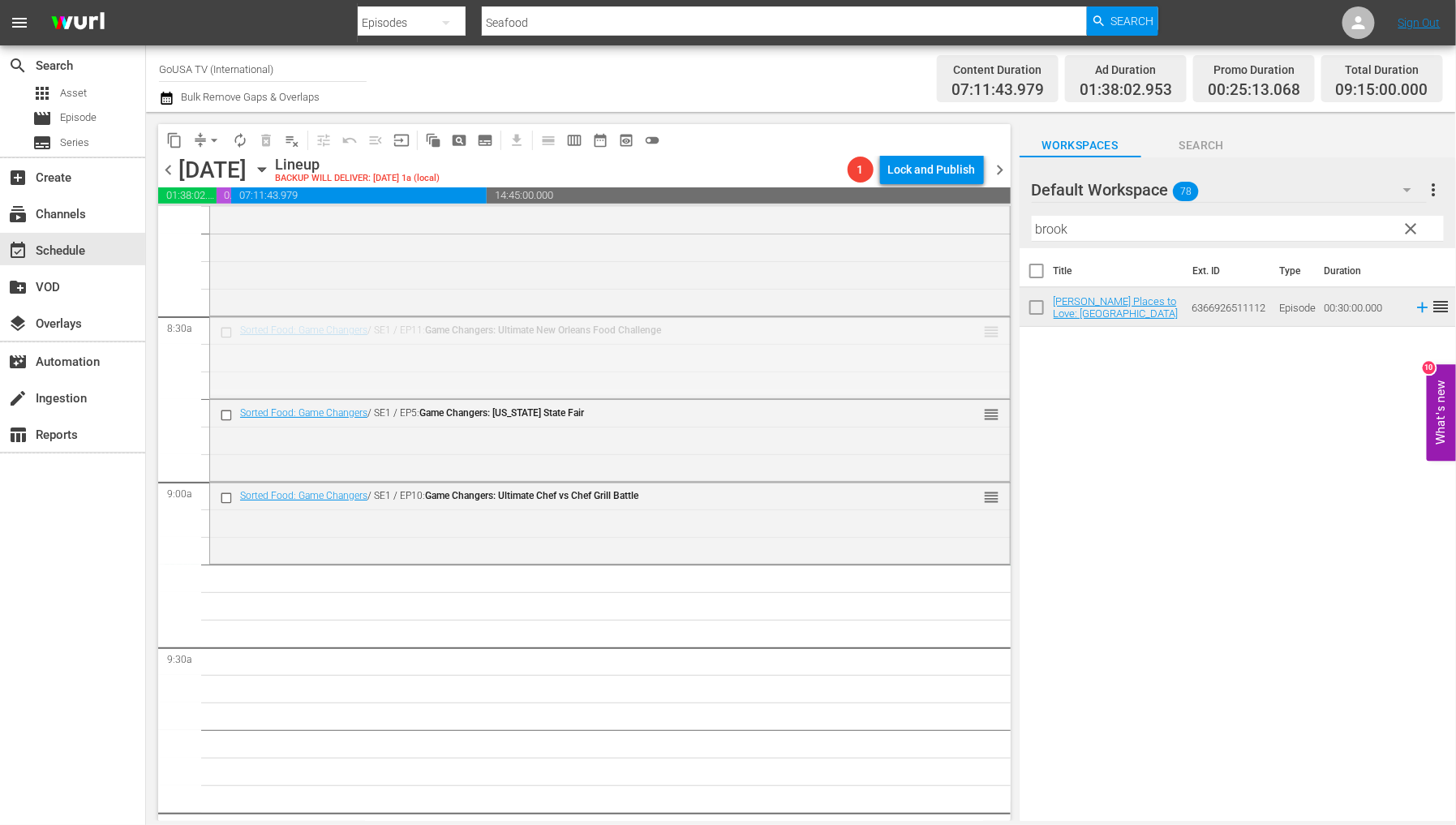
drag, startPoint x: 975, startPoint y: 334, endPoint x: 907, endPoint y: 579, distance: 254.3
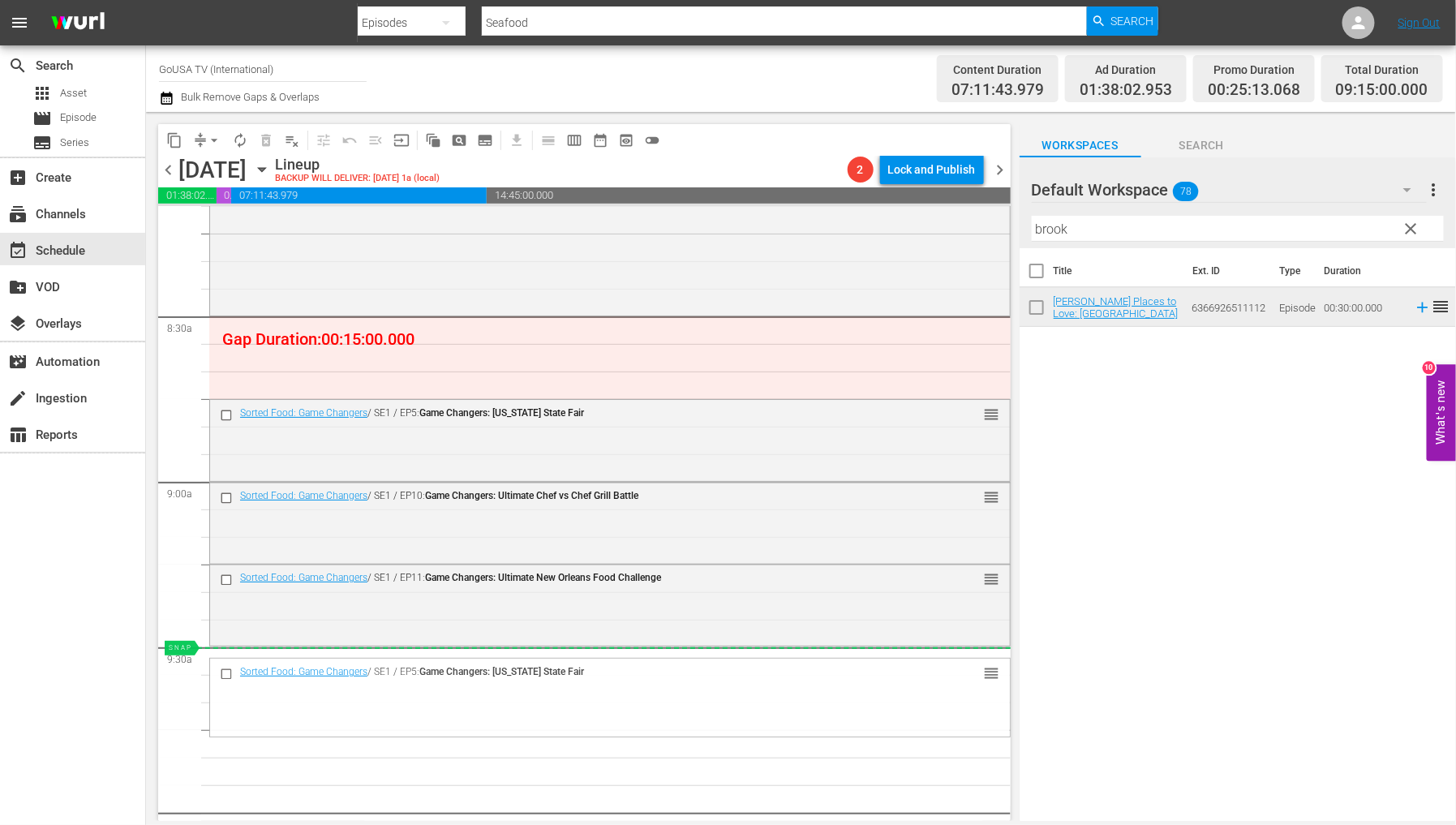
drag, startPoint x: 981, startPoint y: 408, endPoint x: 921, endPoint y: 660, distance: 259.0
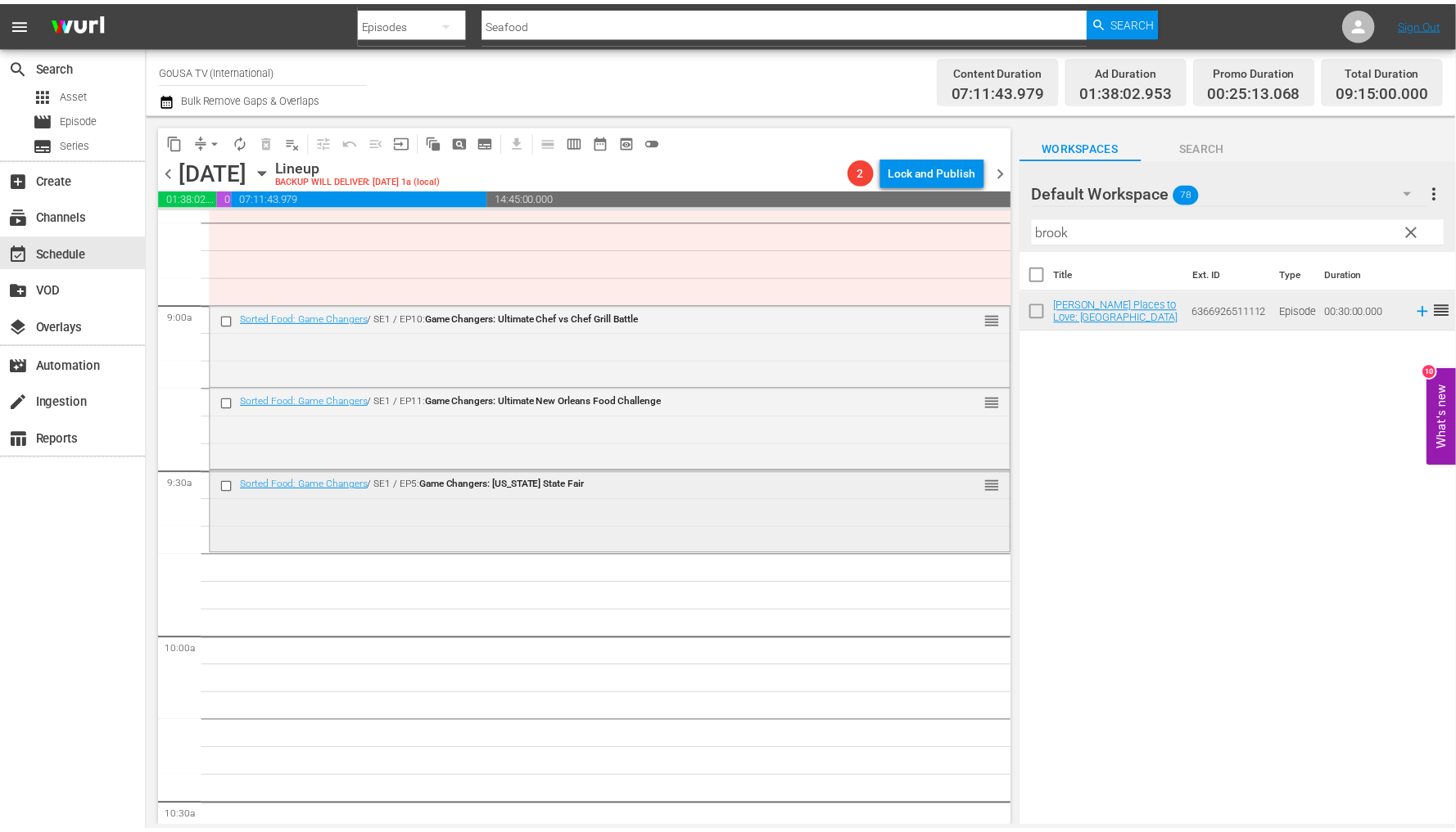
scroll to position [2819, 0]
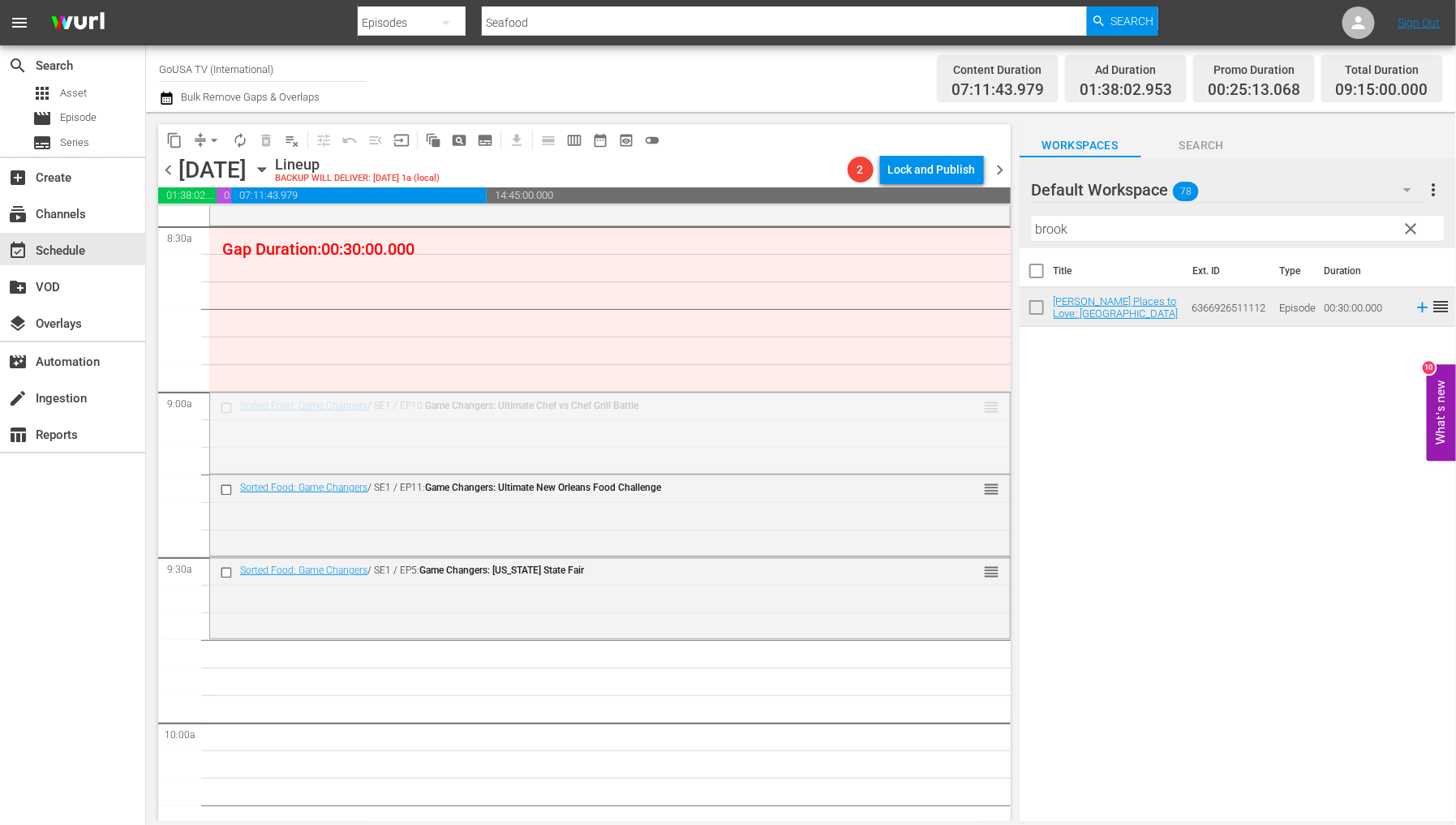
drag, startPoint x: 981, startPoint y: 409, endPoint x: 850, endPoint y: 653, distance: 276.9
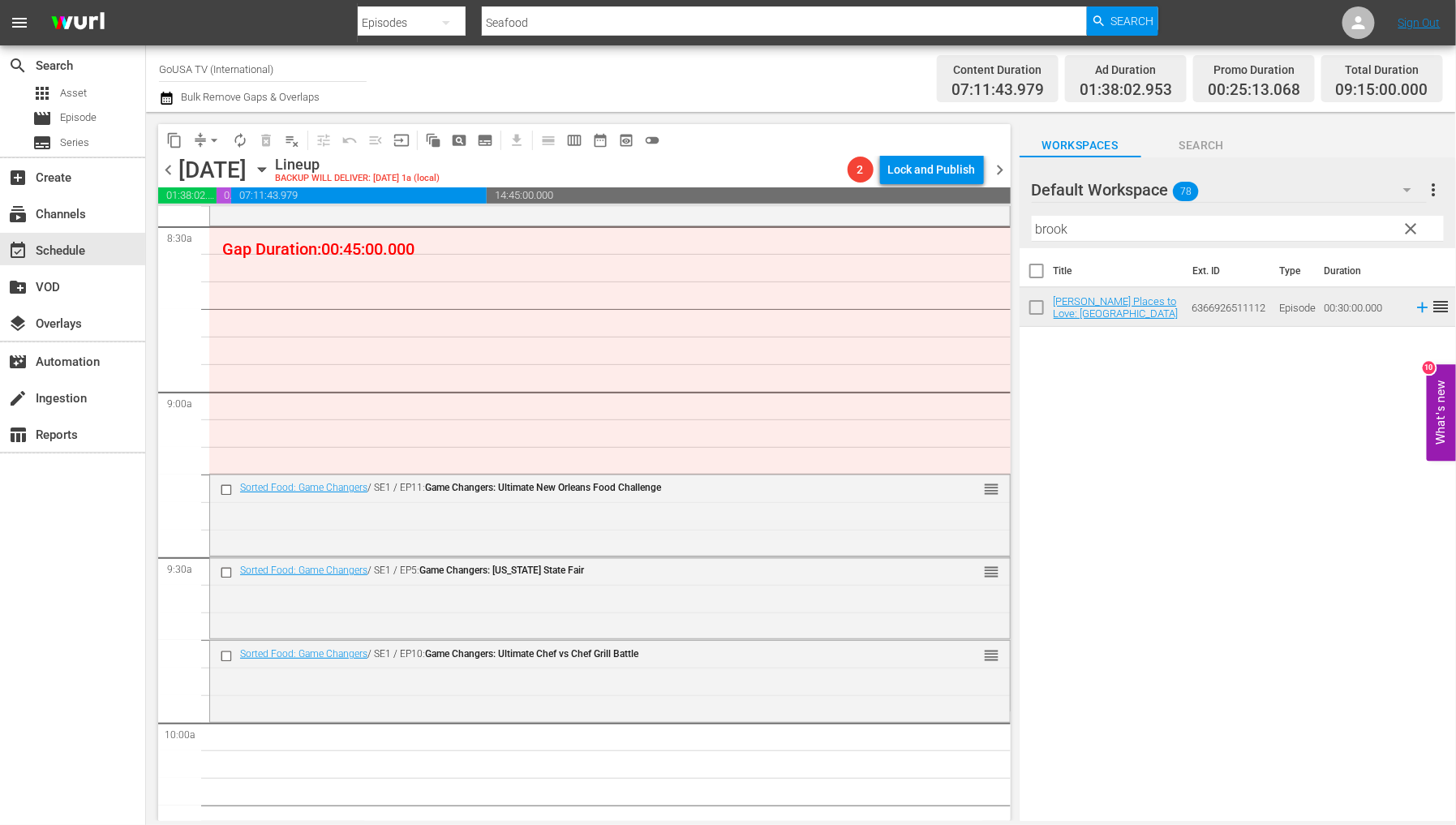
click at [1413, 232] on span "clear" at bounding box center [1412, 229] width 19 height 19
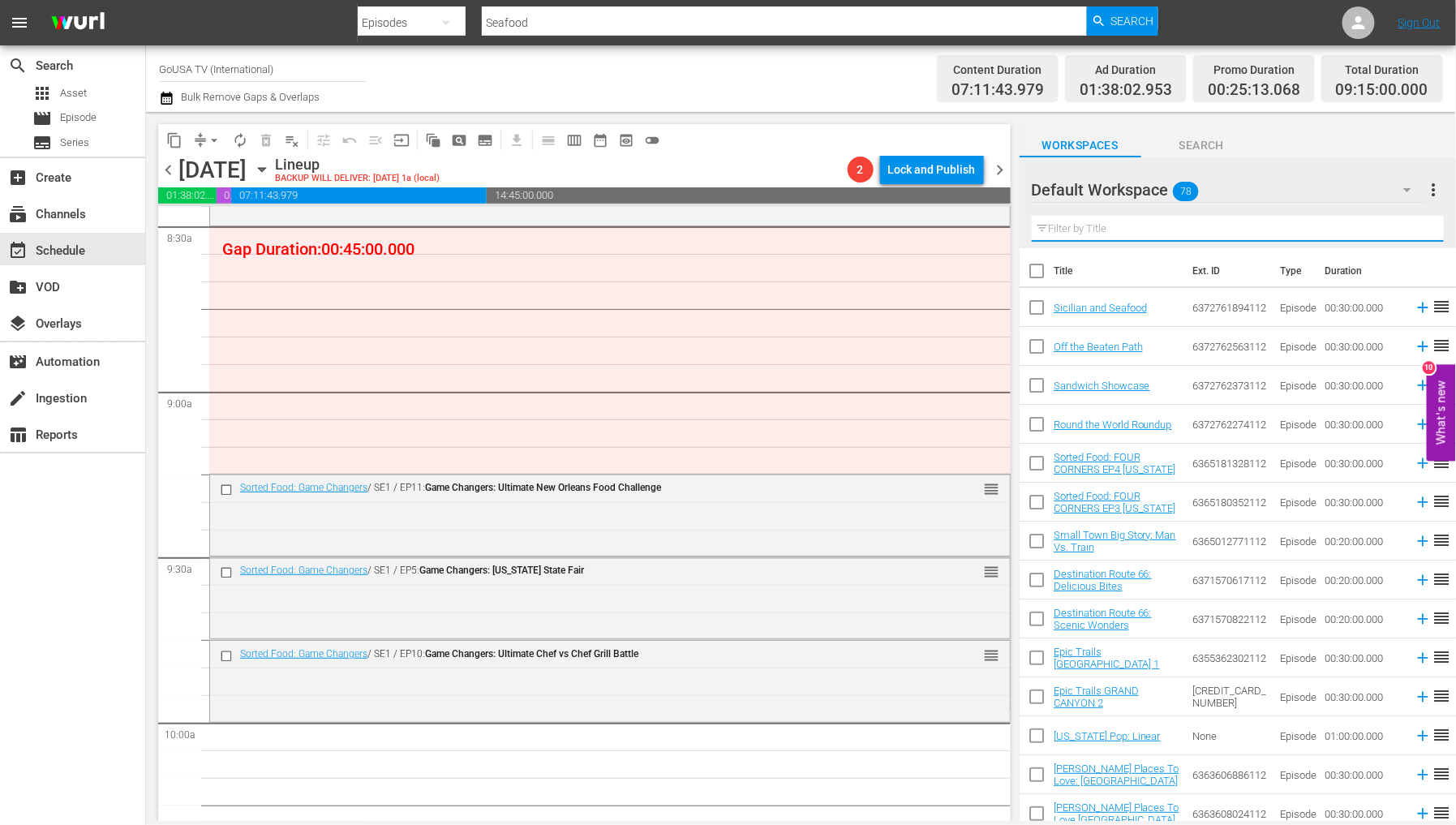
click at [1152, 232] on input "text" at bounding box center [1237, 229] width 412 height 26
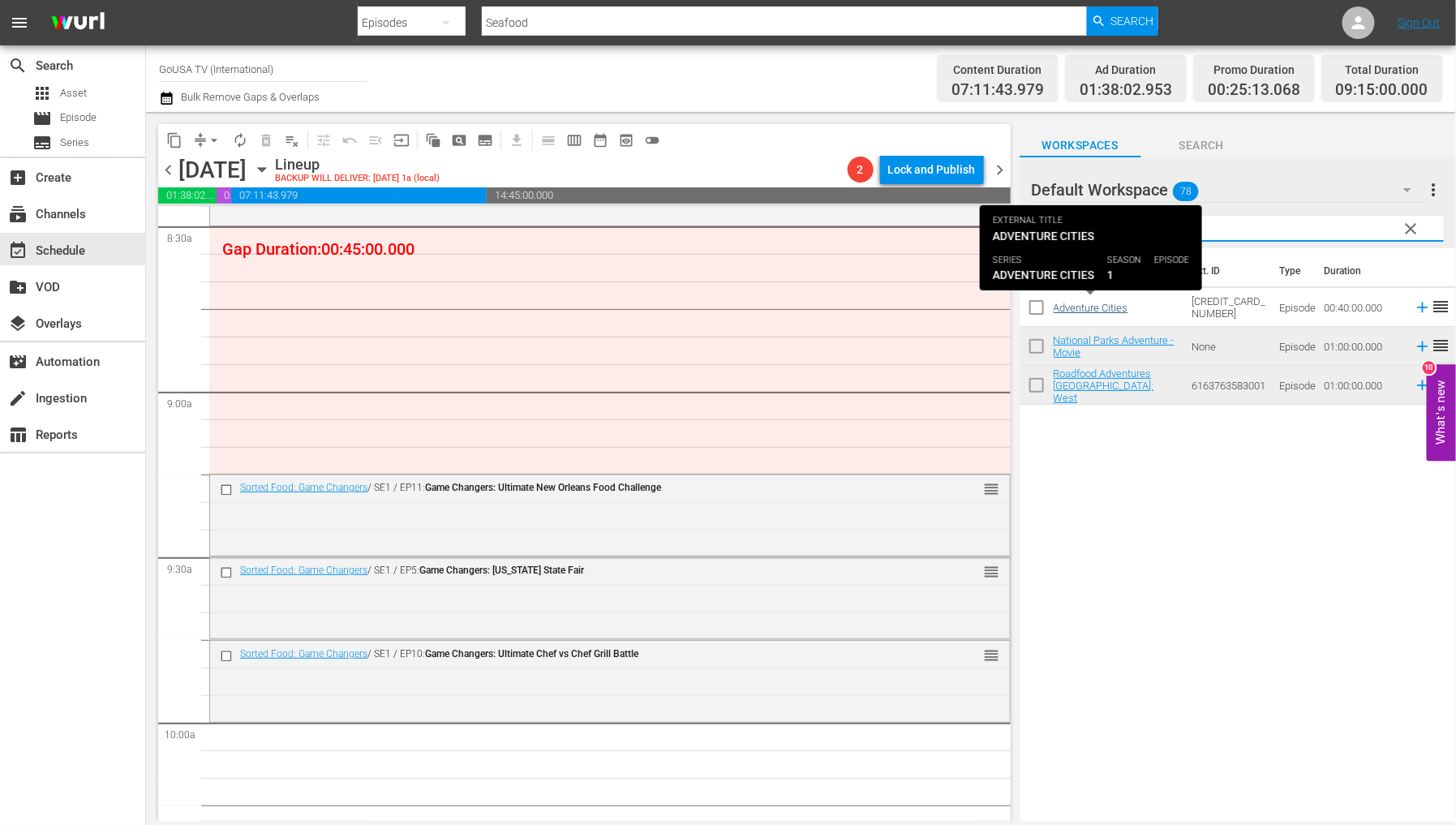
type input "adv"
click at [1097, 314] on link "Adventure Cities" at bounding box center [1091, 308] width 74 height 12
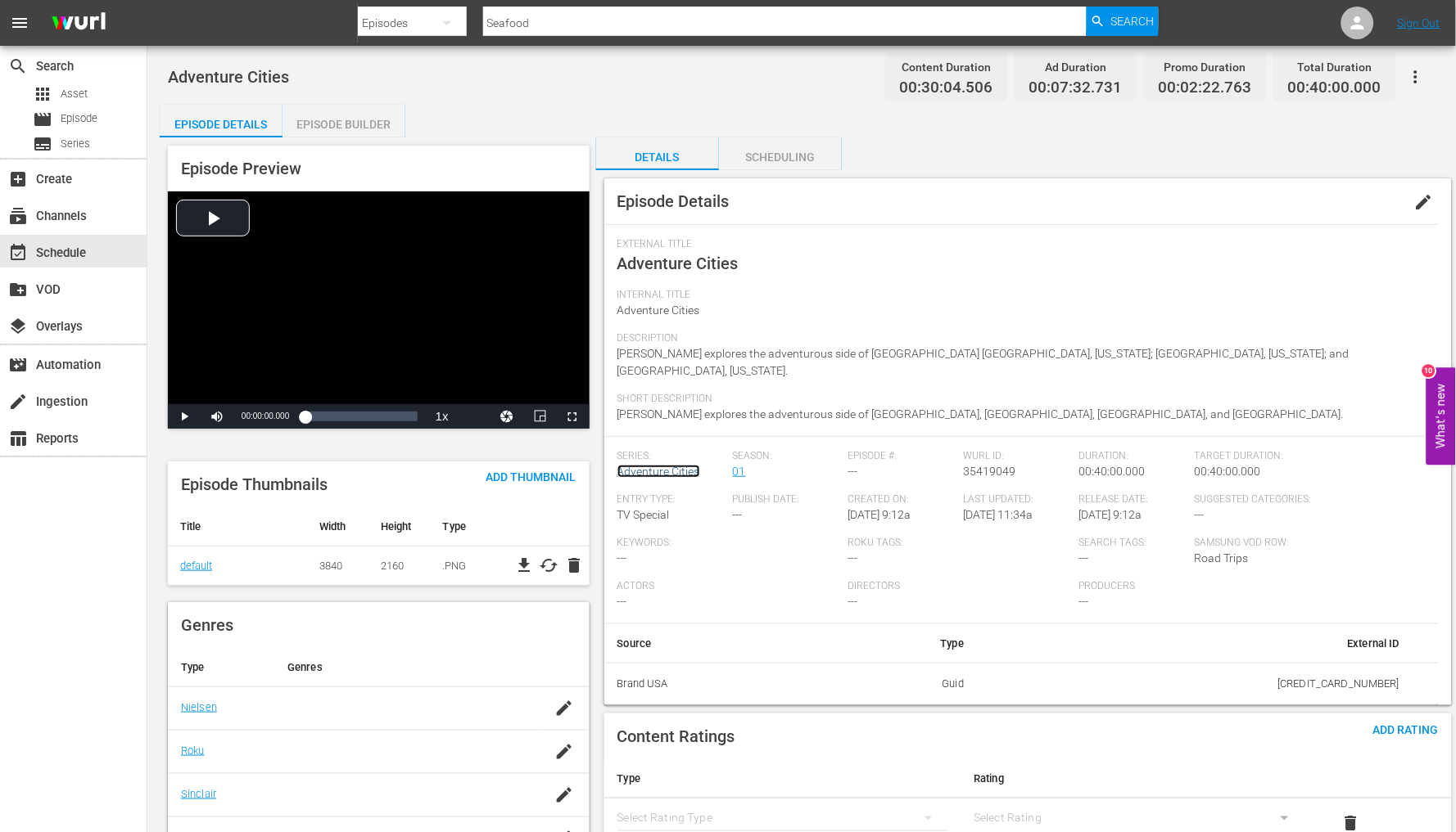
click at [686, 465] on link "Adventure Cities" at bounding box center [659, 471] width 83 height 13
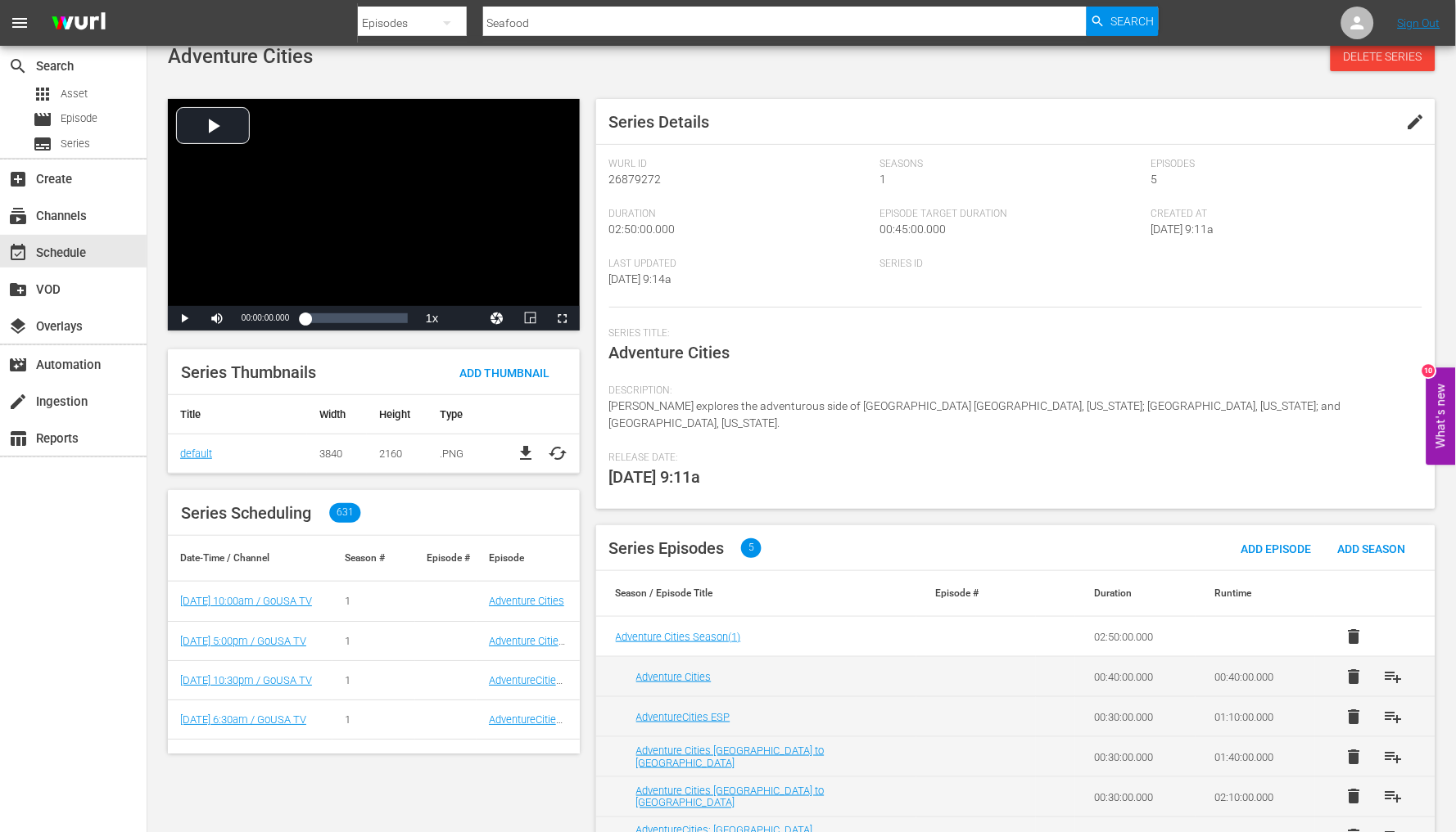
scroll to position [44, 0]
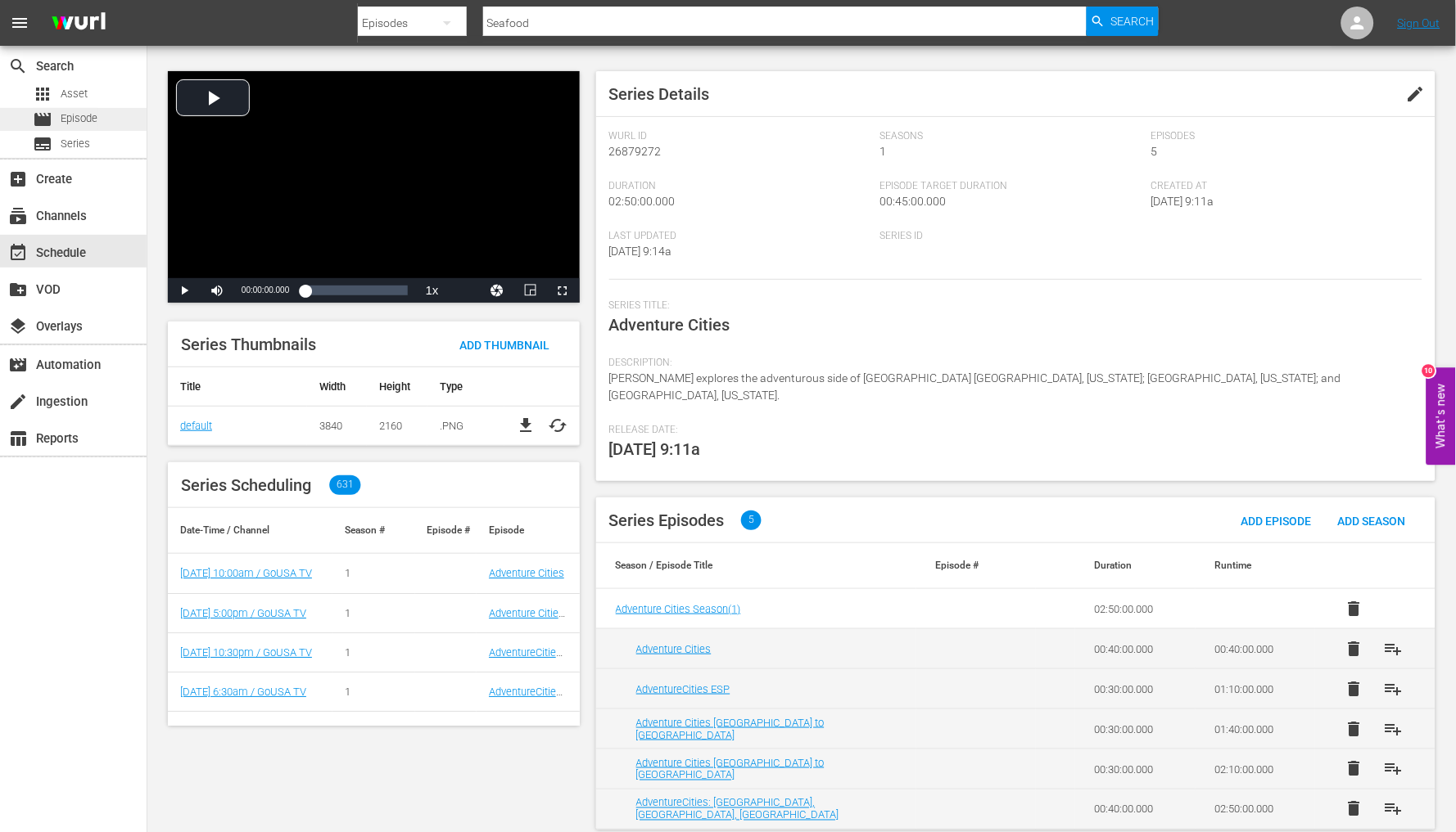
click at [76, 122] on span "Episode" at bounding box center [79, 119] width 37 height 16
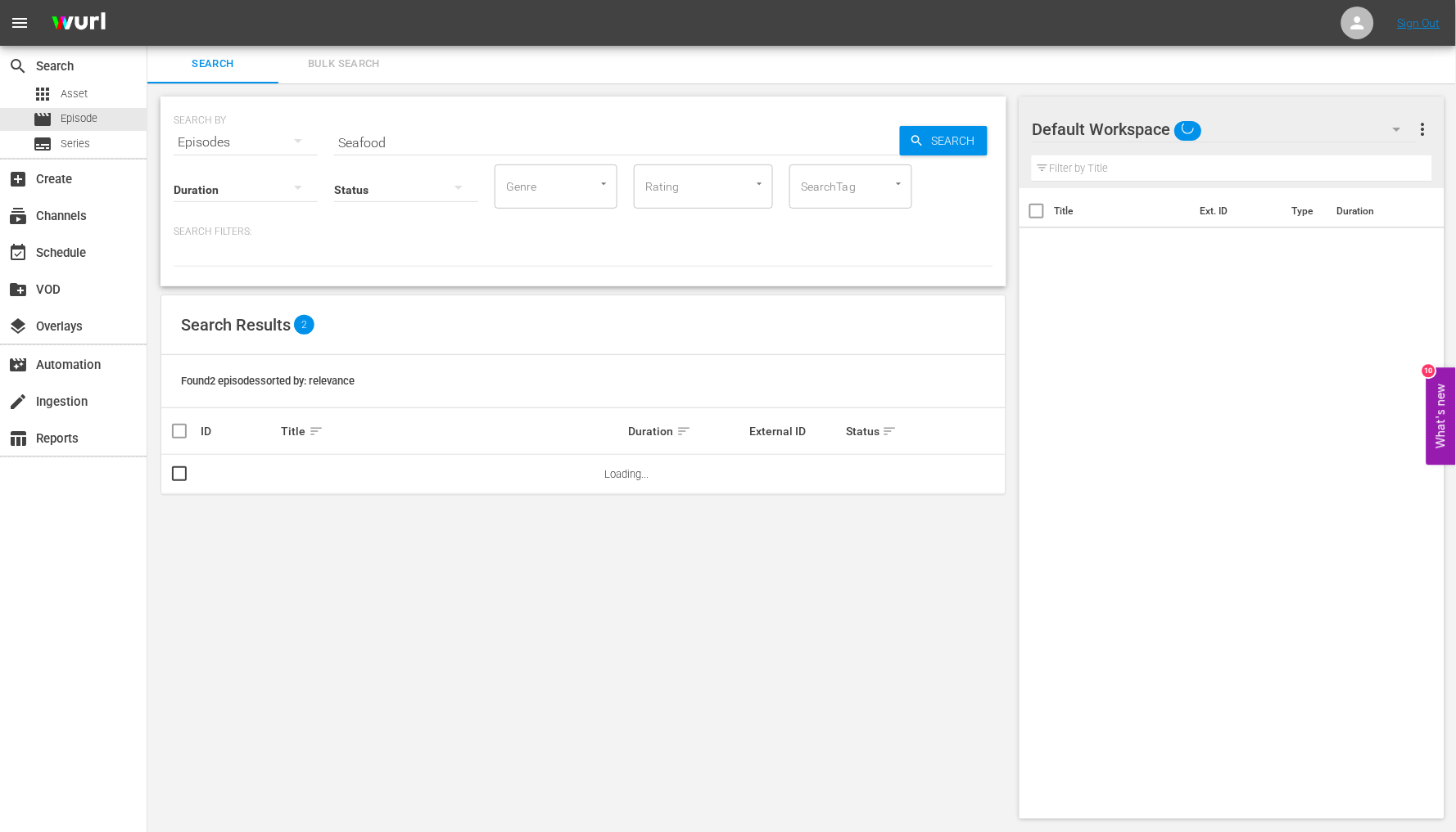
scroll to position [1, 0]
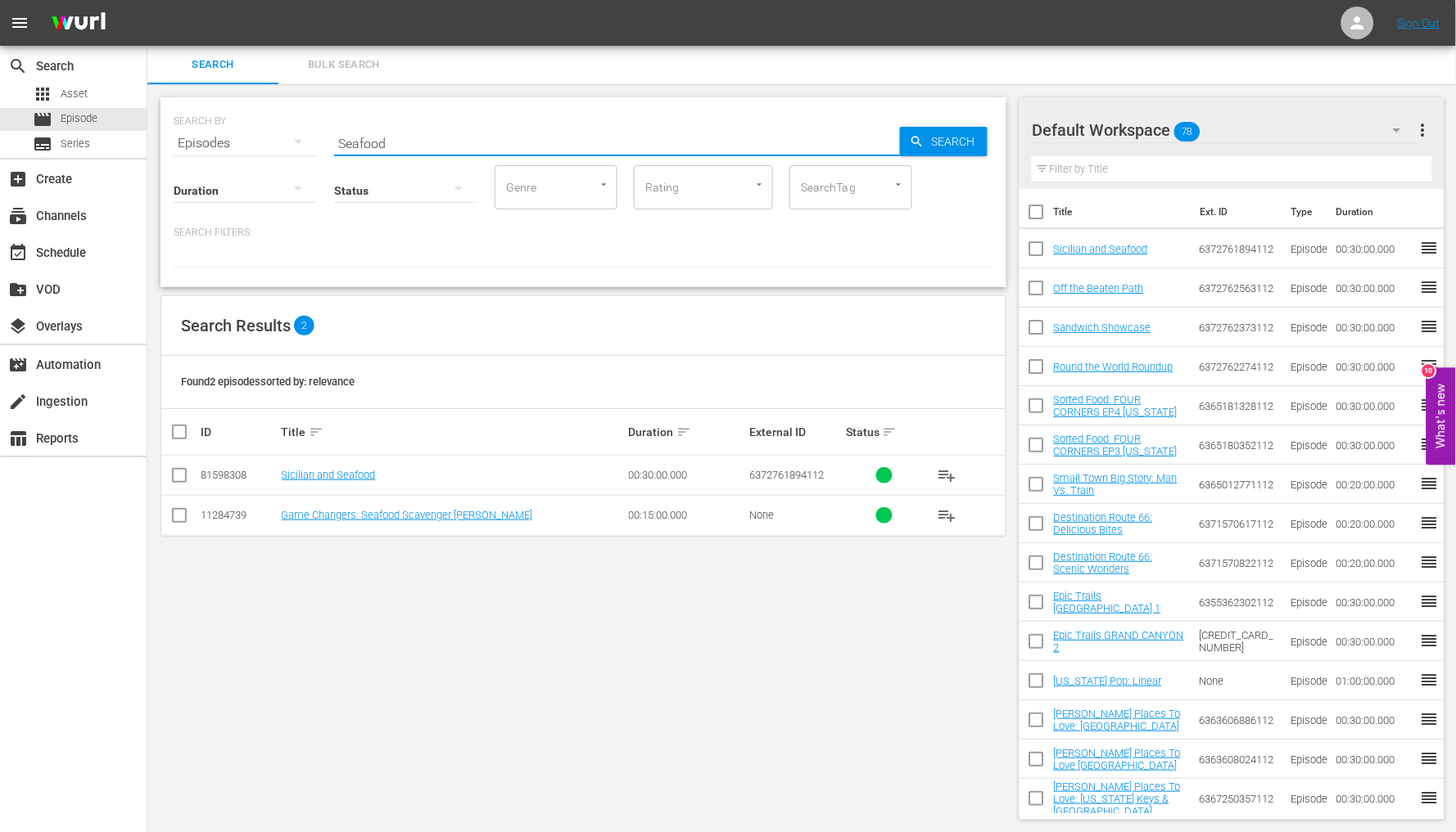
drag, startPoint x: 424, startPoint y: 140, endPoint x: 157, endPoint y: 118, distance: 267.9
click at [166, 120] on div "SEARCH BY Search By Episodes Search ID, Title, Description, Keywords, or Catego…" at bounding box center [584, 192] width 846 height 189
click at [219, 189] on div at bounding box center [245, 189] width 144 height 46
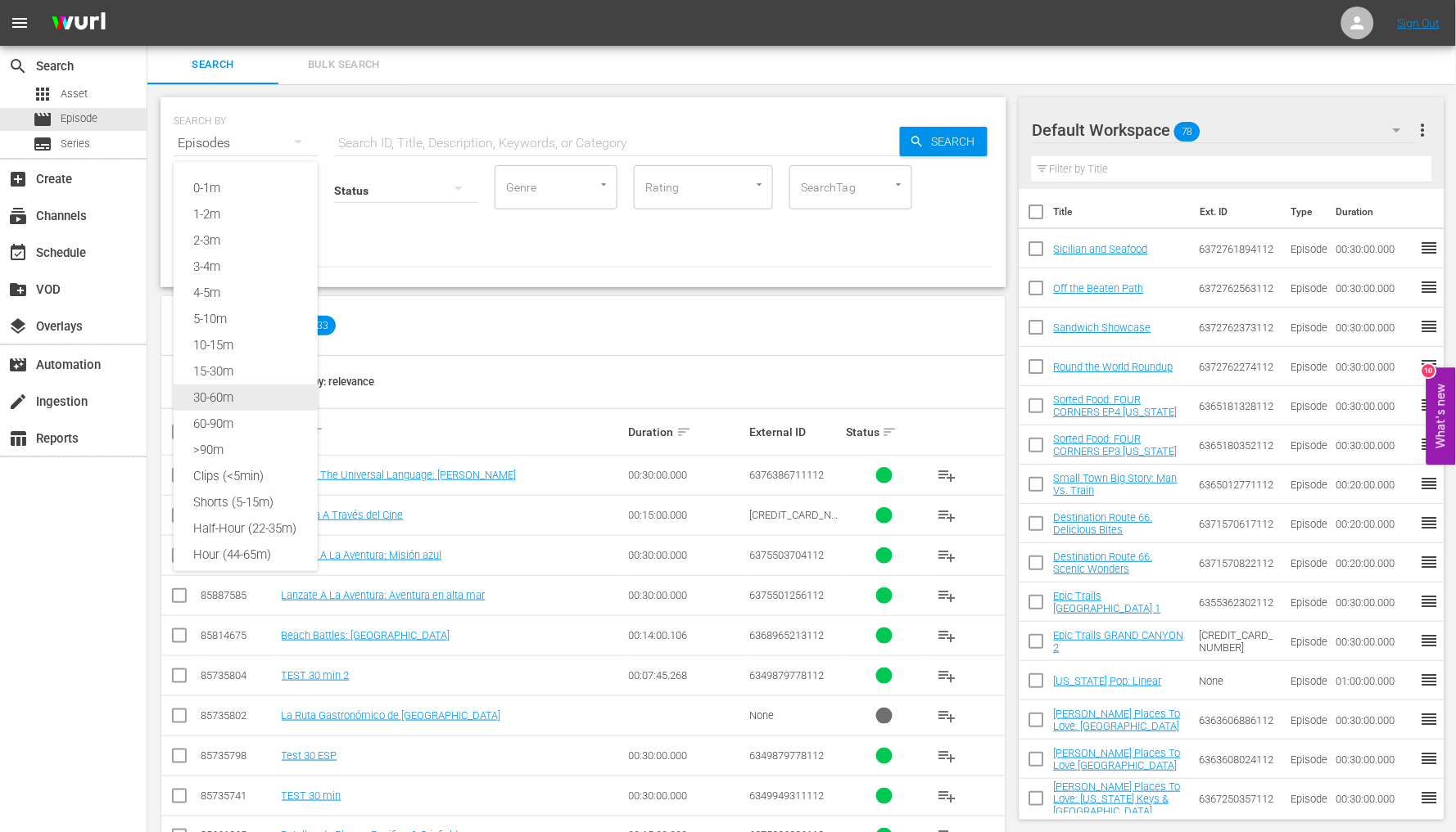
click at [234, 397] on div "30-60m" at bounding box center [245, 397] width 144 height 26
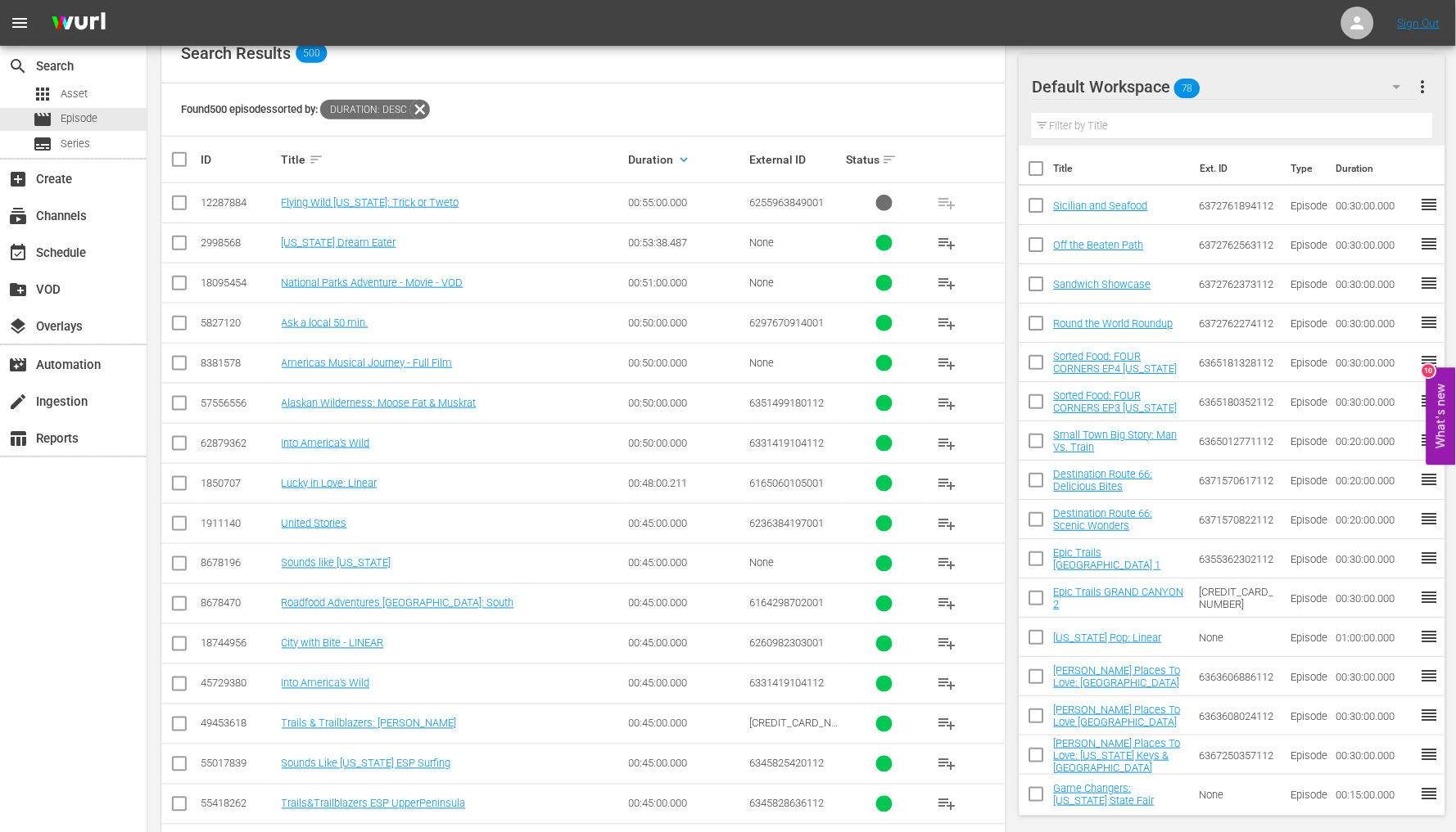
scroll to position [365, 0]
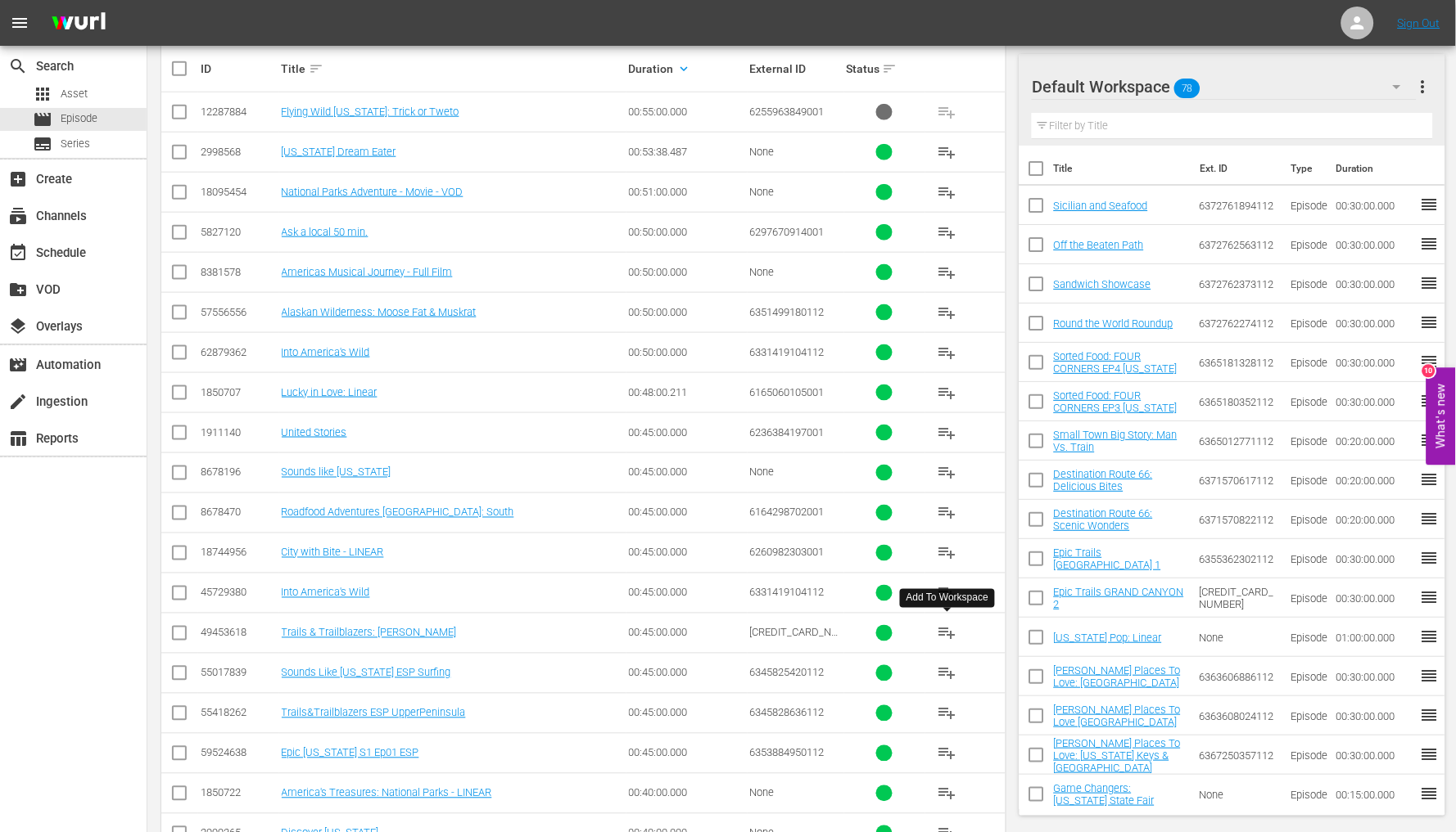
click at [948, 631] on span "playlist_add" at bounding box center [947, 634] width 20 height 20
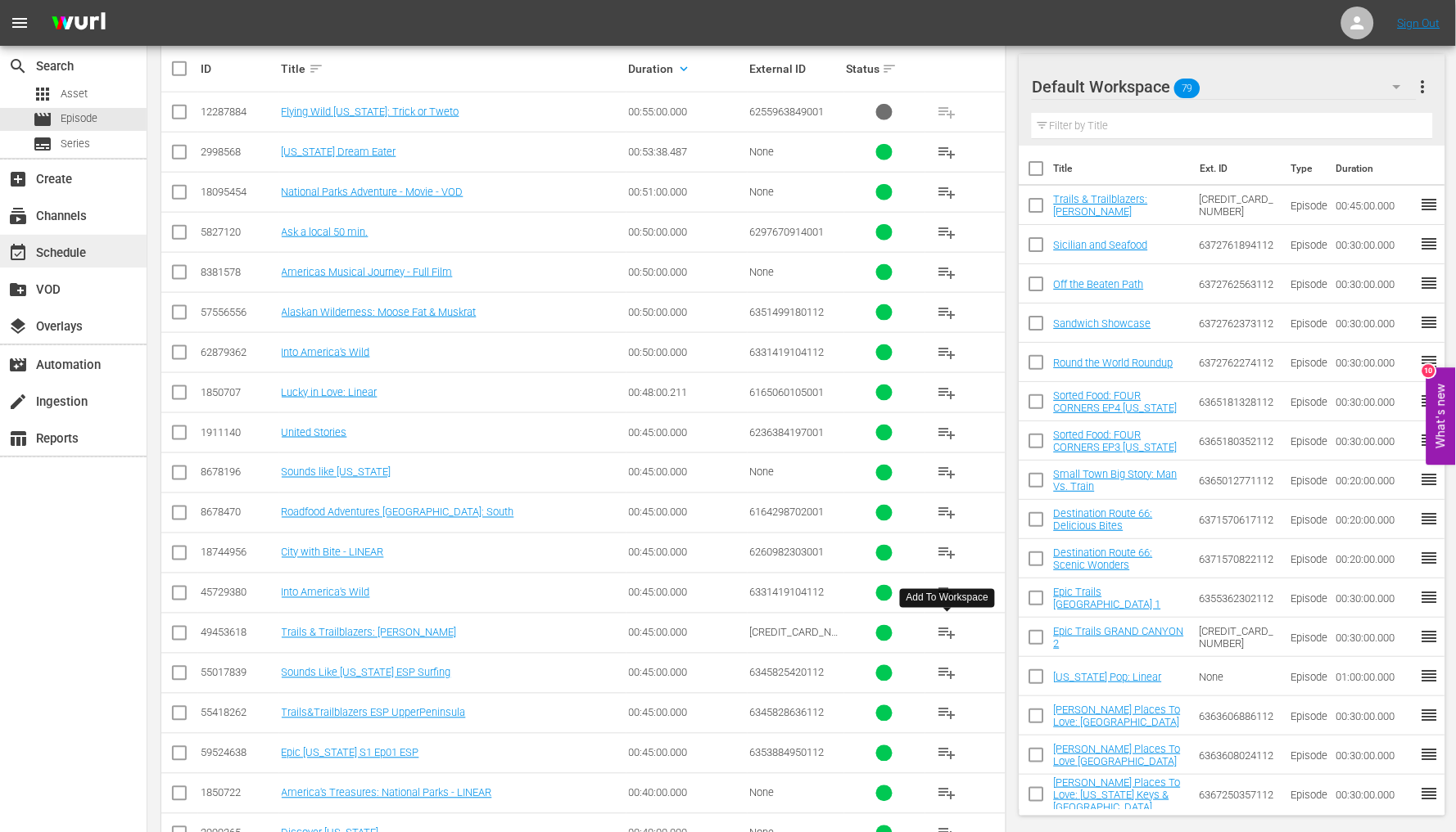
click at [91, 263] on div "event_available Schedule" at bounding box center [73, 251] width 147 height 33
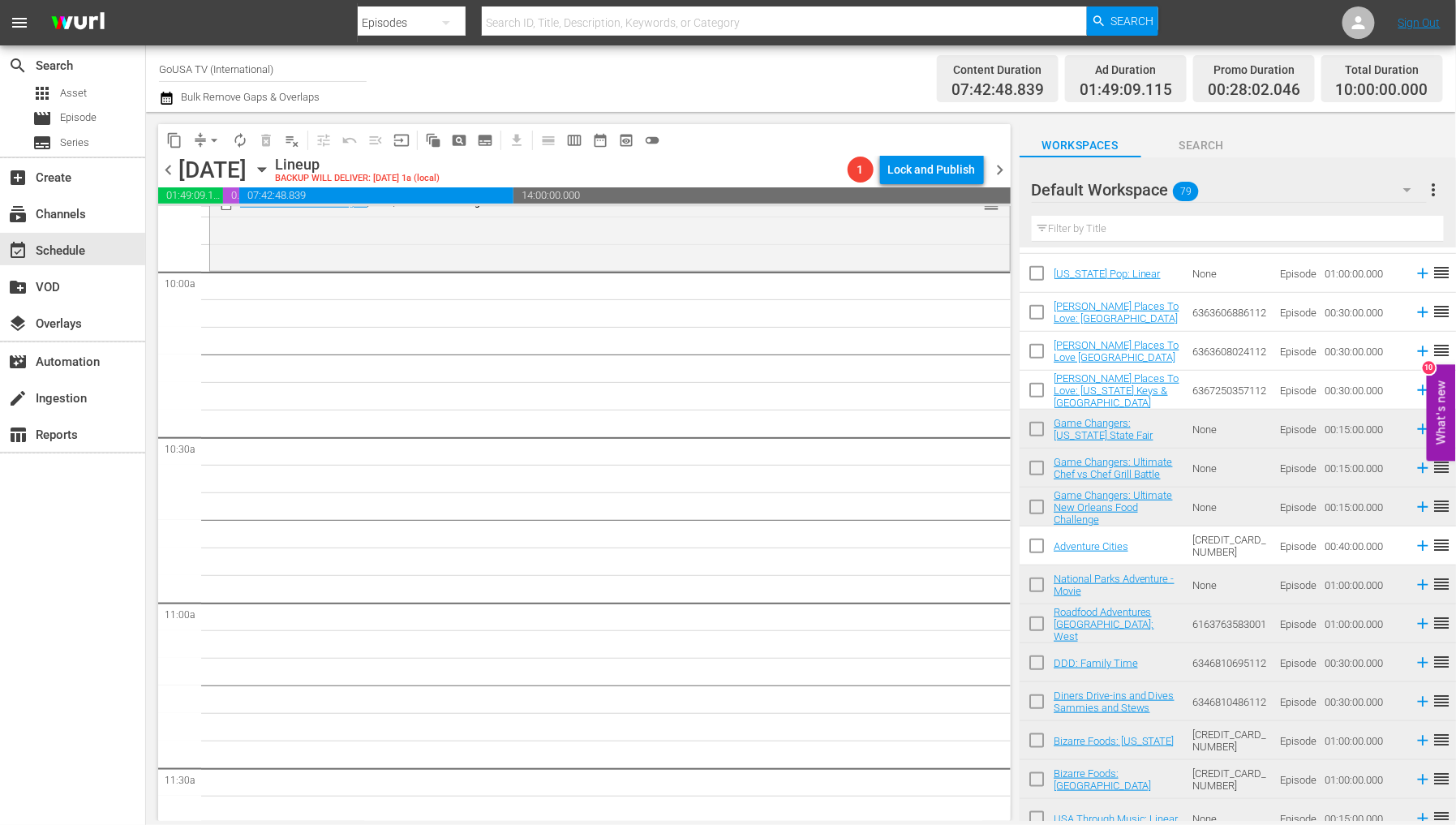
scroll to position [490, 0]
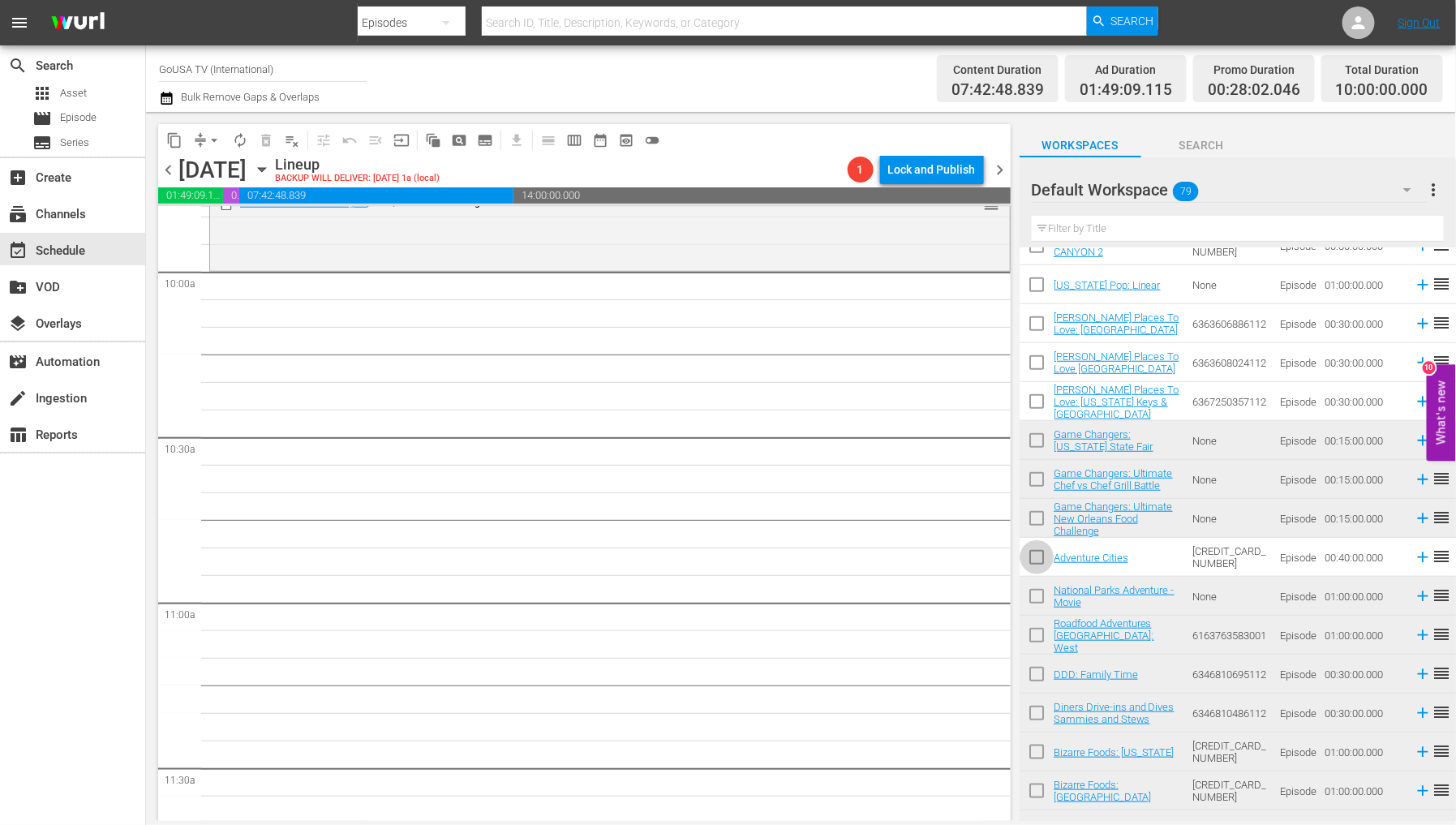
click at [1034, 565] on input "checkbox" at bounding box center [1036, 561] width 34 height 34
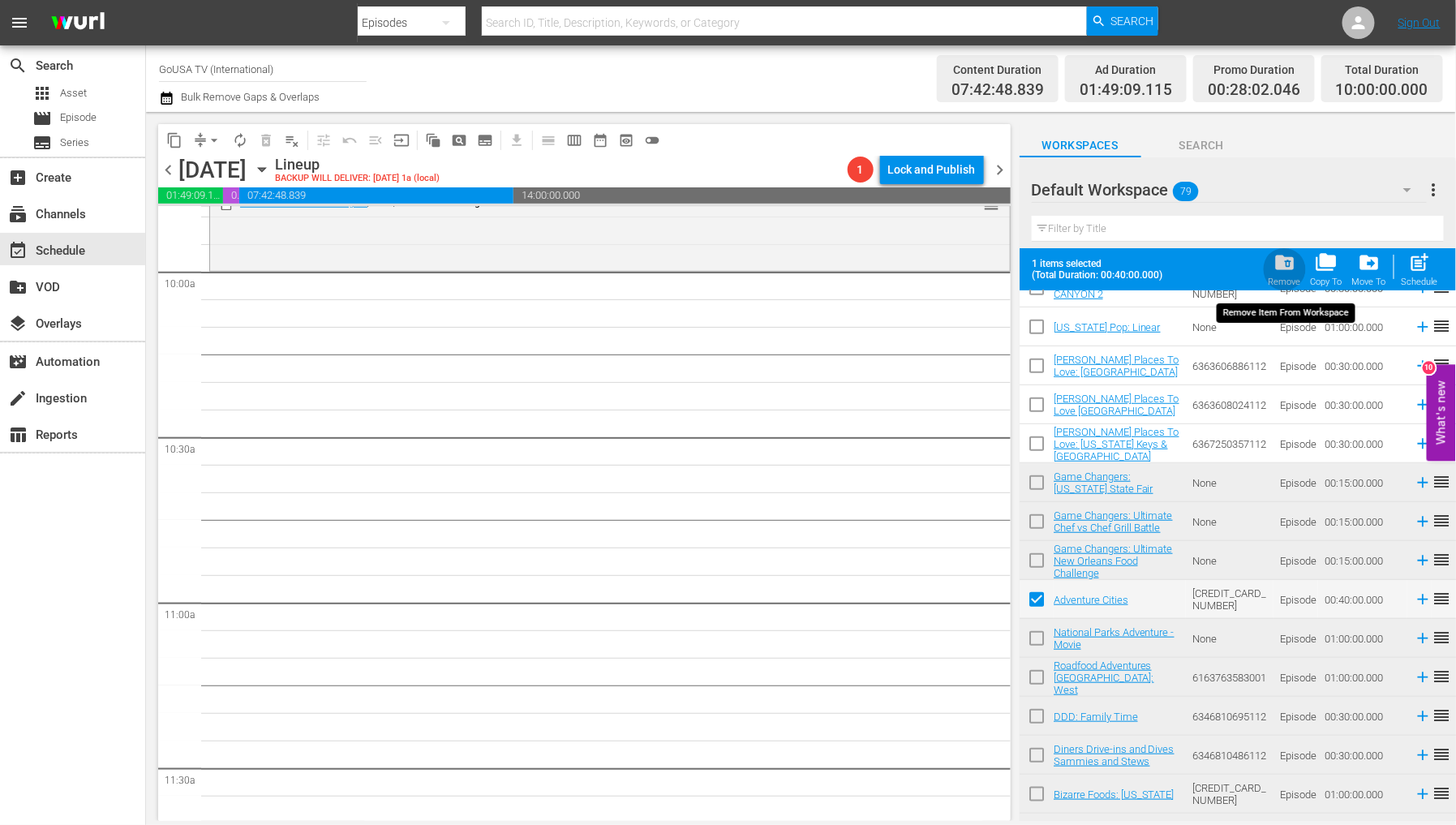
click at [1278, 266] on span "folder_delete" at bounding box center [1284, 262] width 22 height 22
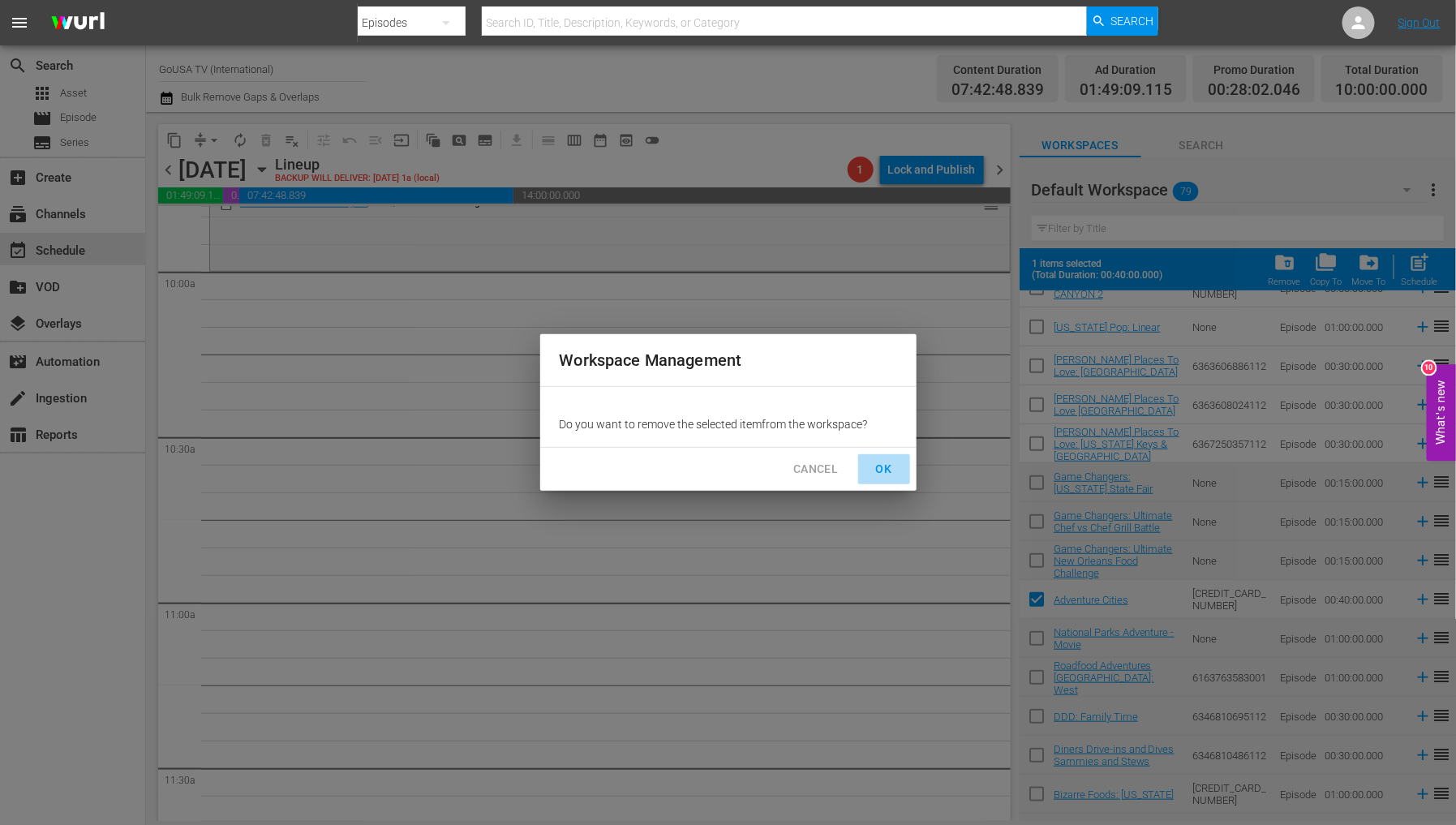
click at [878, 465] on span "OK" at bounding box center [884, 469] width 26 height 20
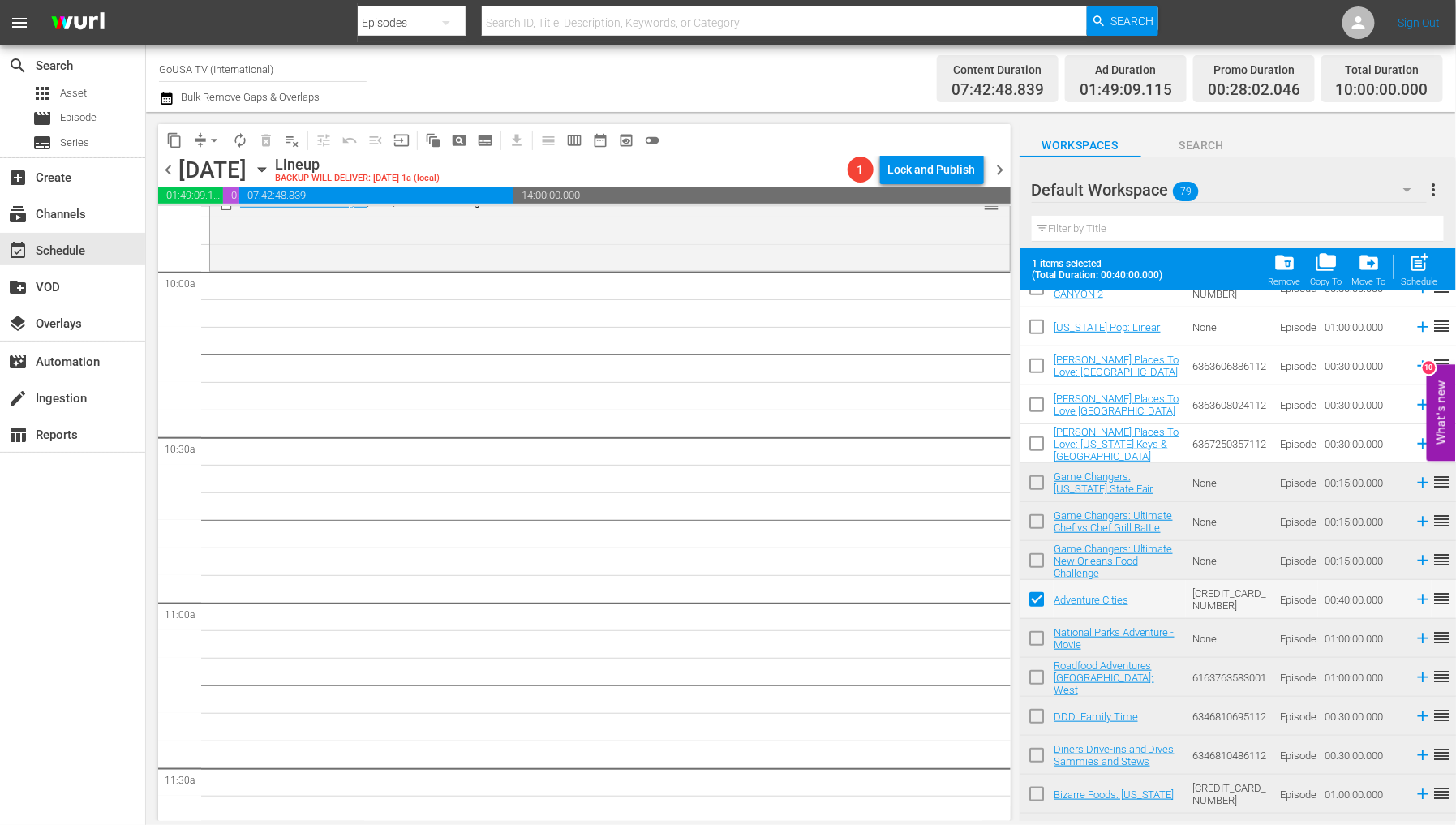
checkbox input "false"
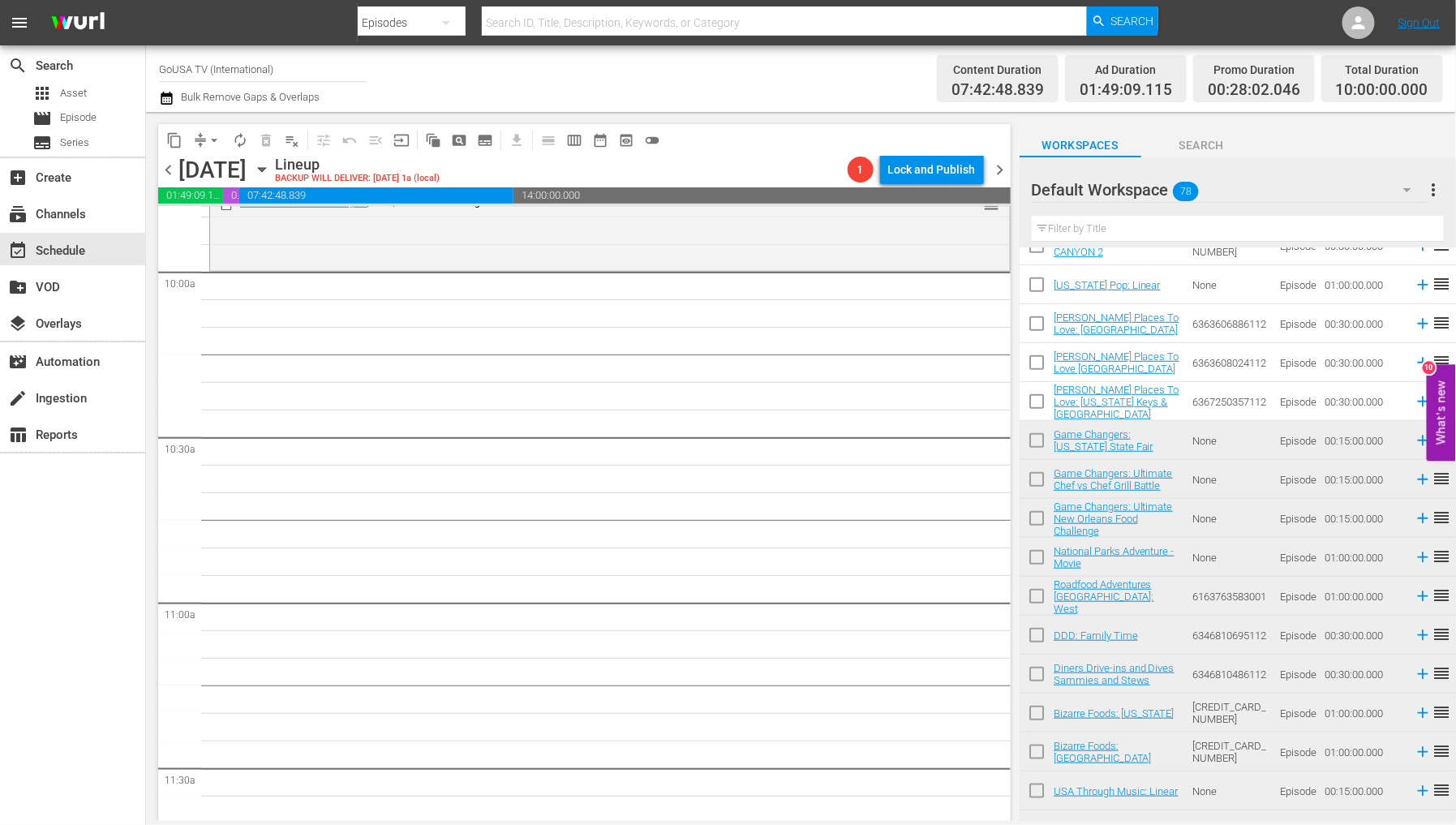
click at [1146, 241] on hr at bounding box center [1237, 241] width 412 height 1
click at [1130, 227] on input "text" at bounding box center [1237, 229] width 412 height 26
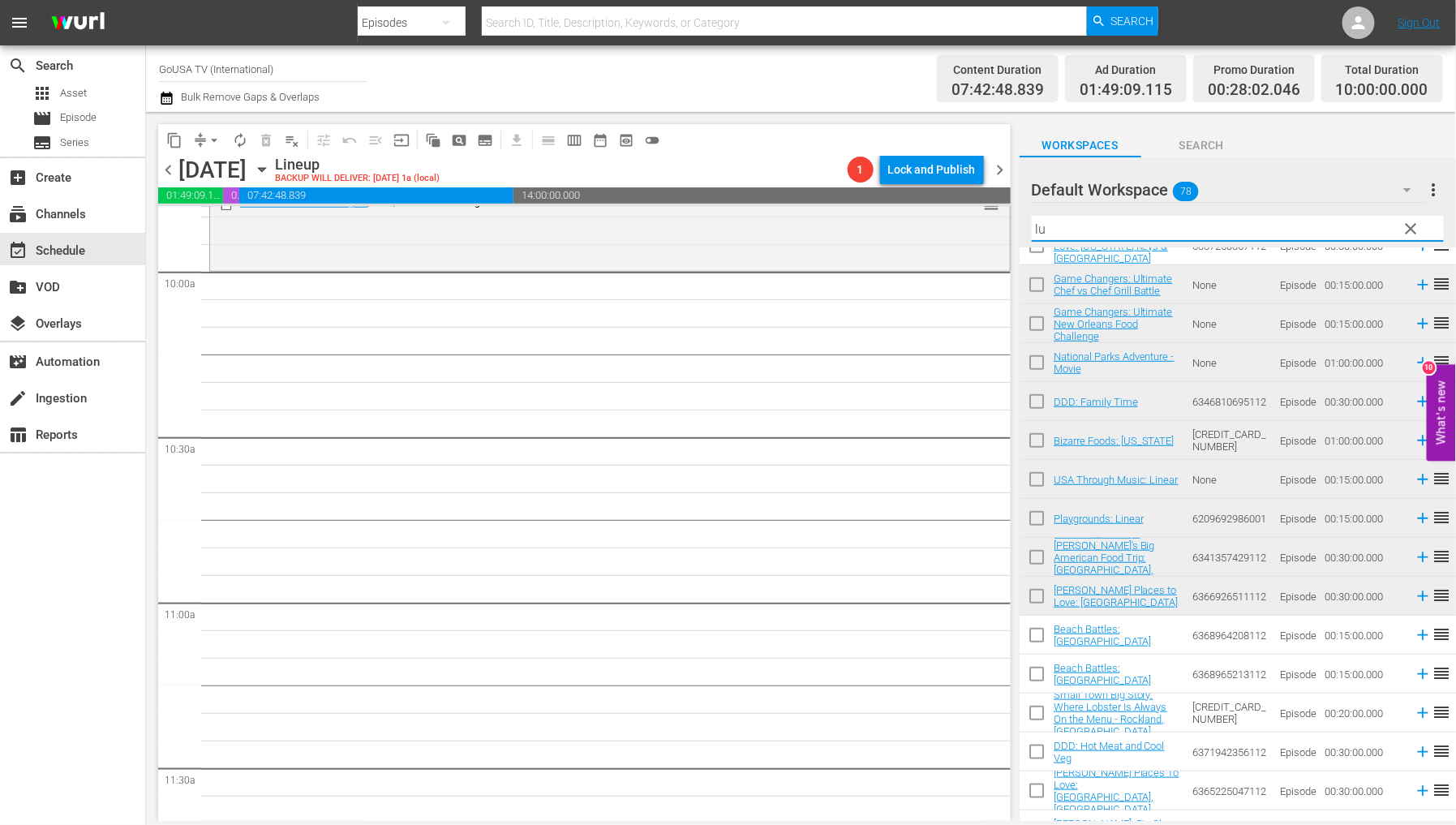
scroll to position [0, 0]
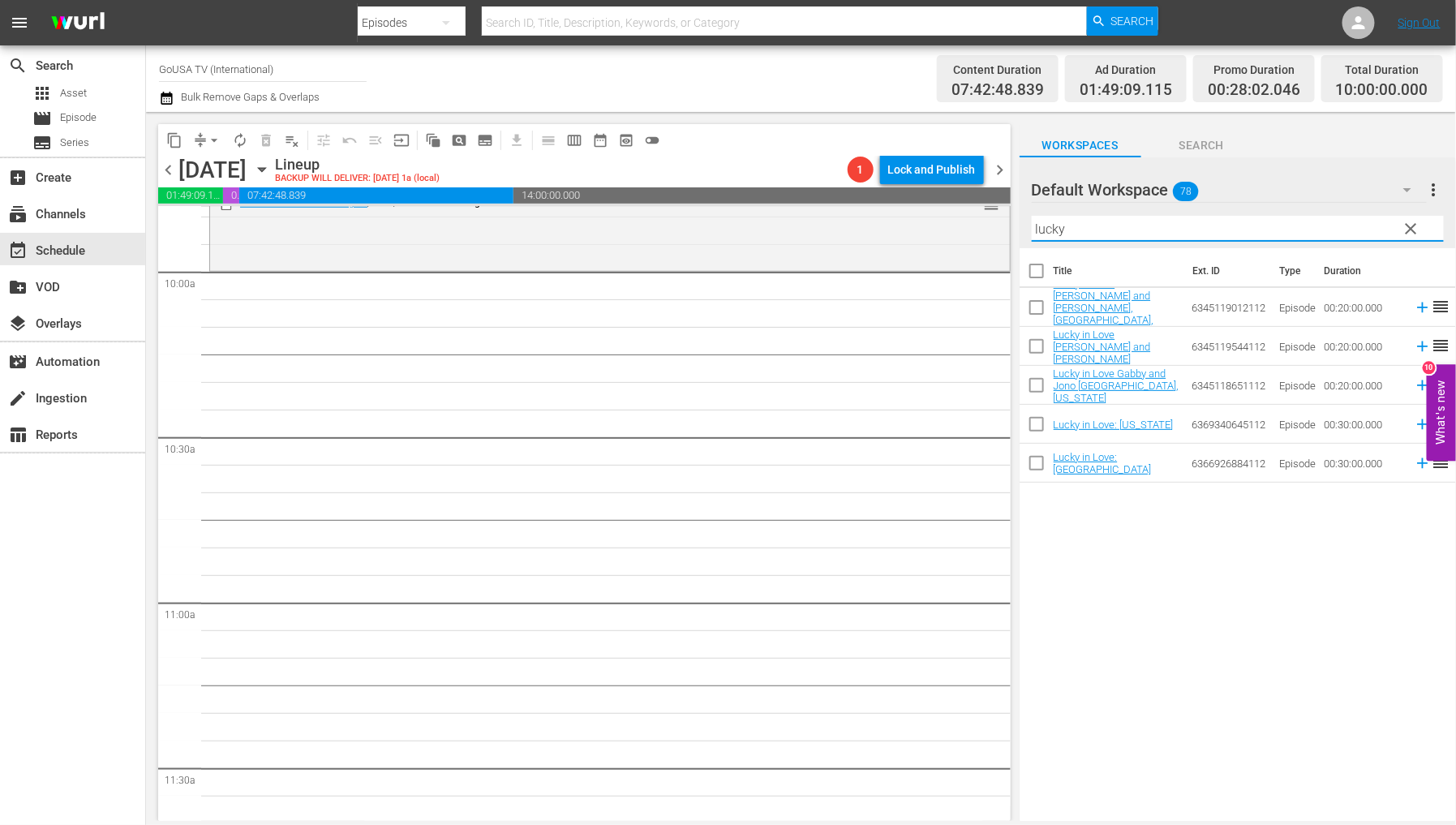
type input "lucky"
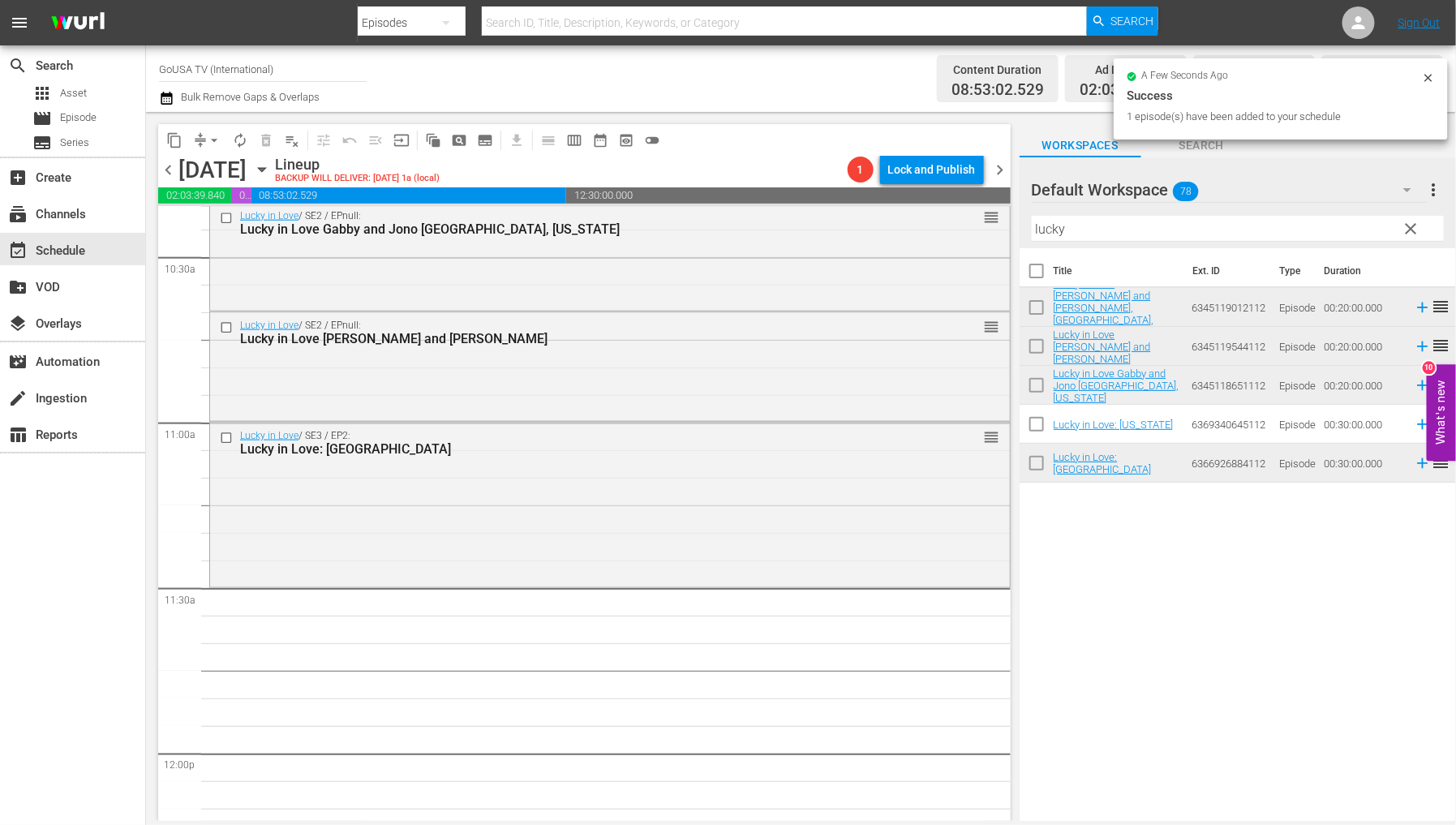
scroll to position [3517, 0]
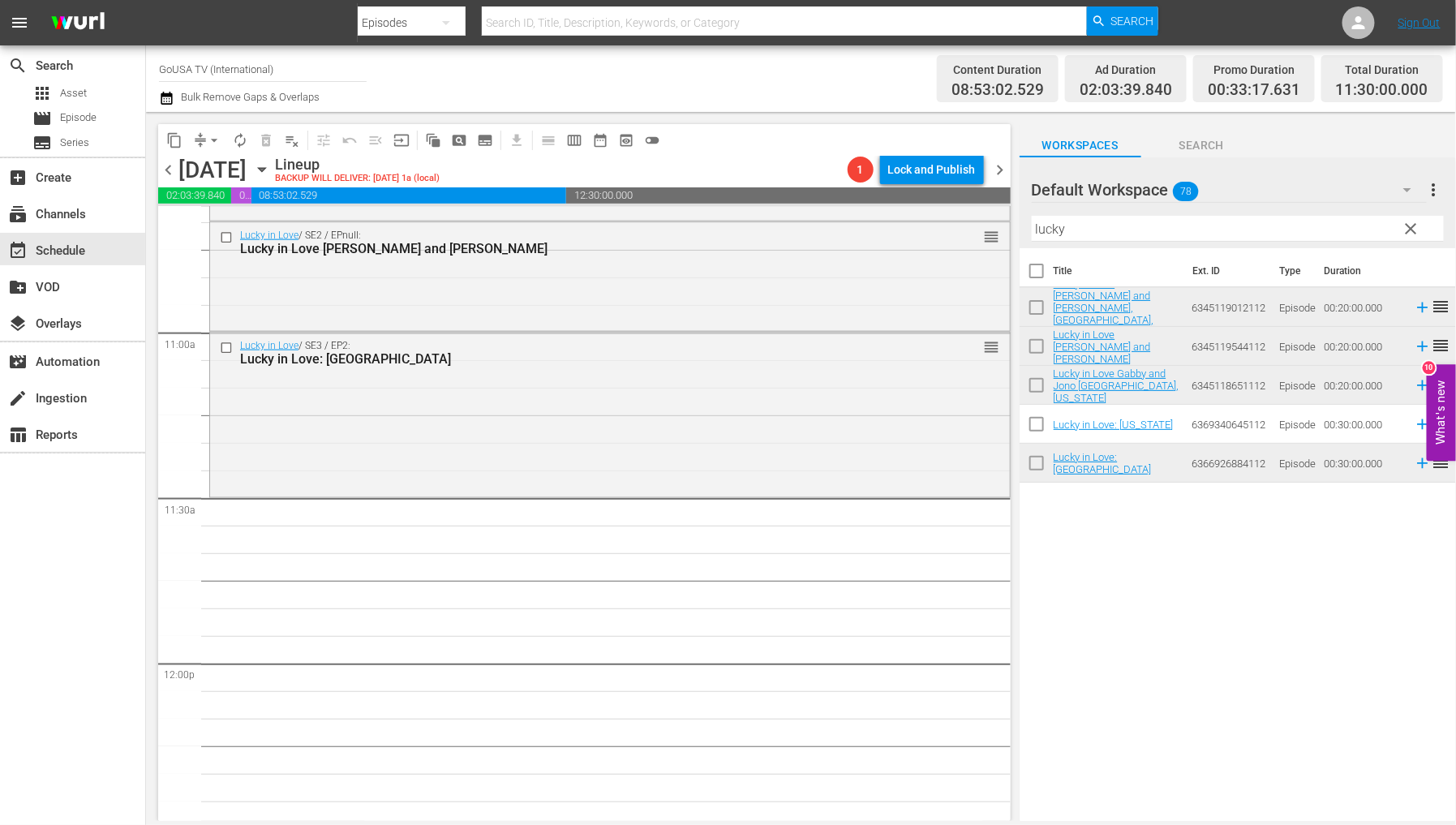
click at [1406, 227] on span "clear" at bounding box center [1412, 229] width 19 height 19
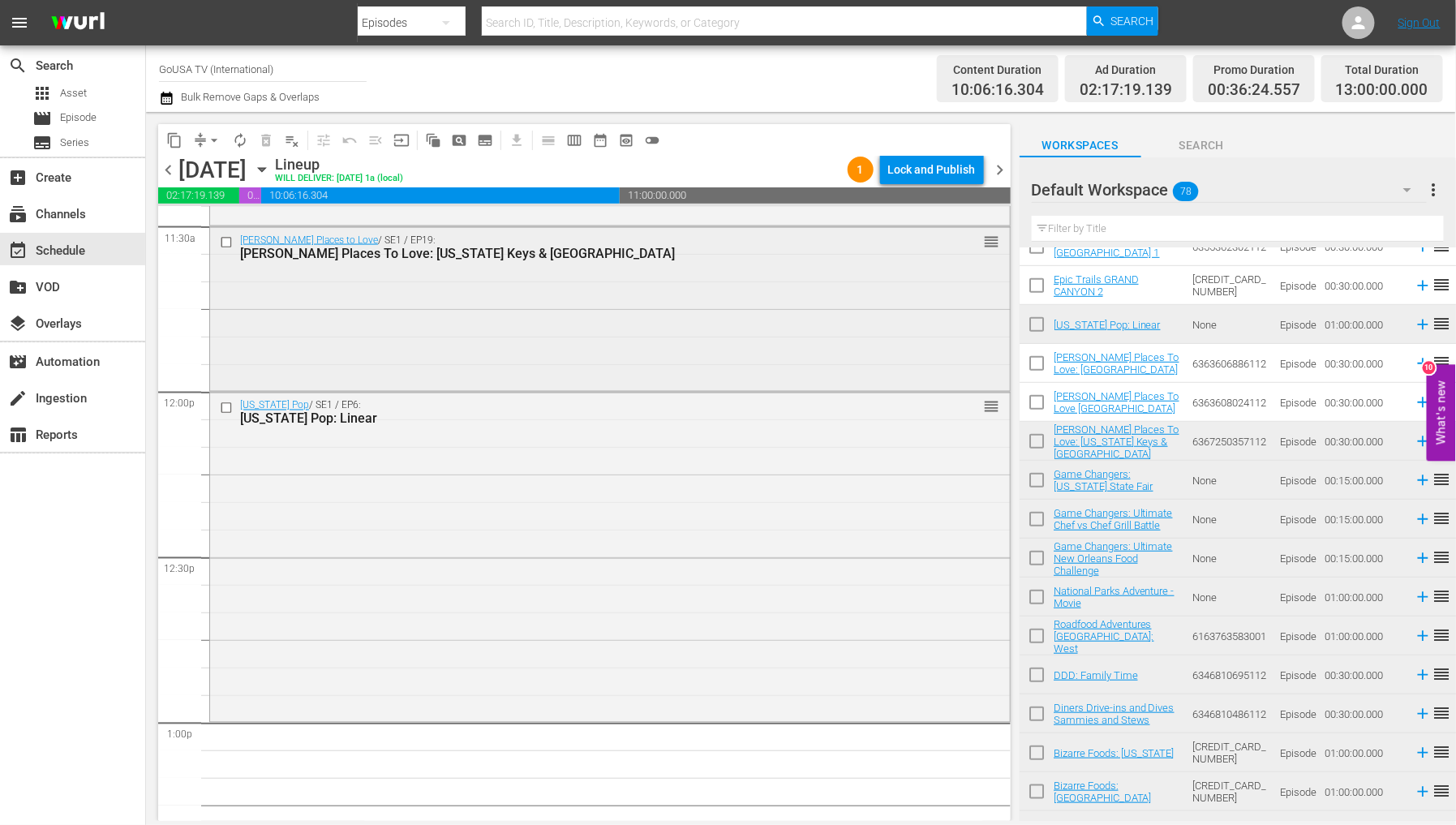
scroll to position [3787, 0]
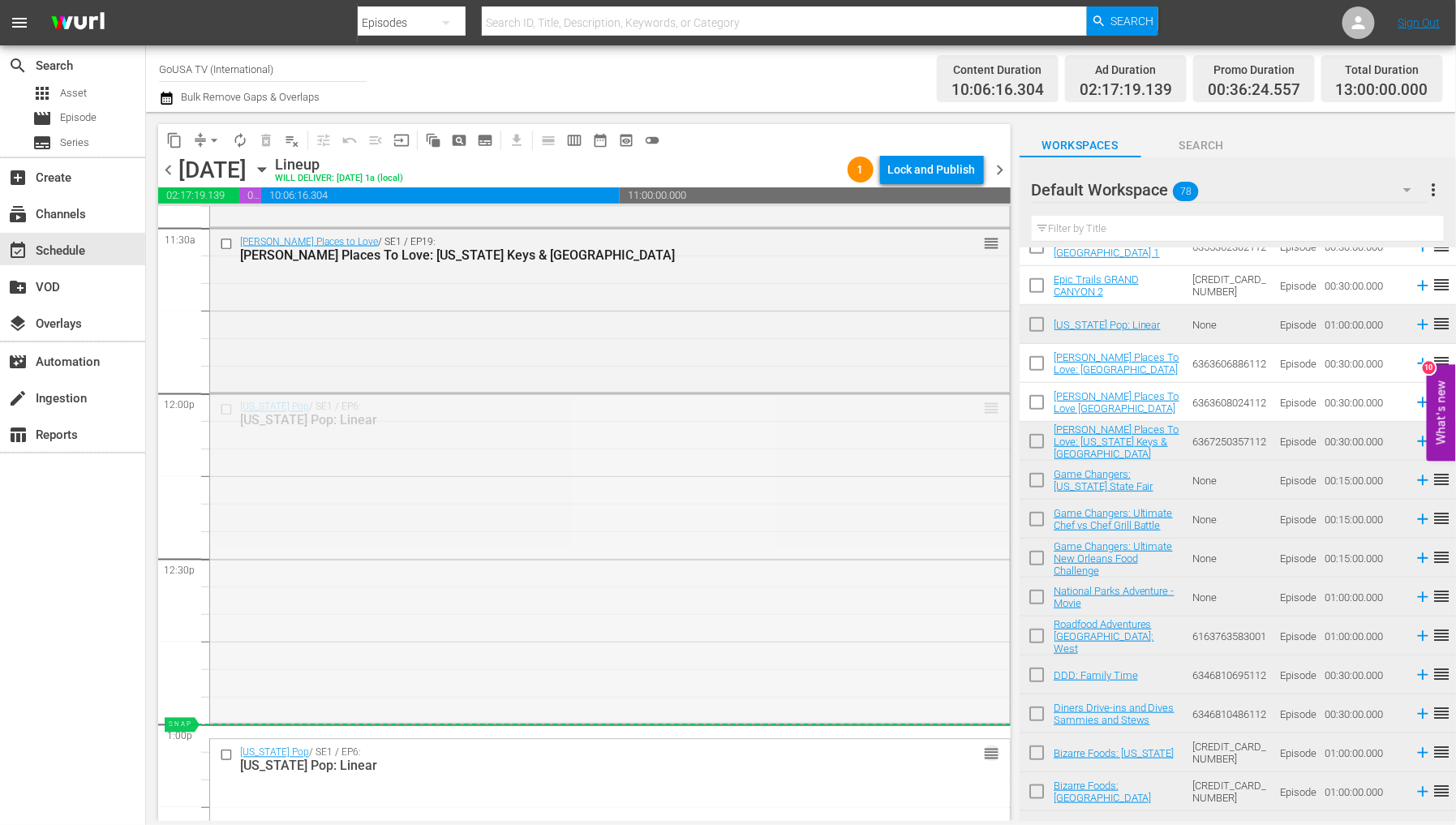
drag, startPoint x: 974, startPoint y: 407, endPoint x: 907, endPoint y: 726, distance: 326.0
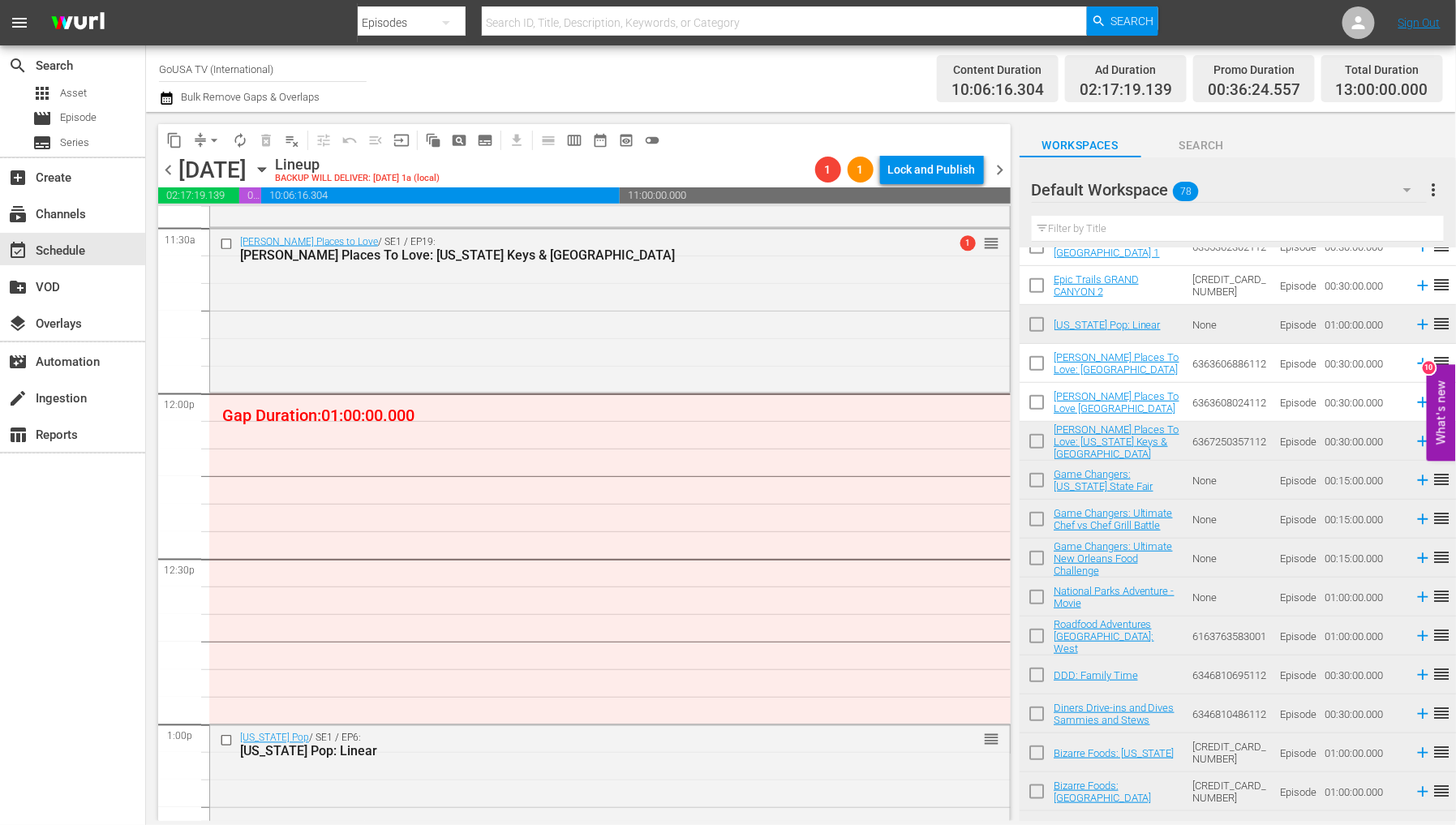
click at [1125, 222] on input "text" at bounding box center [1237, 229] width 412 height 26
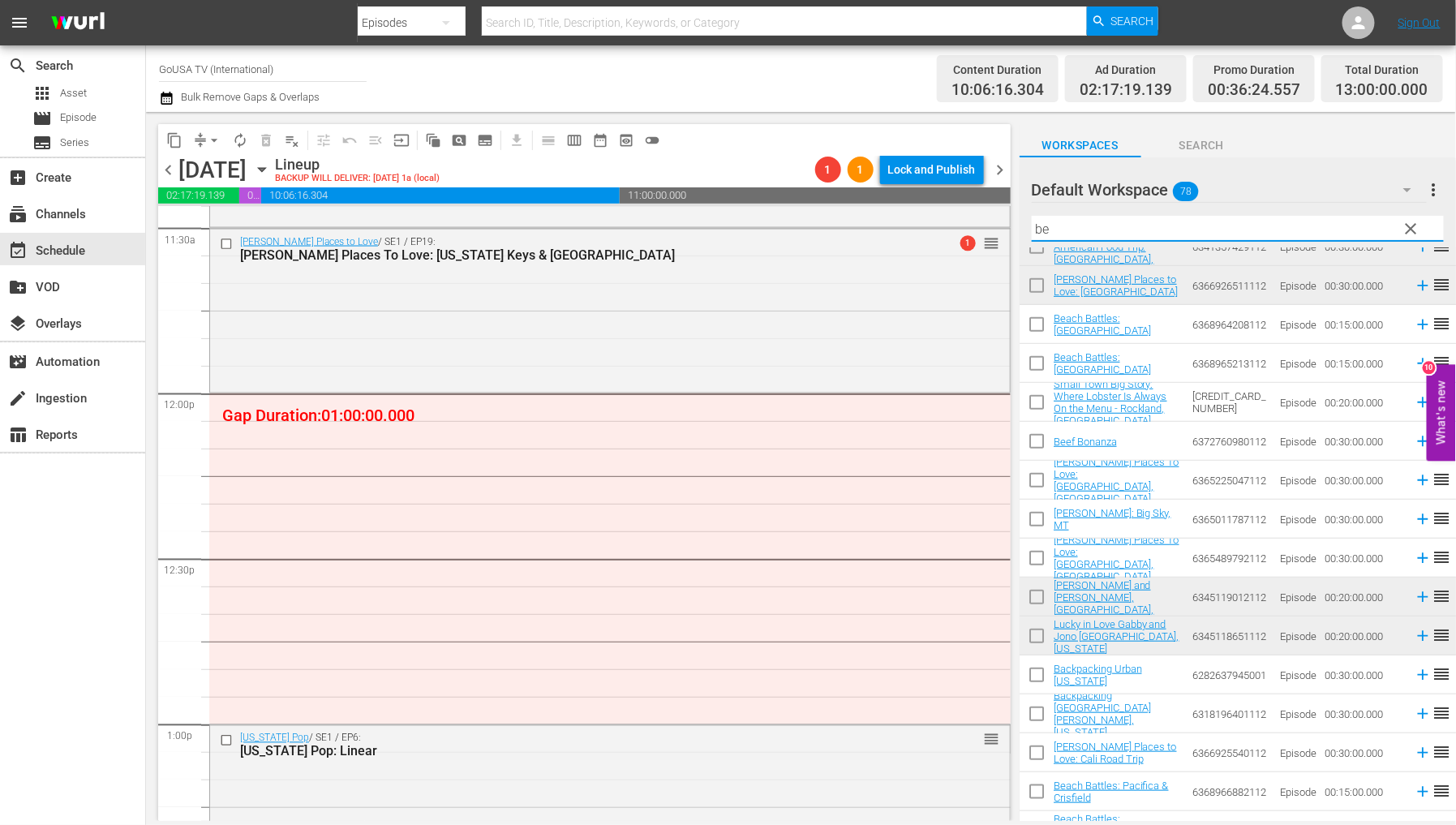
scroll to position [0, 0]
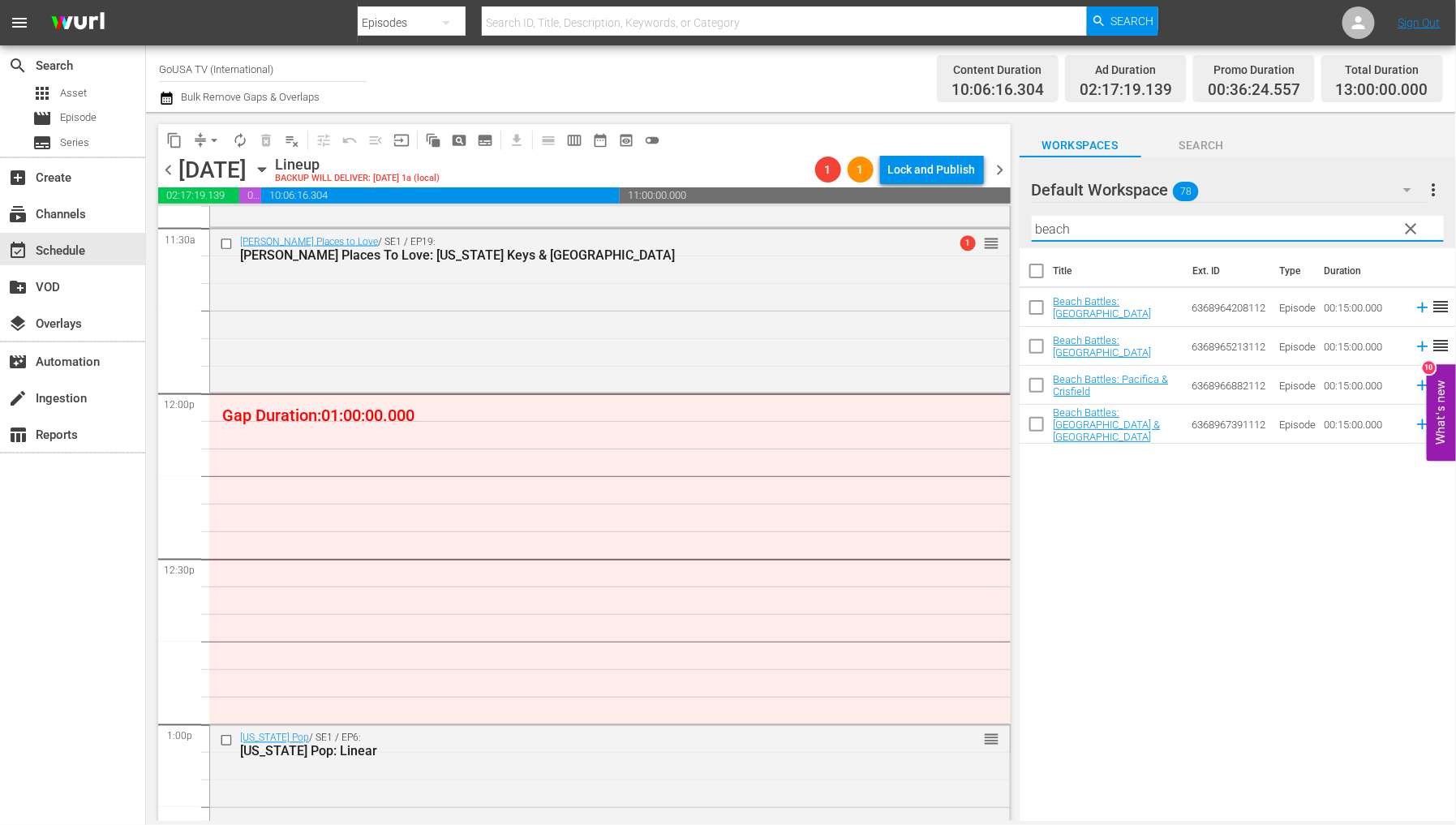
type input "beach"
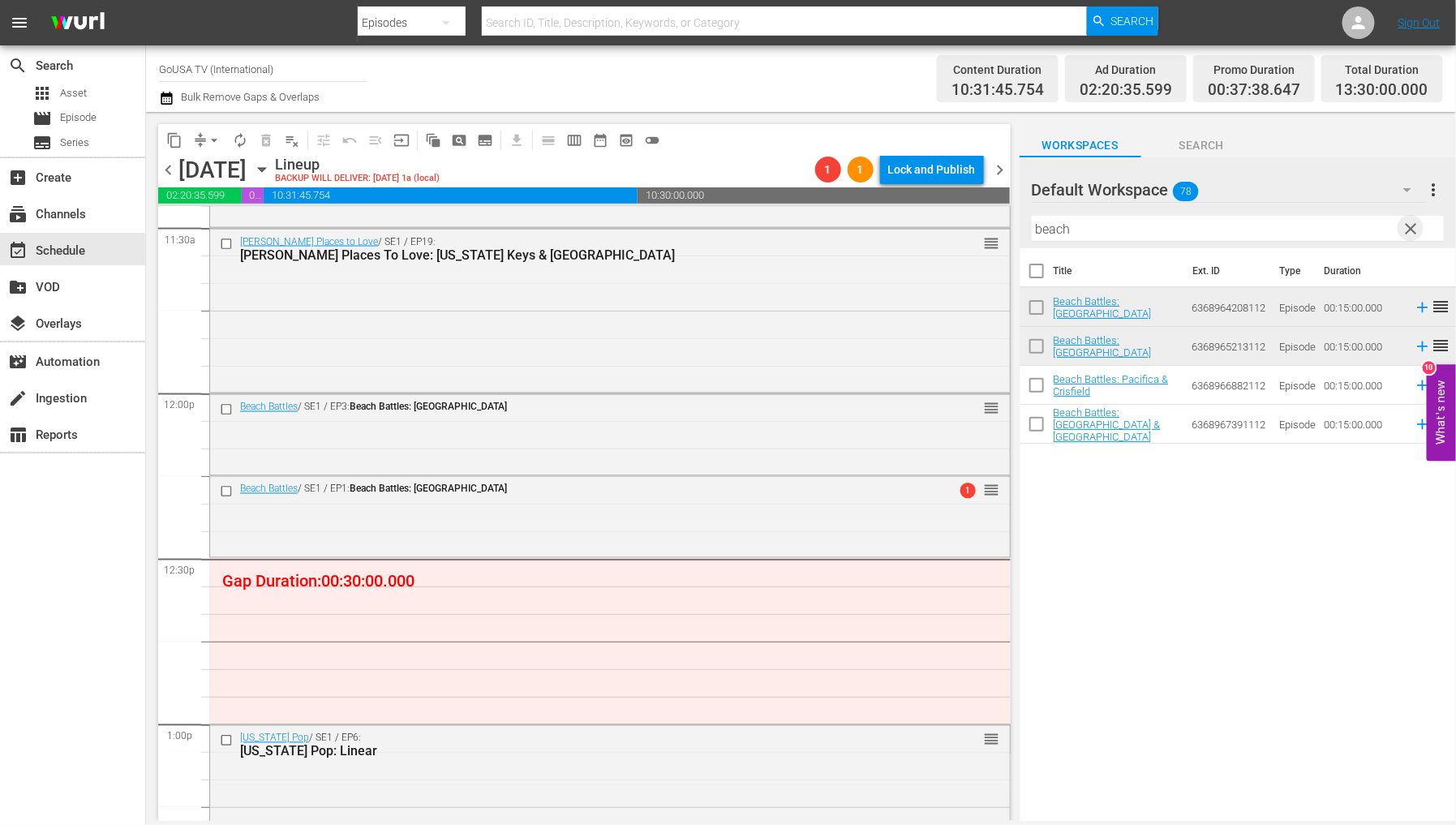
click at [1409, 229] on span "clear" at bounding box center [1412, 229] width 19 height 19
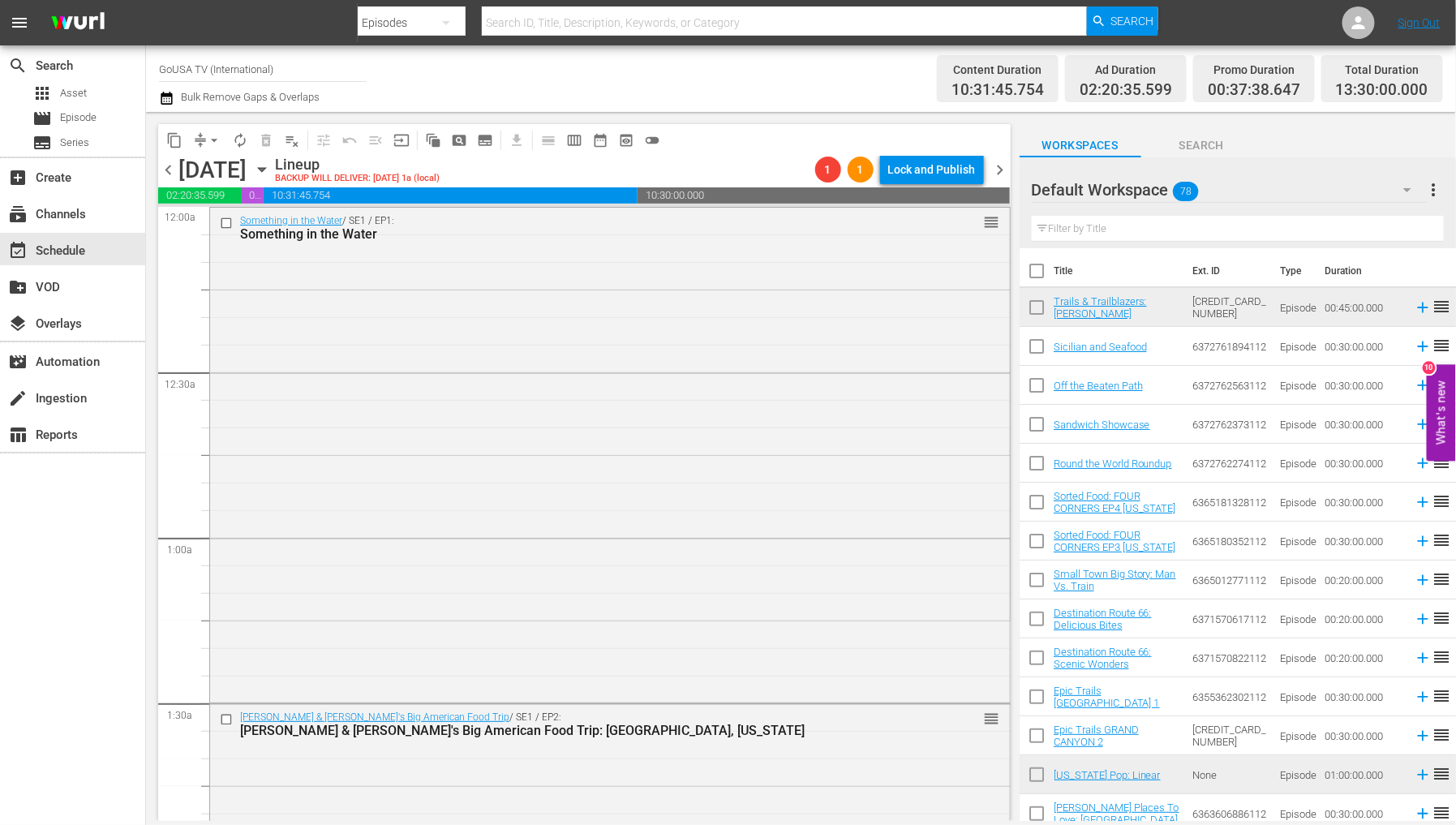
scroll to position [3787, 0]
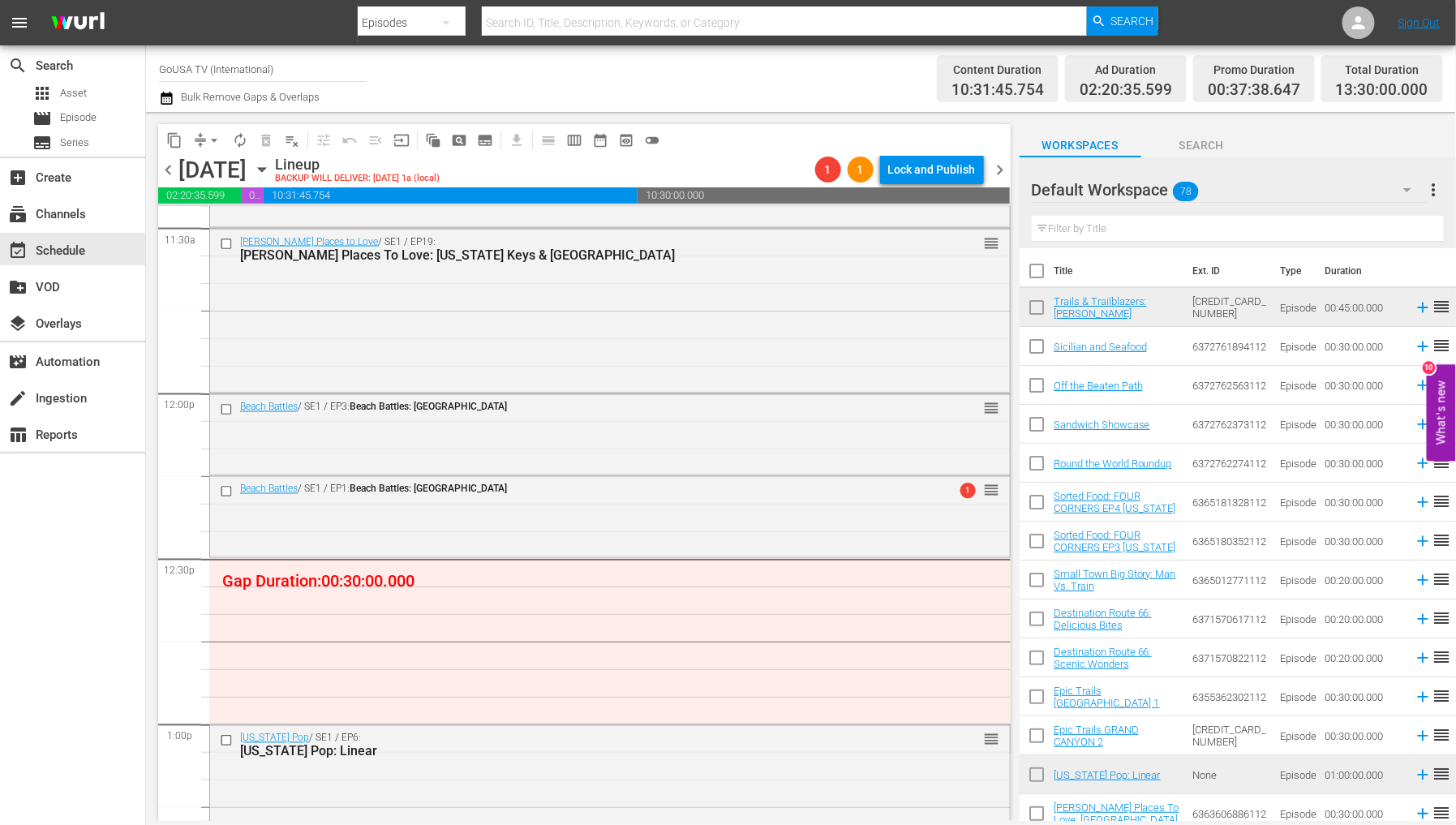
click at [1072, 230] on input "text" at bounding box center [1237, 229] width 412 height 26
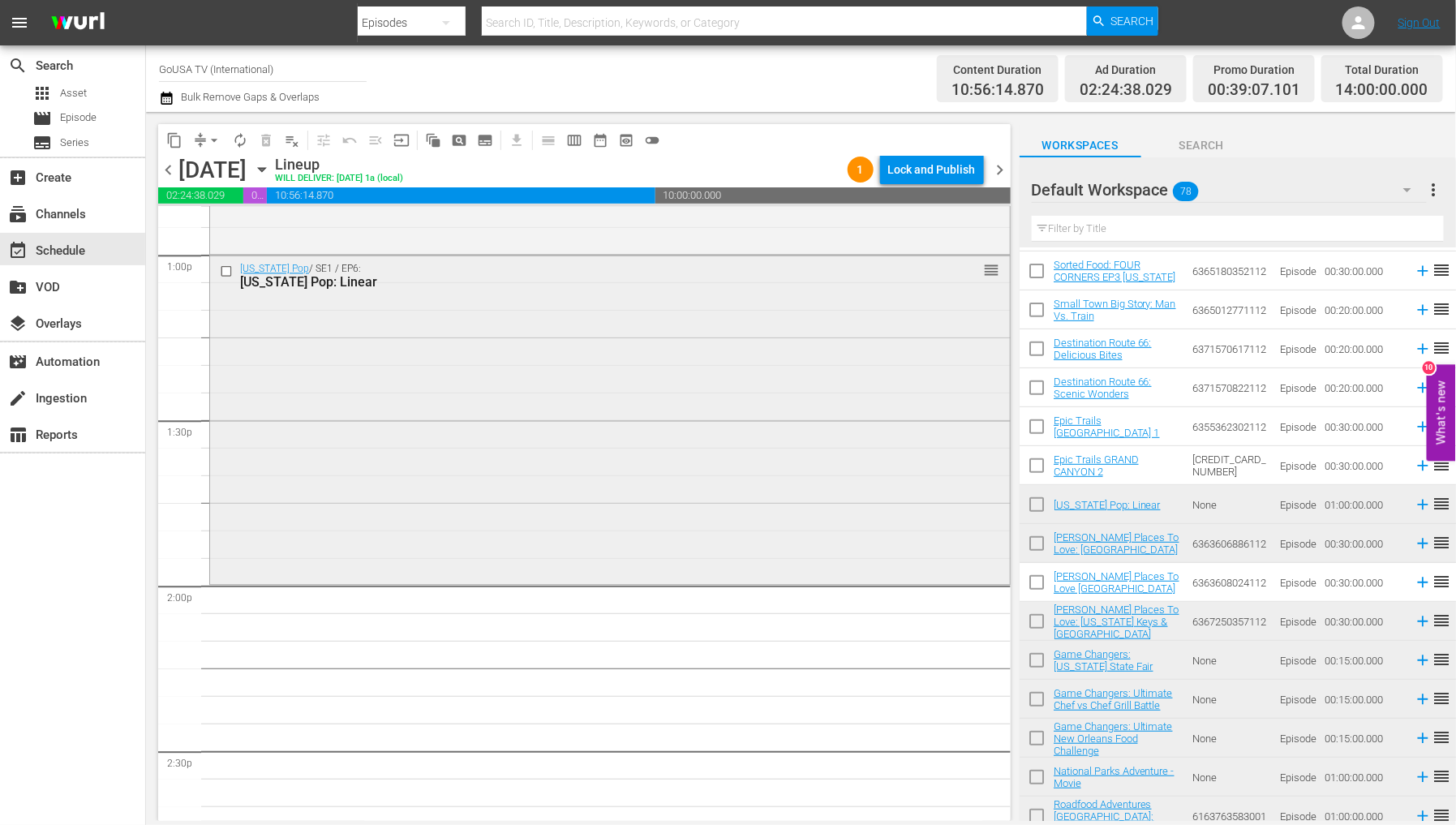
scroll to position [4238, 0]
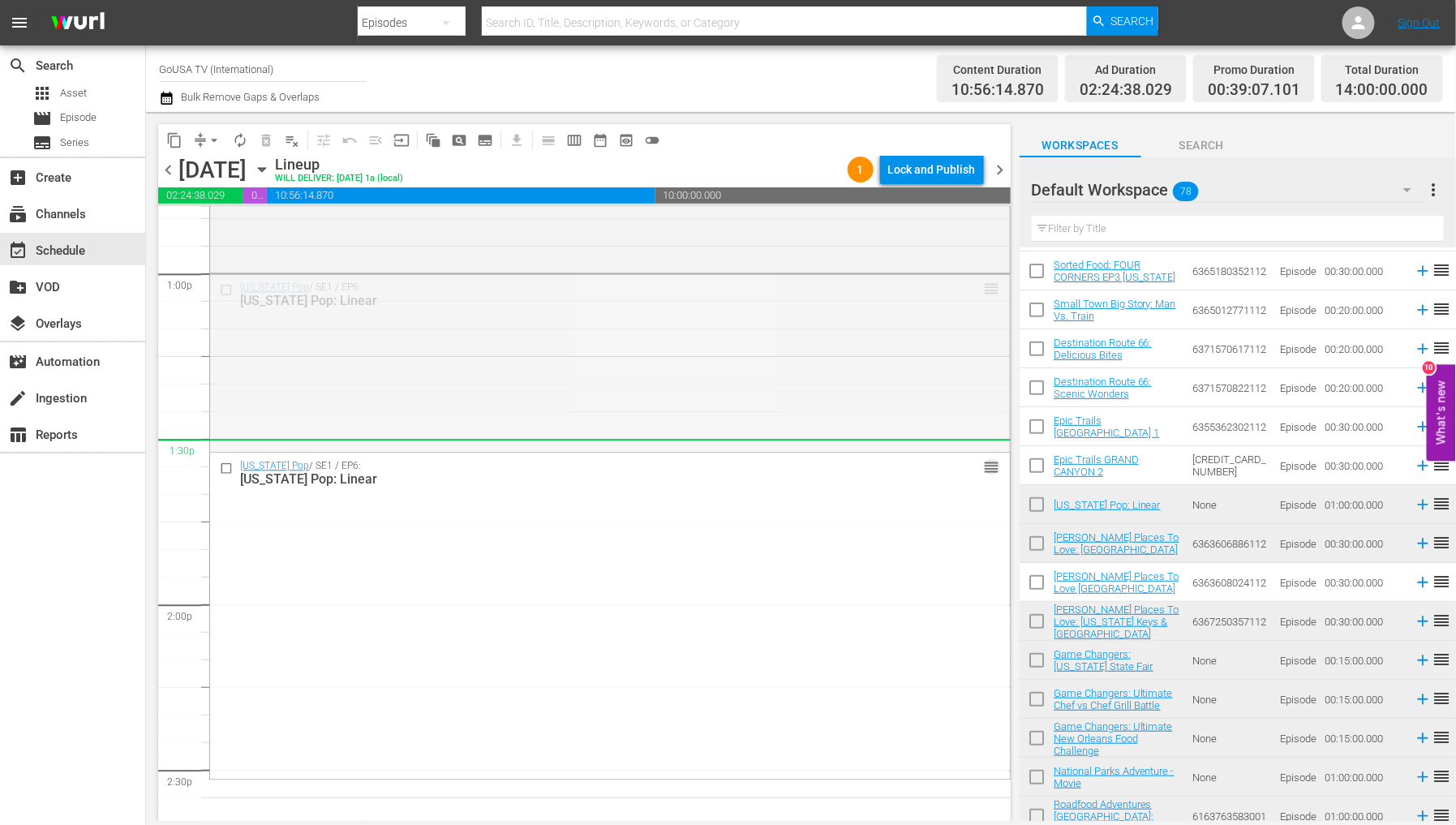
drag, startPoint x: 974, startPoint y: 292, endPoint x: 904, endPoint y: 455, distance: 177.4
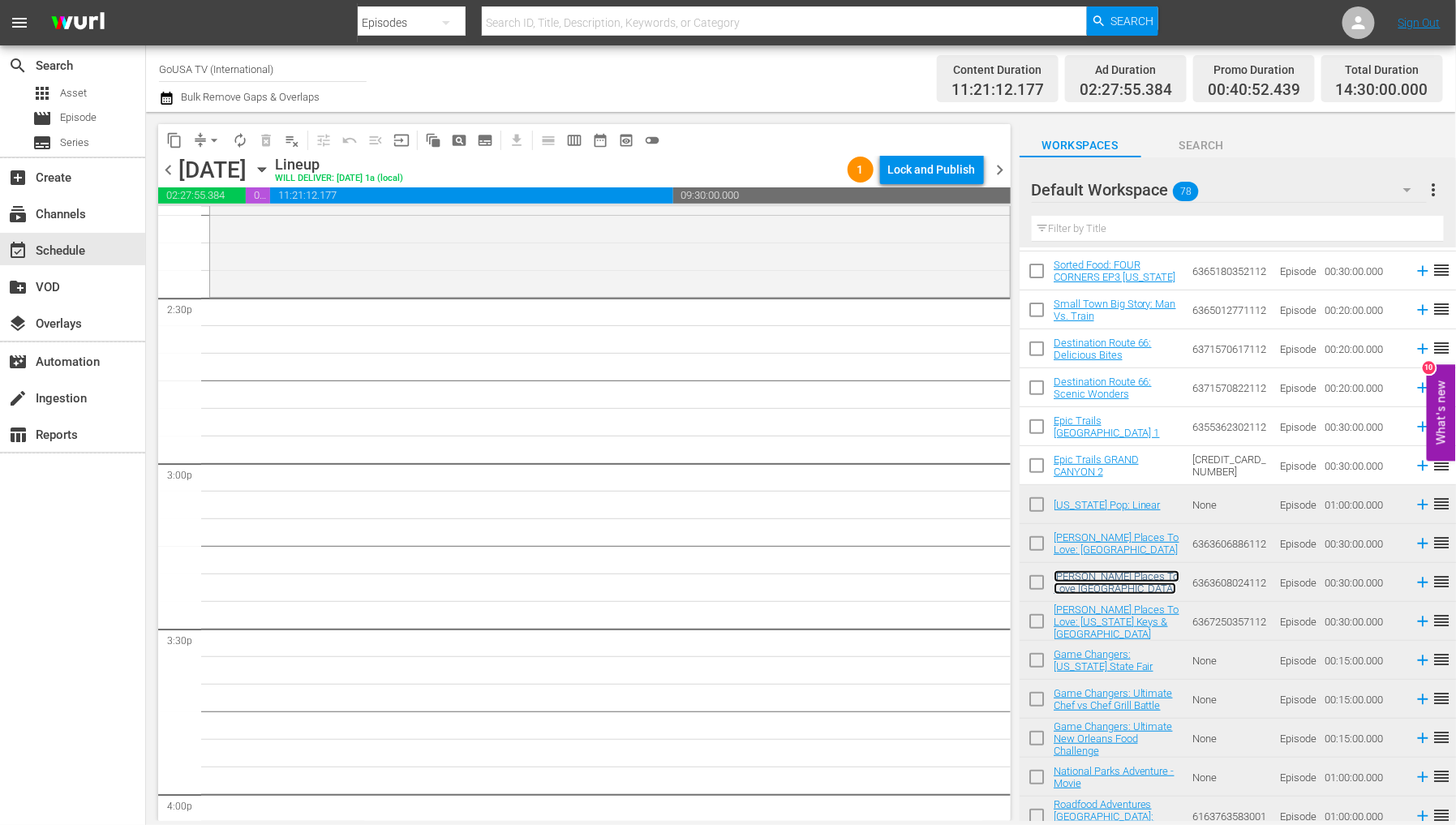
scroll to position [4689, 0]
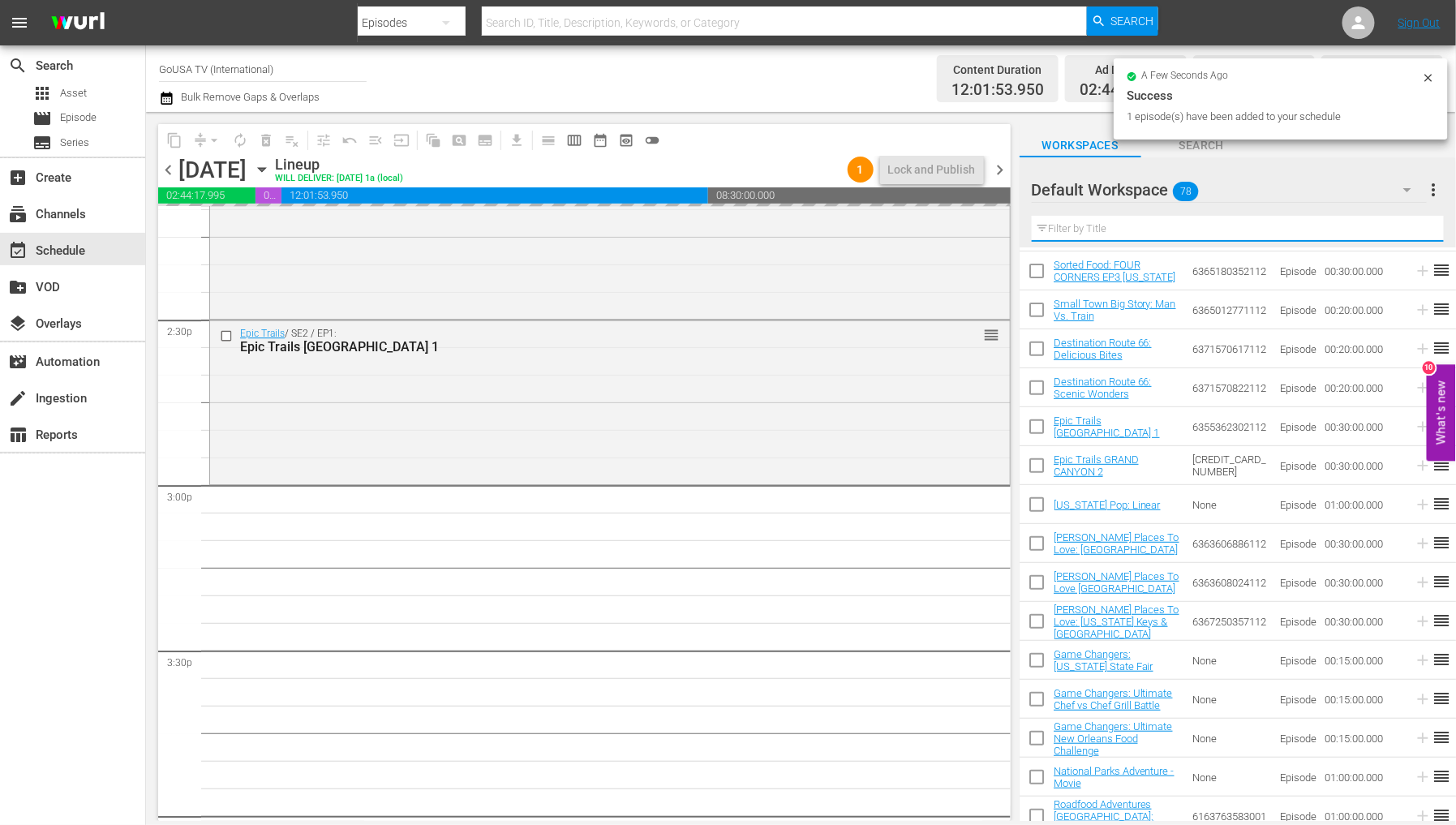
click at [1127, 228] on input "text" at bounding box center [1237, 229] width 412 height 26
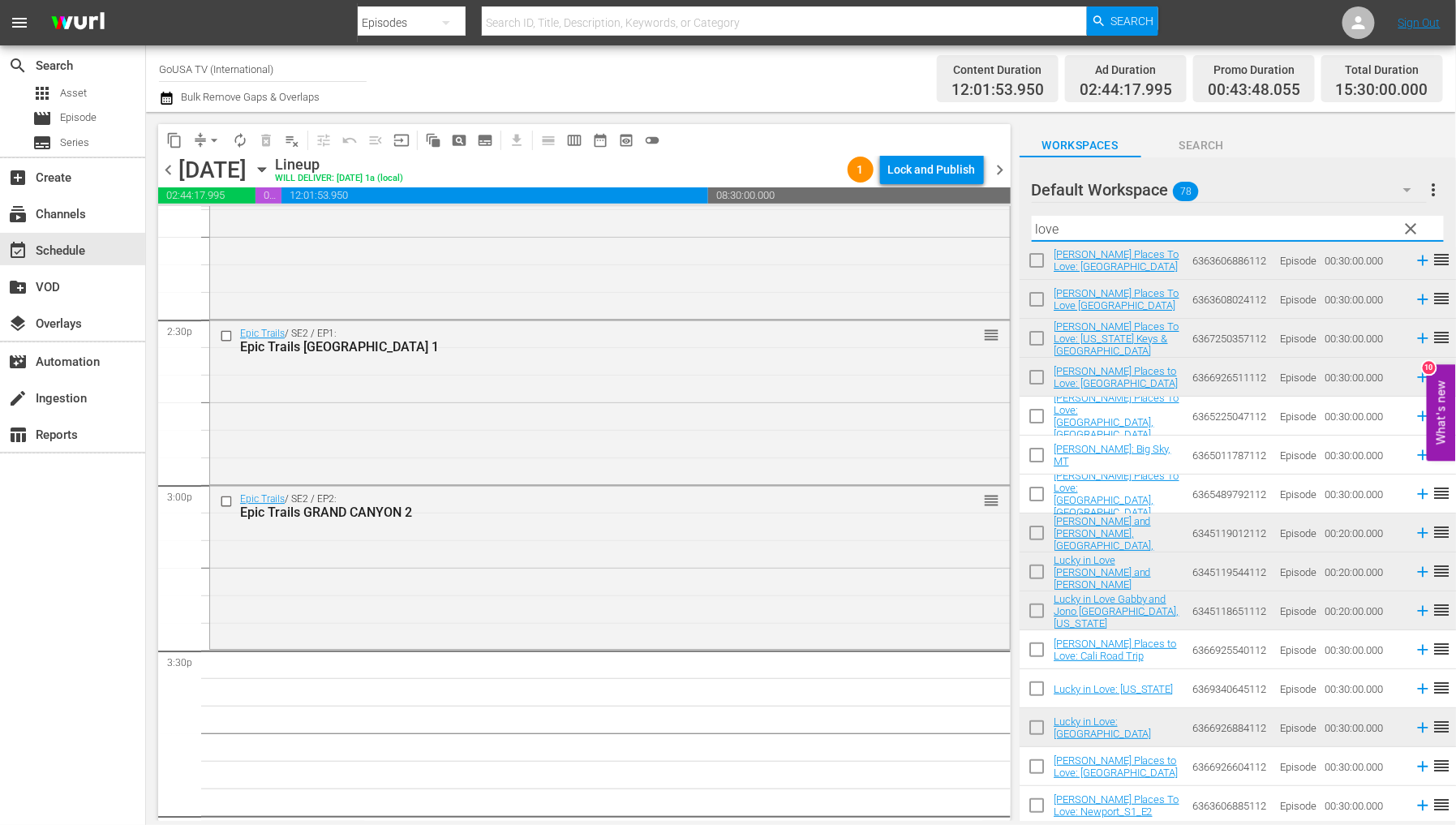
scroll to position [0, 0]
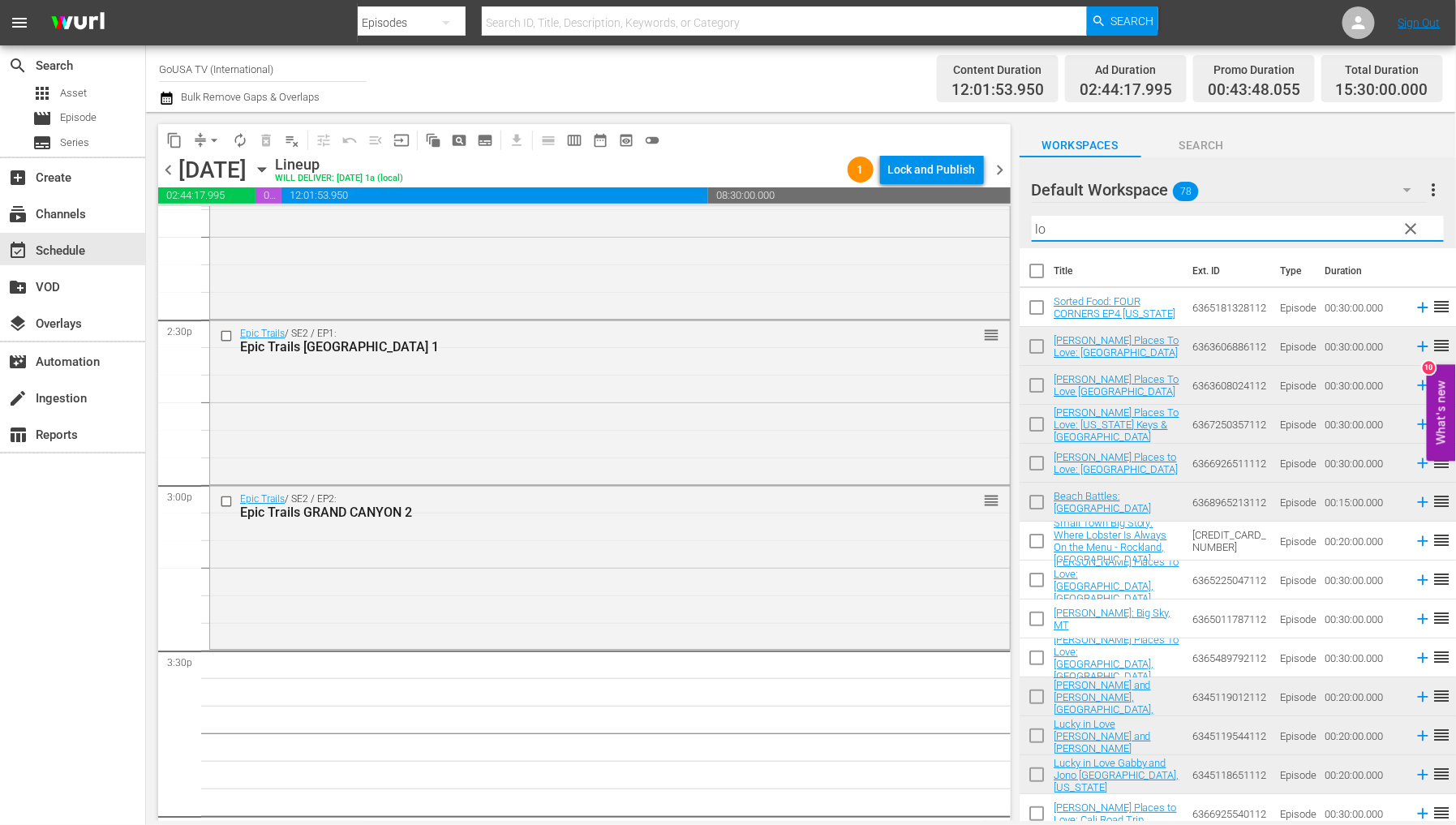
type input "l"
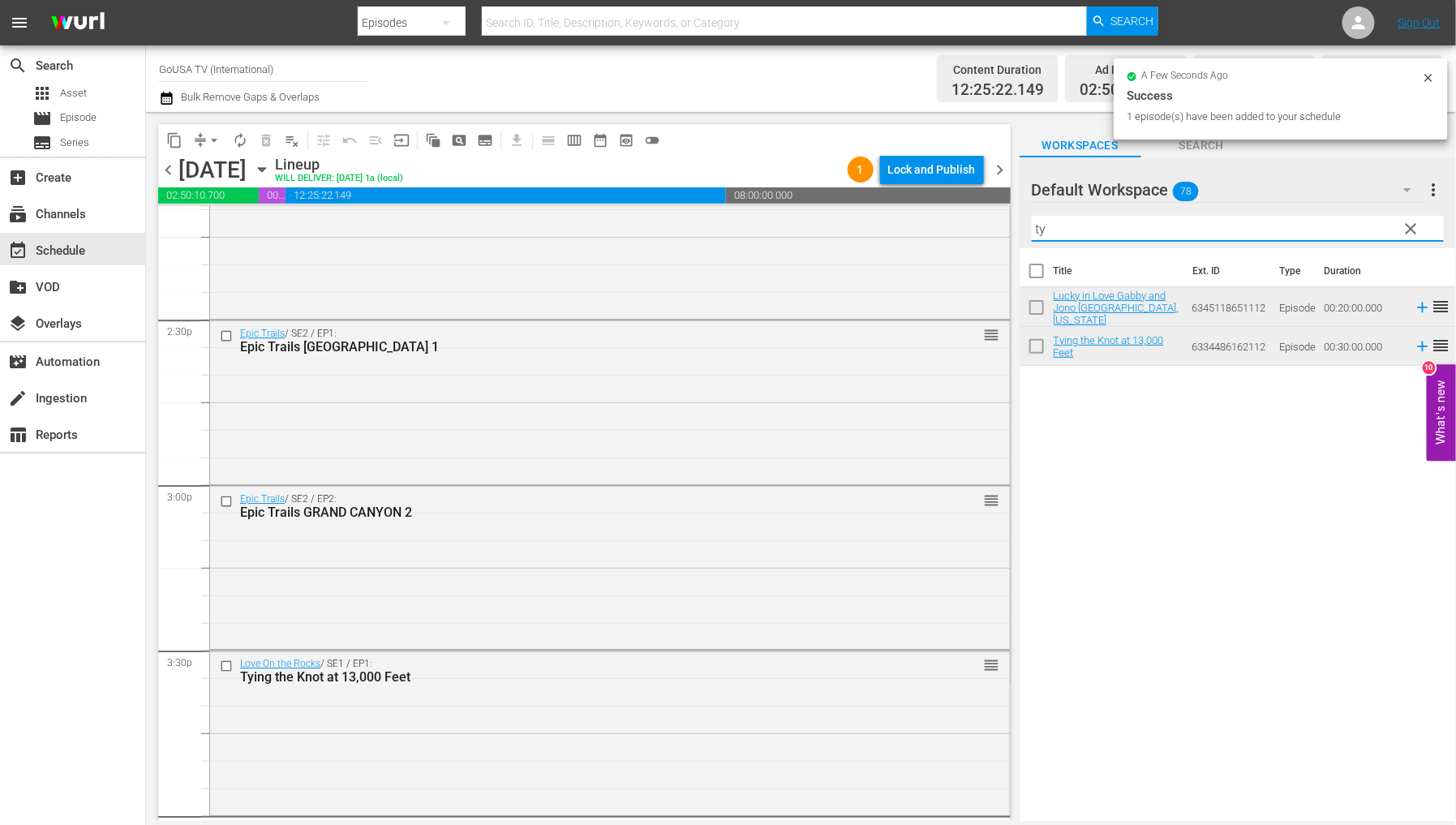
drag, startPoint x: 1064, startPoint y: 230, endPoint x: 1010, endPoint y: 245, distance: 56.0
click at [1010, 245] on div "content_copy compress arrow_drop_down autorenew_outlined delete_forever_outline…" at bounding box center [801, 466] width 1310 height 710
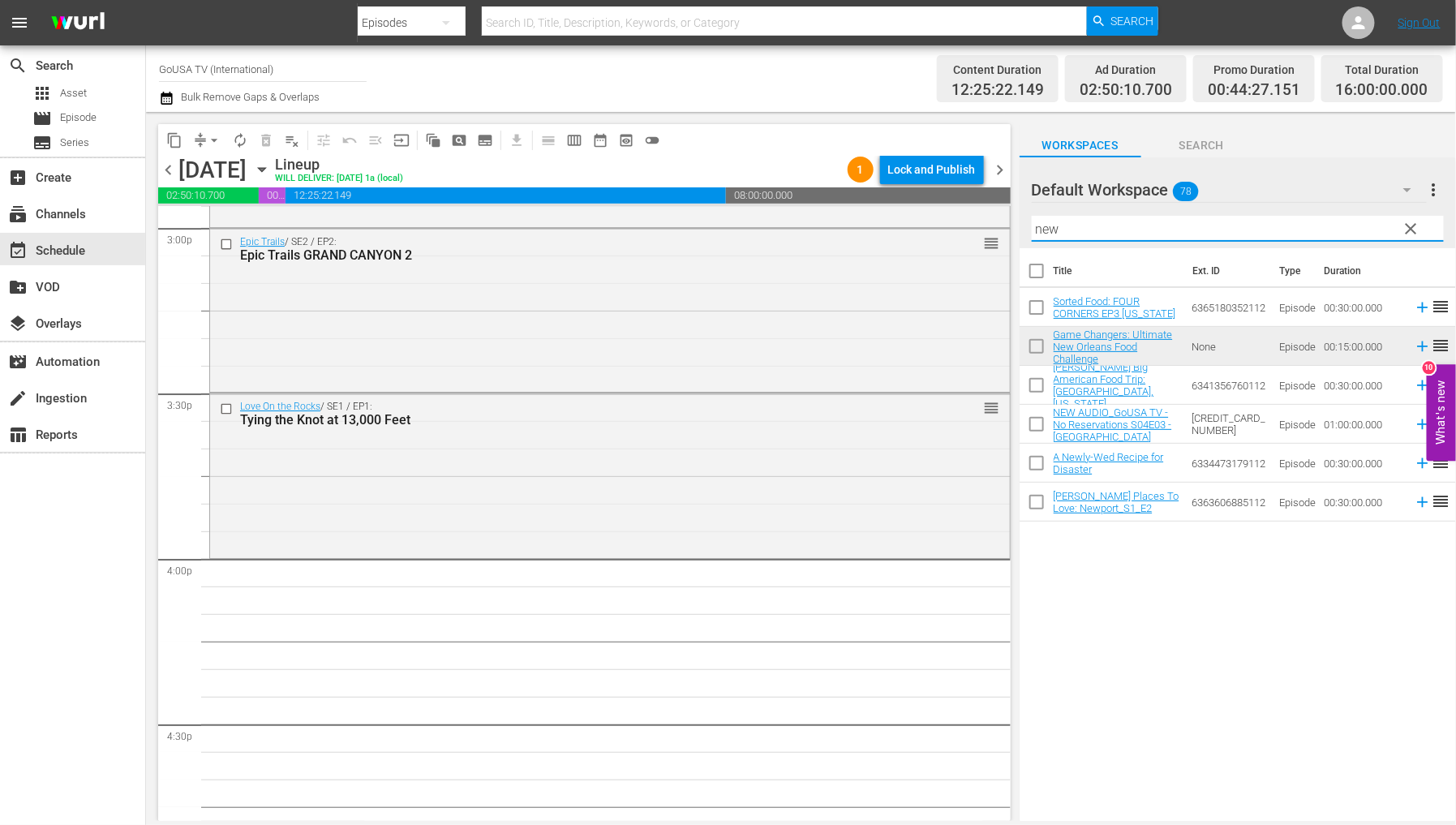
scroll to position [4960, 0]
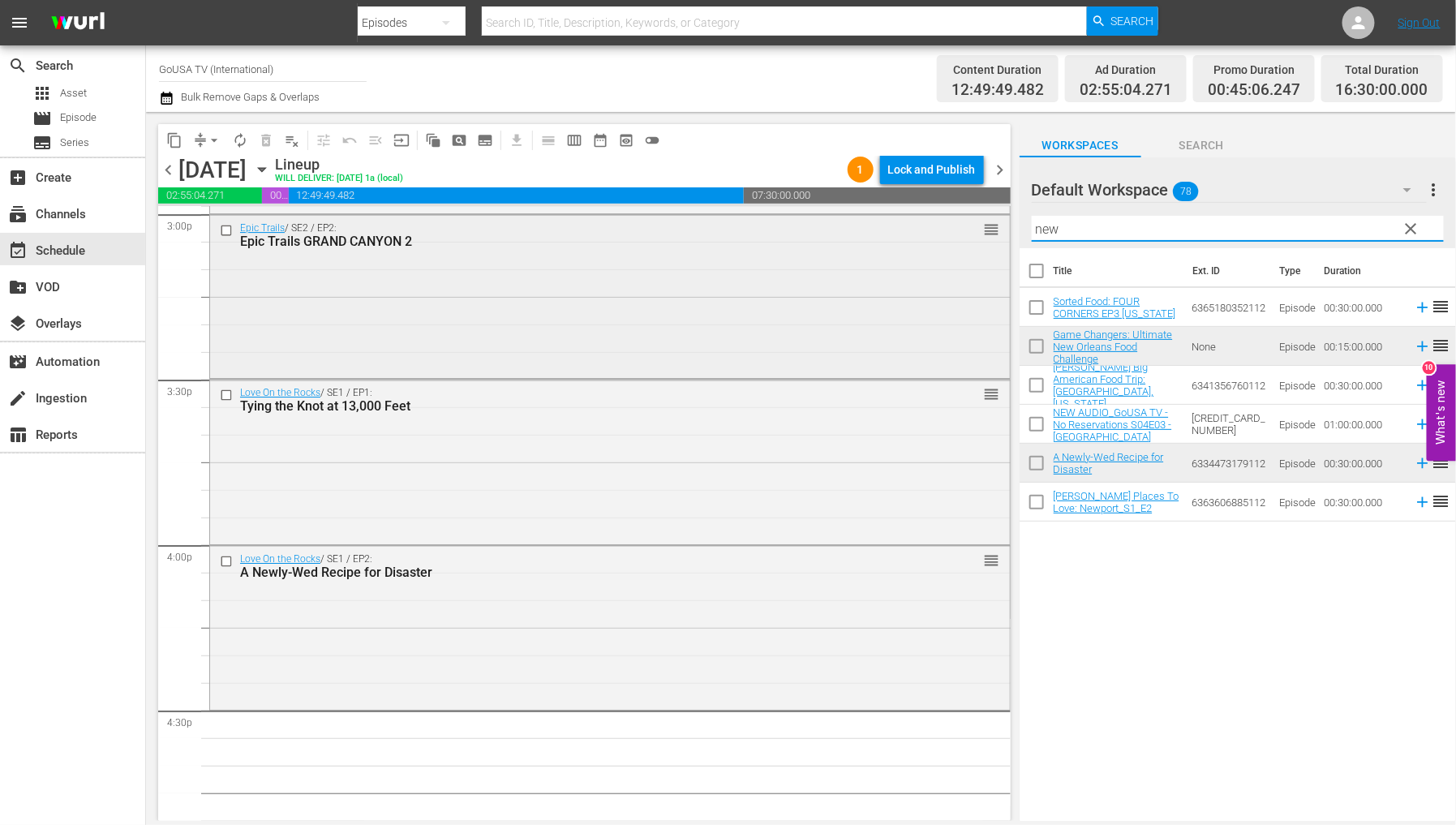
drag, startPoint x: 1089, startPoint y: 236, endPoint x: 958, endPoint y: 217, distance: 132.4
click at [959, 219] on div "content_copy compress arrow_drop_down autorenew_outlined delete_forever_outline…" at bounding box center [801, 466] width 1310 height 710
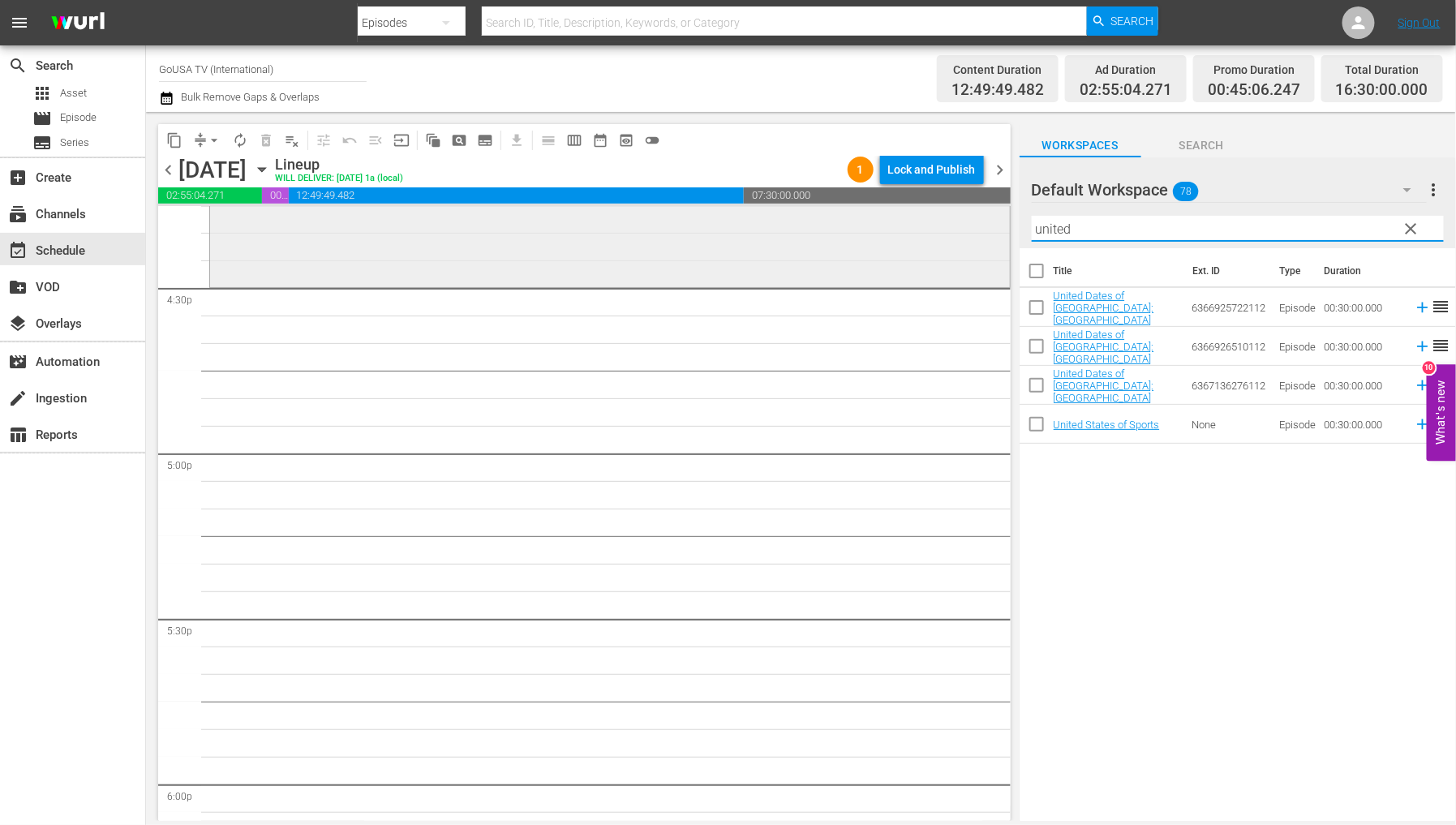
scroll to position [5411, 0]
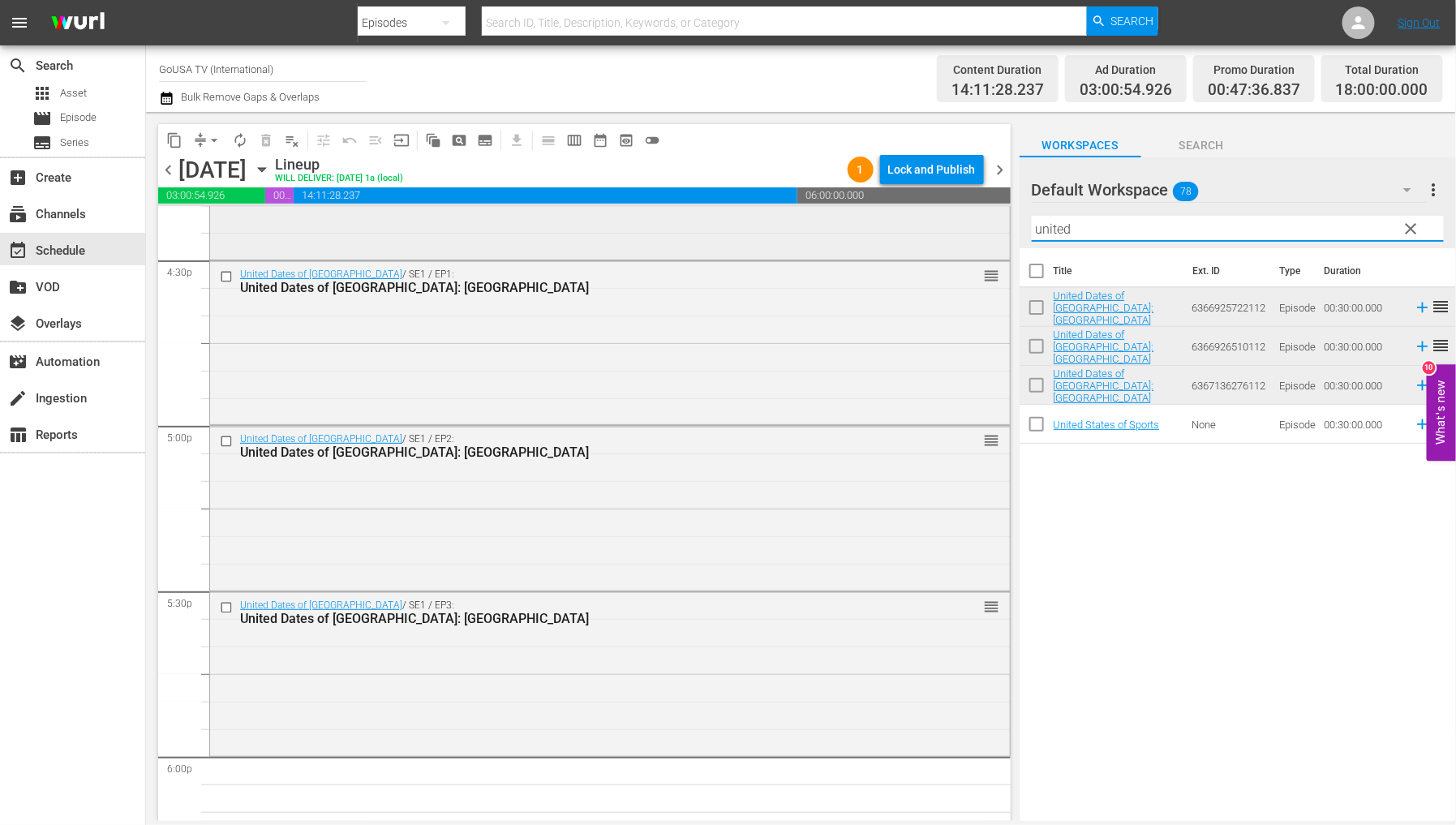
drag, startPoint x: 1080, startPoint y: 226, endPoint x: 959, endPoint y: 230, distance: 121.1
click at [960, 230] on div "content_copy compress arrow_drop_down autorenew_outlined delete_forever_outline…" at bounding box center [801, 466] width 1310 height 710
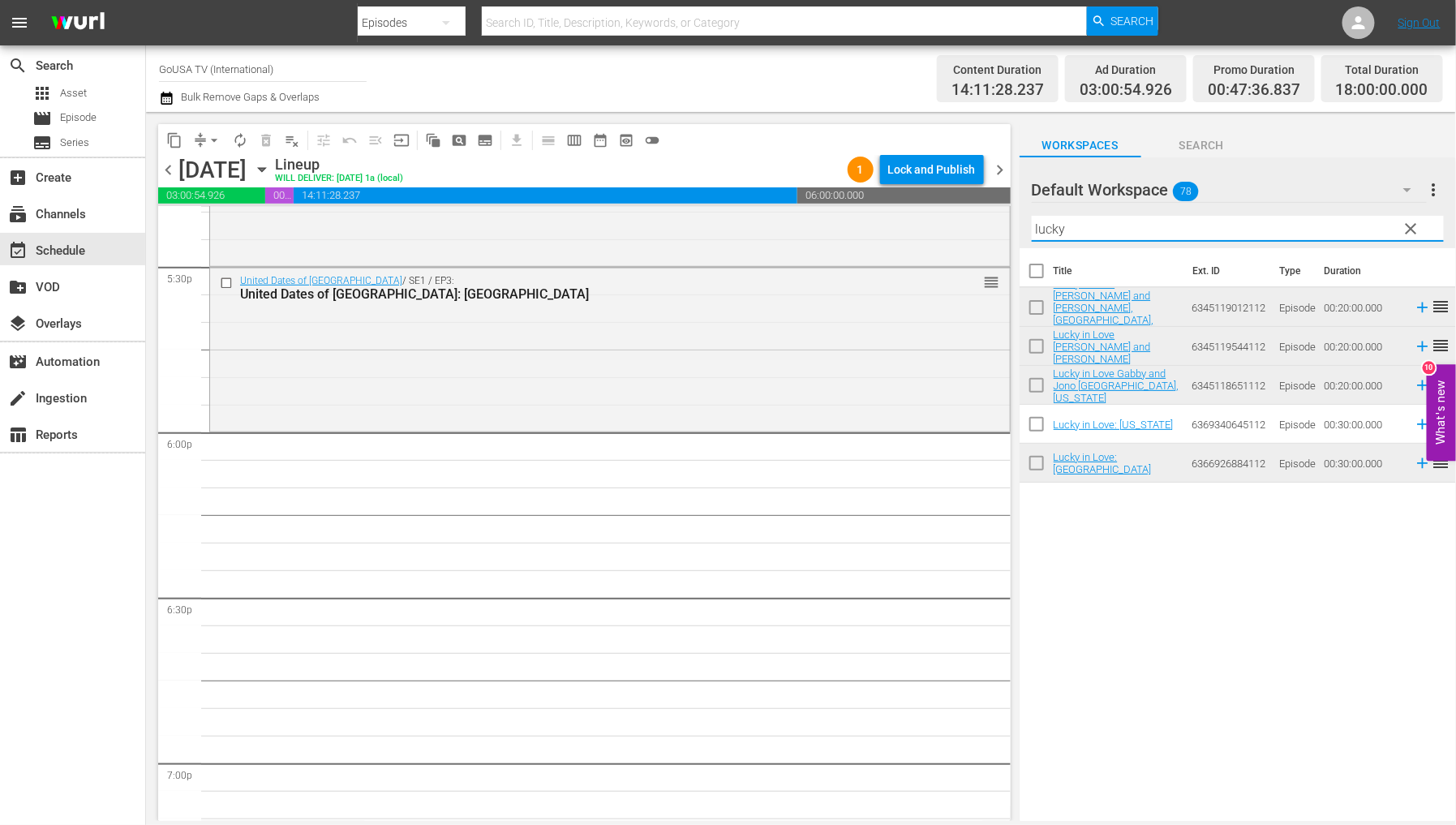
scroll to position [5771, 0]
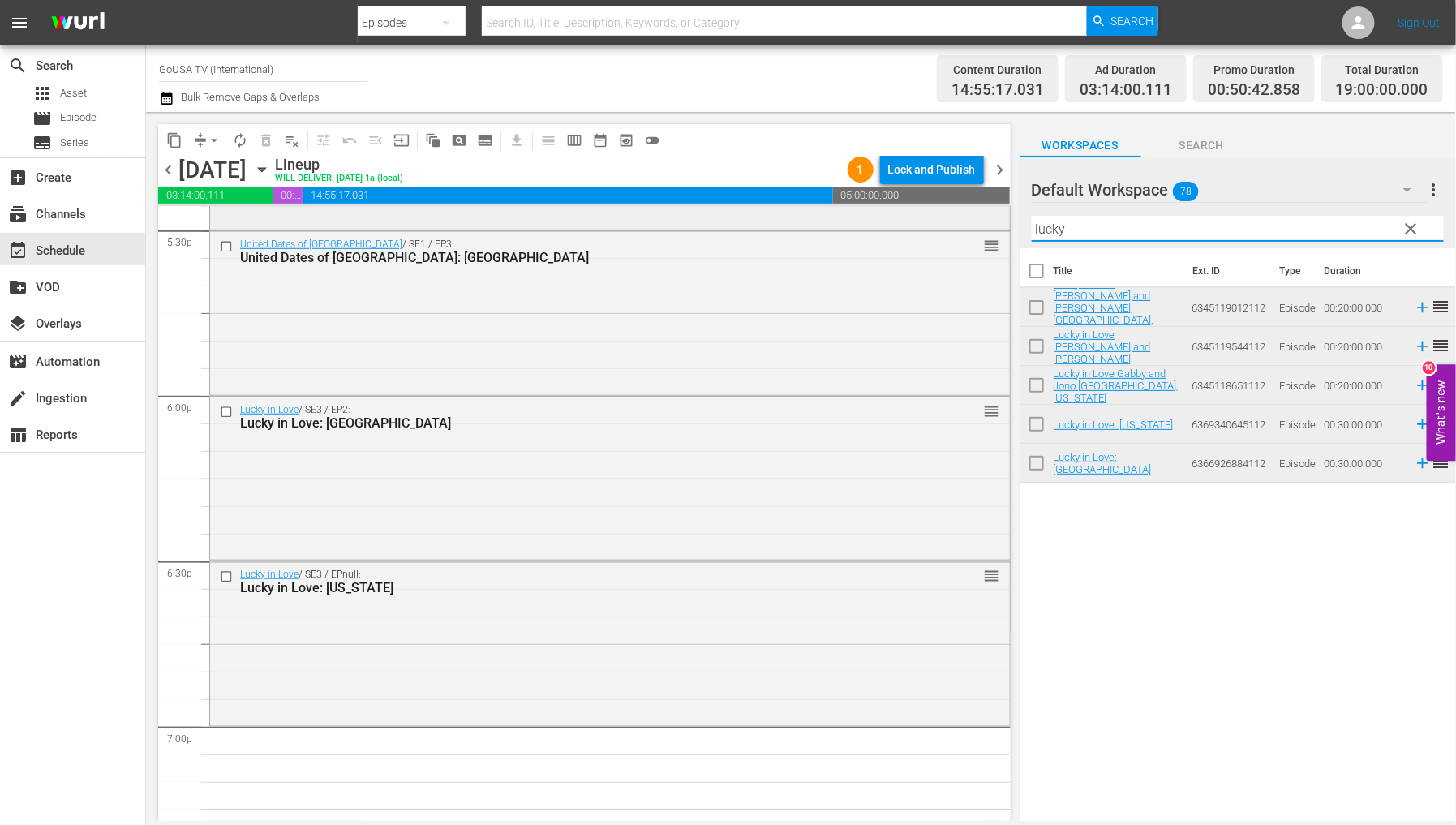
drag, startPoint x: 1091, startPoint y: 230, endPoint x: 902, endPoint y: 225, distance: 189.1
click at [903, 225] on div "content_copy compress arrow_drop_down autorenew_outlined delete_forever_outline…" at bounding box center [801, 466] width 1310 height 710
type input "g"
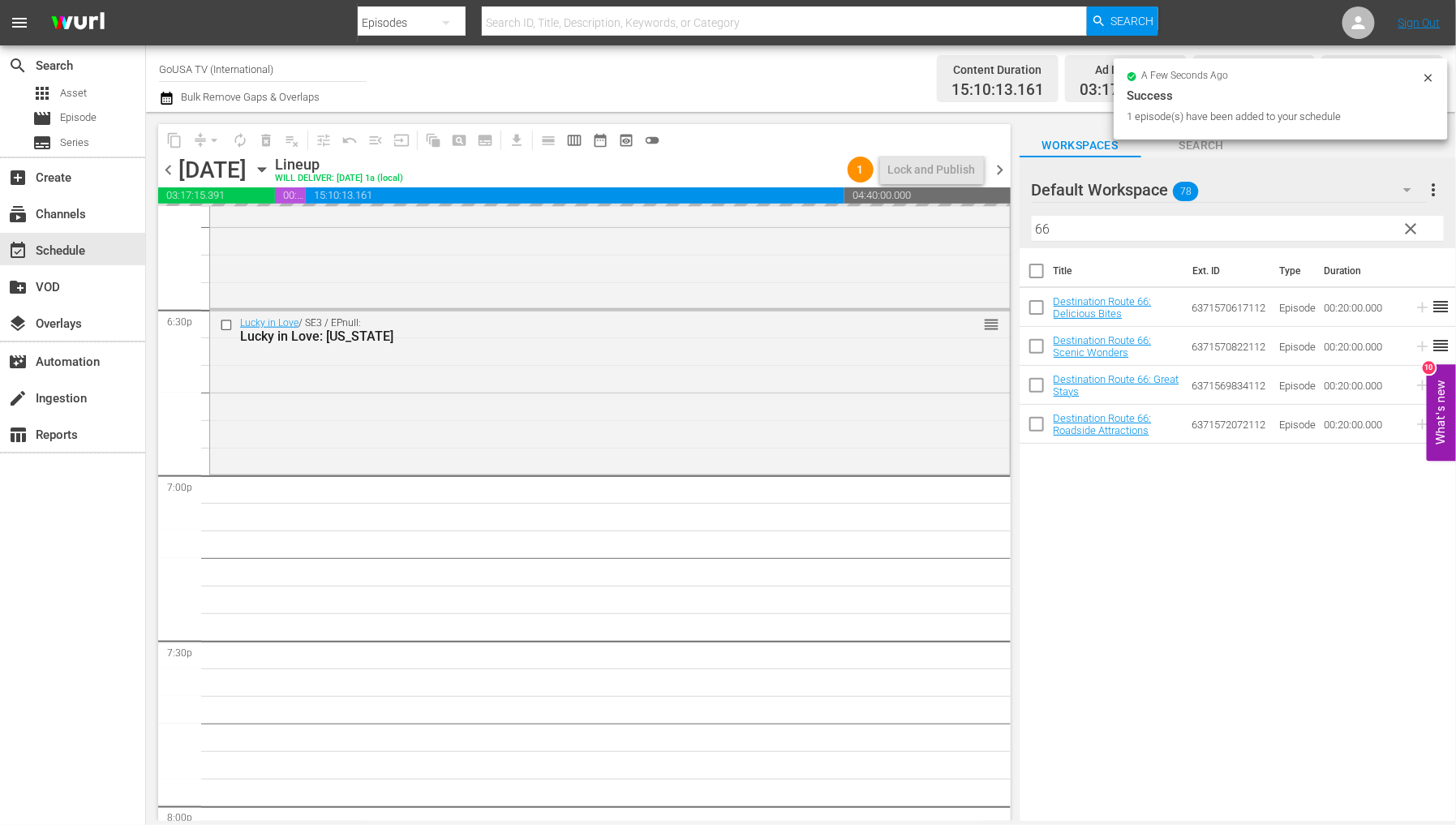
scroll to position [6042, 0]
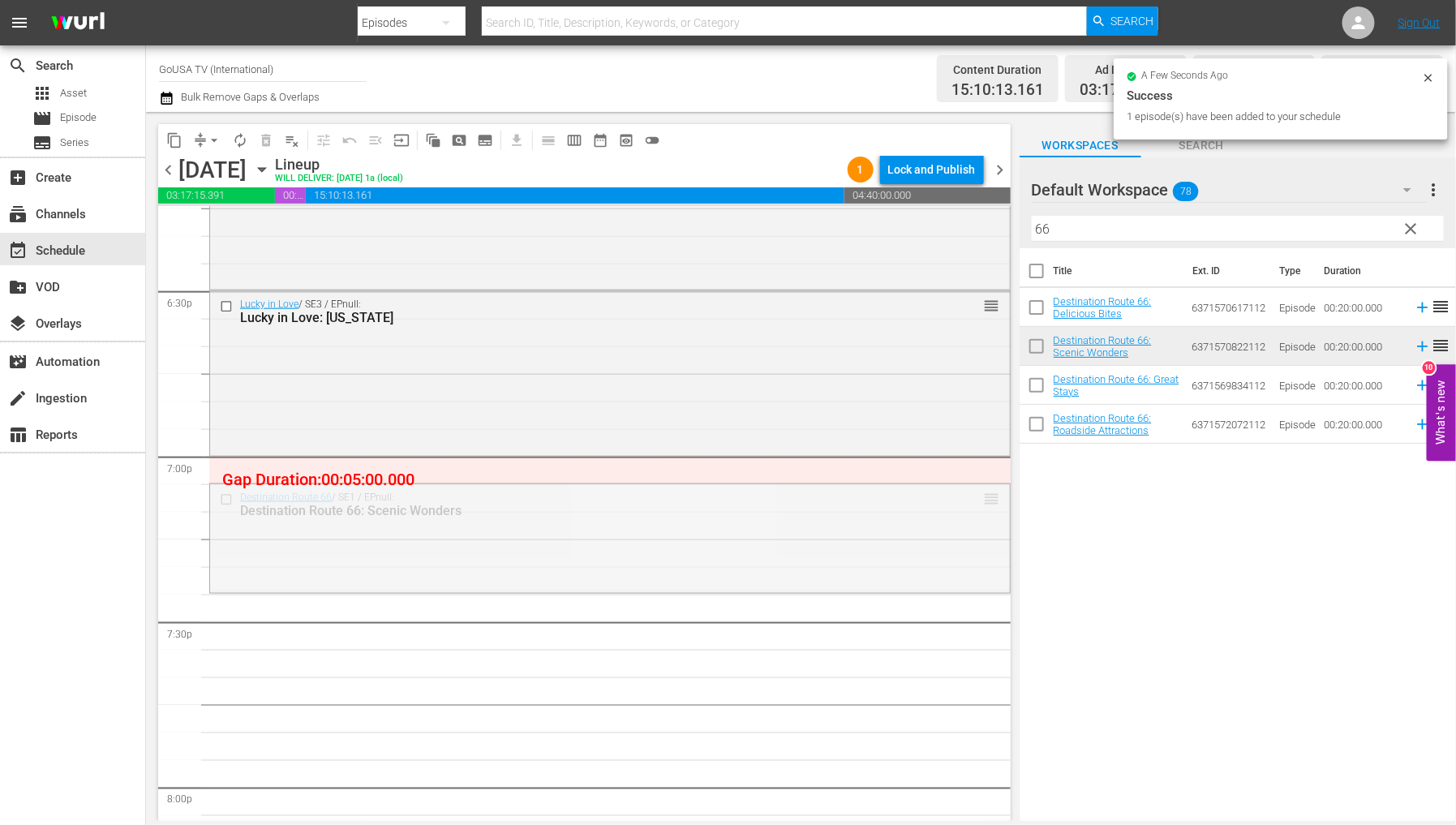
drag, startPoint x: 973, startPoint y: 492, endPoint x: 963, endPoint y: 472, distance: 22.4
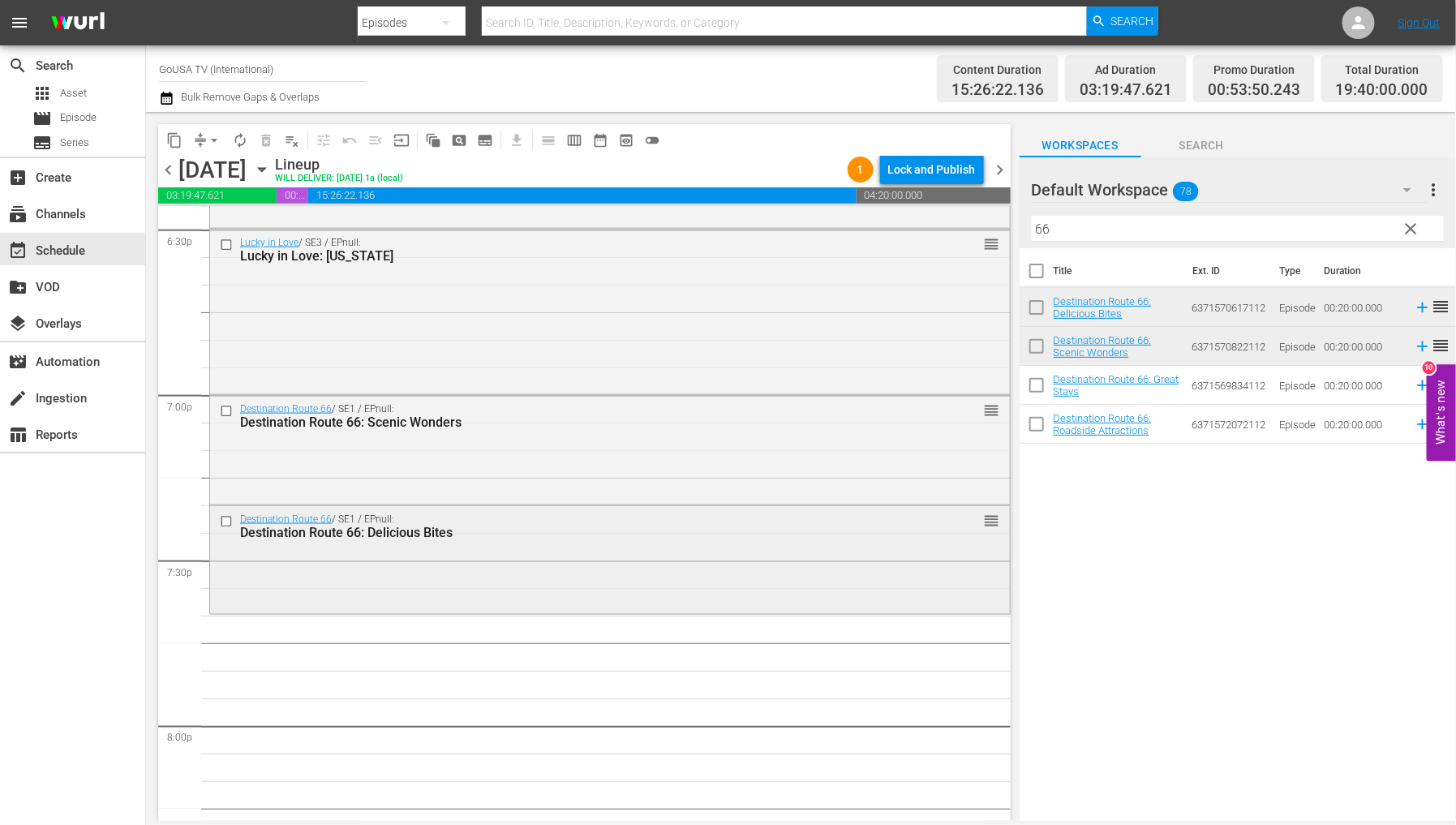
scroll to position [6132, 0]
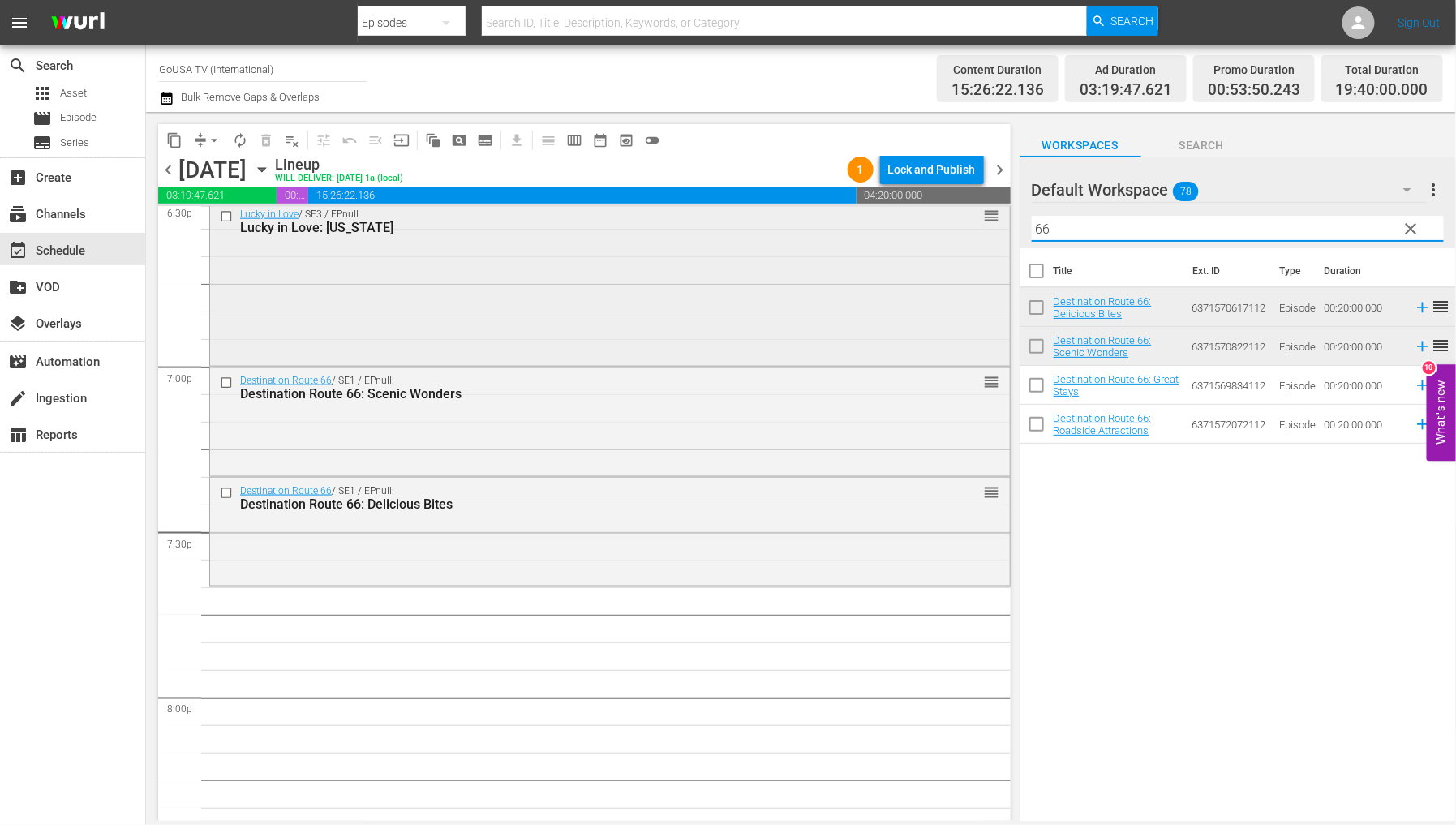
drag, startPoint x: 1043, startPoint y: 230, endPoint x: 975, endPoint y: 231, distance: 68.0
click at [975, 231] on div "content_copy compress arrow_drop_down autorenew_outlined delete_forever_outline…" at bounding box center [801, 466] width 1310 height 710
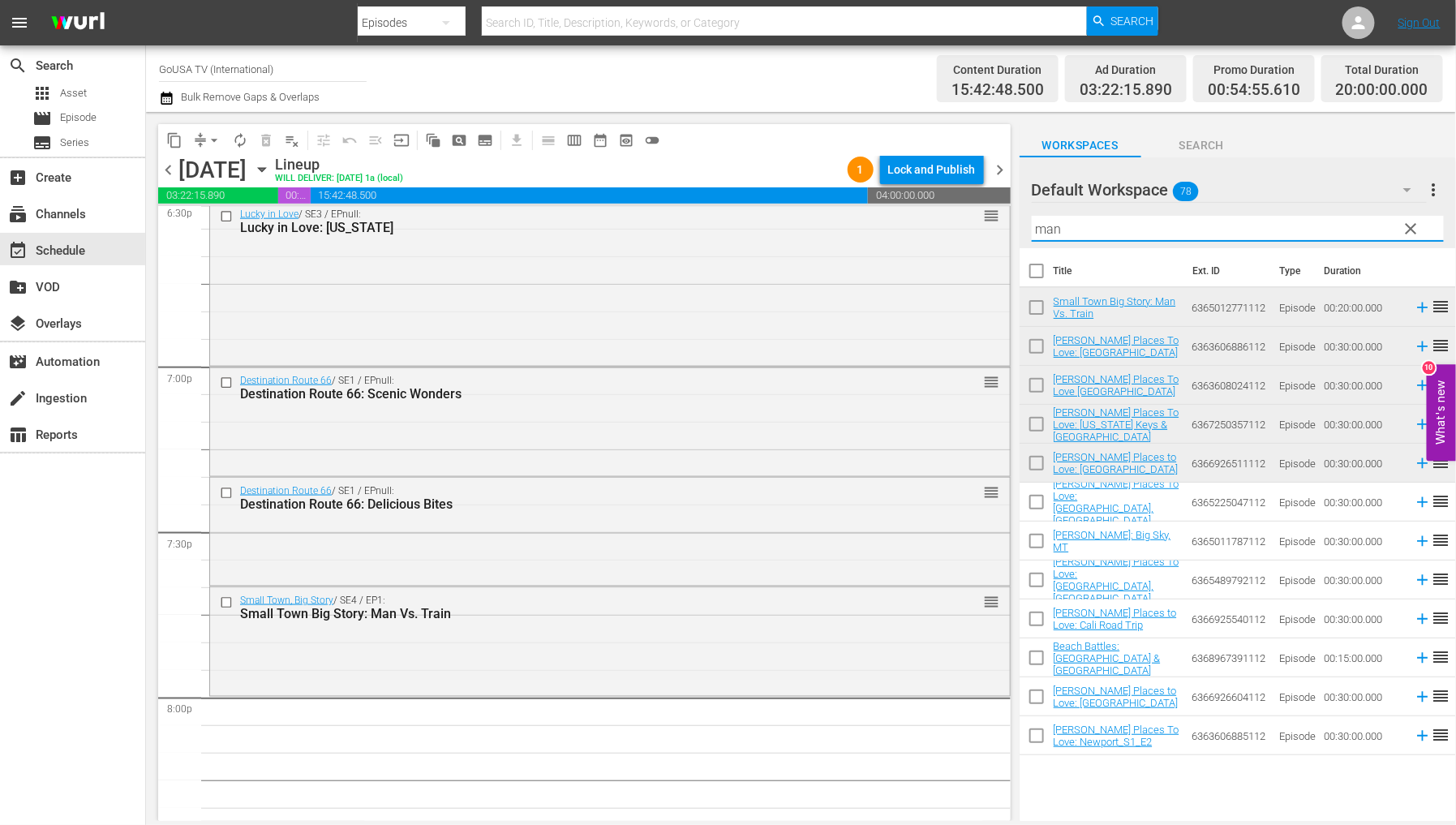
drag, startPoint x: 1066, startPoint y: 219, endPoint x: 1000, endPoint y: 231, distance: 67.1
click at [1003, 231] on div "content_copy compress arrow_drop_down autorenew_outlined delete_forever_outline…" at bounding box center [801, 466] width 1310 height 710
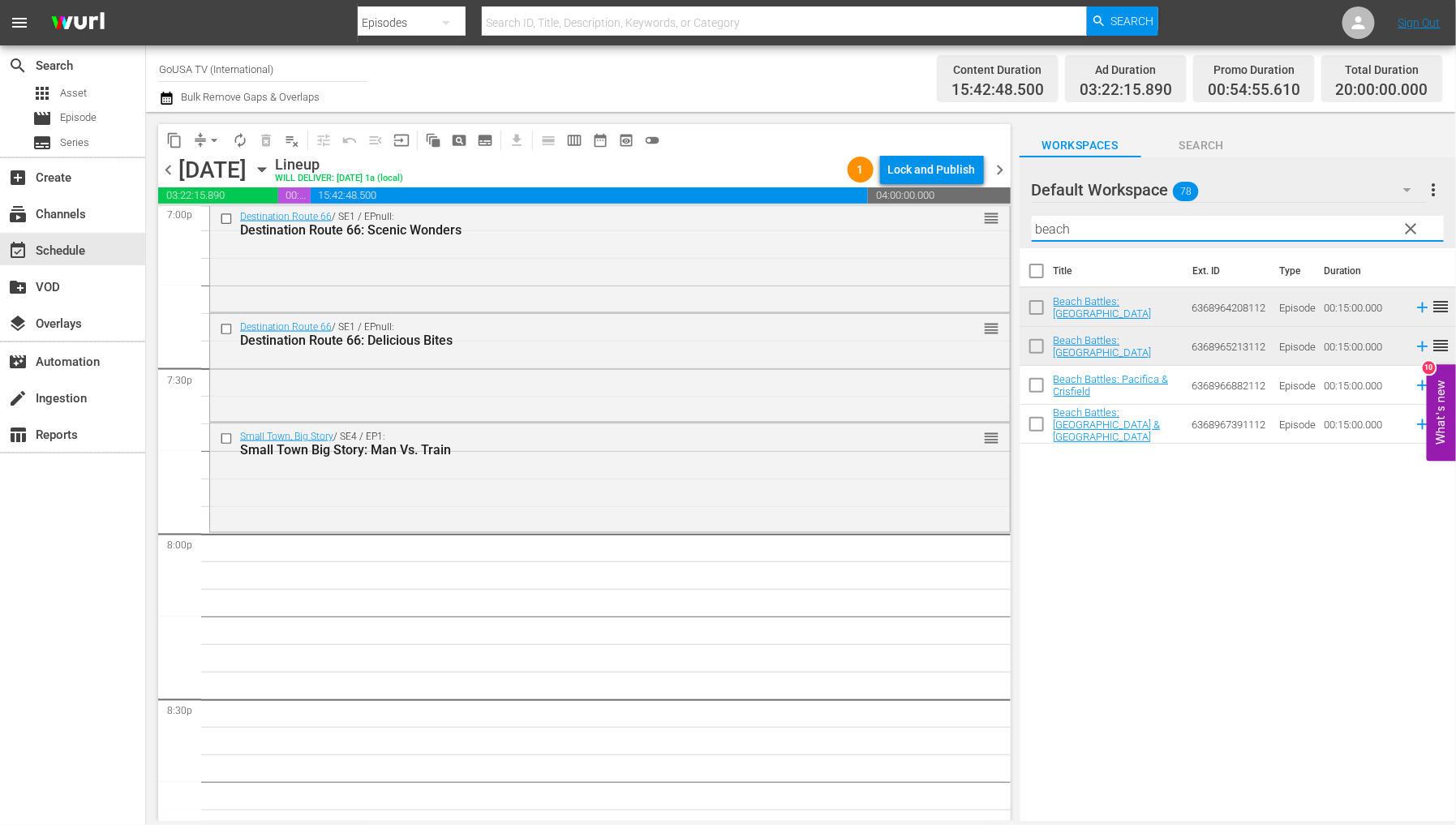
scroll to position [6312, 0]
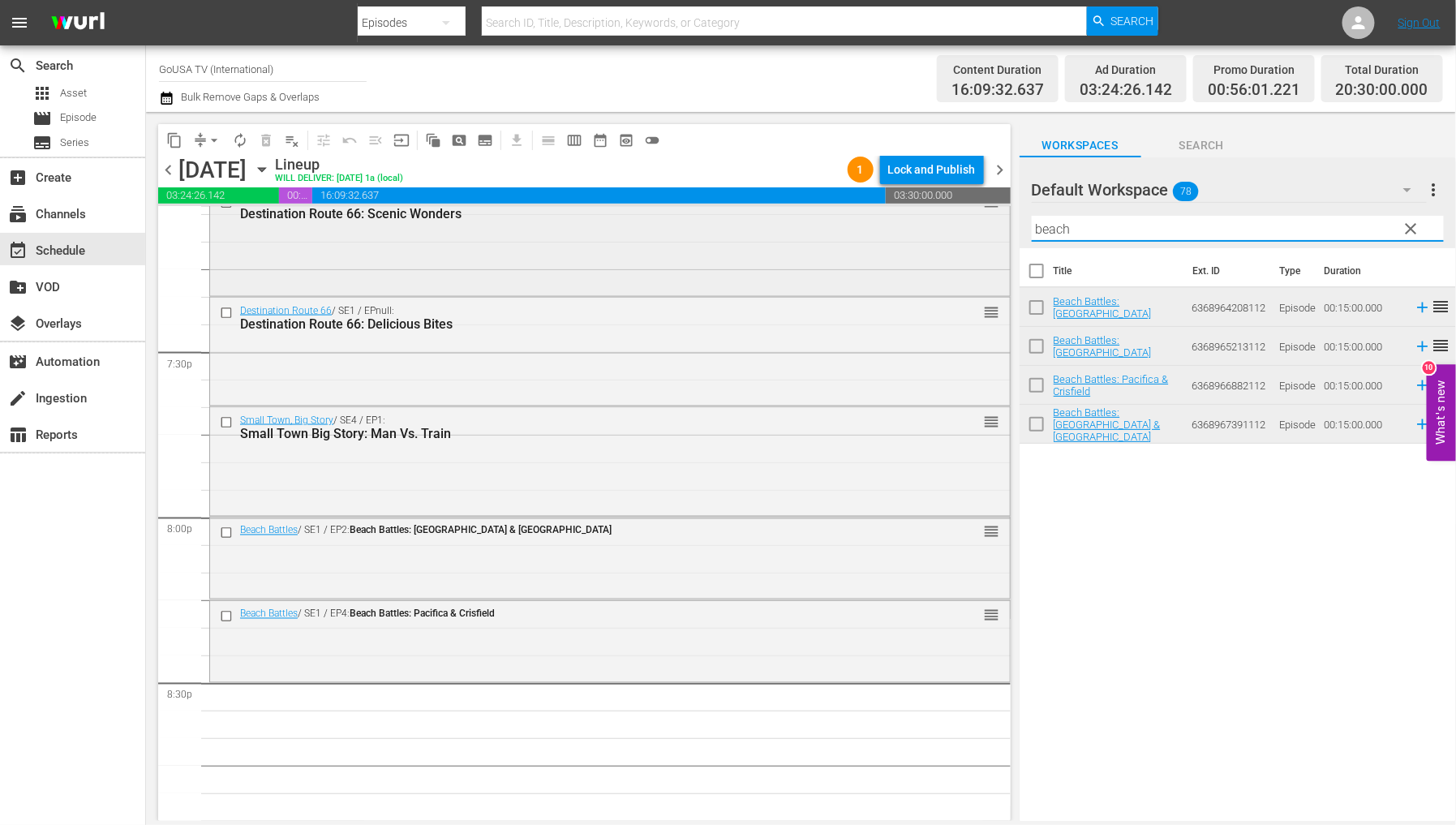
drag, startPoint x: 1081, startPoint y: 225, endPoint x: 956, endPoint y: 234, distance: 125.3
click at [960, 237] on div "content_copy compress arrow_drop_down autorenew_outlined delete_forever_outline…" at bounding box center [801, 466] width 1310 height 710
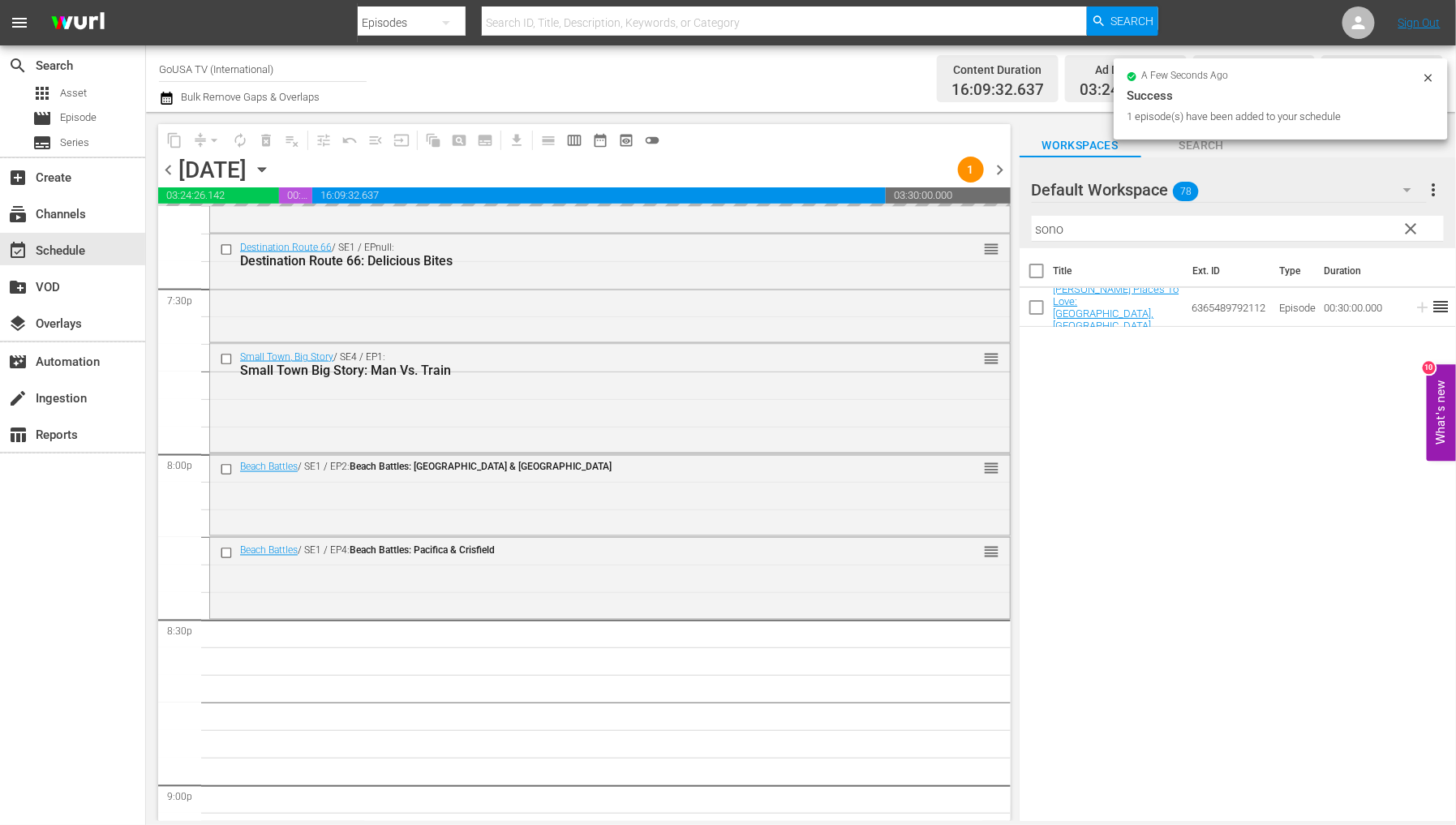
scroll to position [6674, 0]
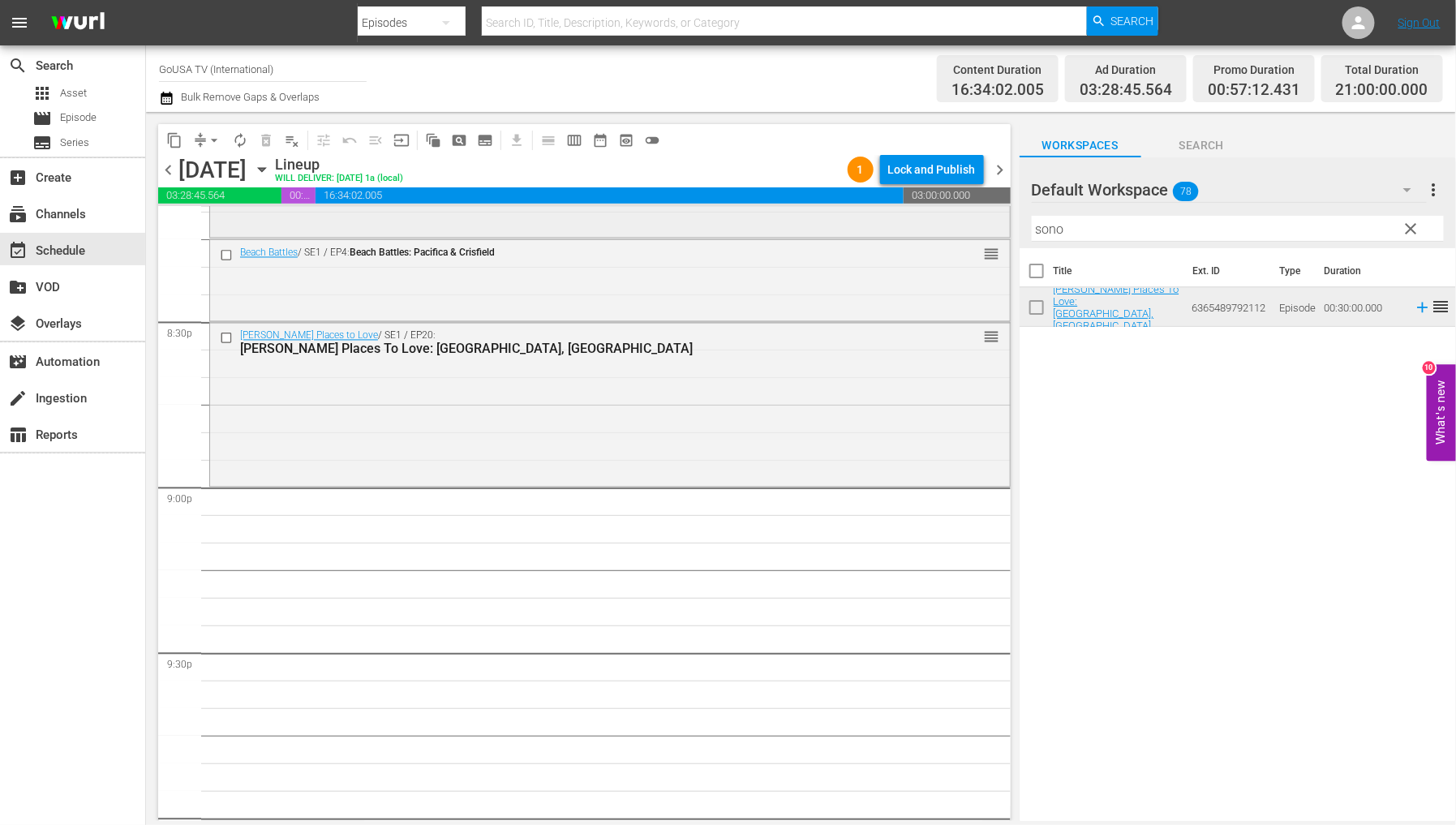
drag, startPoint x: 998, startPoint y: 234, endPoint x: 970, endPoint y: 228, distance: 28.6
click at [980, 232] on div "content_copy compress arrow_drop_down autorenew_outlined delete_forever_outline…" at bounding box center [801, 466] width 1310 height 710
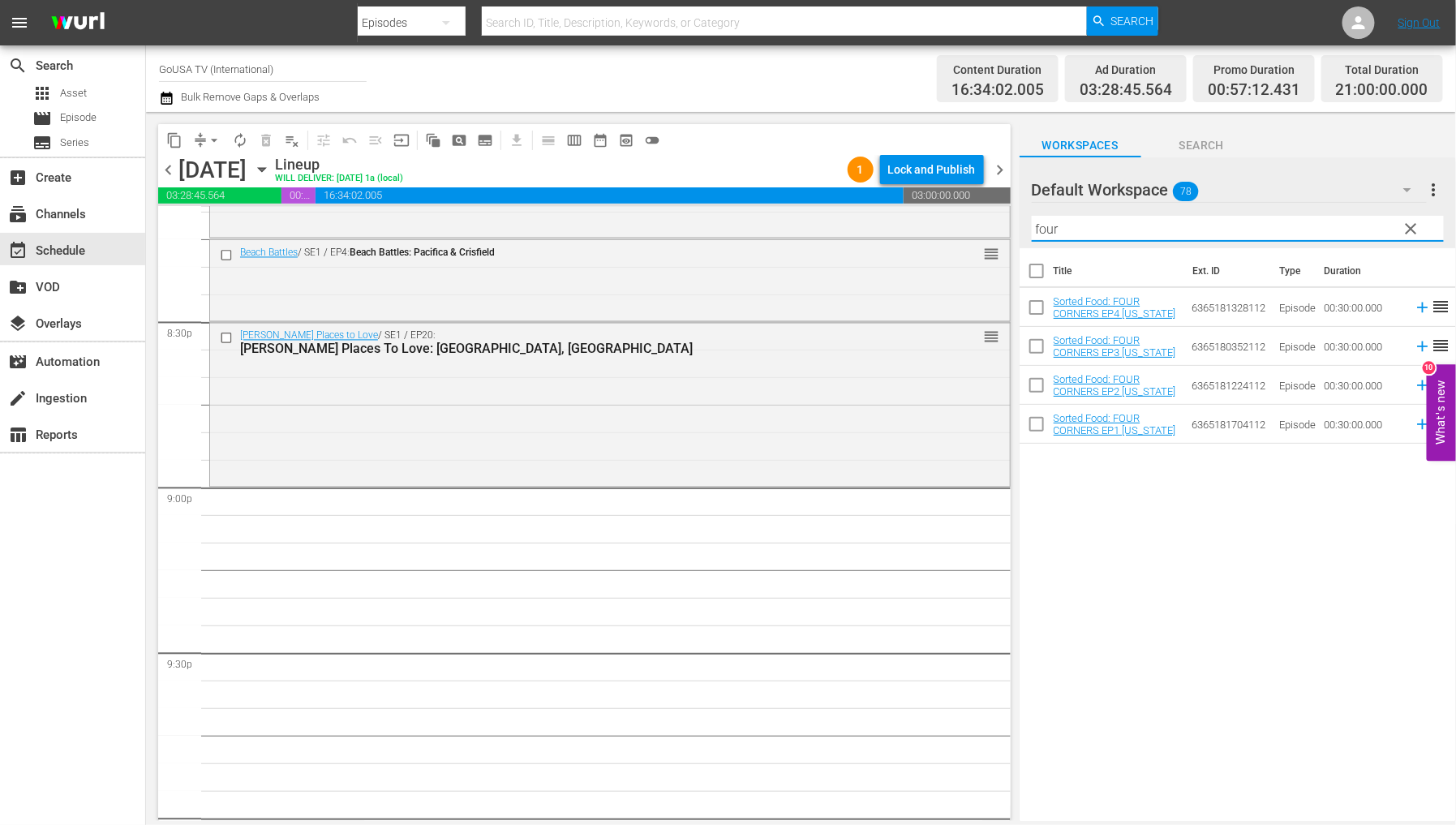
type input "four"
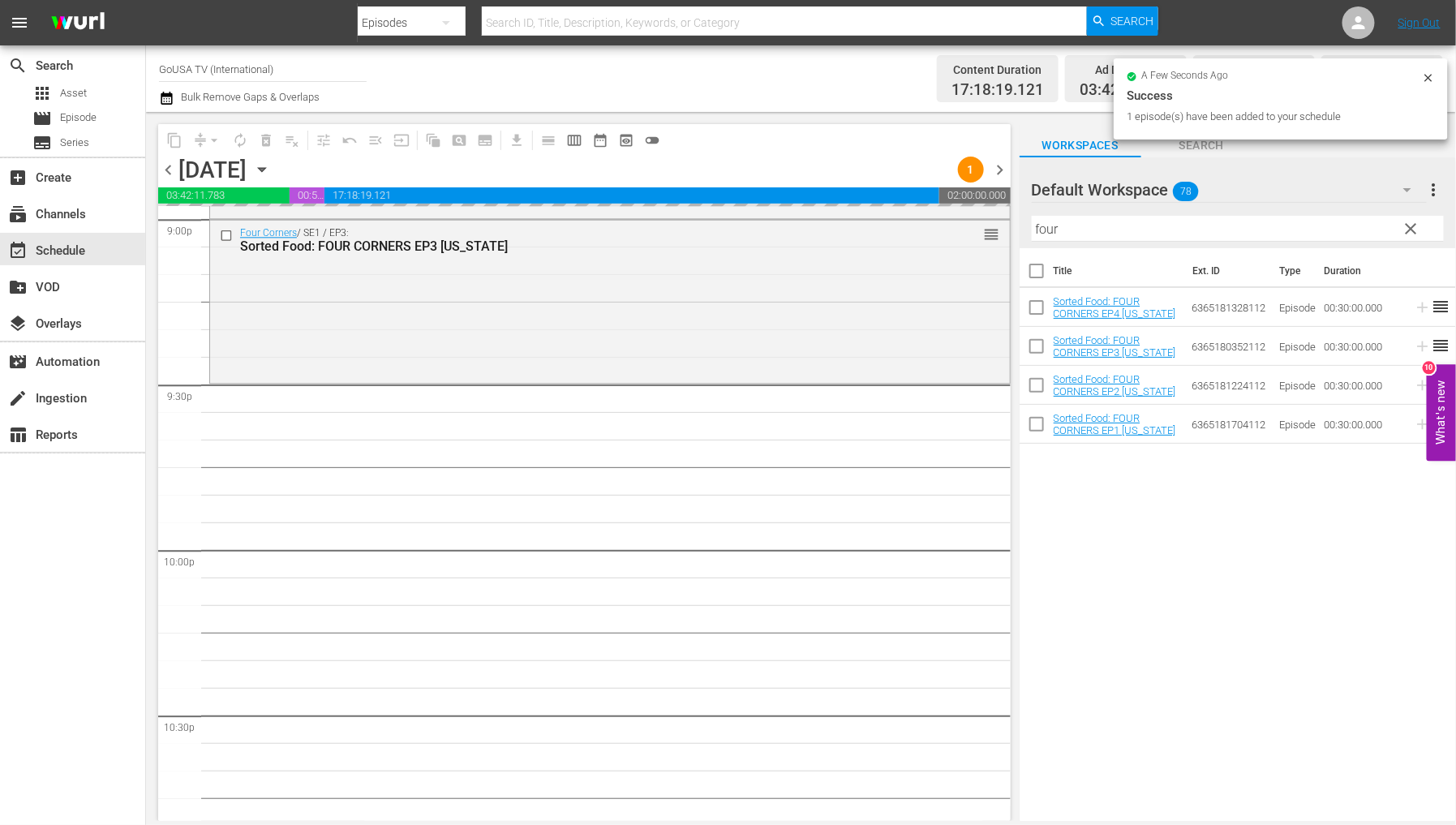
scroll to position [6944, 0]
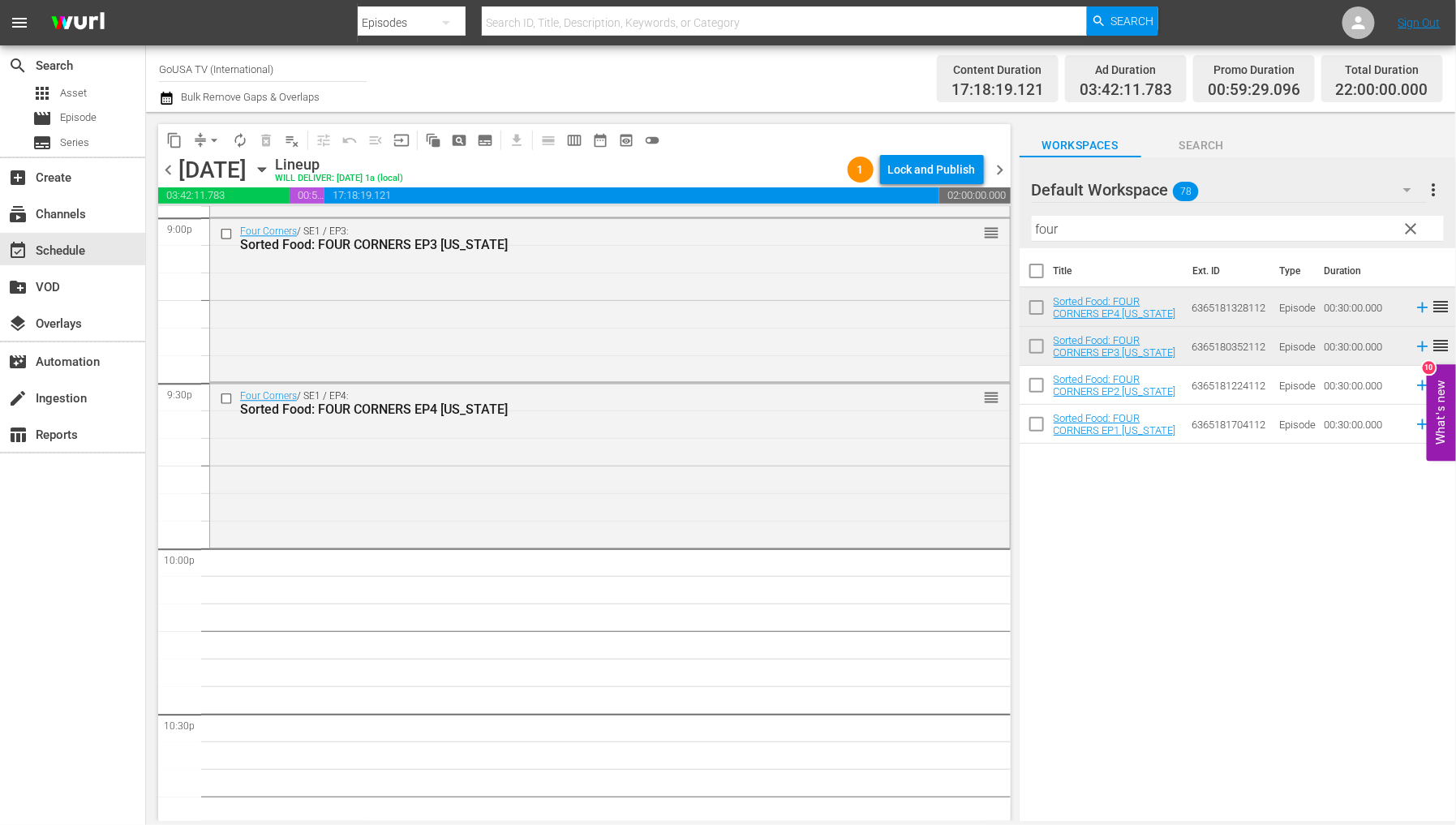
click at [1414, 231] on span "clear" at bounding box center [1412, 229] width 19 height 19
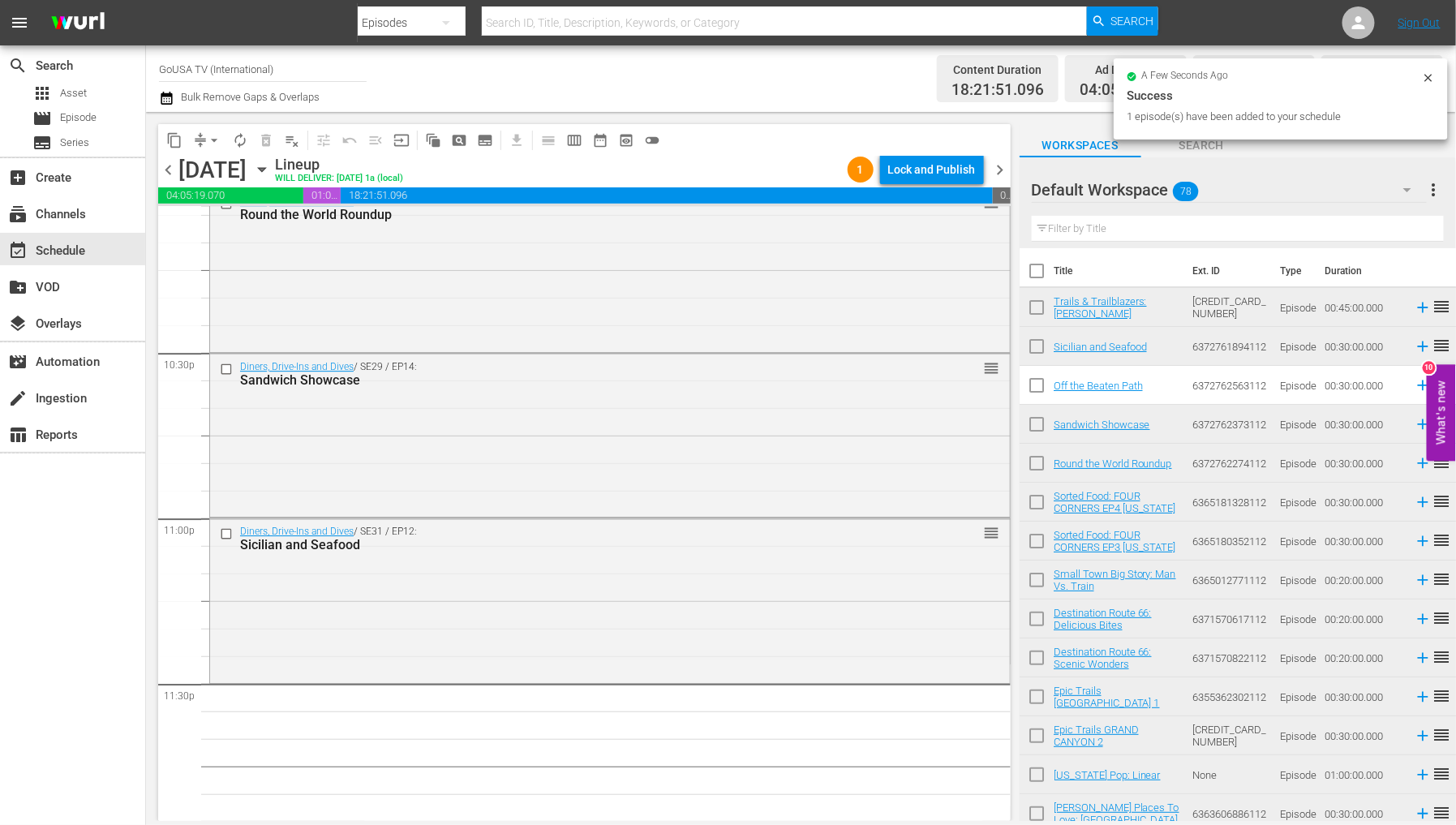
scroll to position [7332, 0]
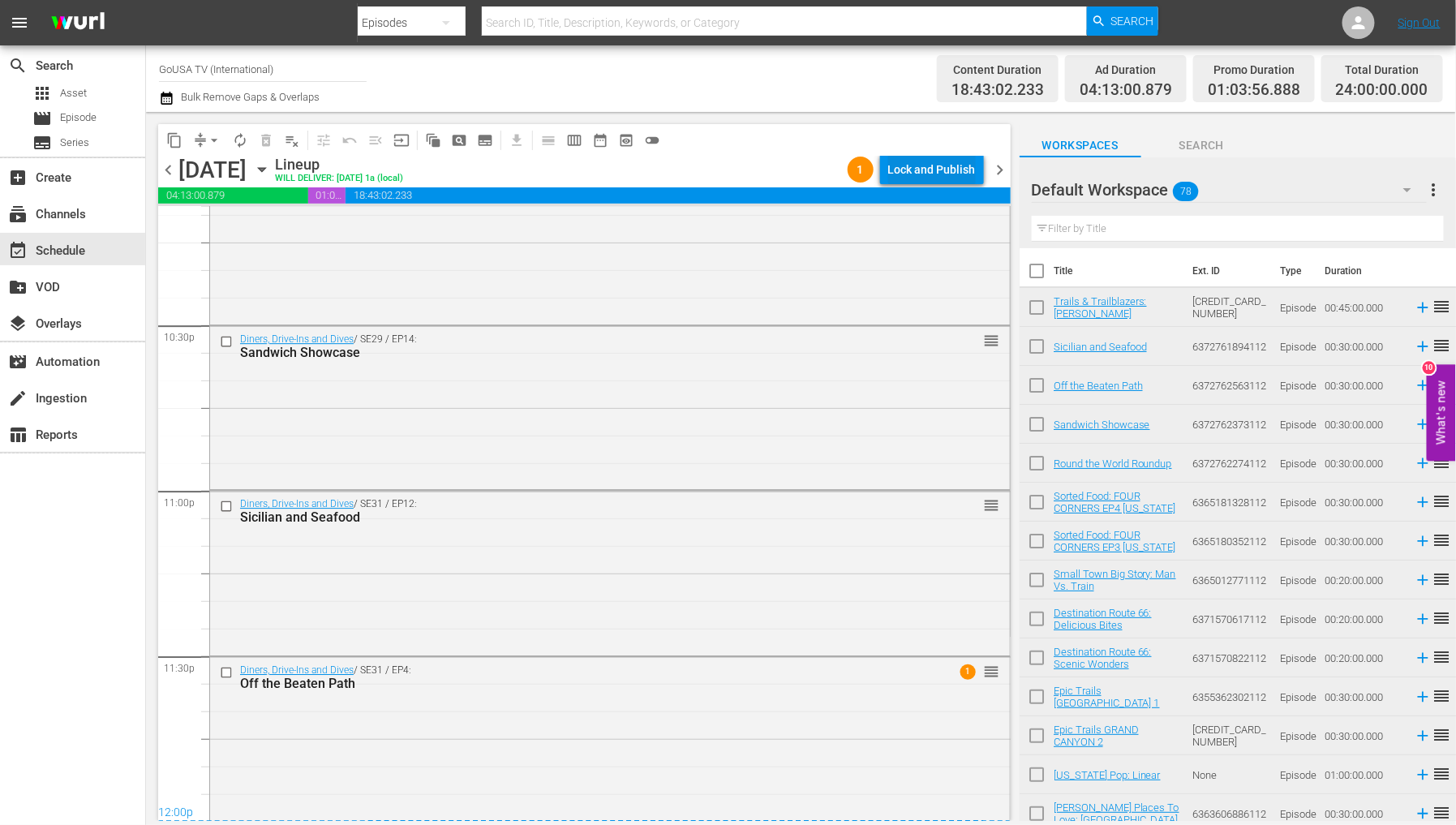
click at [929, 163] on div "Lock and Publish" at bounding box center [932, 169] width 88 height 29
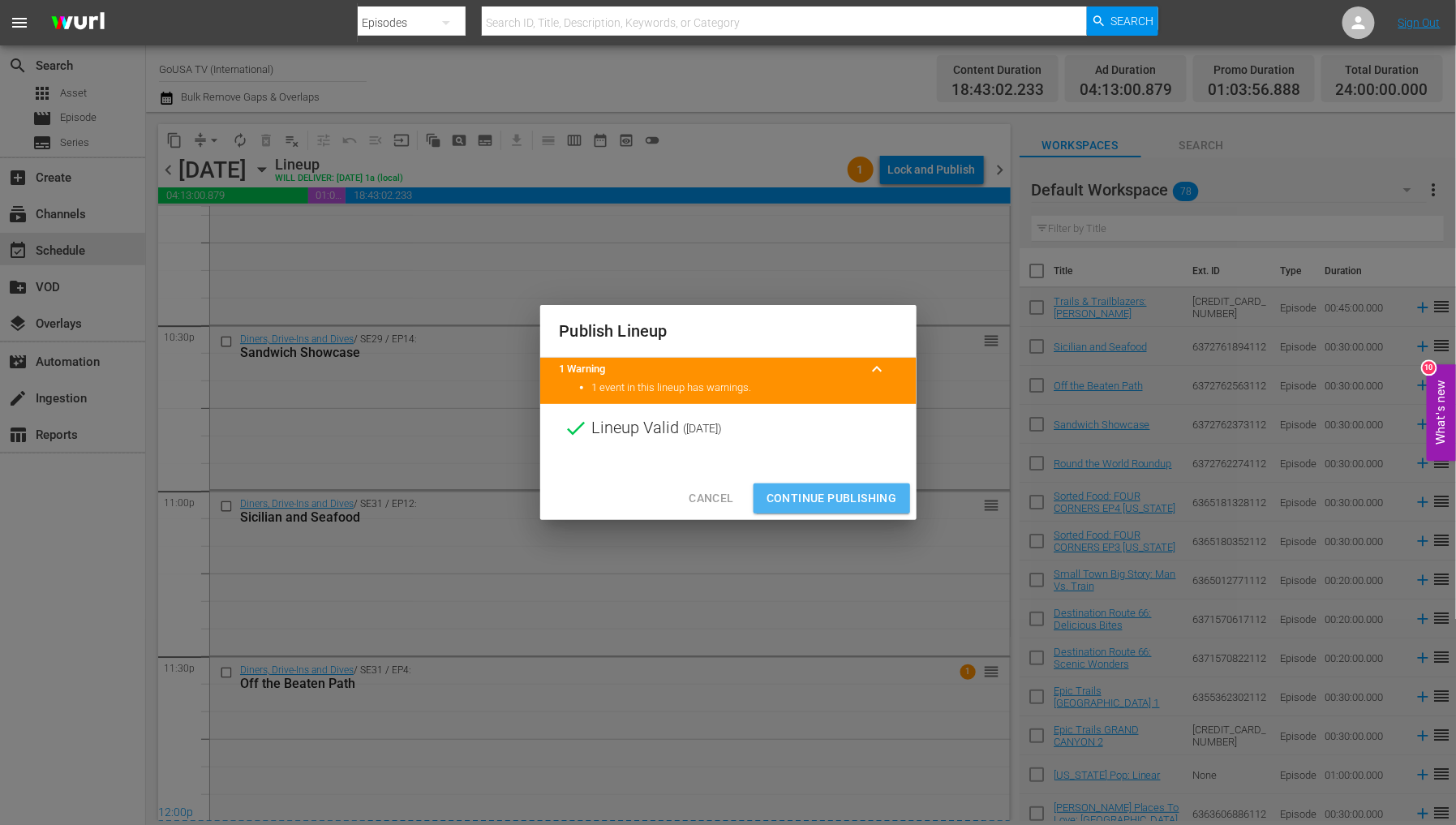
click at [836, 504] on span "Continue Publishing" at bounding box center [832, 498] width 130 height 20
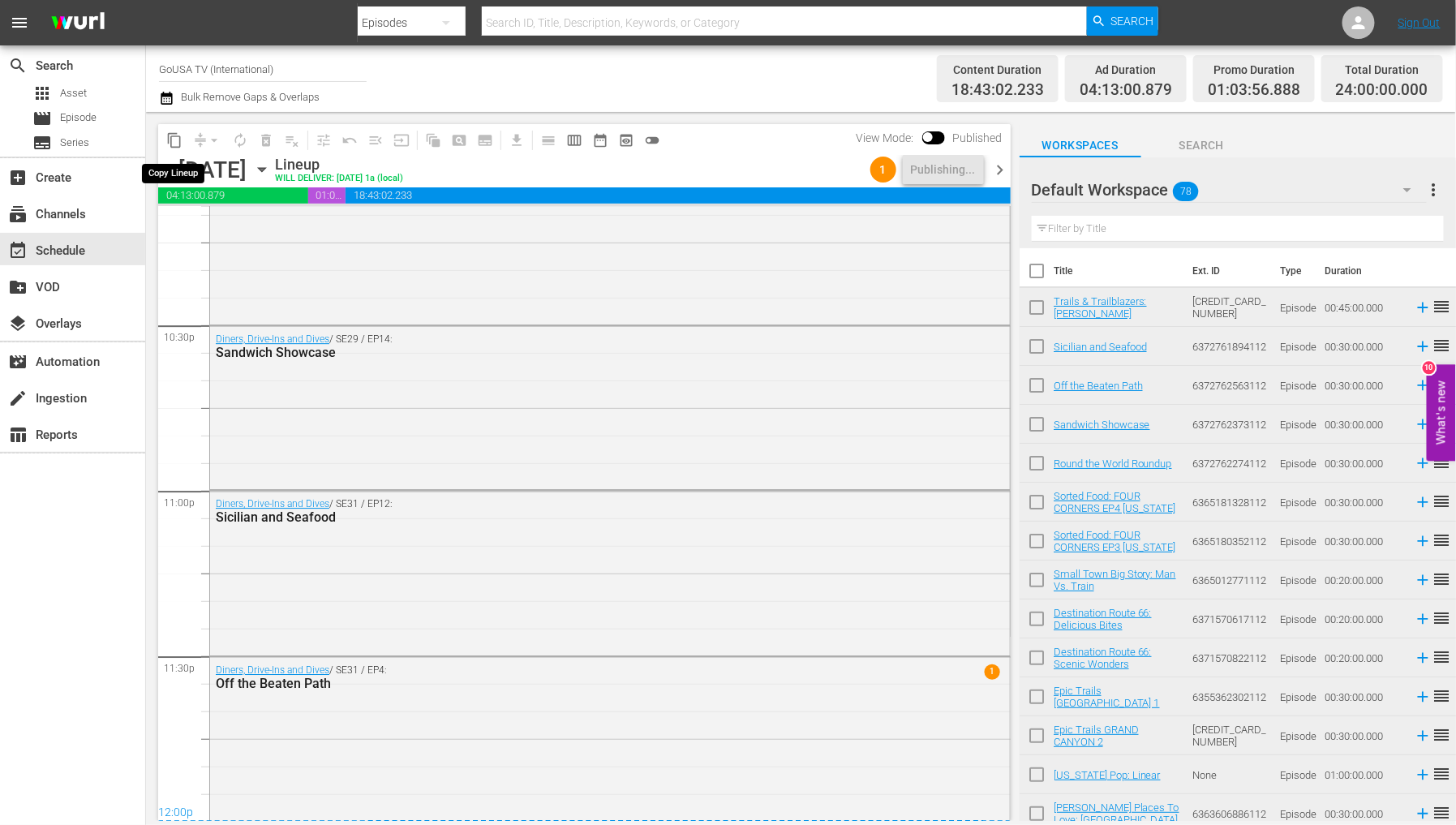
click at [174, 140] on span "content_copy" at bounding box center [174, 140] width 16 height 16
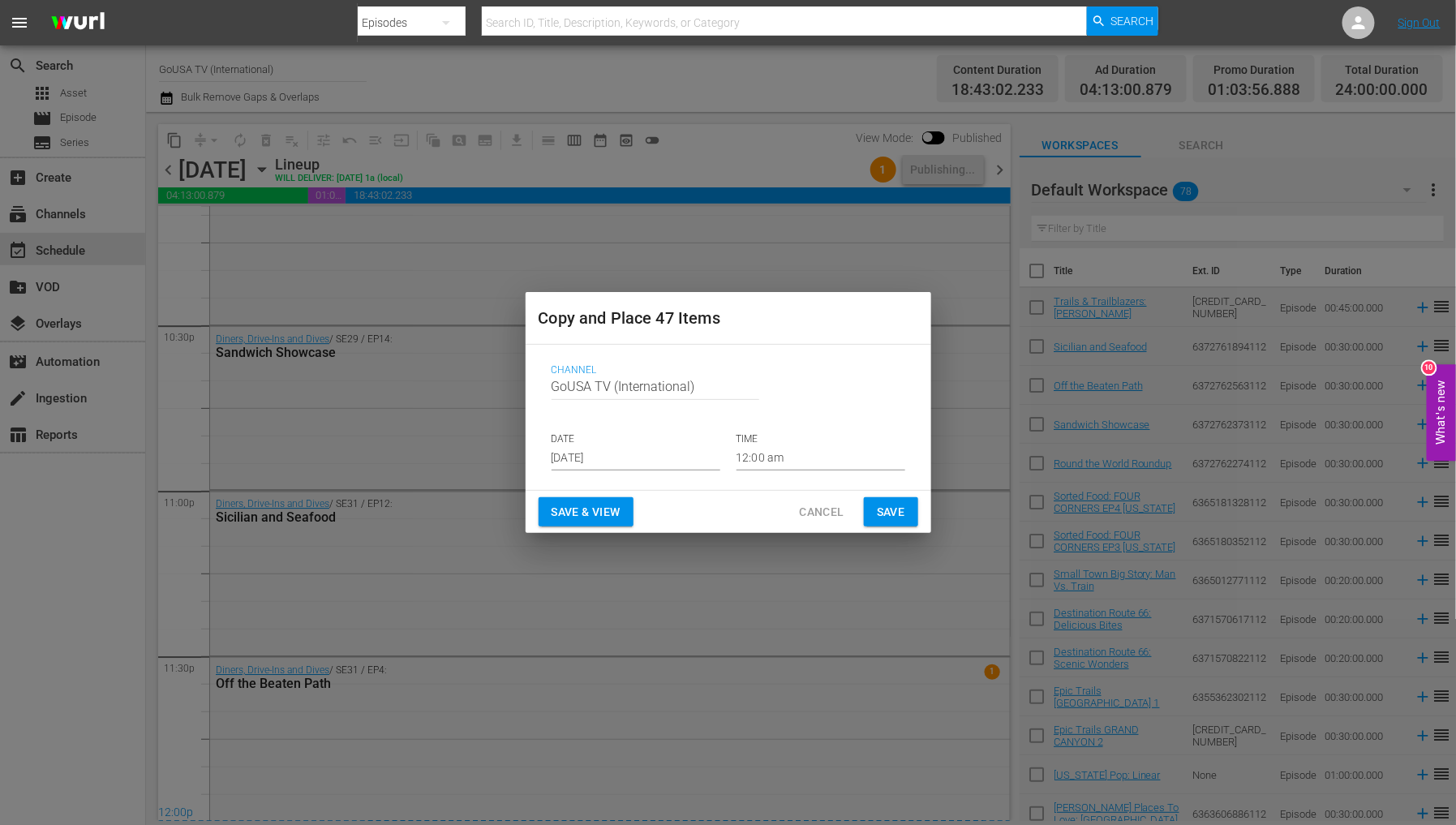
click at [592, 464] on input "Aug 21st 2025" at bounding box center [636, 458] width 169 height 24
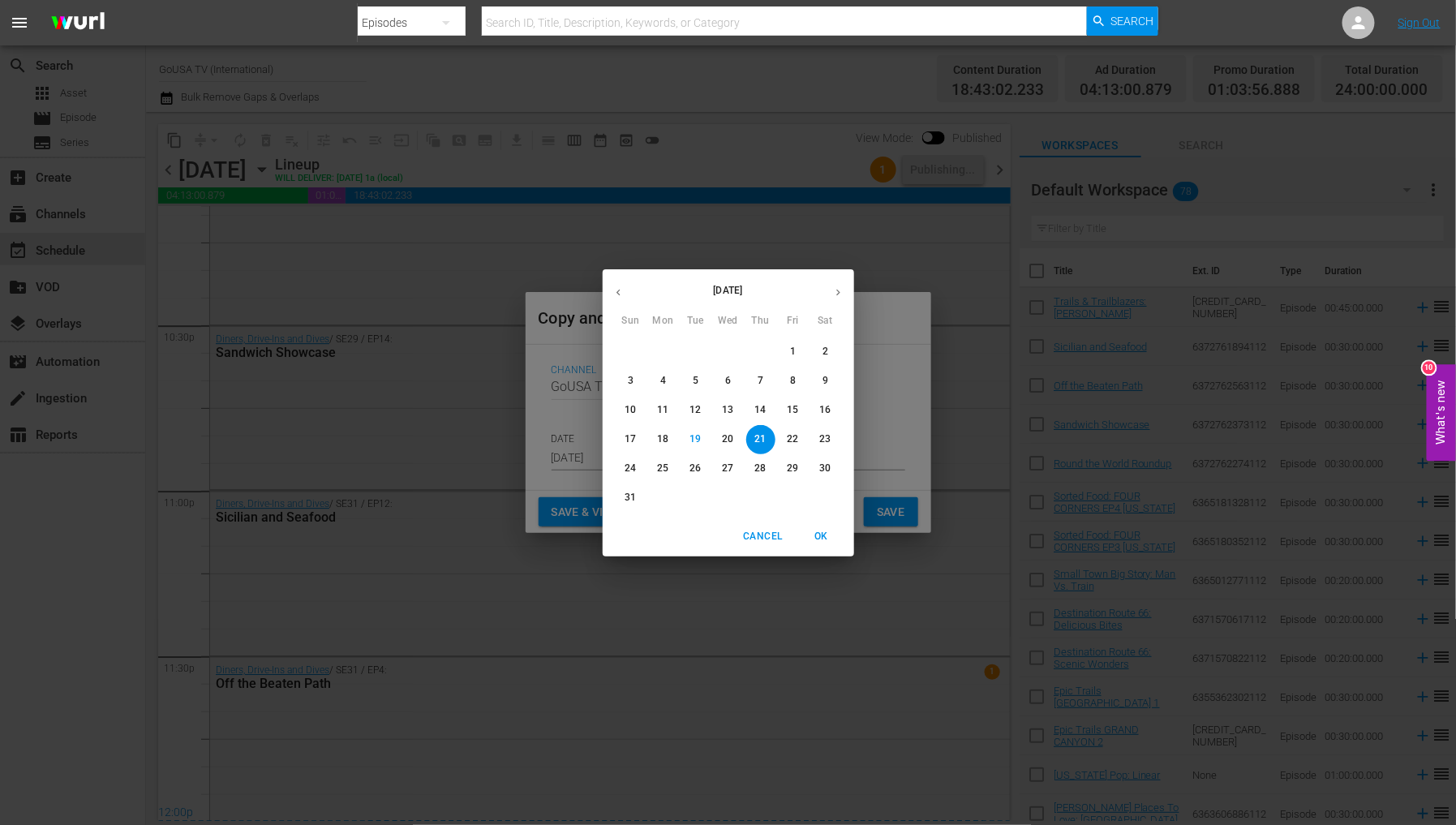
click at [844, 289] on icon "button" at bounding box center [839, 292] width 12 height 12
click at [688, 381] on span "9" at bounding box center [695, 381] width 29 height 14
type input "Sep 9th 2025"
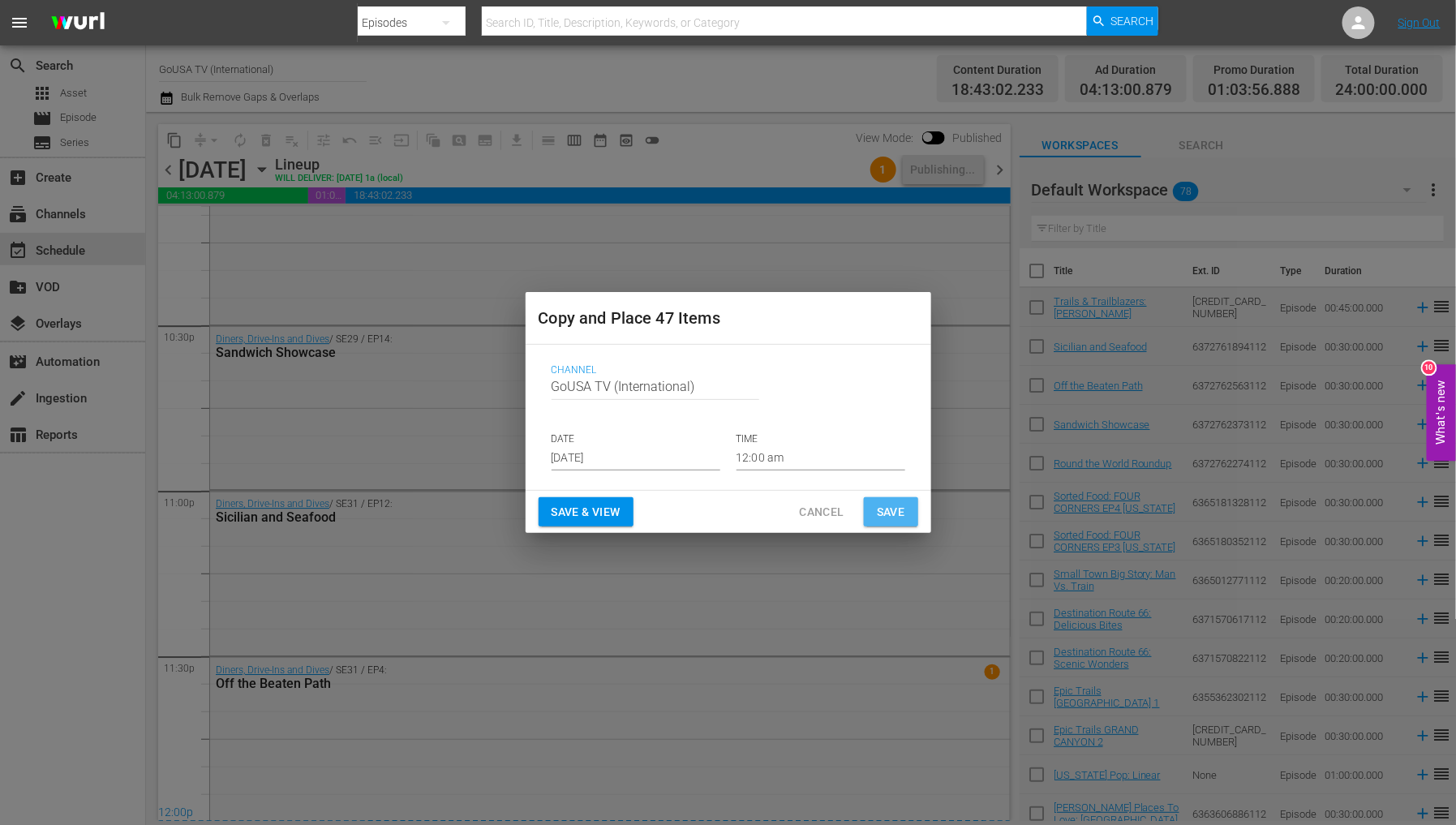
click at [895, 515] on span "Save" at bounding box center [891, 512] width 28 height 20
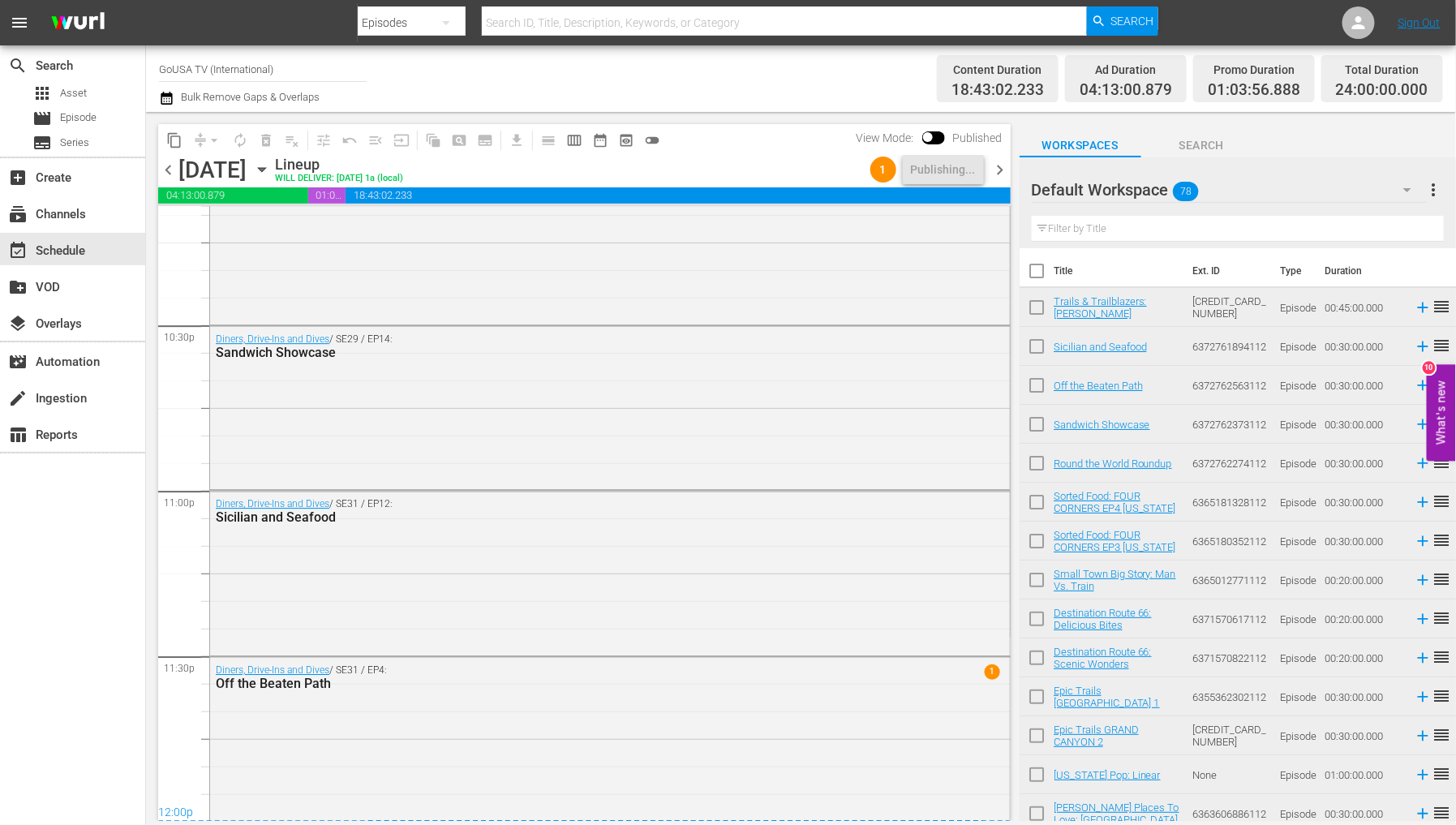
click at [170, 143] on span "content_copy" at bounding box center [174, 140] width 16 height 16
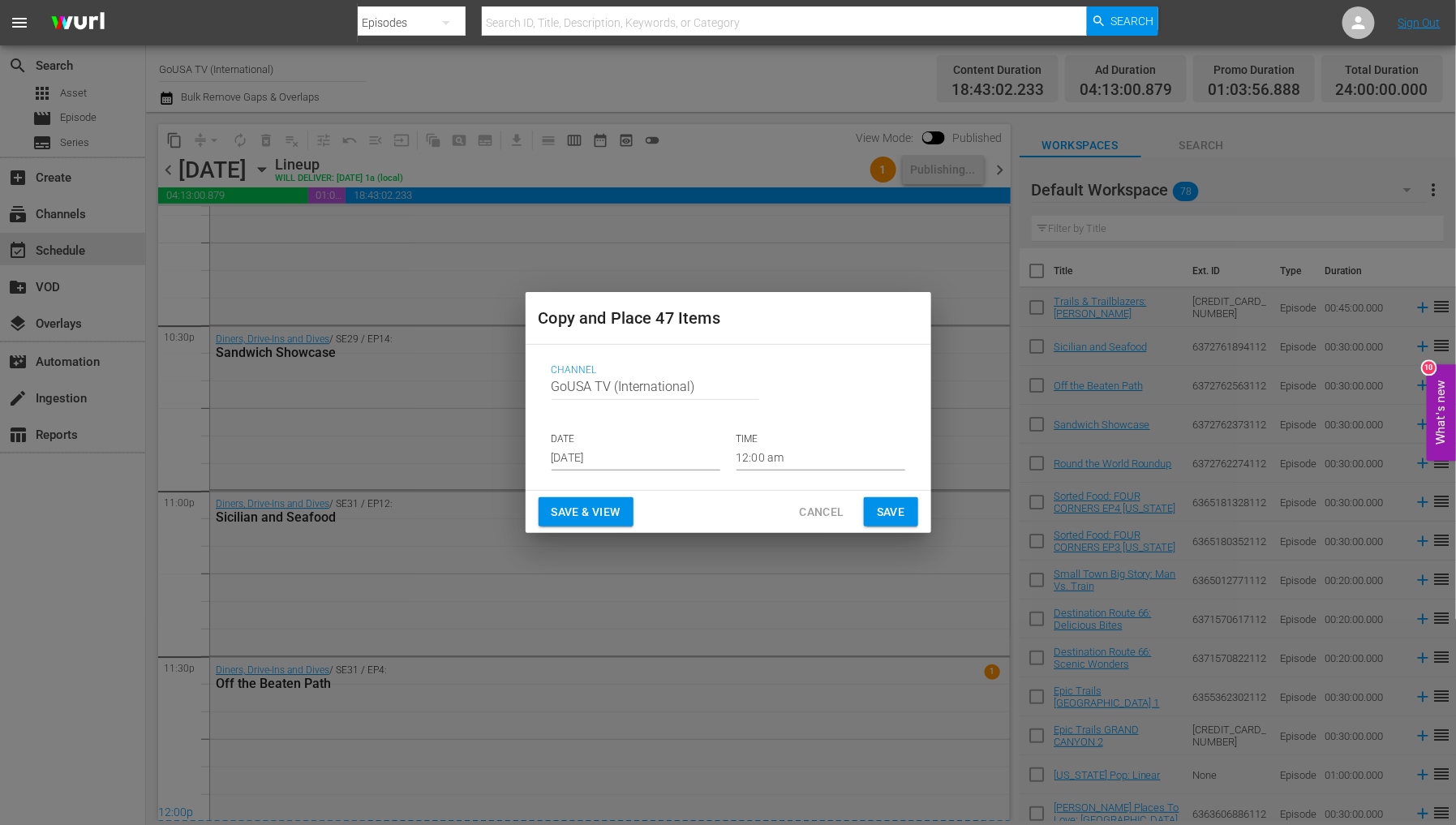
click at [655, 461] on input "Aug 21st 2025" at bounding box center [636, 458] width 169 height 24
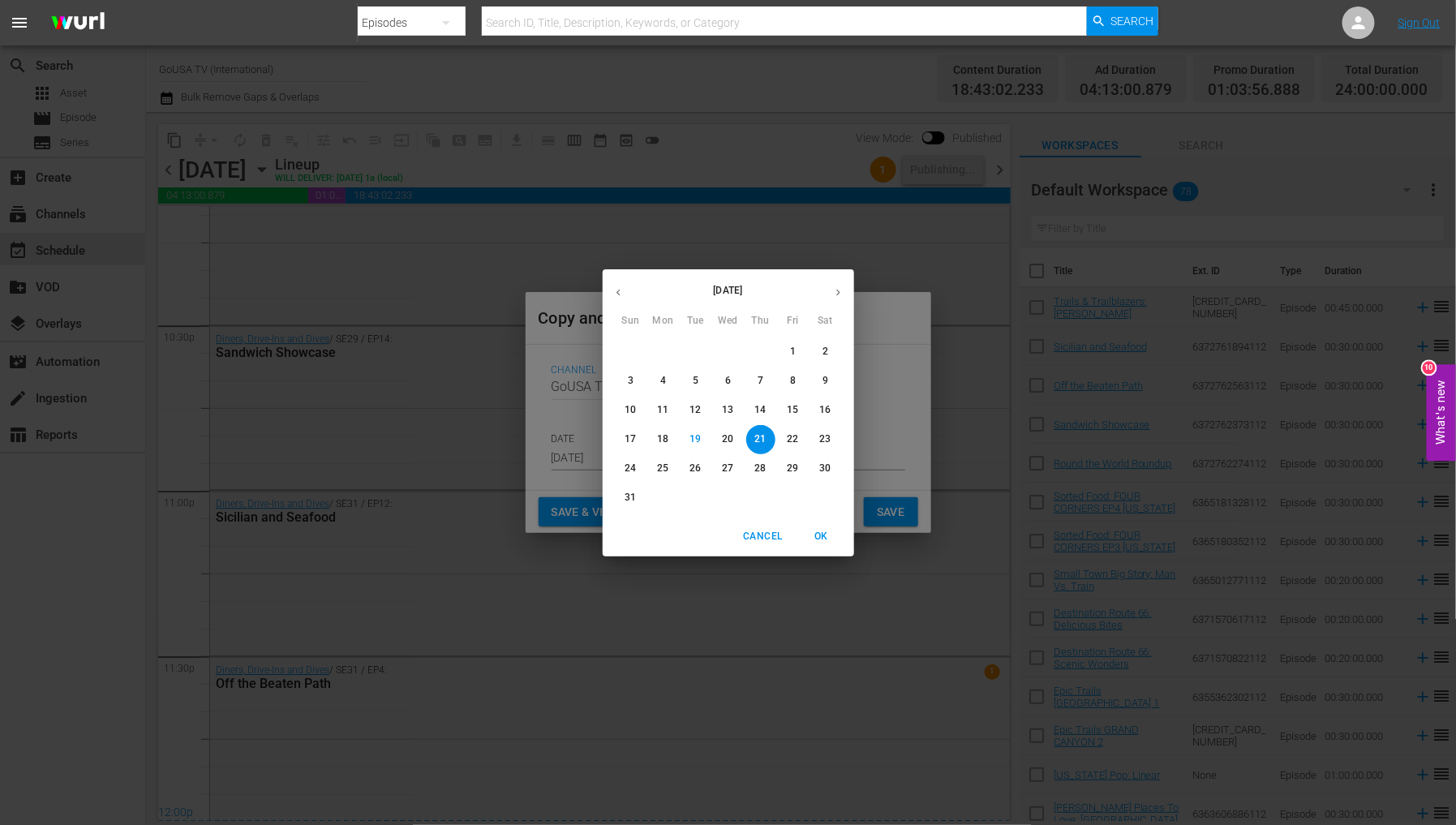
click at [844, 284] on button "button" at bounding box center [839, 292] width 32 height 32
click at [695, 415] on p "16" at bounding box center [695, 410] width 12 height 14
type input "Sep 16th 2025"
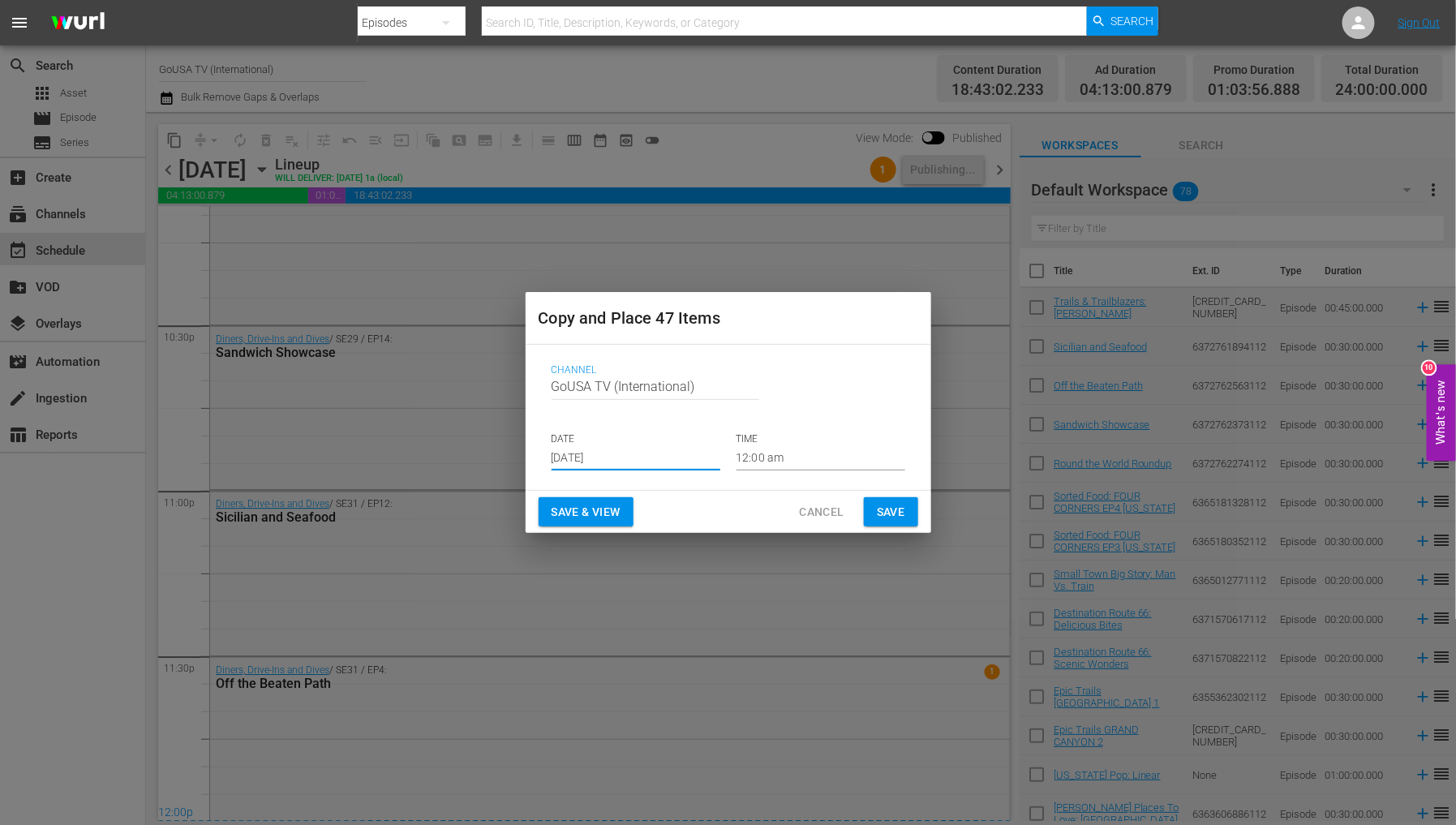
click at [904, 519] on span "Save" at bounding box center [891, 512] width 28 height 20
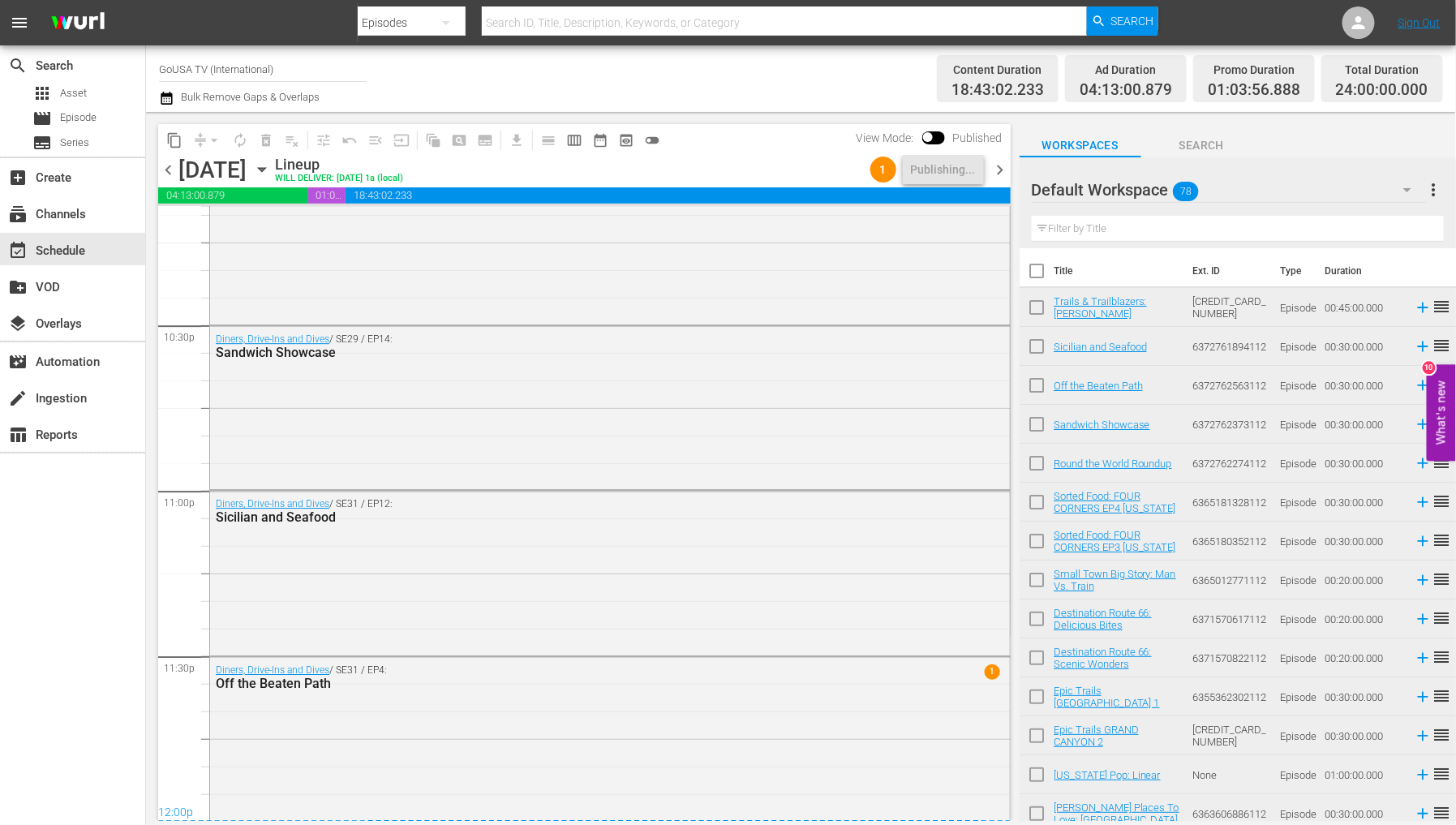
click at [177, 156] on div "chevron_left Tuesday, September 2nd September 2nd Lineup WILL DELIVER: 9/1 @ 1a…" at bounding box center [585, 172] width 853 height 32
click at [170, 143] on span "content_copy" at bounding box center [174, 140] width 16 height 16
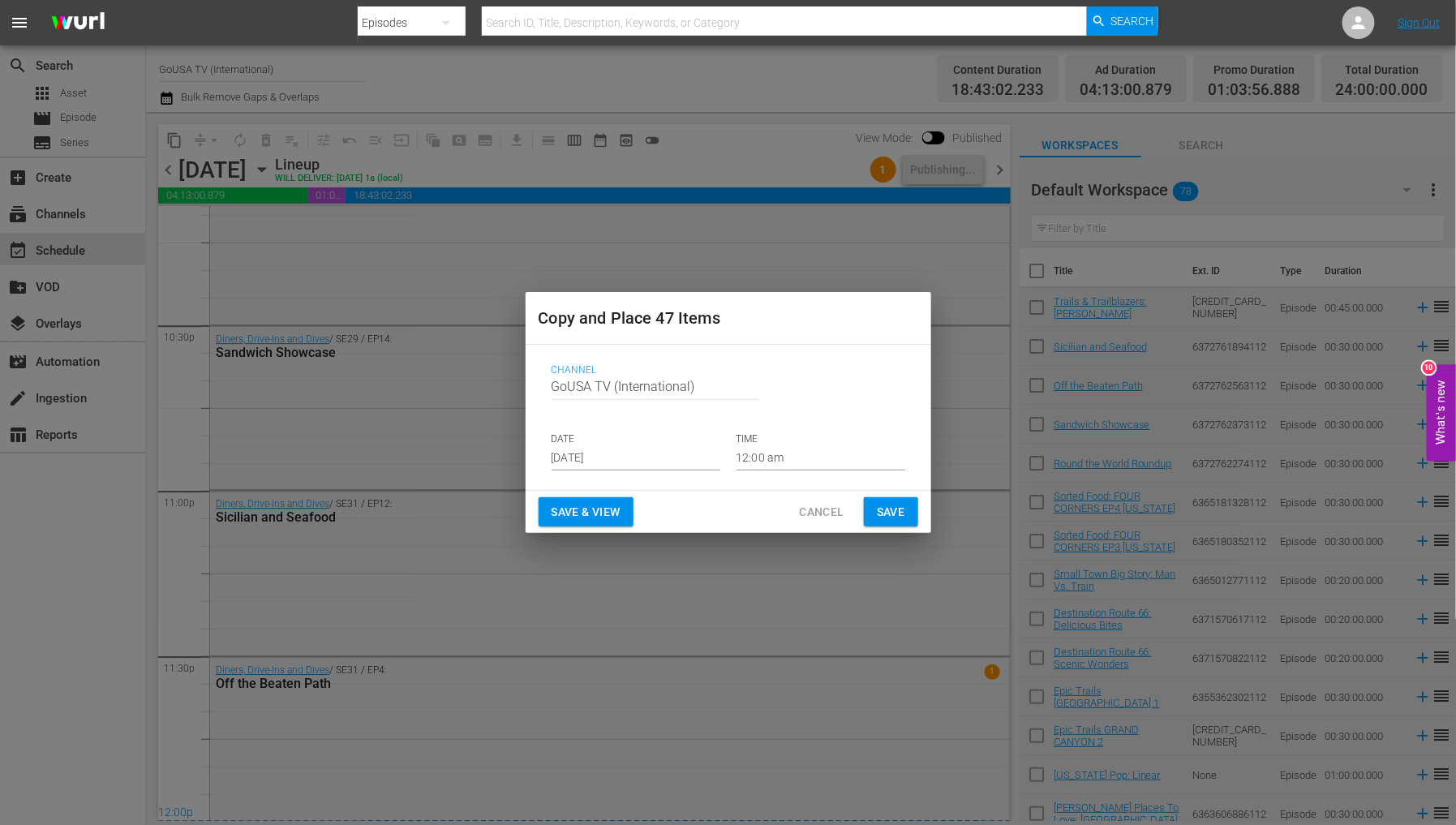
click at [661, 449] on input "Aug 21st 2025" at bounding box center [636, 458] width 169 height 24
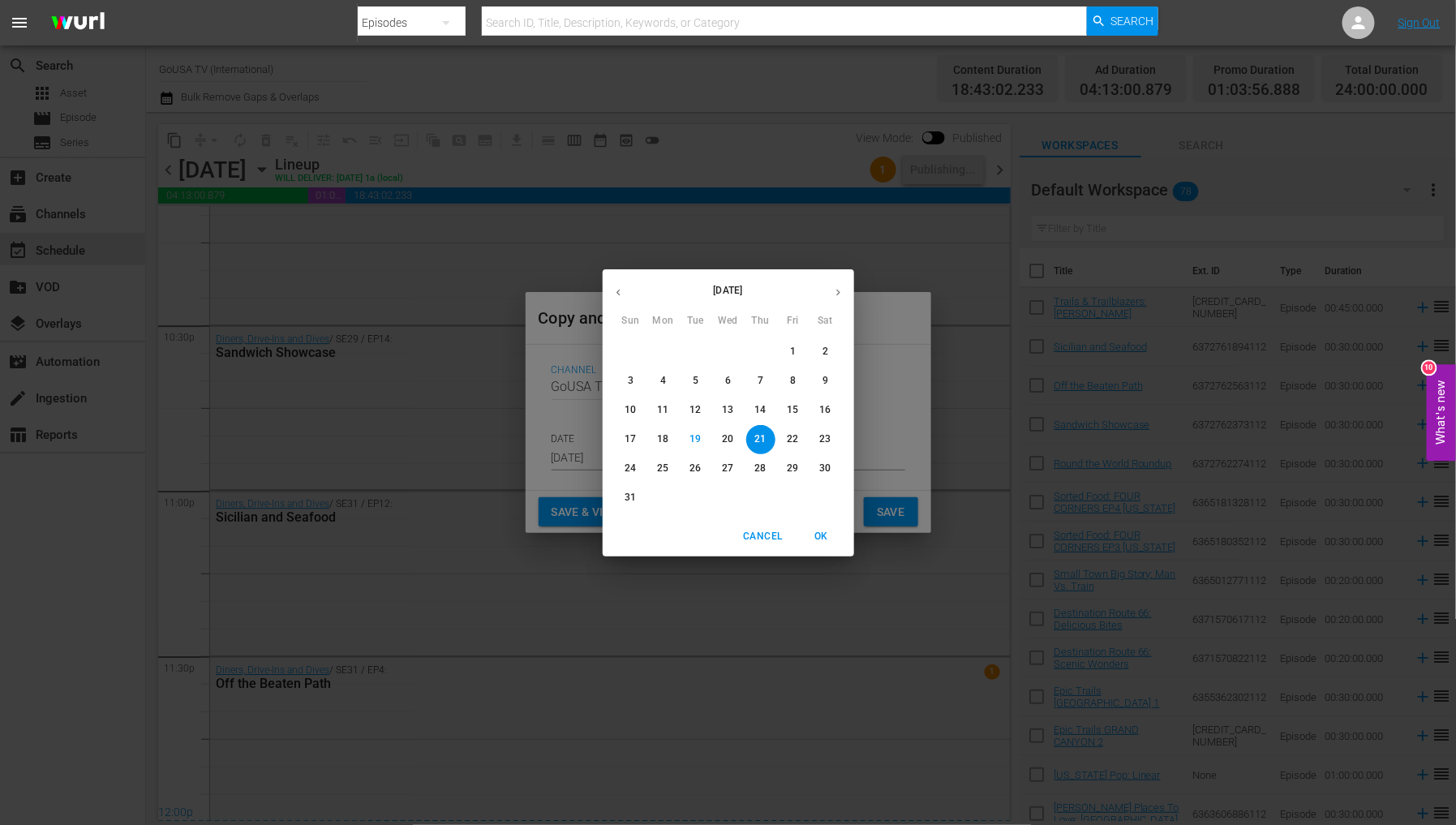
click at [840, 294] on icon "button" at bounding box center [839, 292] width 12 height 12
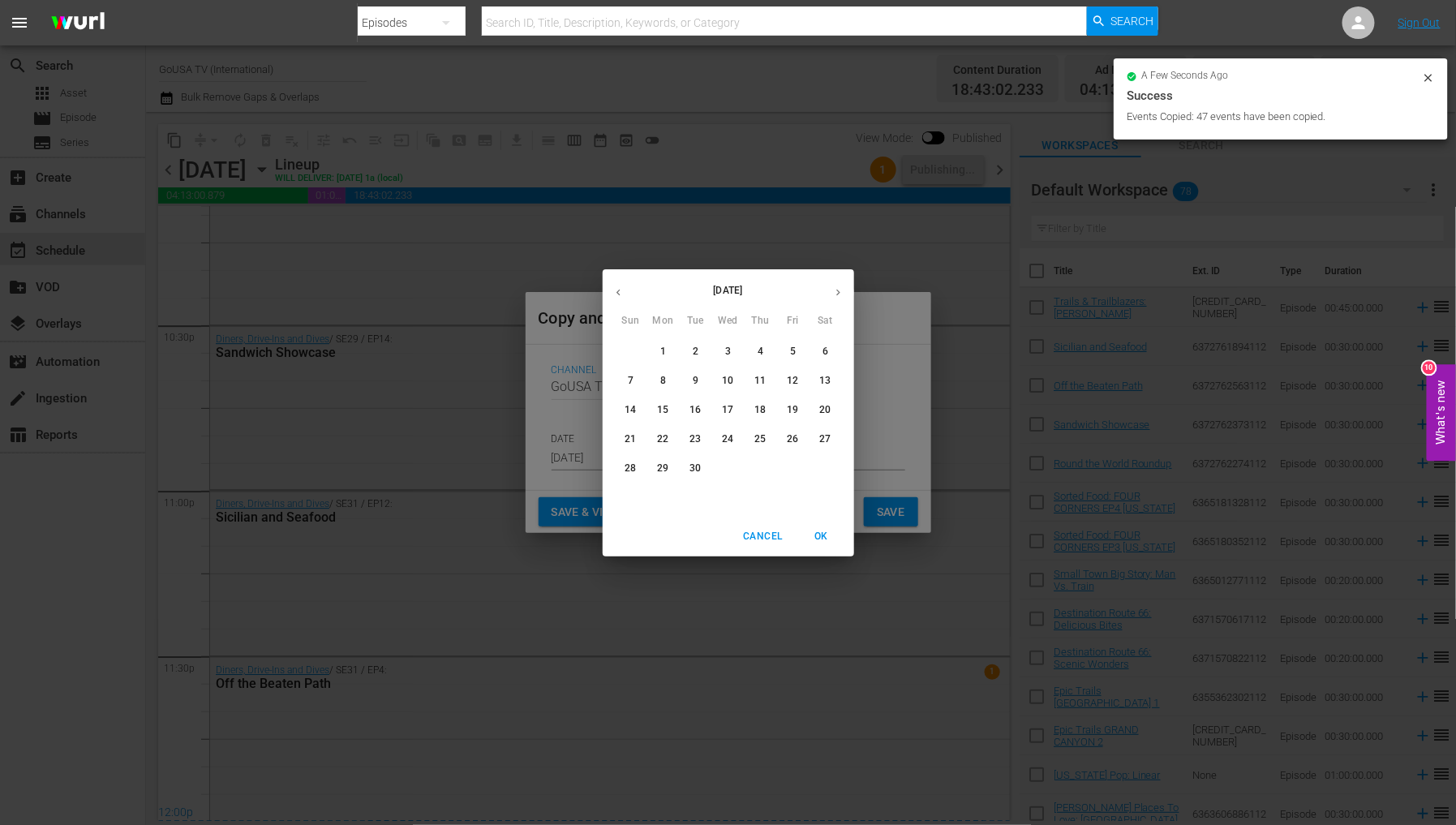
click at [699, 448] on button "23" at bounding box center [695, 440] width 29 height 29
type input "Sep 23rd 2025"
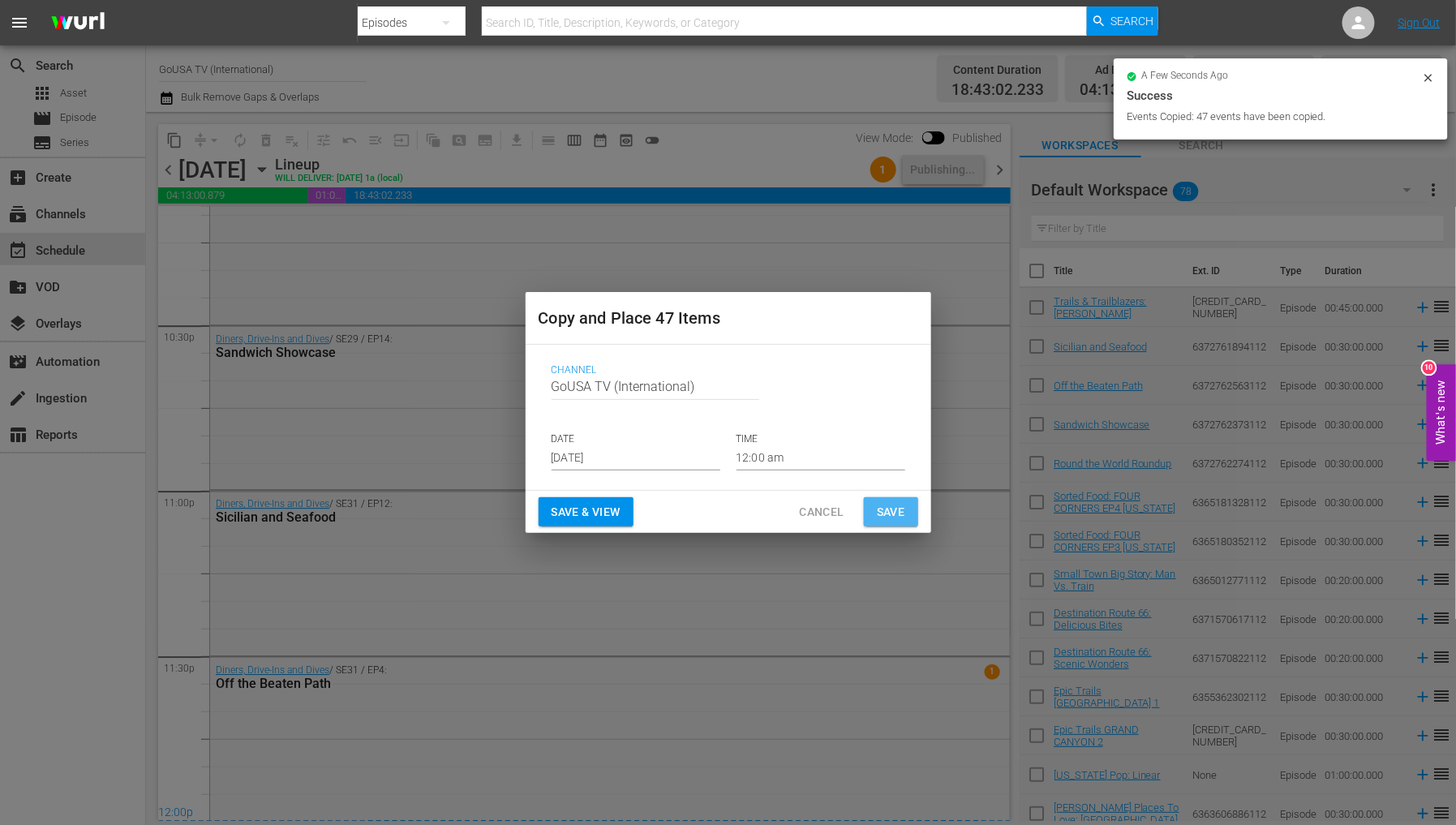
click at [902, 512] on span "Save" at bounding box center [891, 512] width 28 height 20
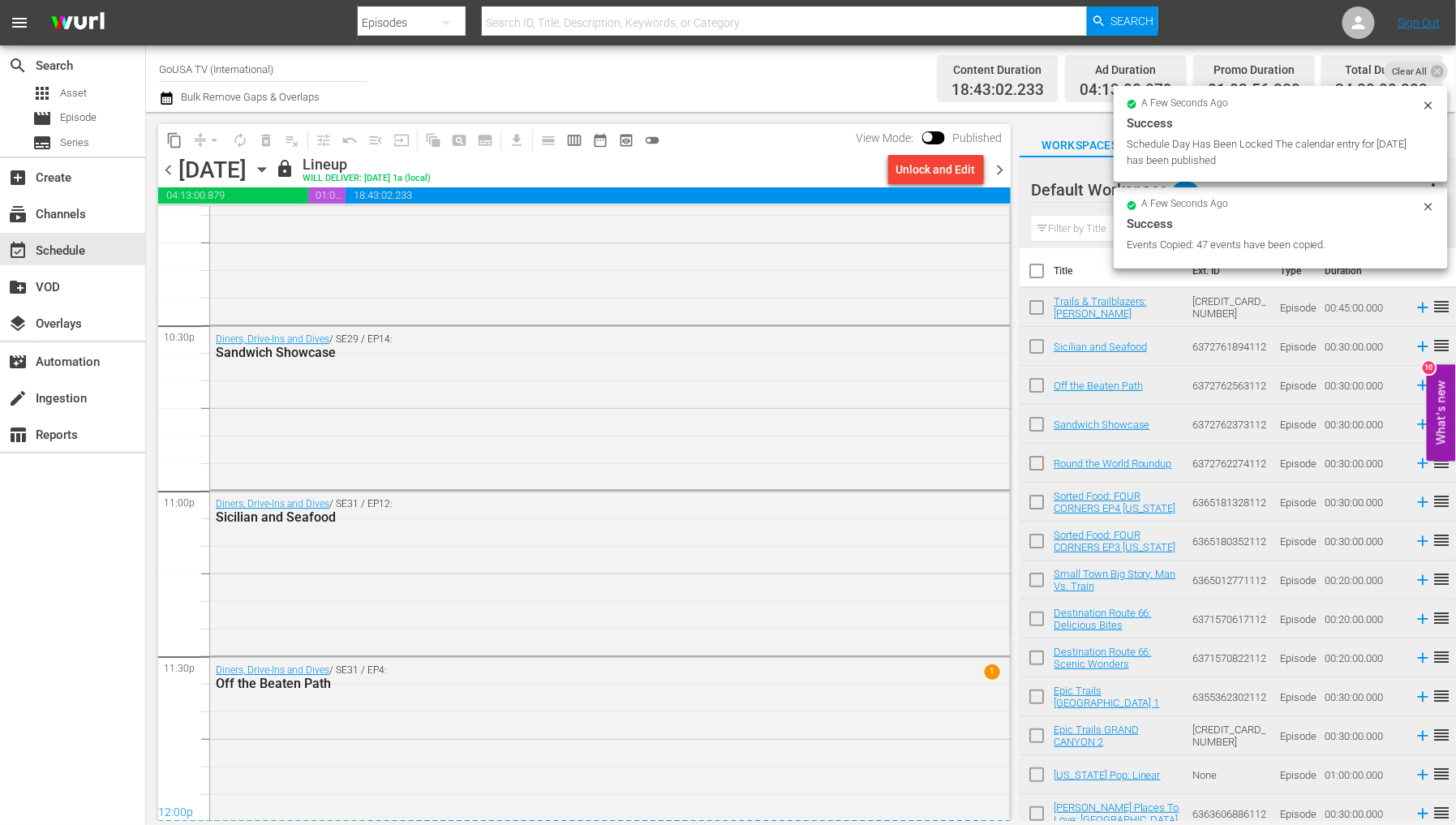
click at [167, 136] on span "content_copy" at bounding box center [174, 140] width 16 height 16
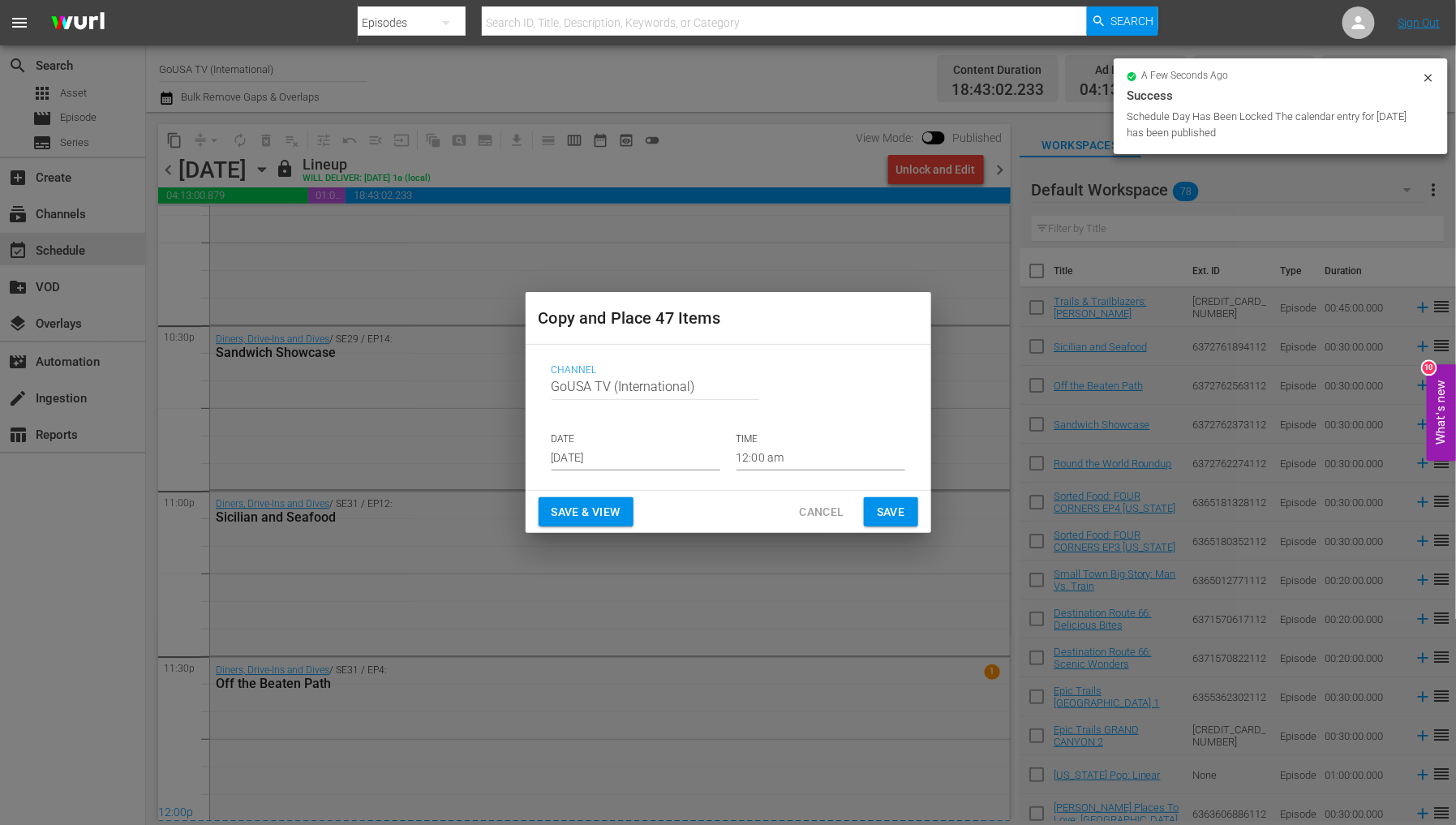
click at [593, 455] on input "Aug 21st 2025" at bounding box center [636, 458] width 169 height 24
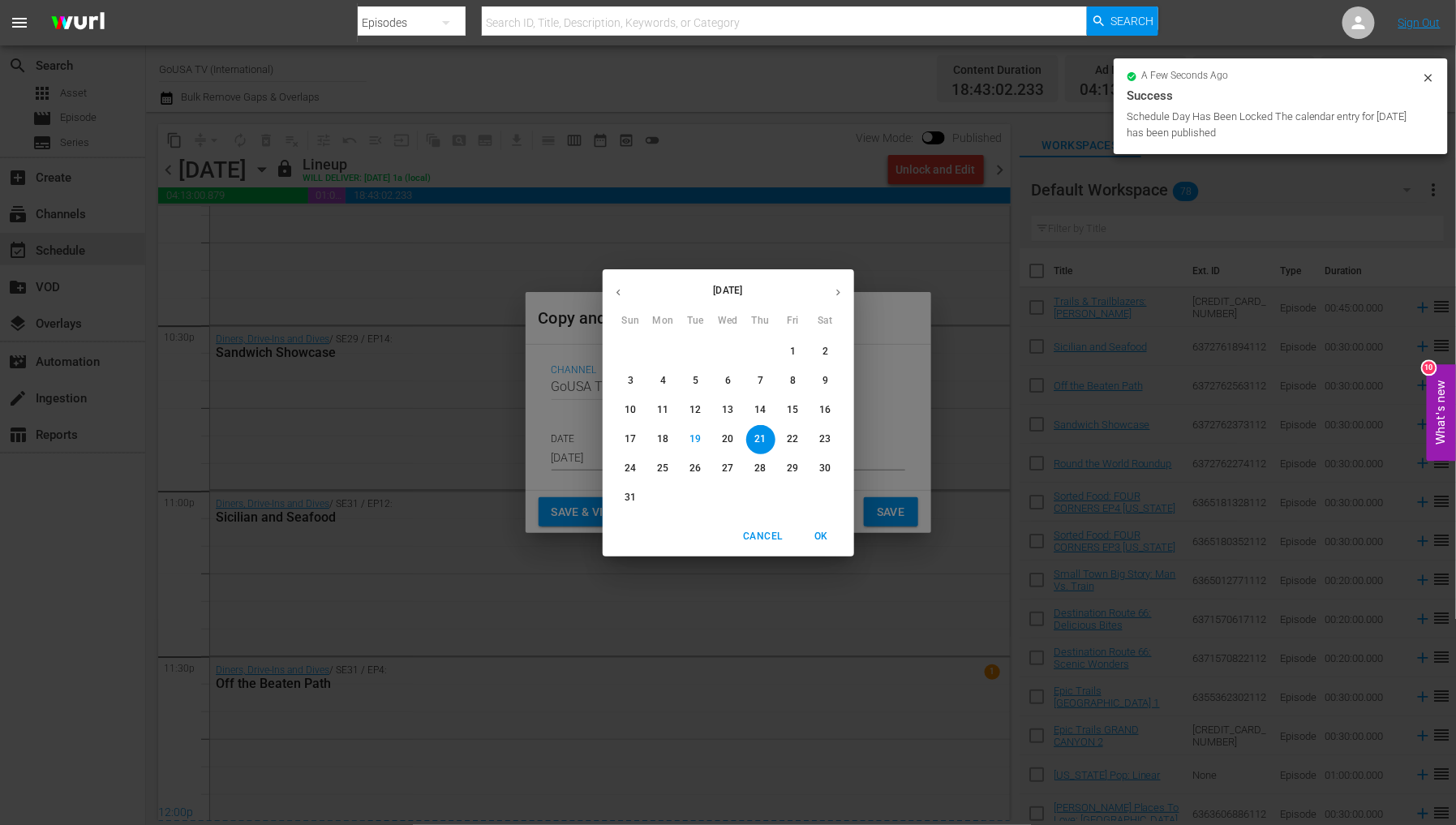
click at [837, 296] on icon "button" at bounding box center [839, 292] width 12 height 12
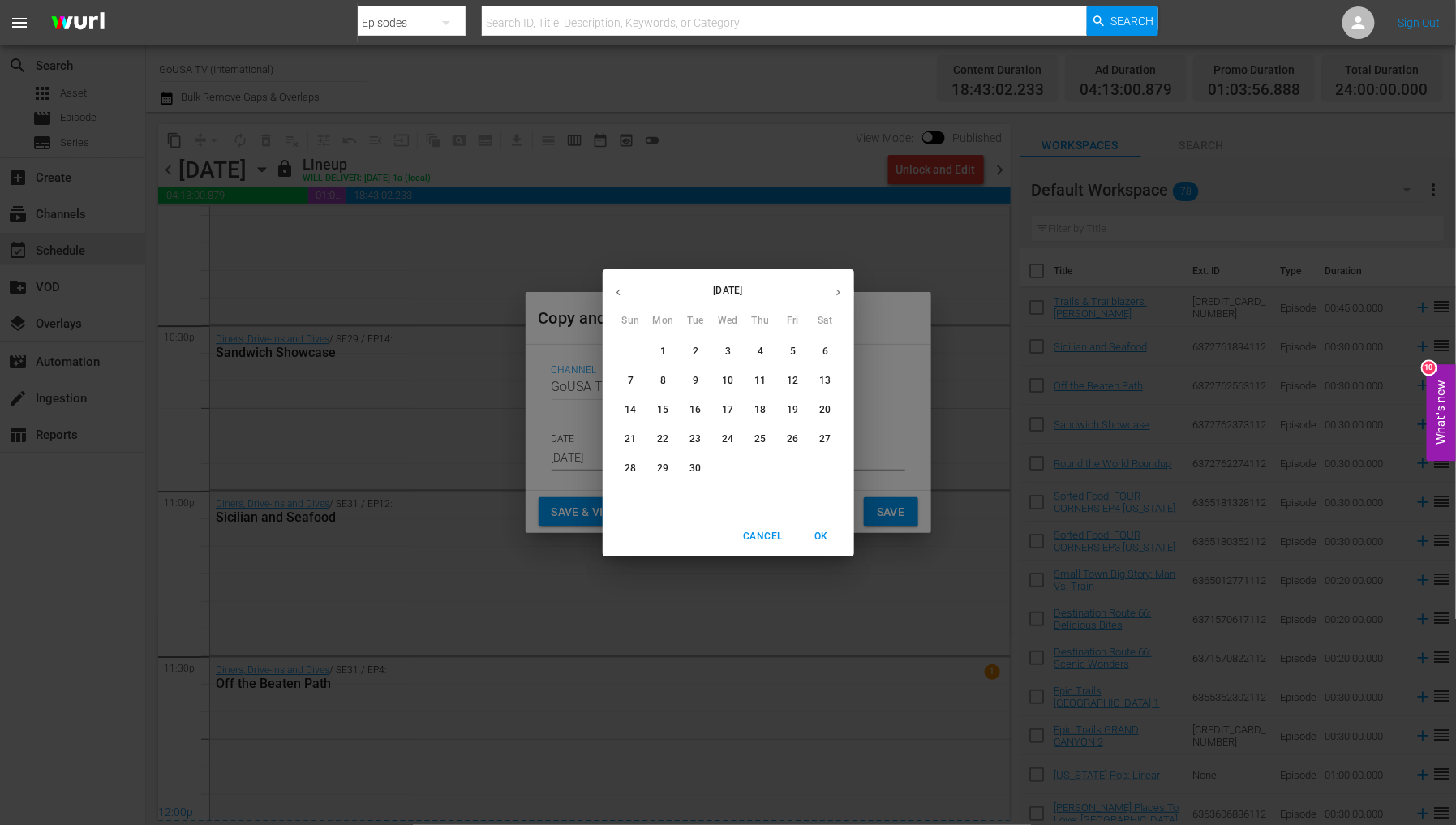
click at [693, 469] on p "30" at bounding box center [695, 469] width 12 height 14
type input "Sep 30th 2025"
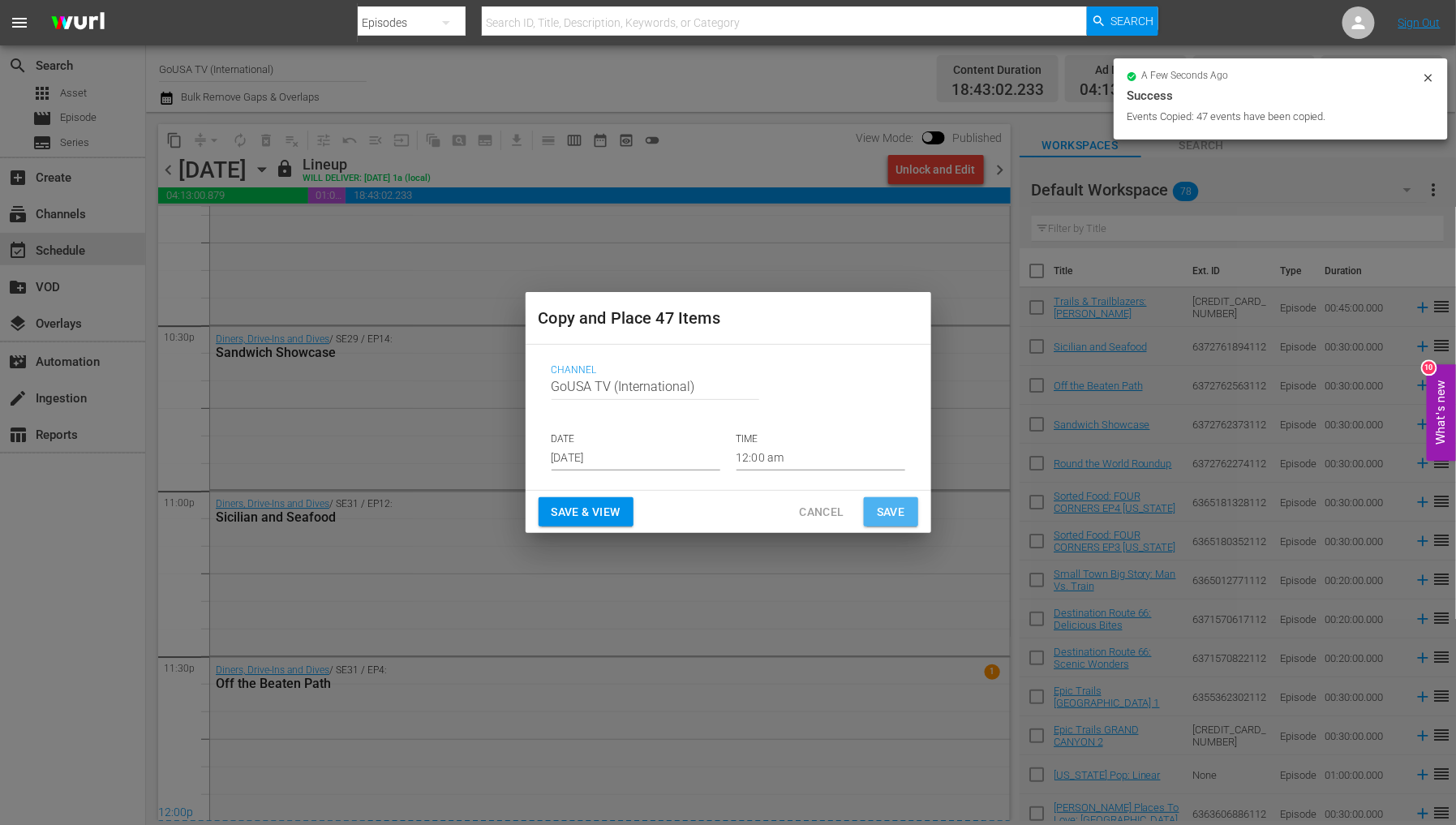
click at [899, 514] on span "Save" at bounding box center [891, 512] width 28 height 20
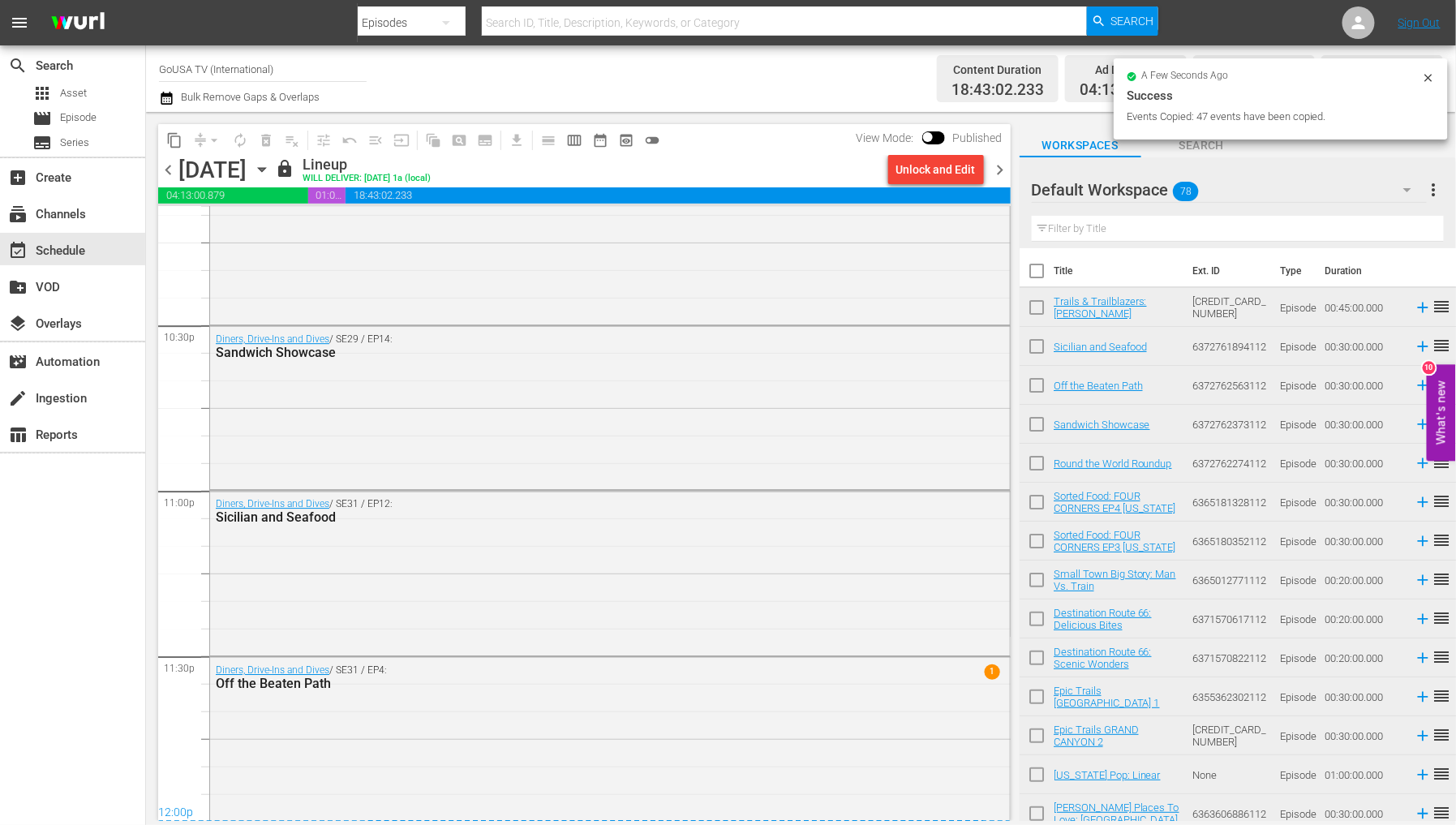
click at [271, 164] on icon "button" at bounding box center [262, 169] width 18 height 18
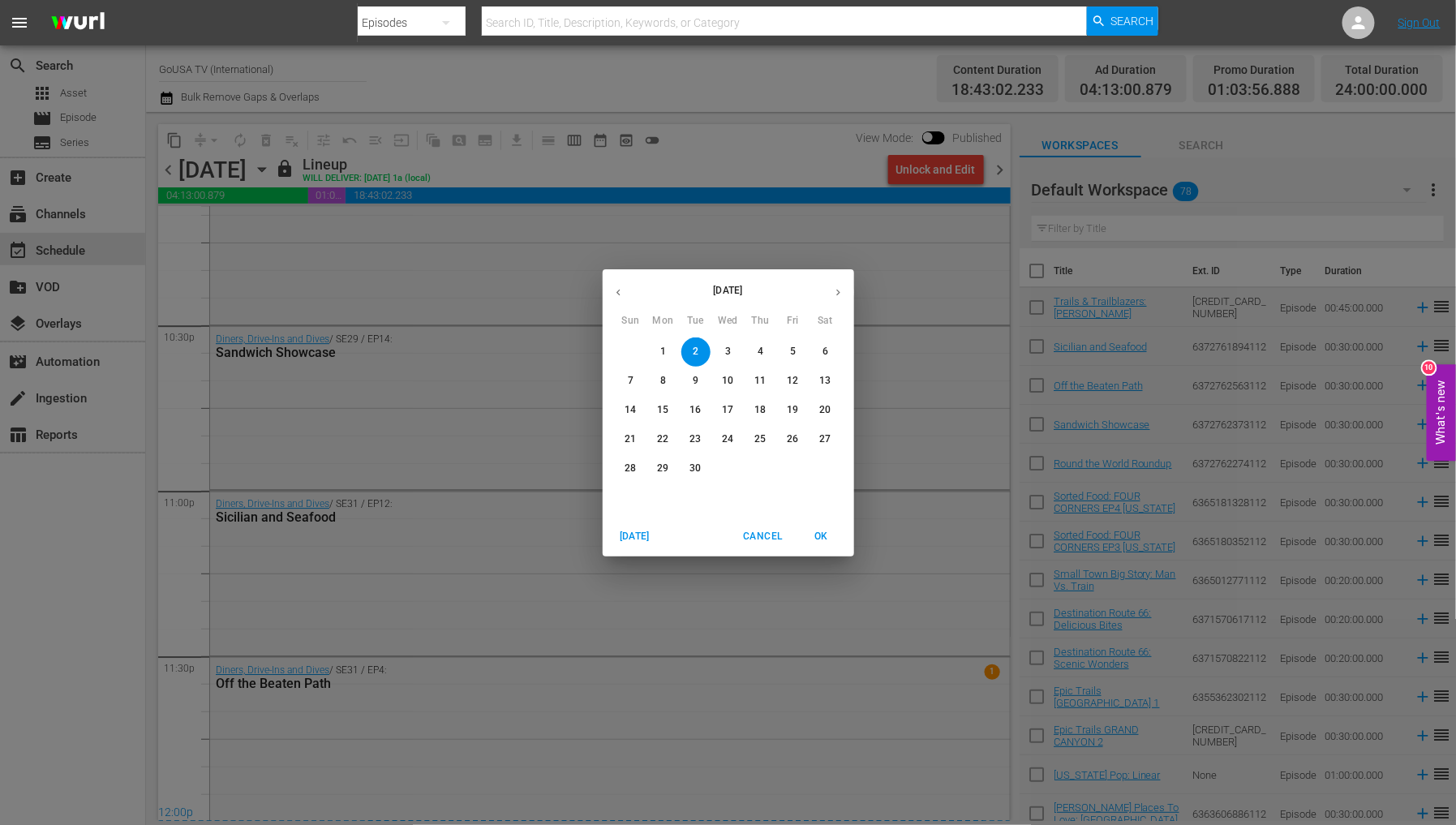
click at [701, 448] on button "23" at bounding box center [695, 440] width 29 height 29
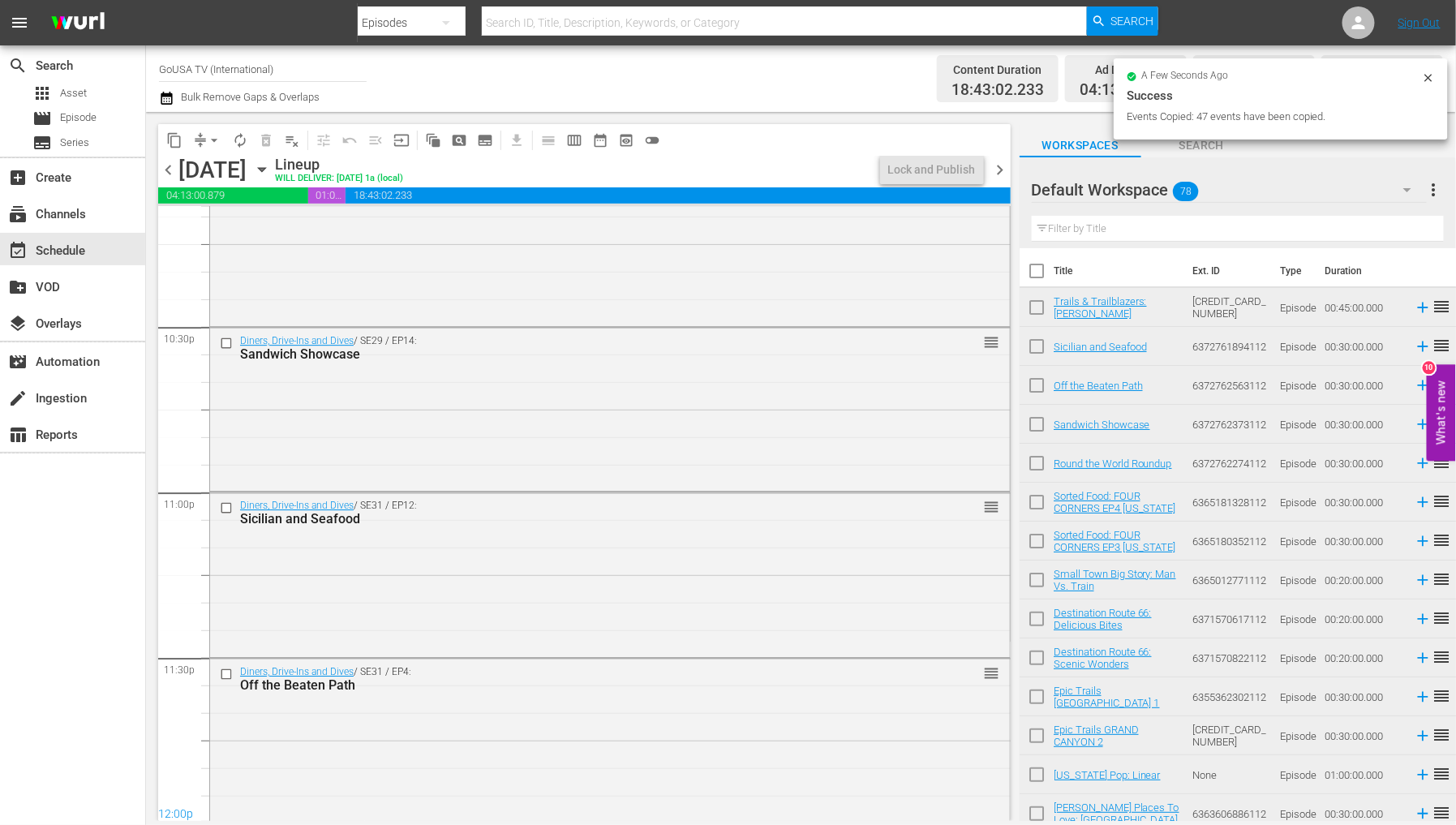
scroll to position [7332, 0]
click at [271, 172] on icon "button" at bounding box center [262, 169] width 18 height 18
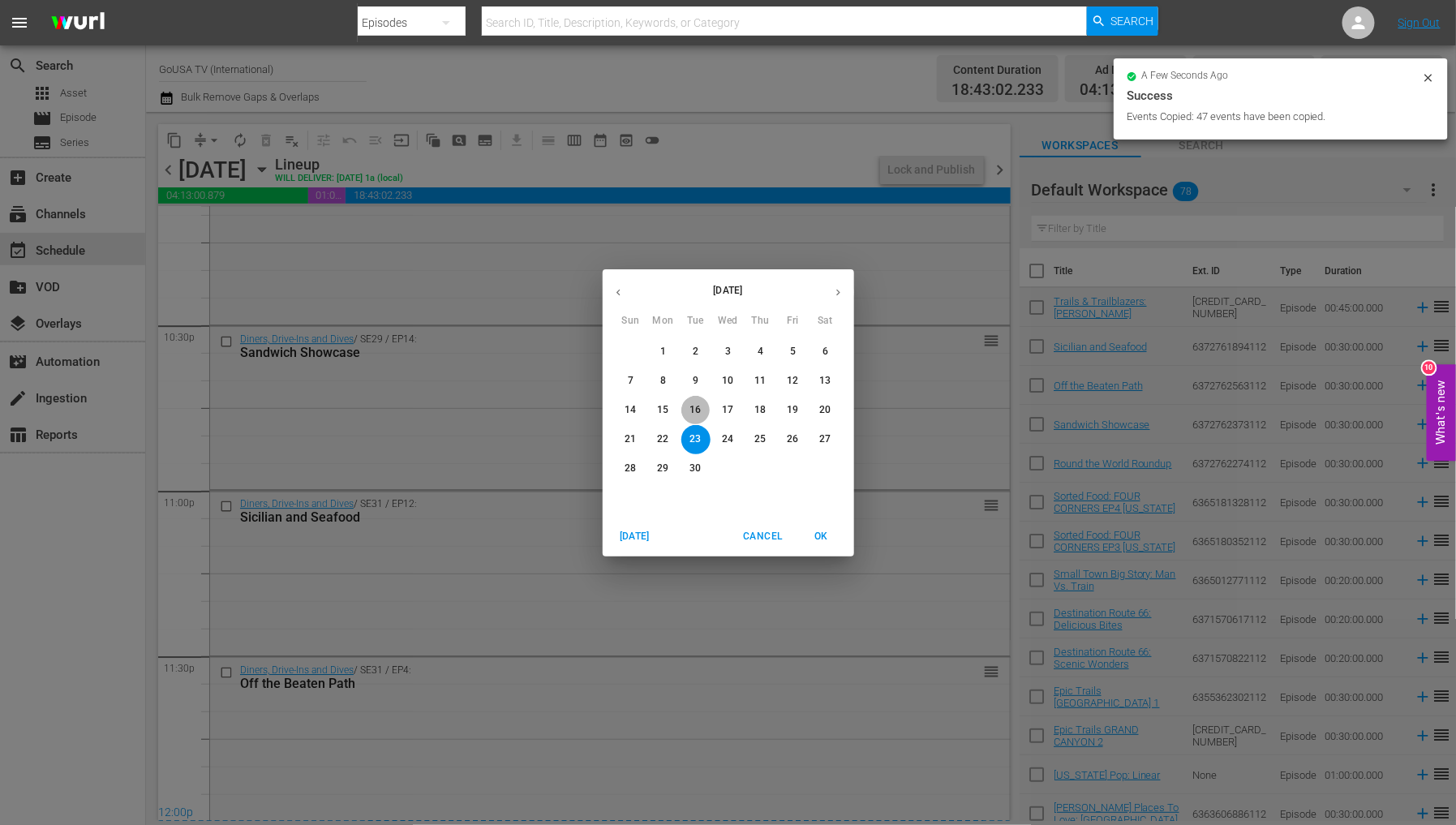
click at [693, 407] on p "16" at bounding box center [695, 410] width 12 height 14
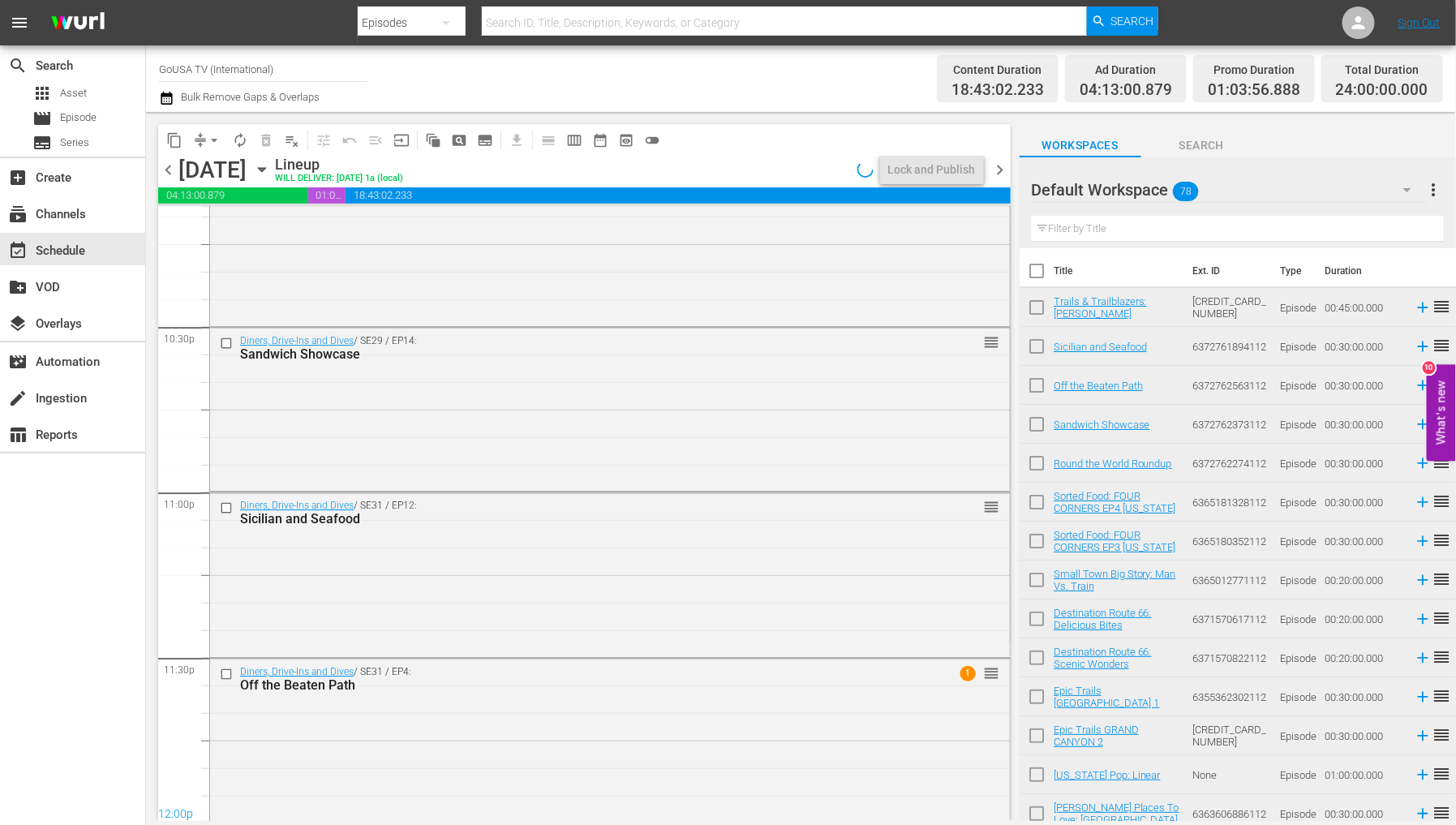
scroll to position [7332, 0]
click at [266, 168] on icon "button" at bounding box center [261, 170] width 7 height 4
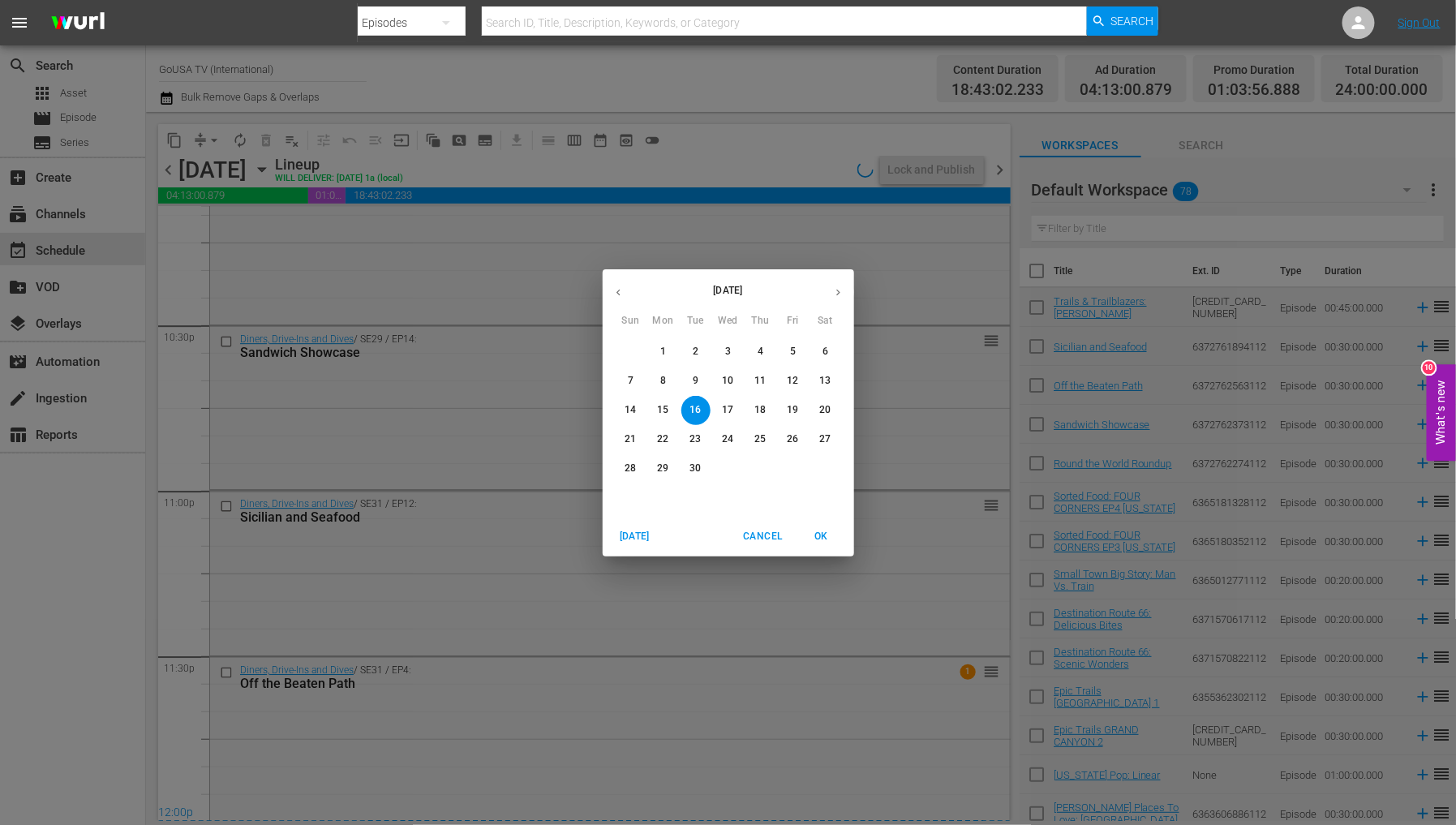
click at [694, 384] on p "9" at bounding box center [695, 381] width 5 height 14
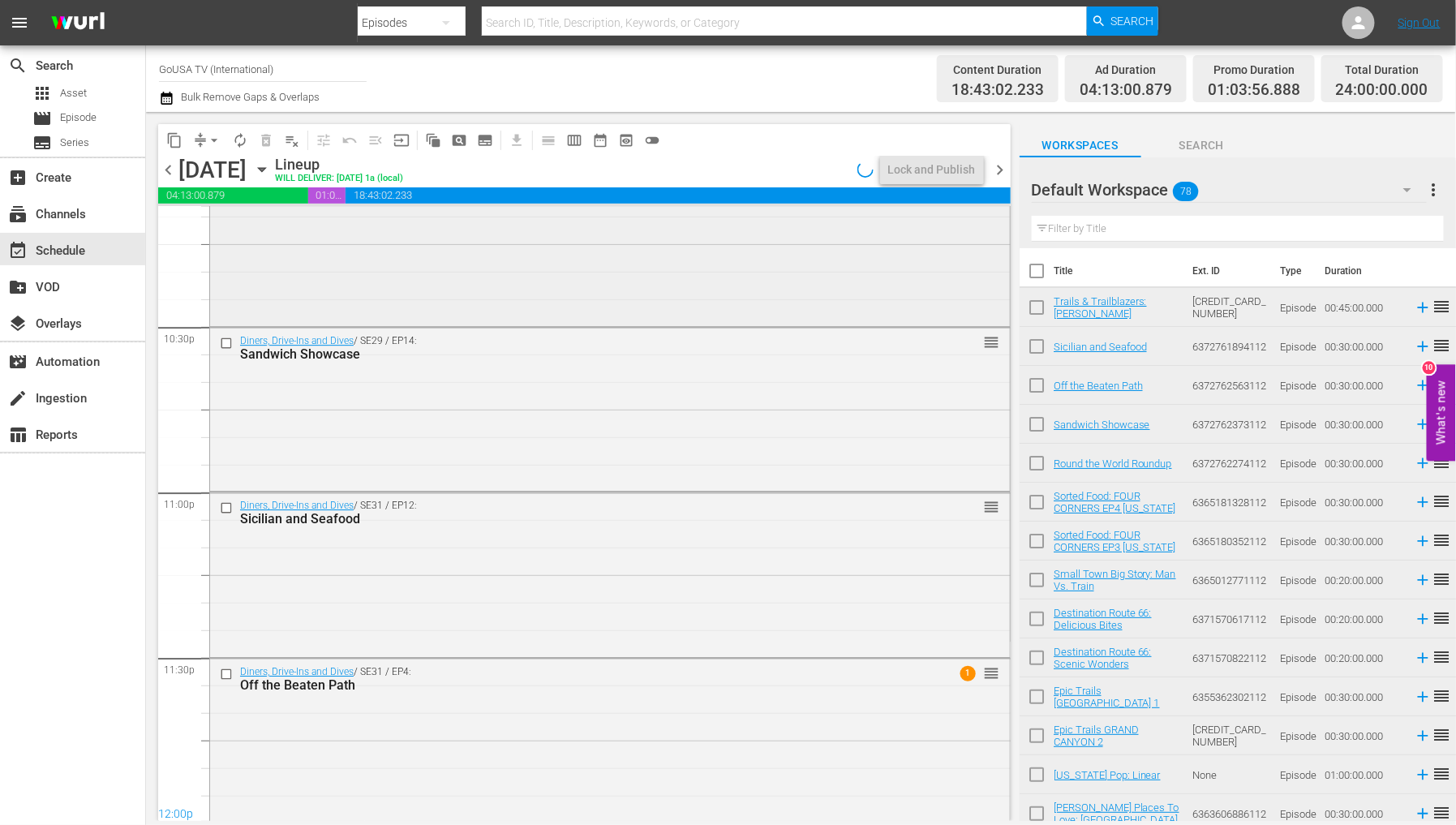
scroll to position [7332, 0]
click at [936, 166] on div "Lock and Publish" at bounding box center [932, 169] width 88 height 29
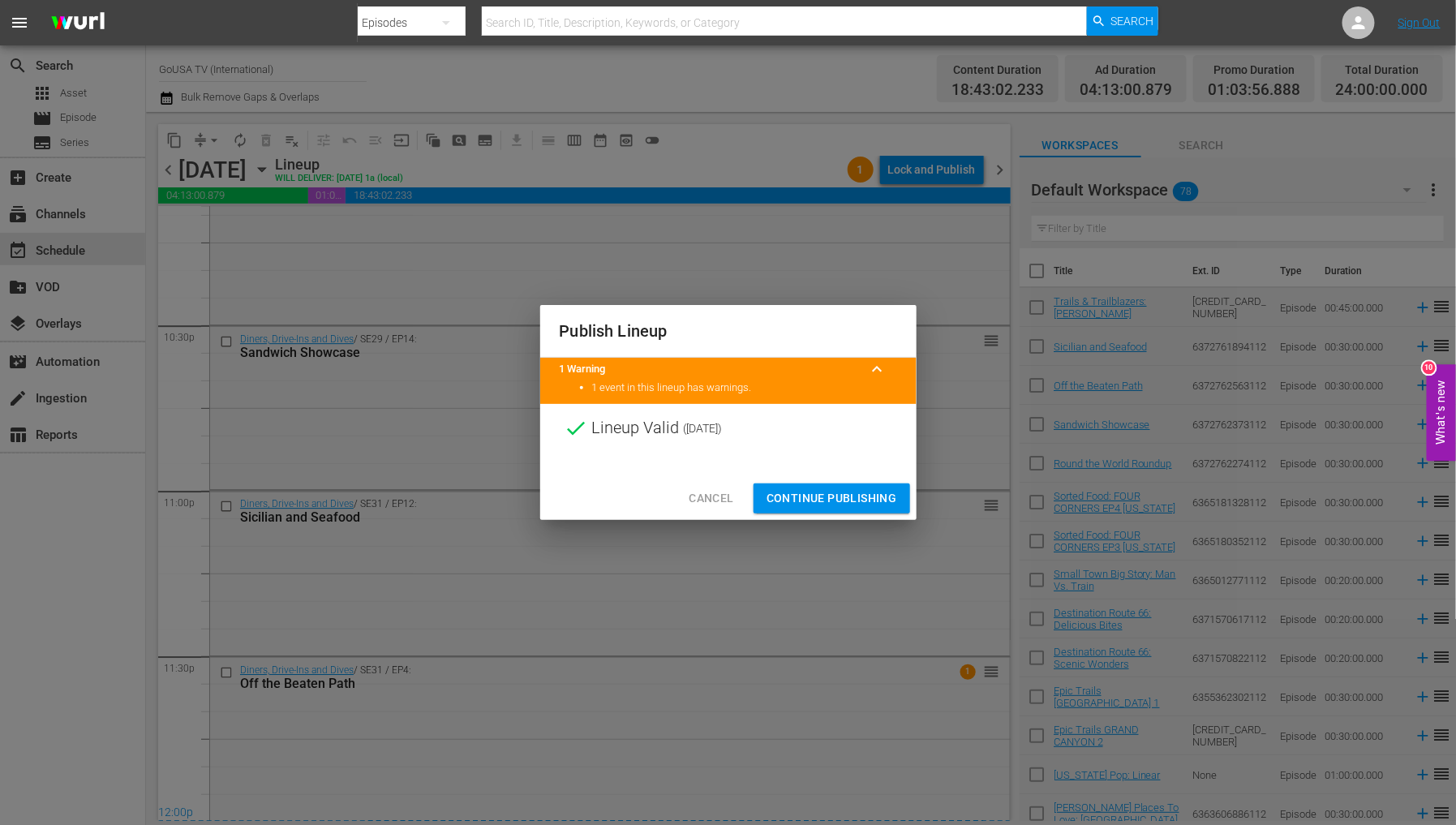
click at [833, 505] on span "Continue Publishing" at bounding box center [832, 498] width 130 height 20
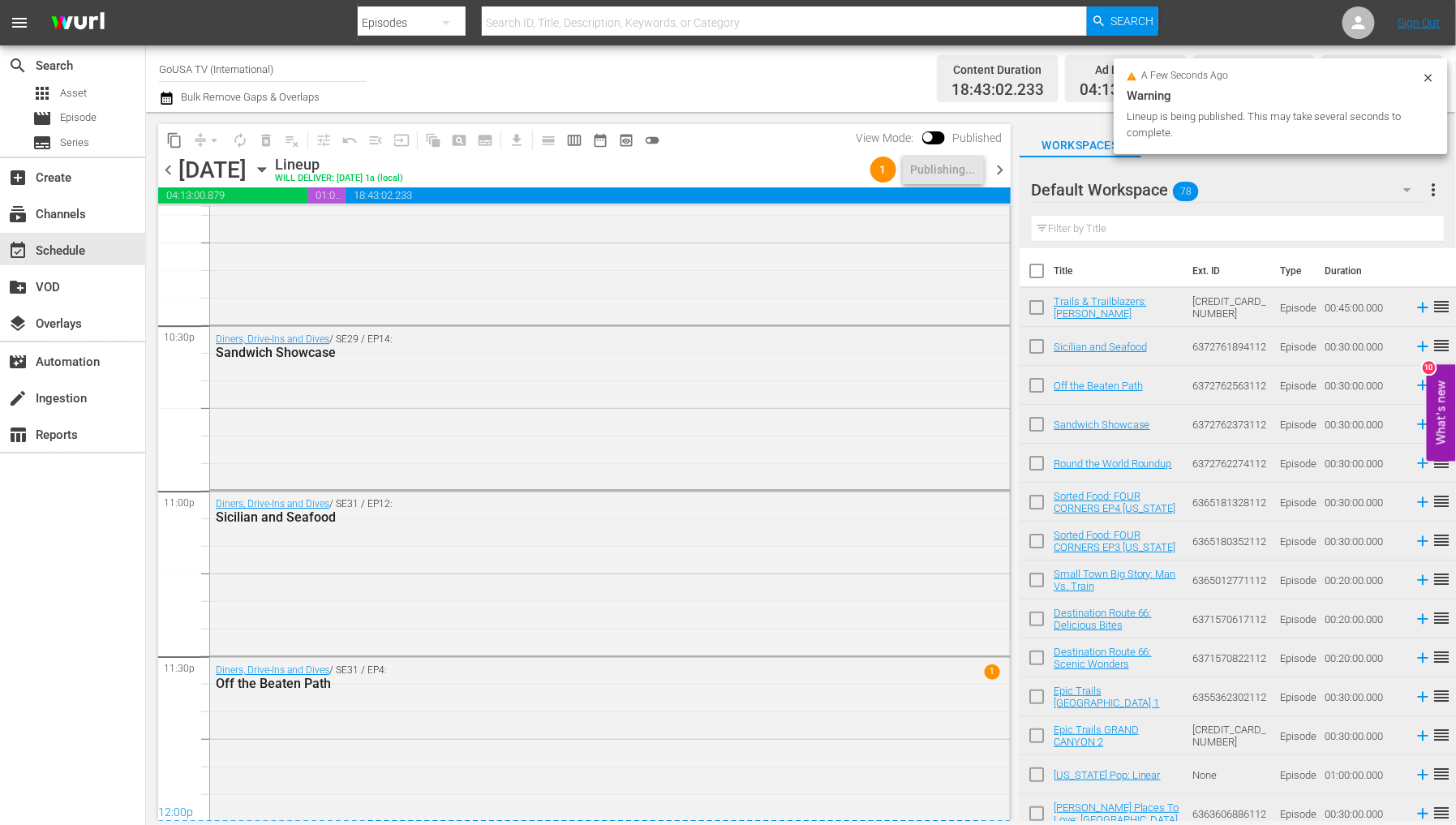
click at [271, 167] on icon "button" at bounding box center [262, 169] width 18 height 18
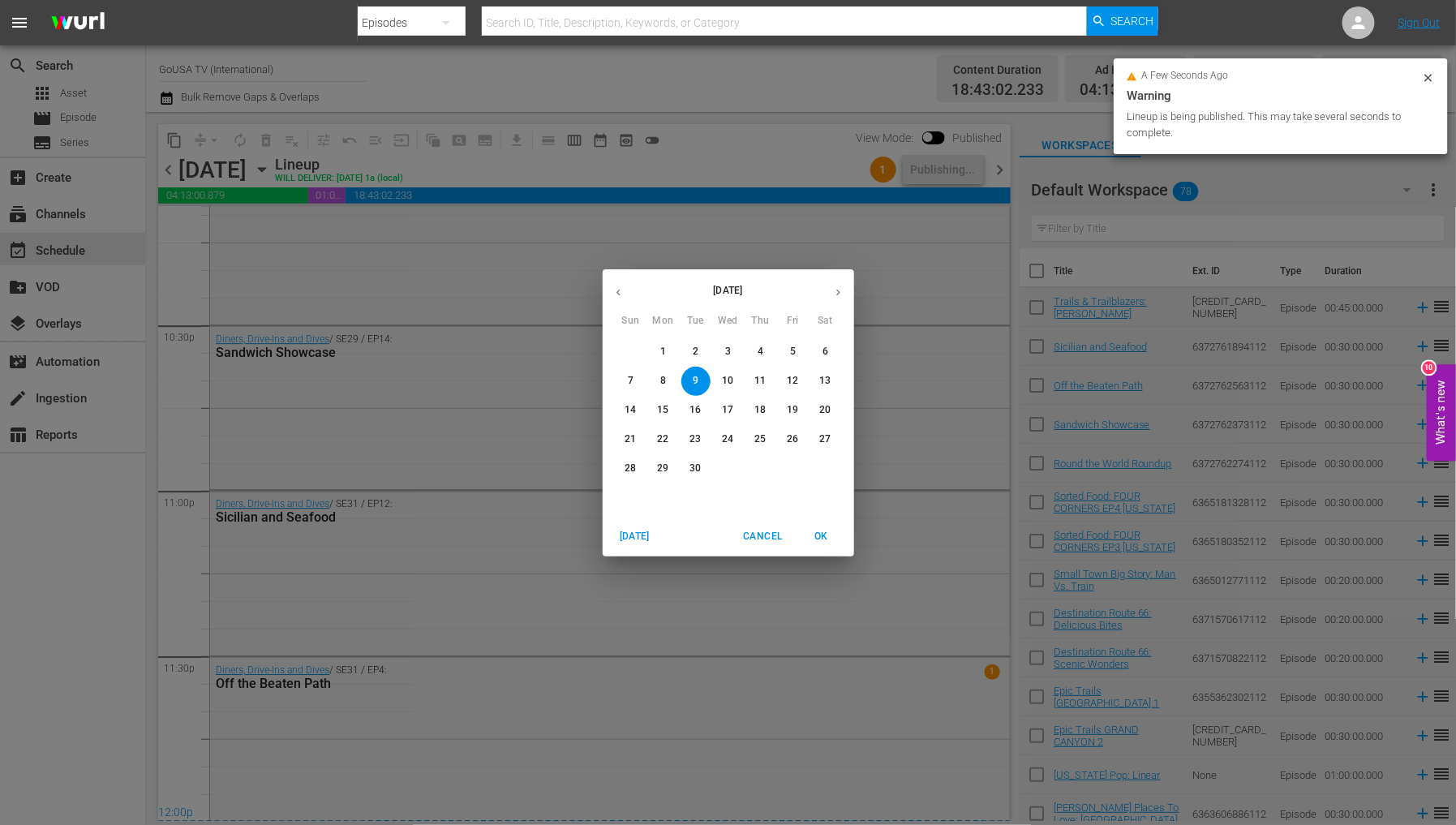
click at [696, 418] on button "16" at bounding box center [695, 410] width 29 height 29
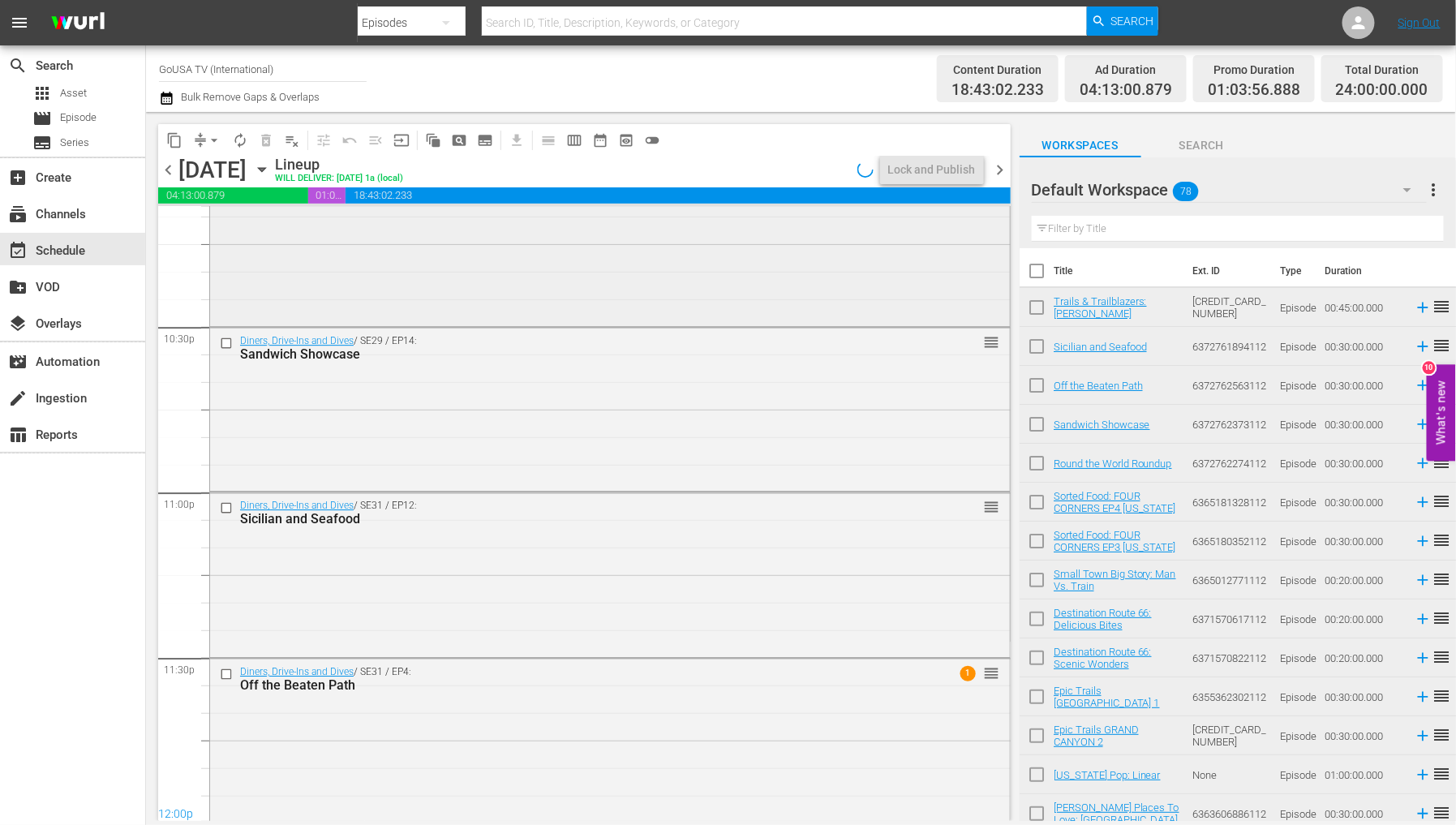
scroll to position [7332, 0]
click at [941, 175] on div "Lock and Publish" at bounding box center [932, 169] width 88 height 29
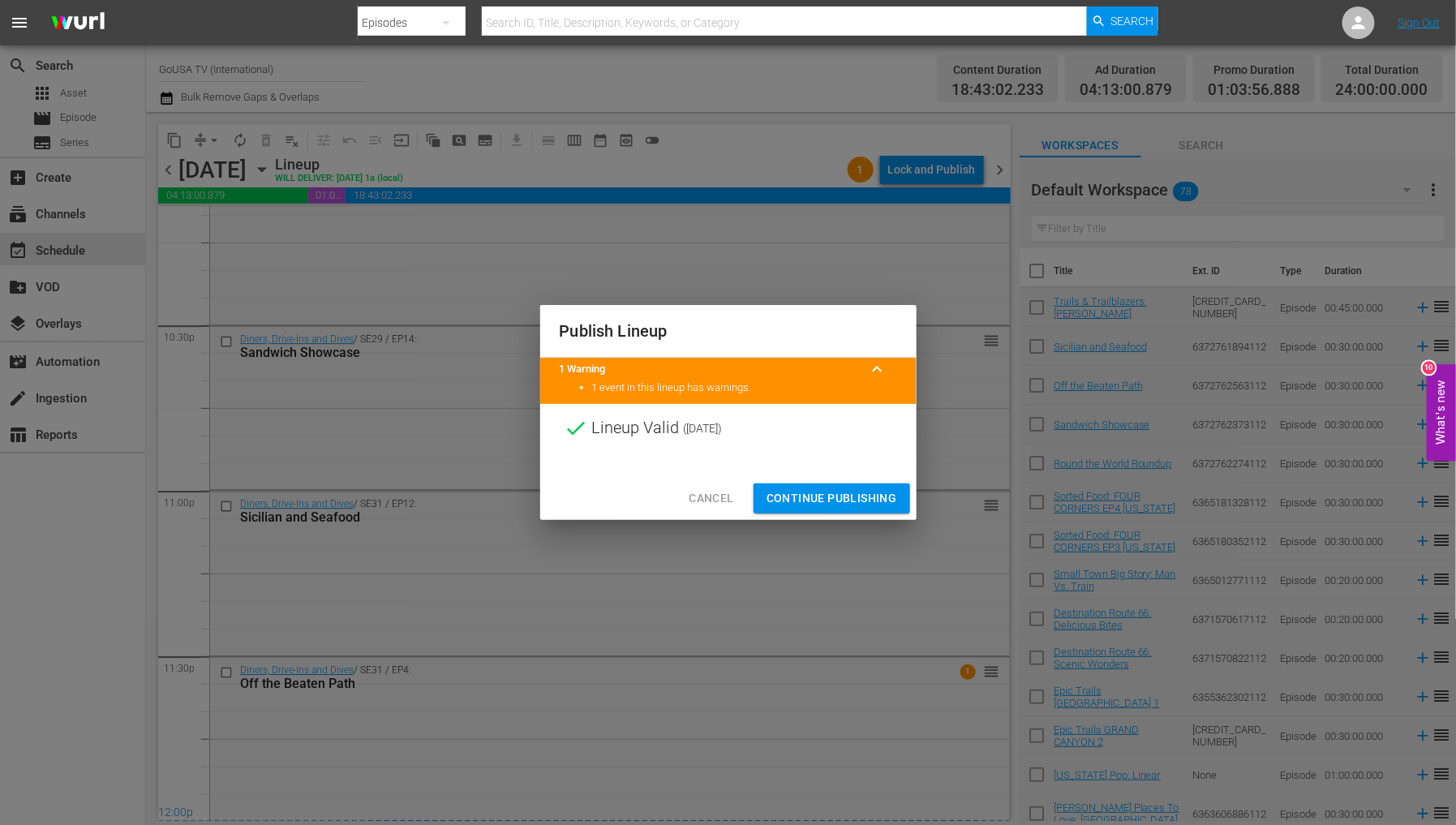
click at [852, 493] on span "Continue Publishing" at bounding box center [832, 498] width 130 height 20
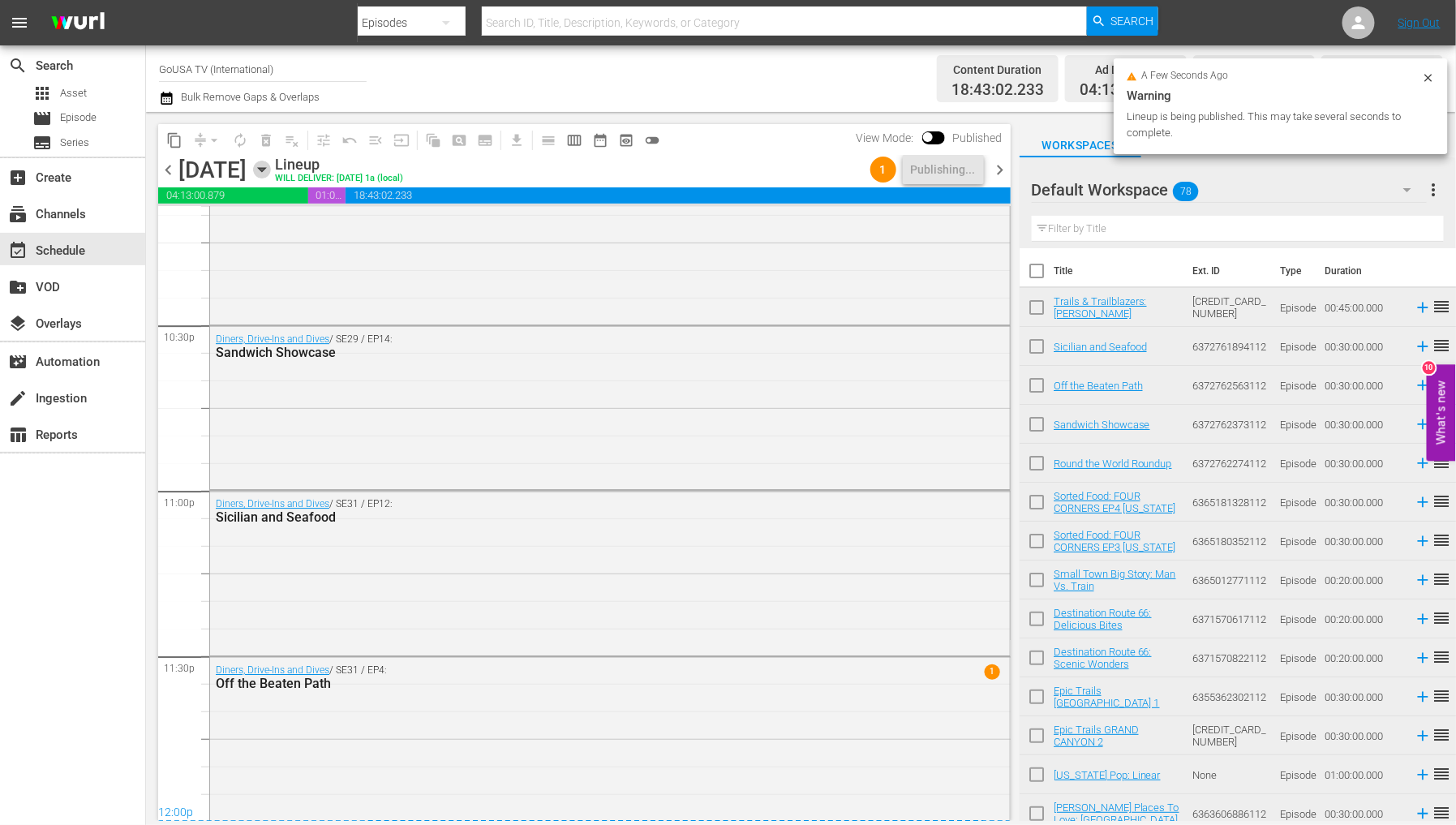
click at [271, 174] on icon "button" at bounding box center [262, 169] width 18 height 18
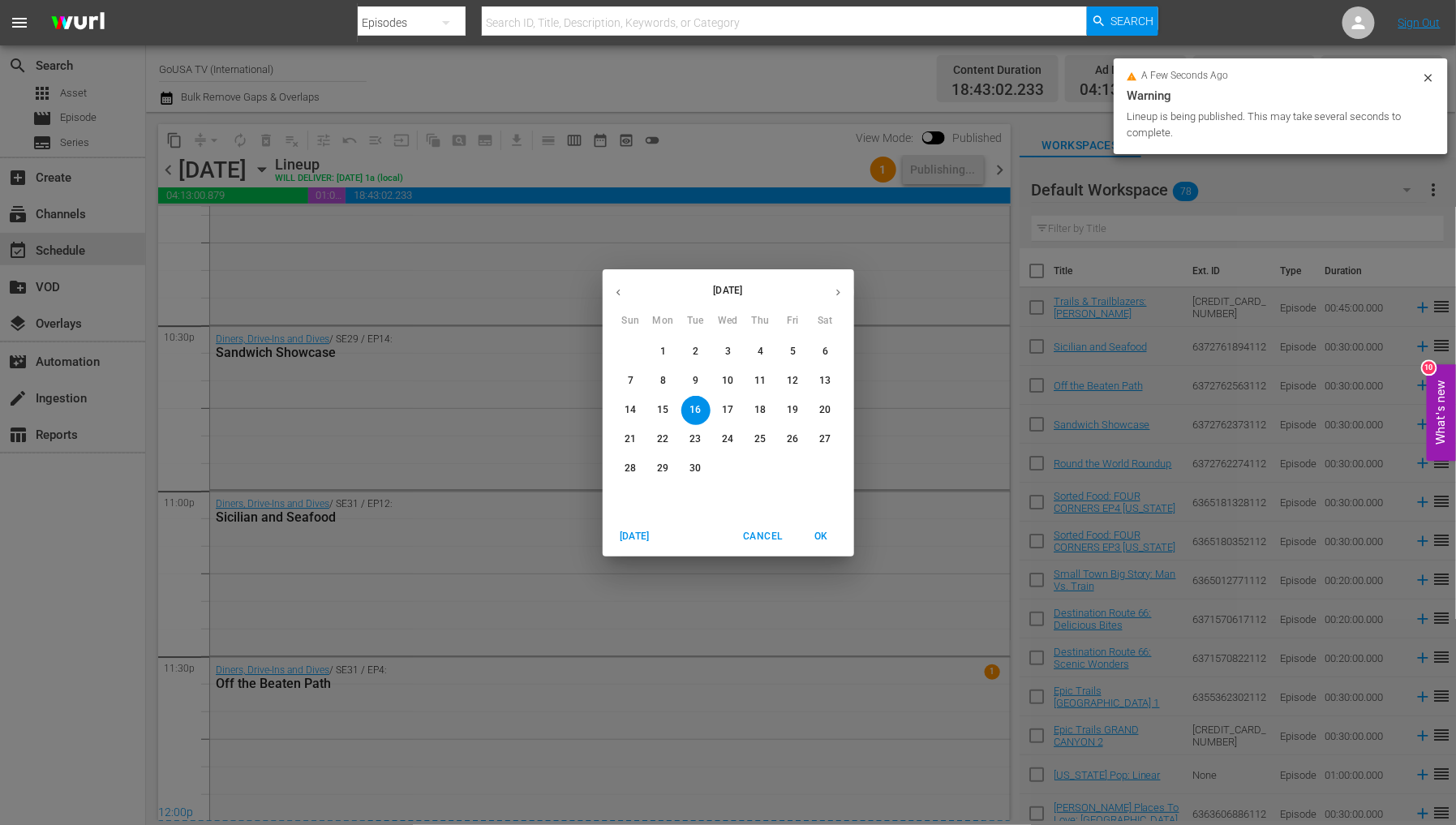
click at [691, 442] on p "23" at bounding box center [695, 440] width 12 height 14
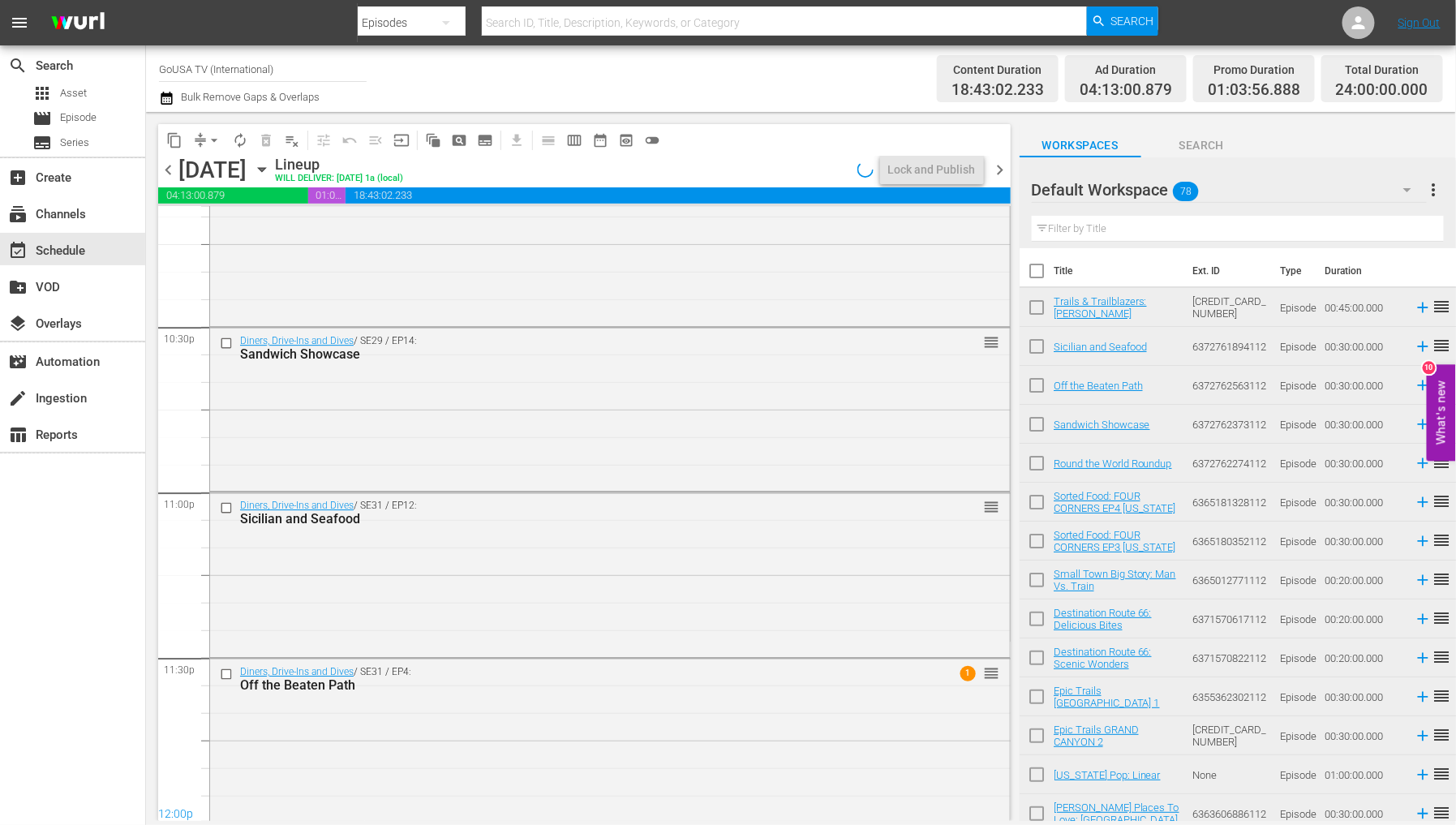
scroll to position [7332, 0]
click at [933, 175] on div "Lock and Publish" at bounding box center [932, 169] width 88 height 29
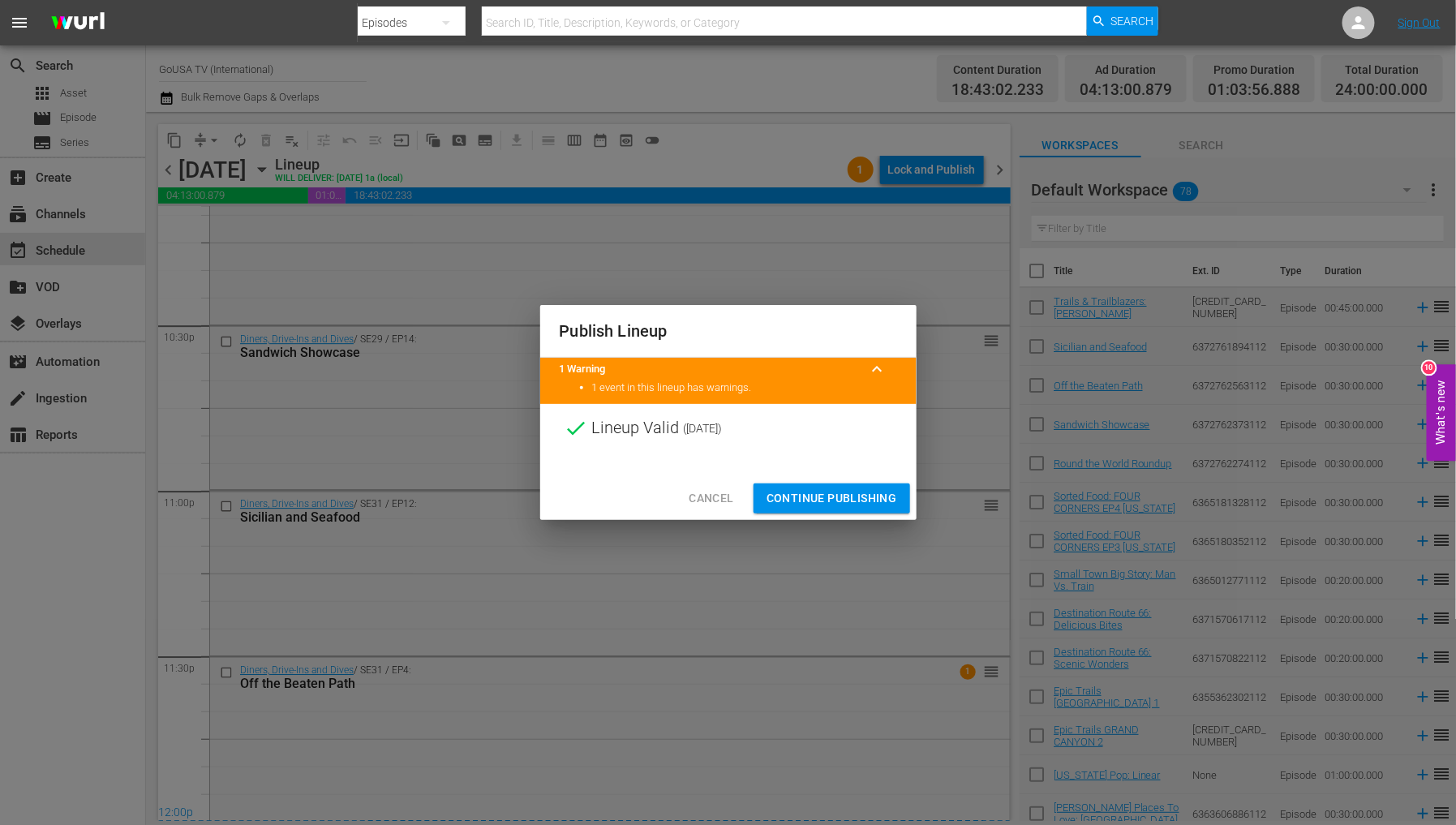
click at [841, 491] on span "Continue Publishing" at bounding box center [832, 498] width 130 height 20
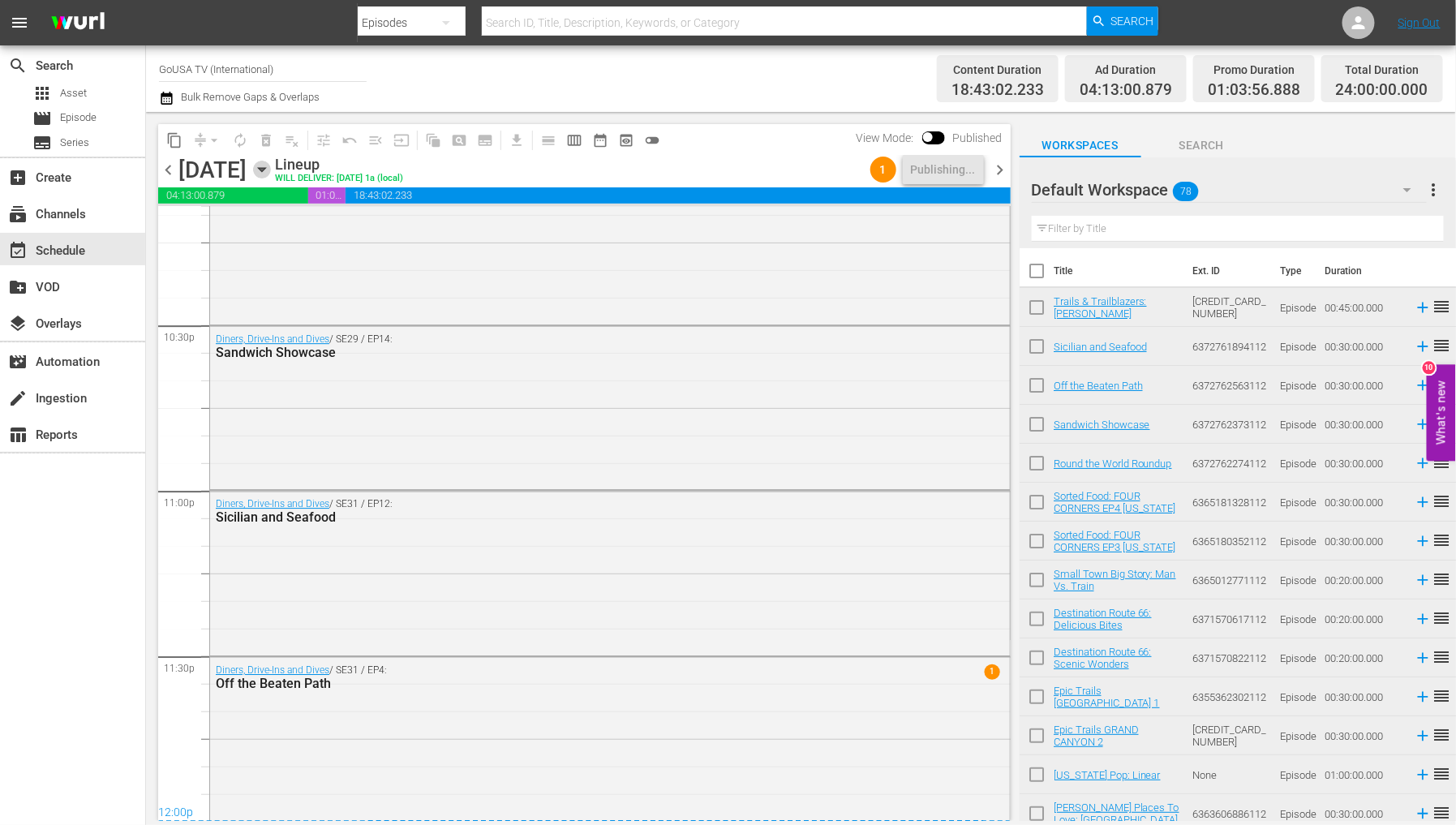
click at [271, 170] on icon "button" at bounding box center [262, 169] width 18 height 18
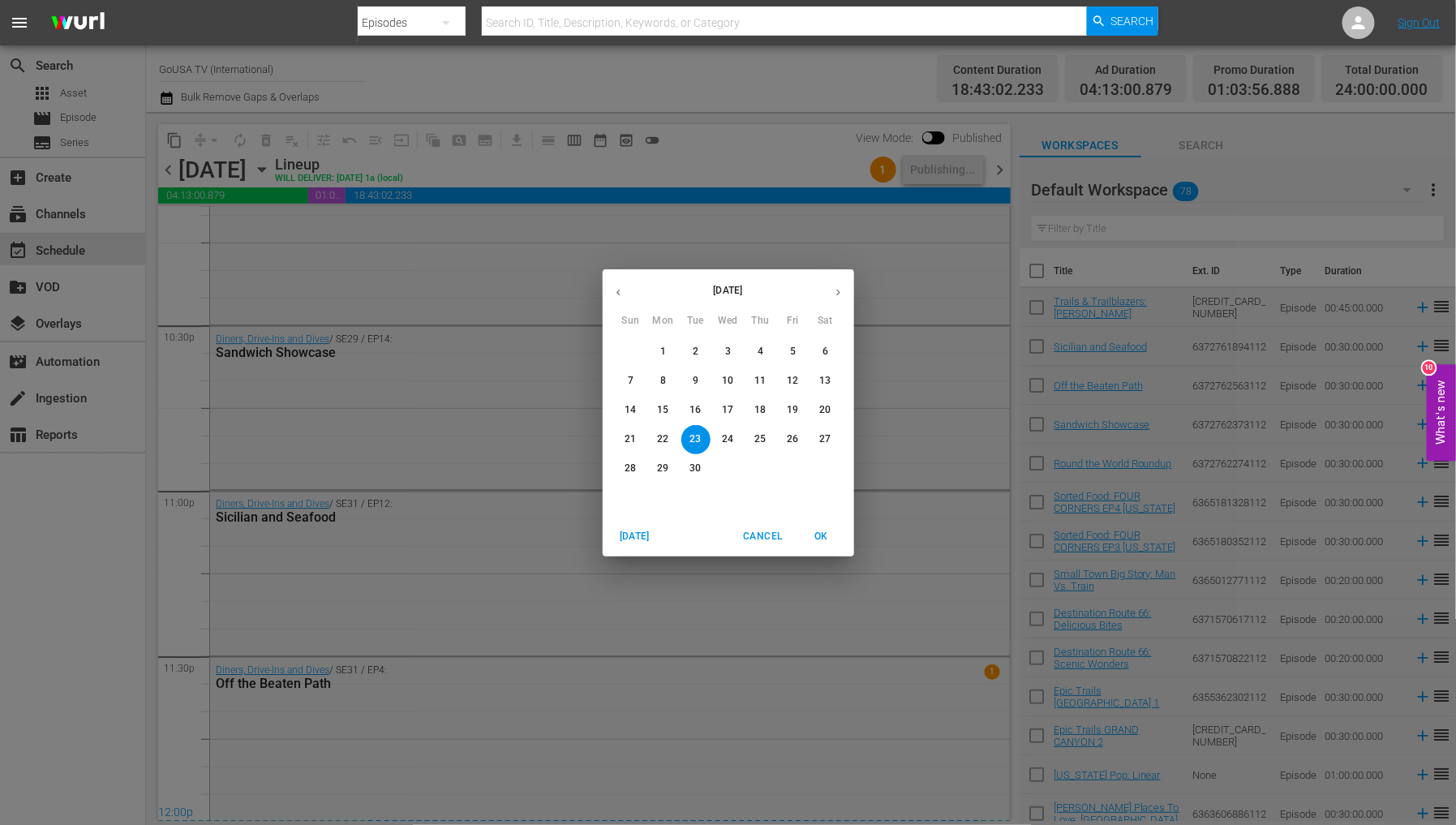
click at [693, 471] on p "30" at bounding box center [695, 469] width 12 height 14
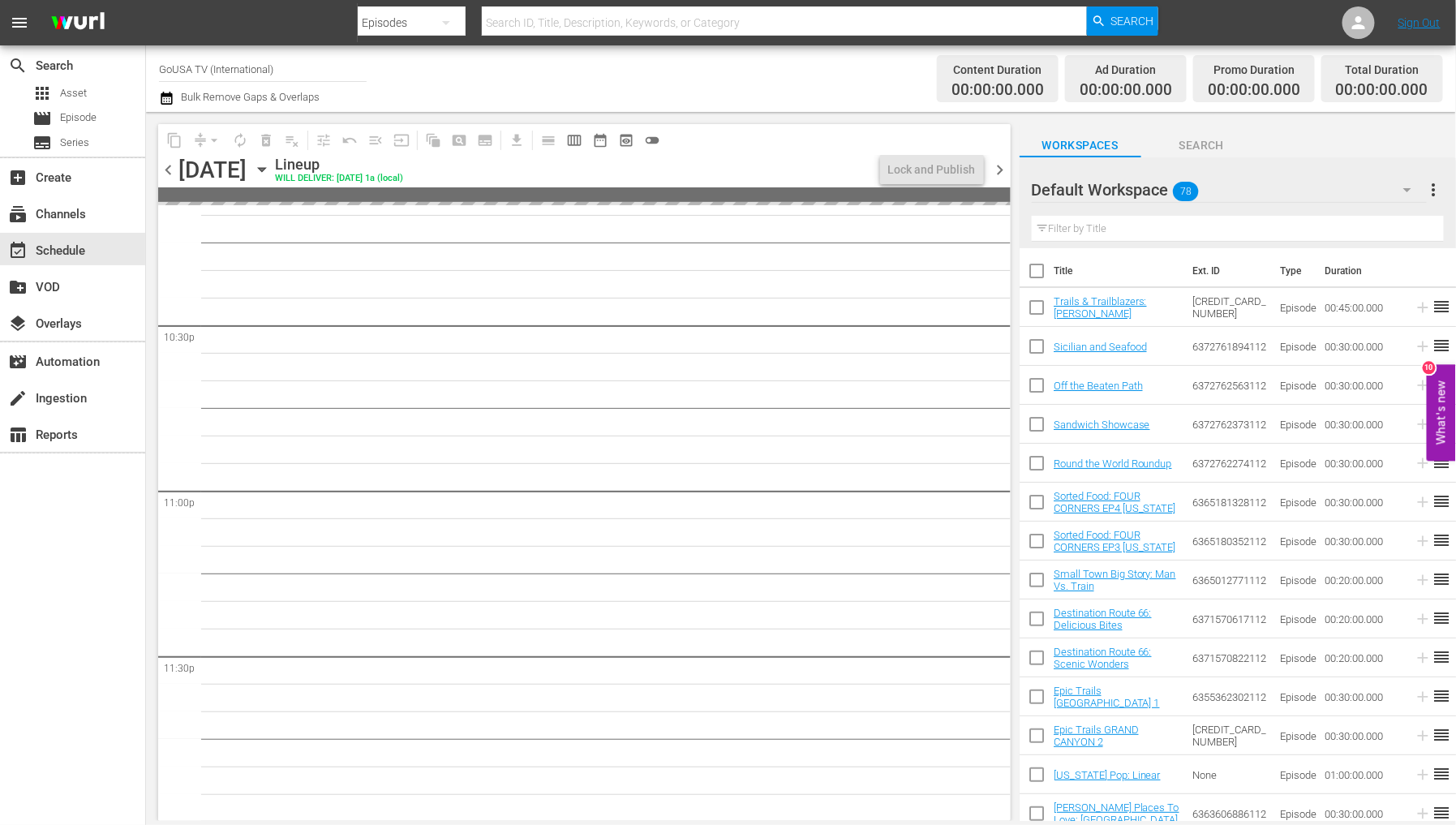
scroll to position [7332, 0]
click at [271, 174] on icon "button" at bounding box center [262, 169] width 18 height 18
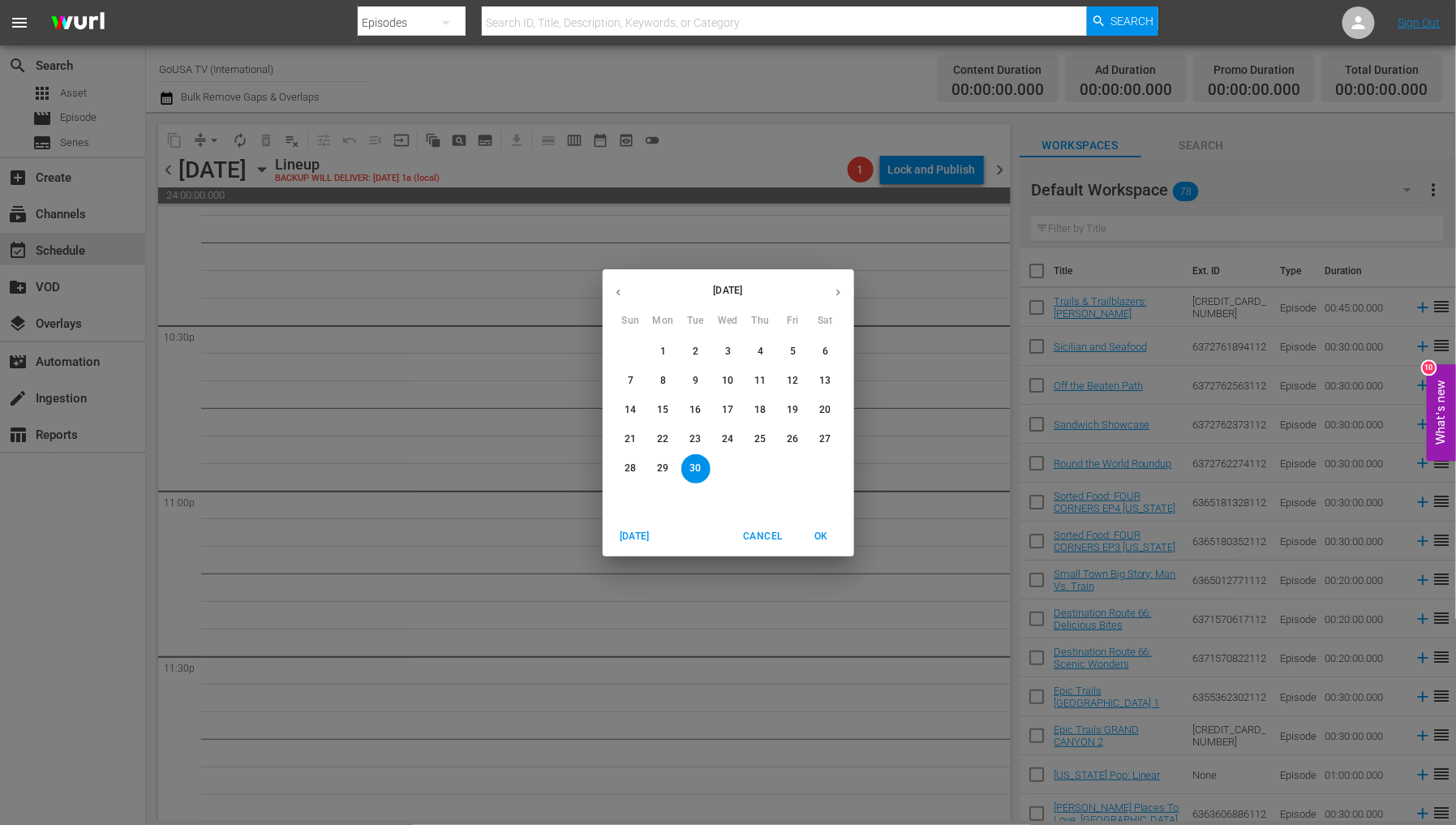
click at [696, 435] on p "23" at bounding box center [695, 440] width 12 height 14
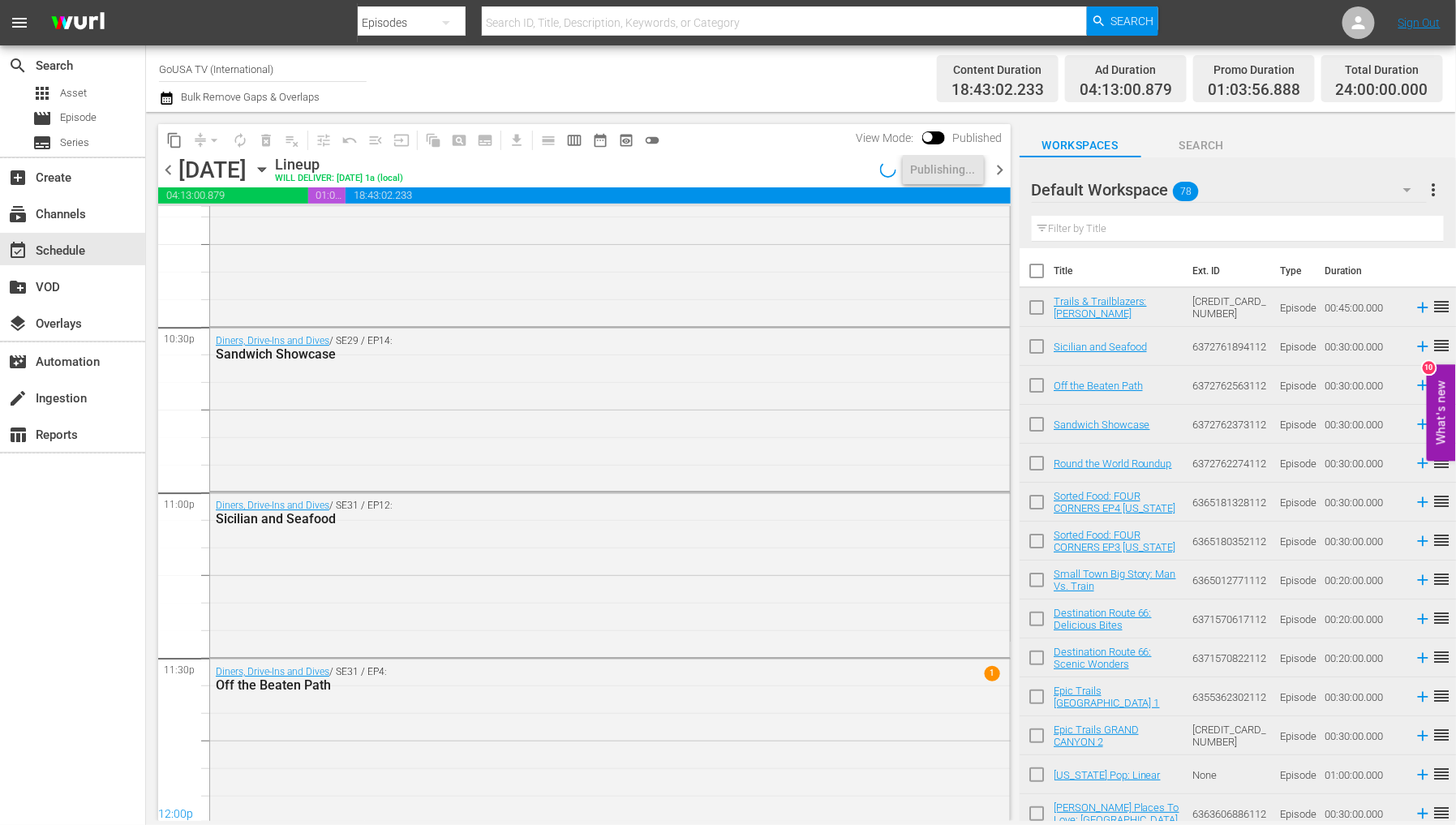
scroll to position [7332, 0]
click at [175, 140] on span "content_copy" at bounding box center [174, 140] width 16 height 16
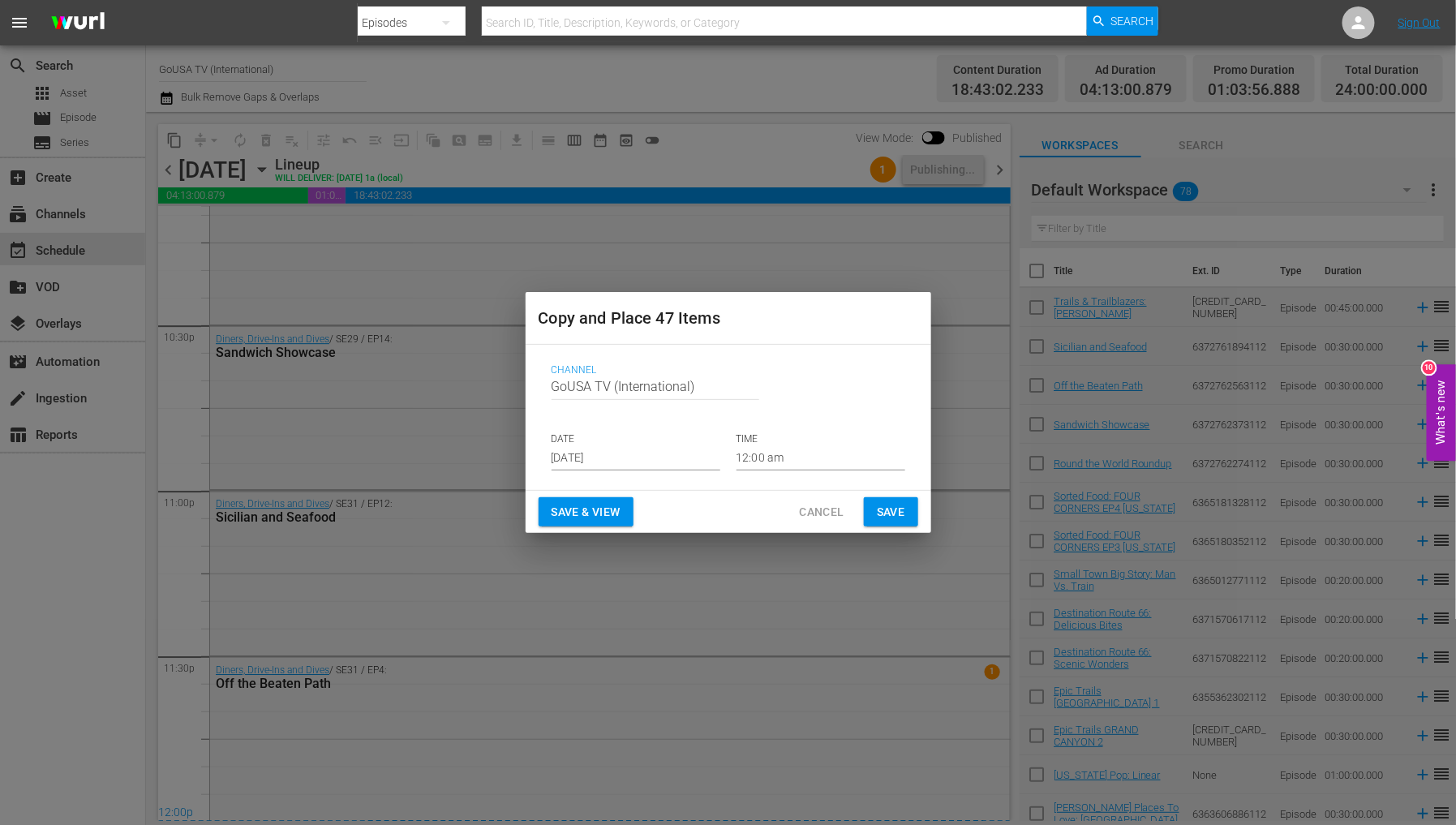
click at [612, 451] on input "Aug 21st 2025" at bounding box center [636, 458] width 169 height 24
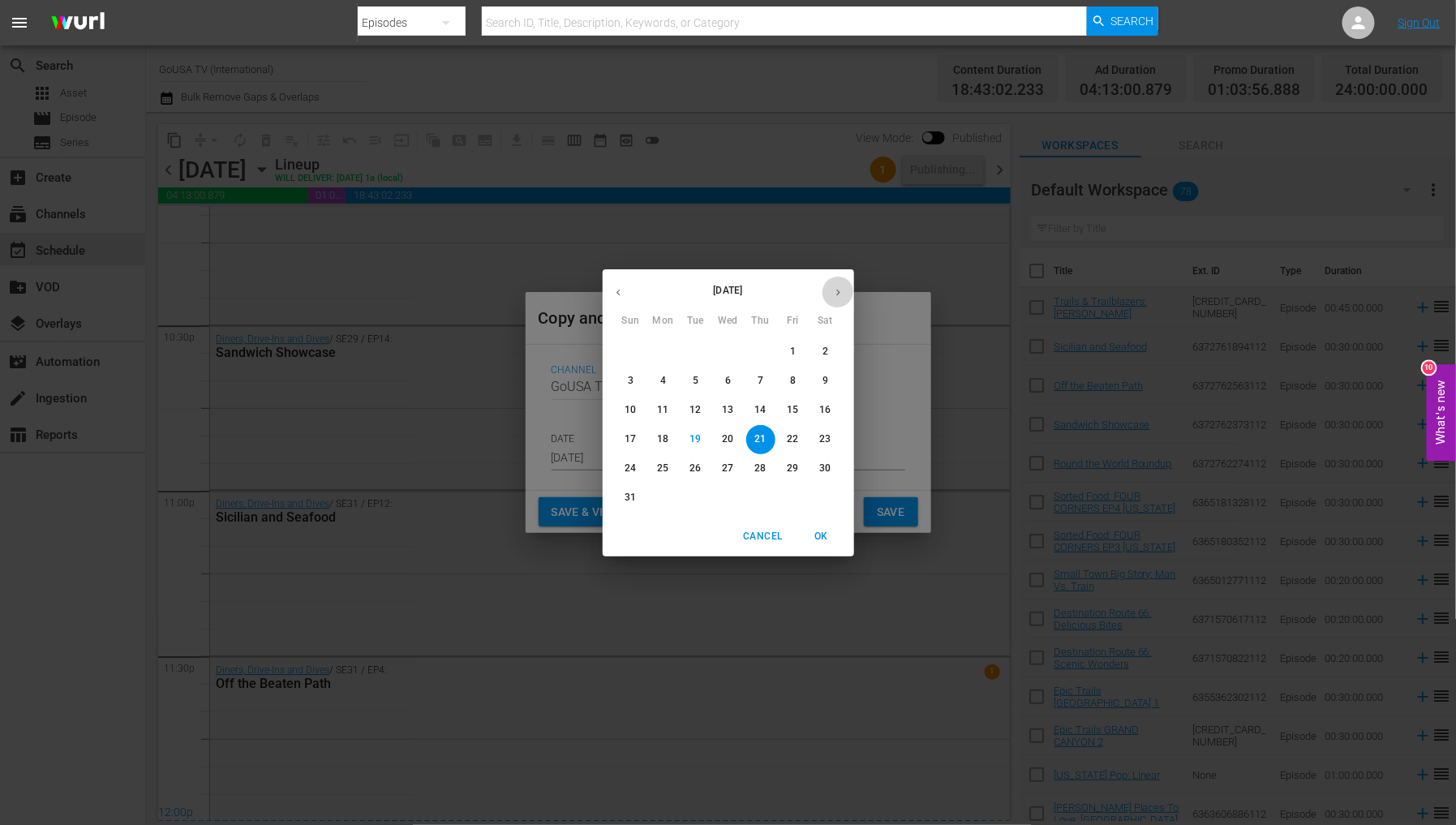
click at [835, 286] on icon "button" at bounding box center [839, 292] width 12 height 12
click at [692, 478] on button "30" at bounding box center [695, 469] width 29 height 29
type input "Sep 30th 2025"
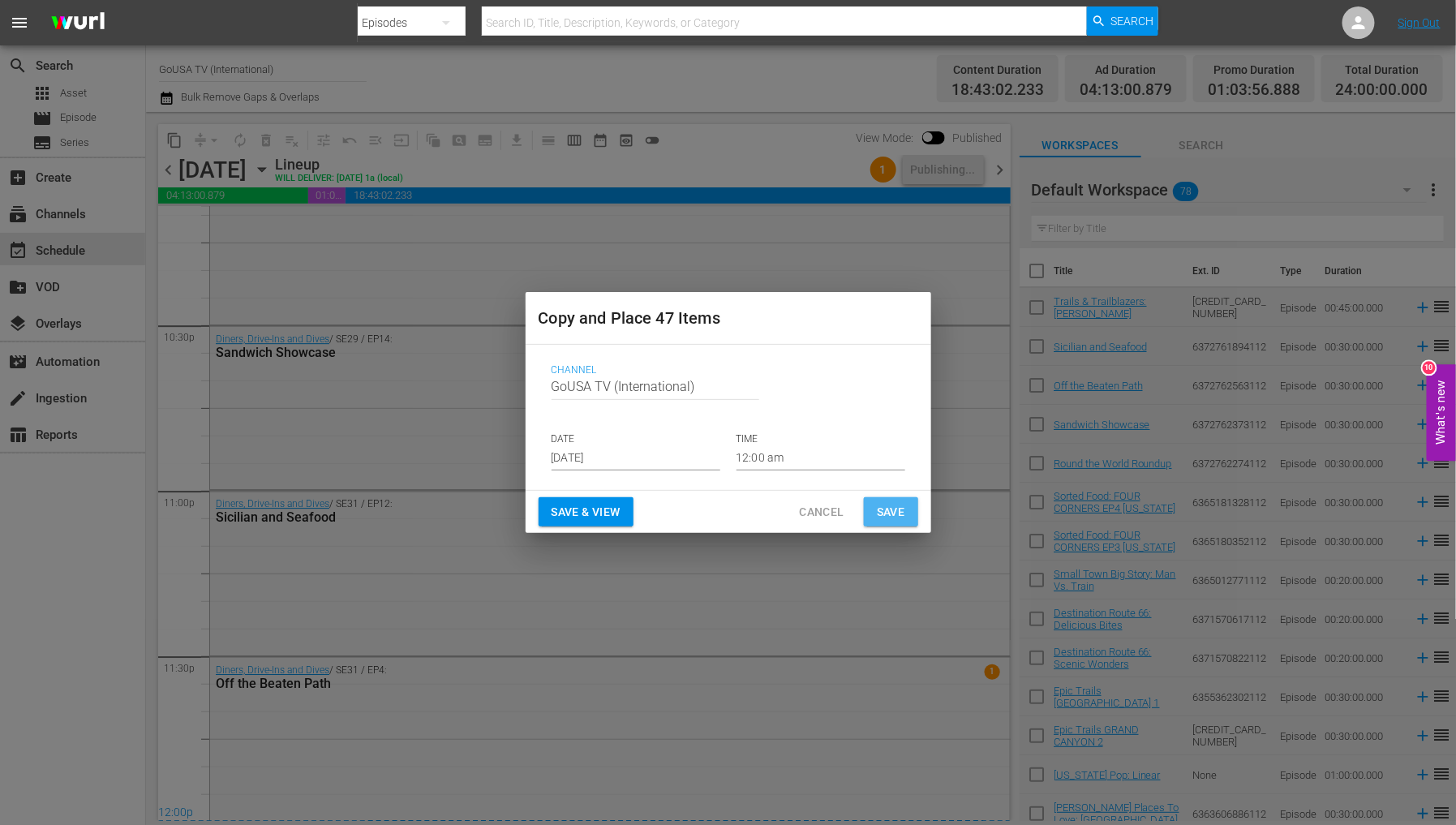
click at [897, 515] on span "Save" at bounding box center [891, 512] width 28 height 20
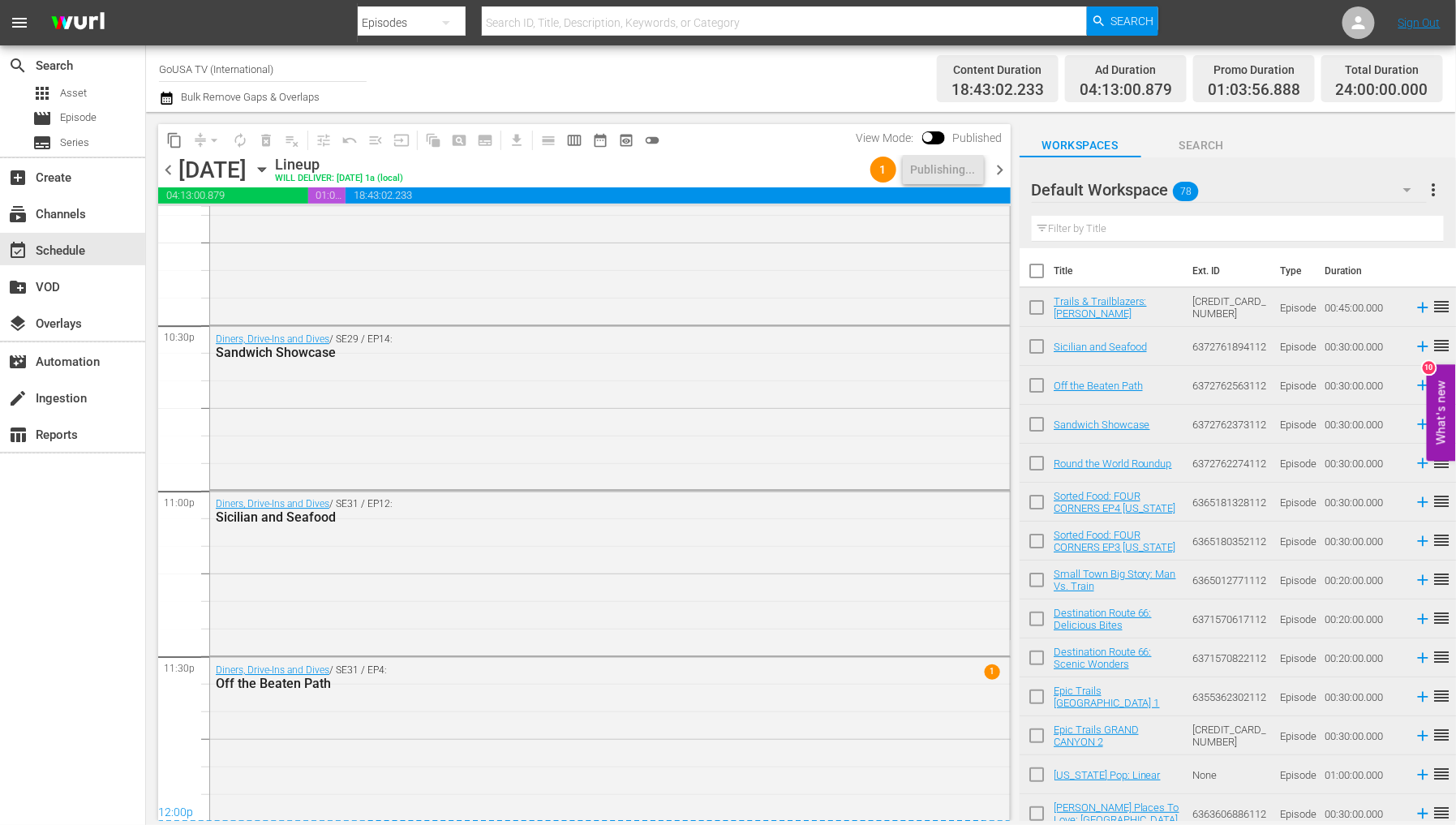
click at [271, 175] on icon "button" at bounding box center [262, 169] width 18 height 18
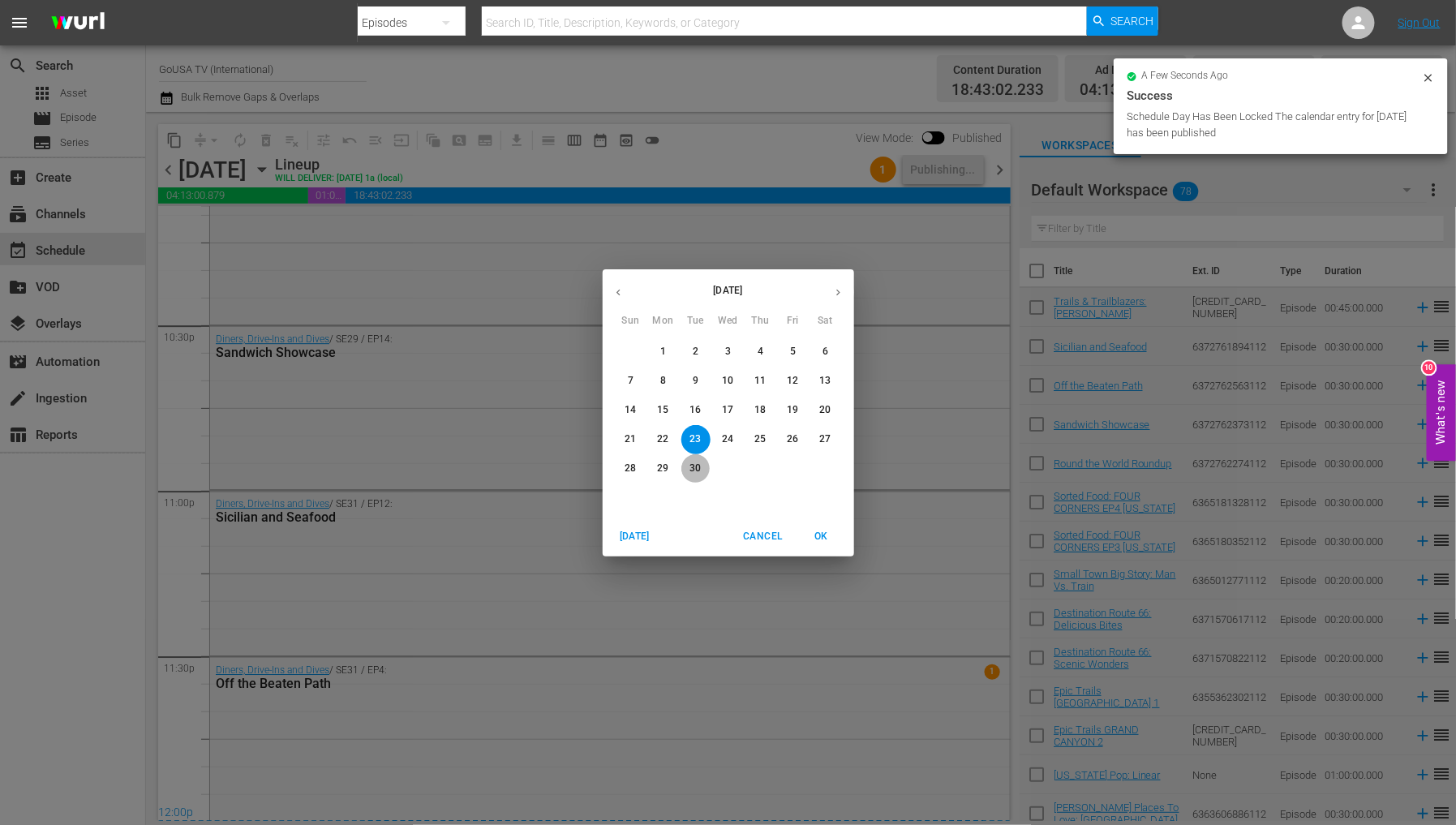
click at [696, 476] on button "30" at bounding box center [695, 469] width 29 height 29
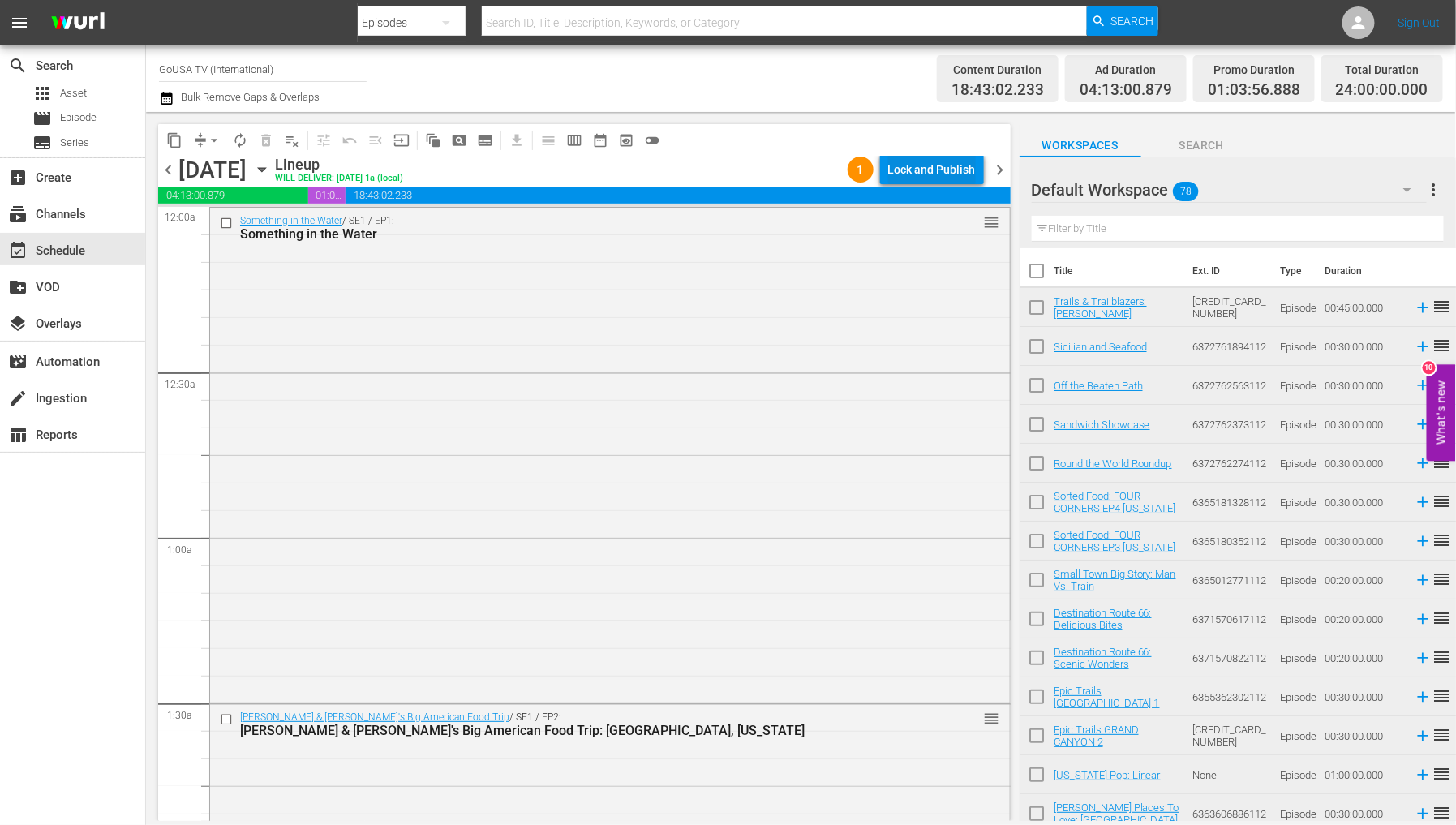
click at [928, 164] on div "Lock and Publish" at bounding box center [932, 169] width 88 height 29
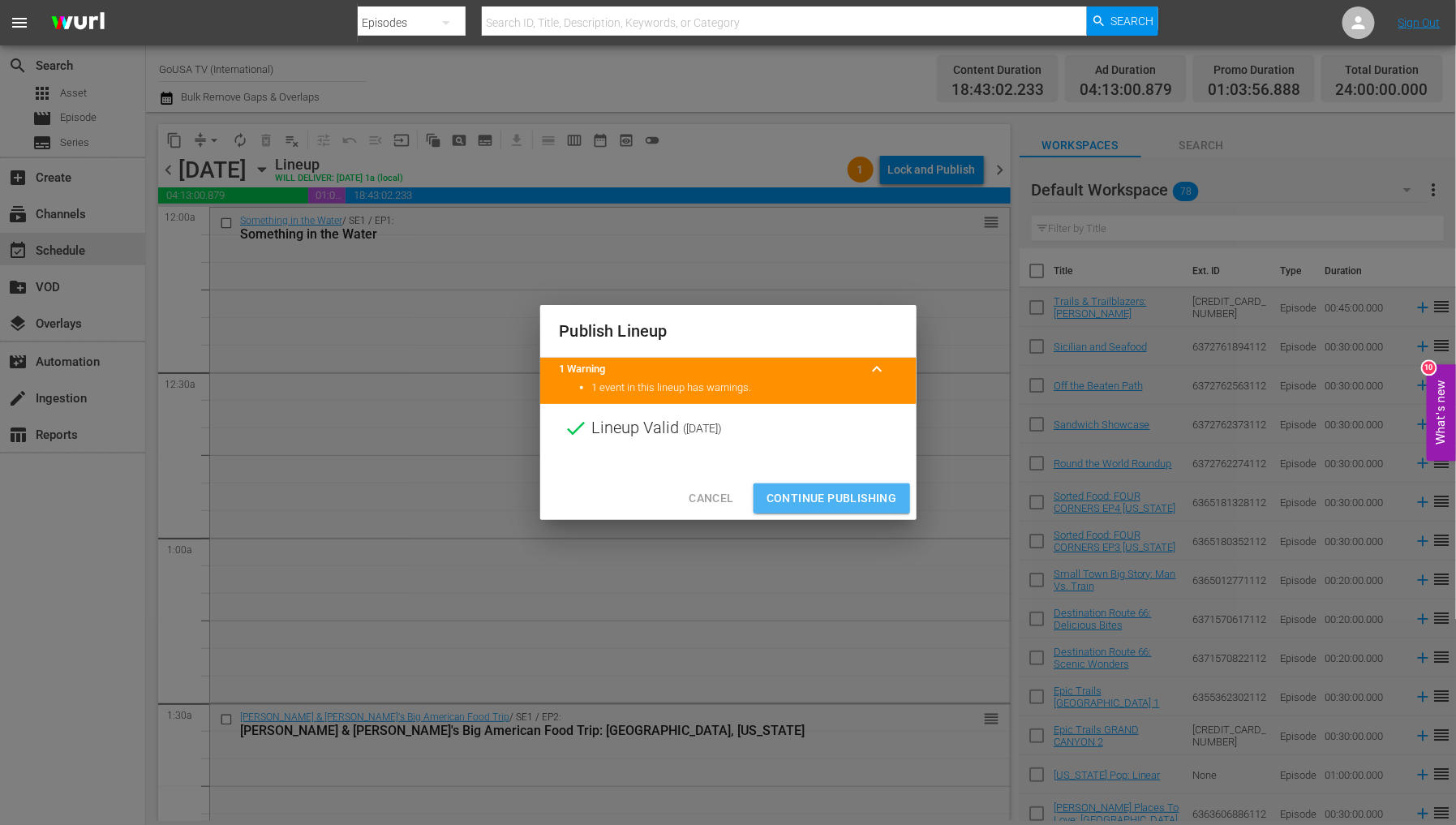
click at [854, 498] on span "Continue Publishing" at bounding box center [832, 498] width 130 height 20
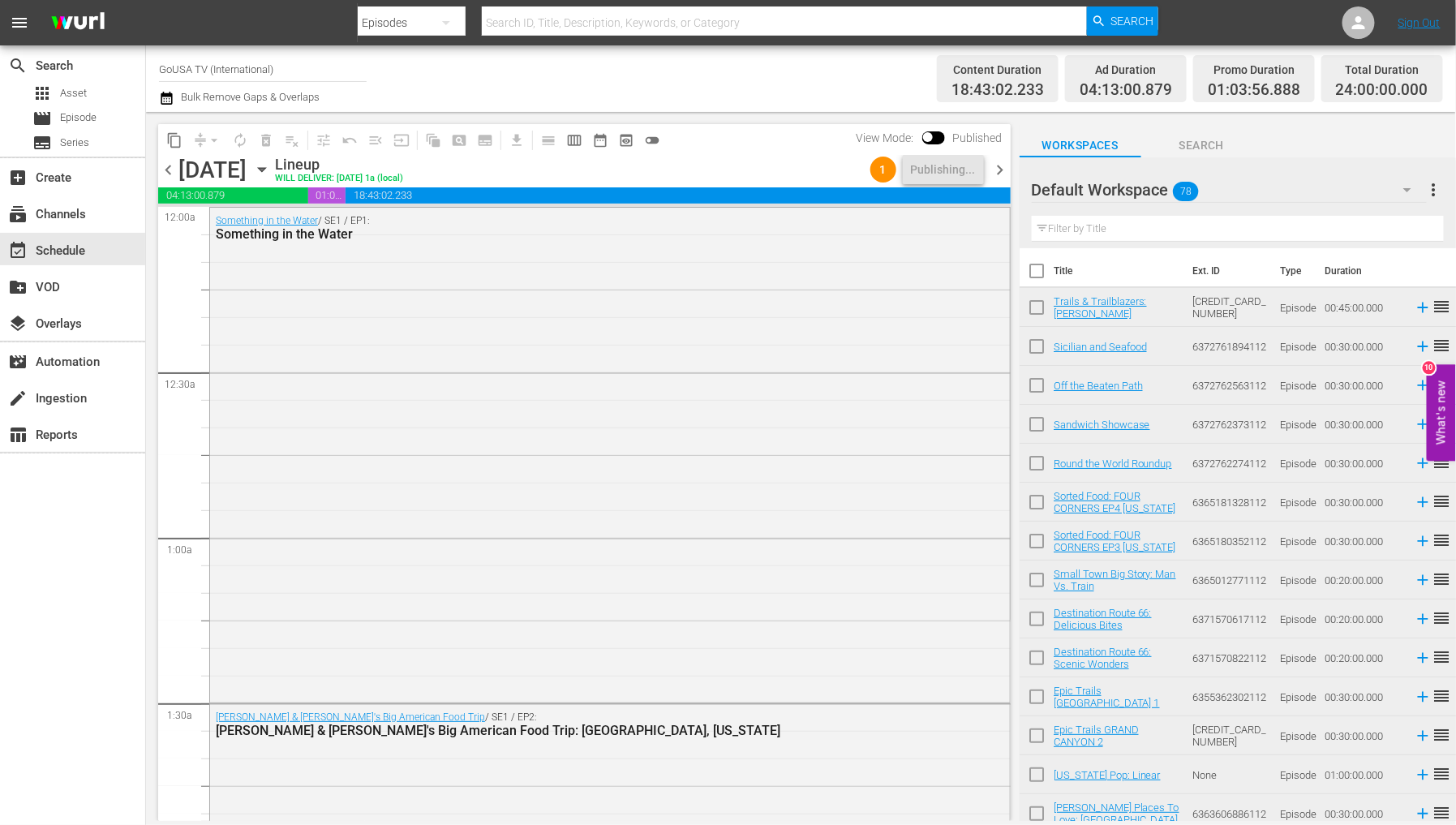
click at [271, 160] on icon "button" at bounding box center [262, 169] width 18 height 18
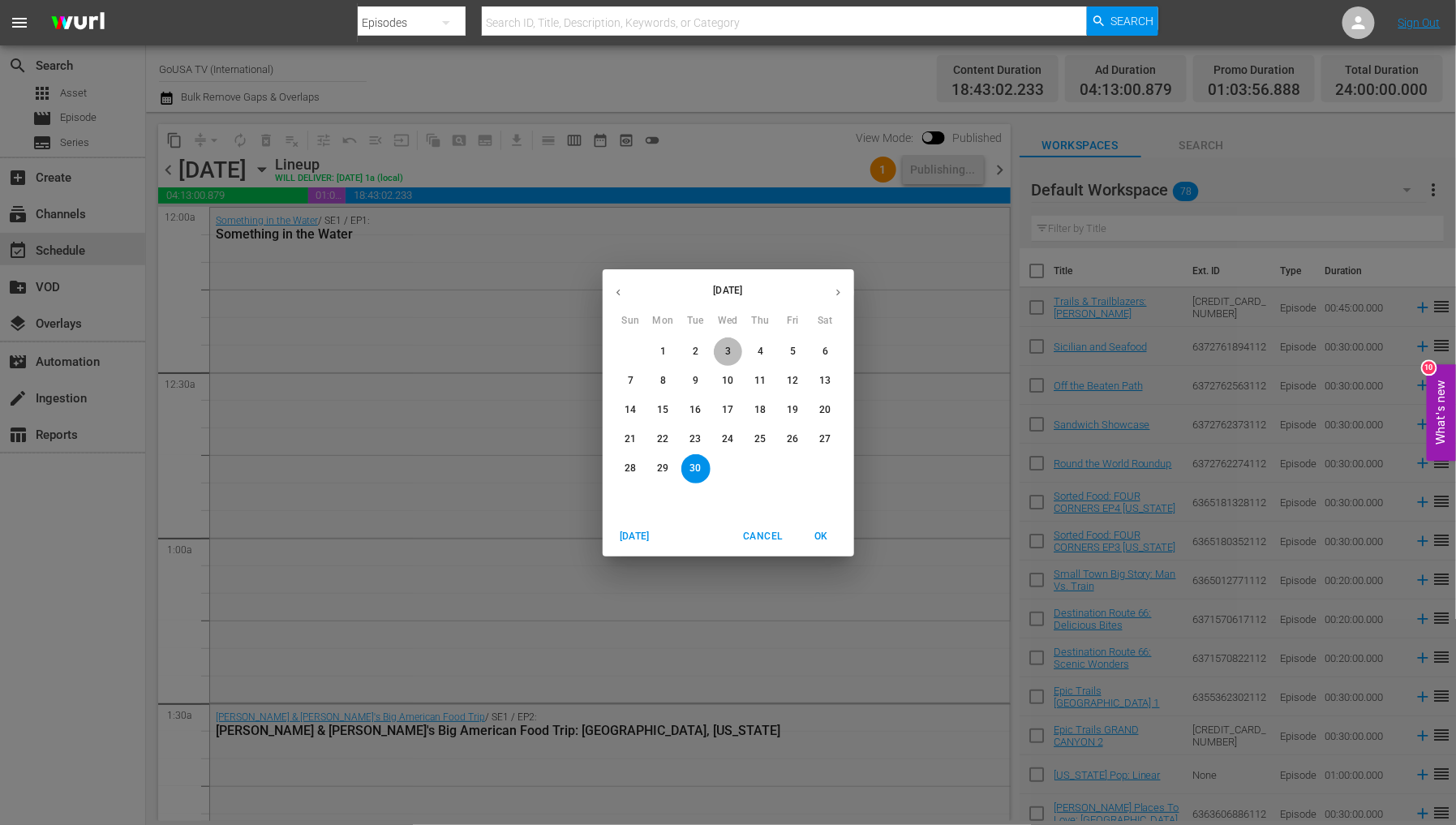
click at [728, 359] on p "3" at bounding box center [728, 352] width 5 height 14
